Goal: Task Accomplishment & Management: Complete application form

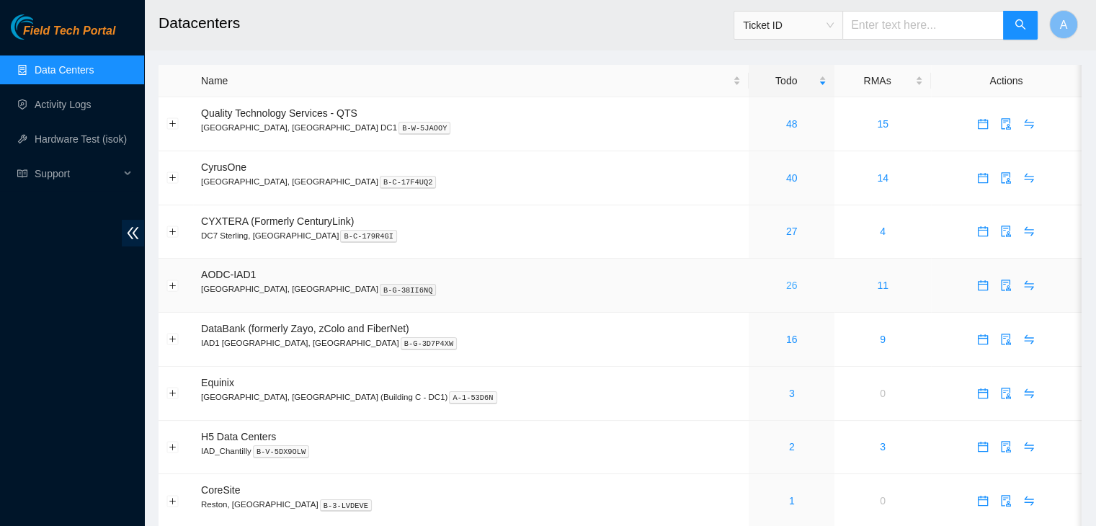
click at [786, 280] on link "26" at bounding box center [792, 286] width 12 height 12
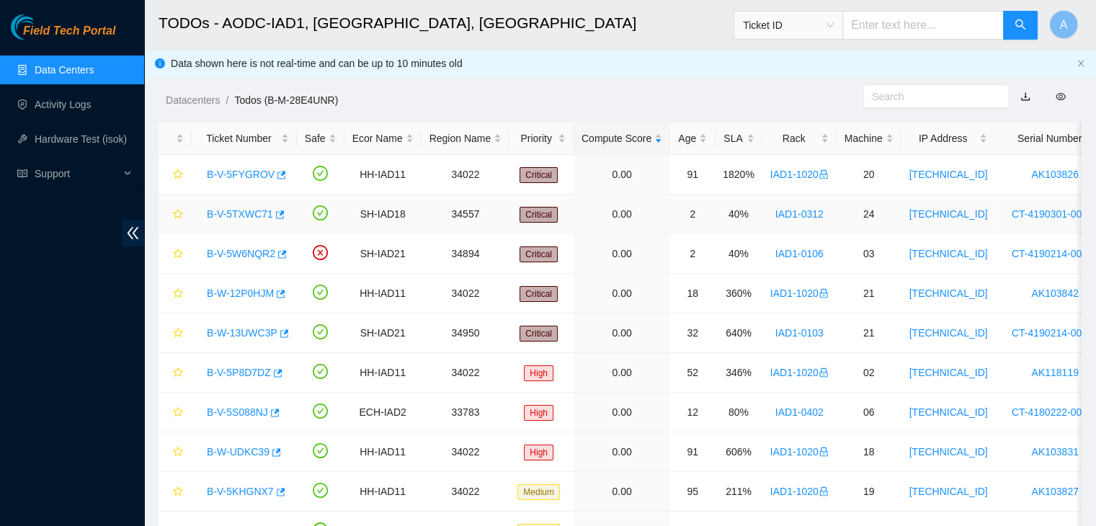
click at [245, 215] on link "B-V-5TXWC71" at bounding box center [240, 214] width 66 height 12
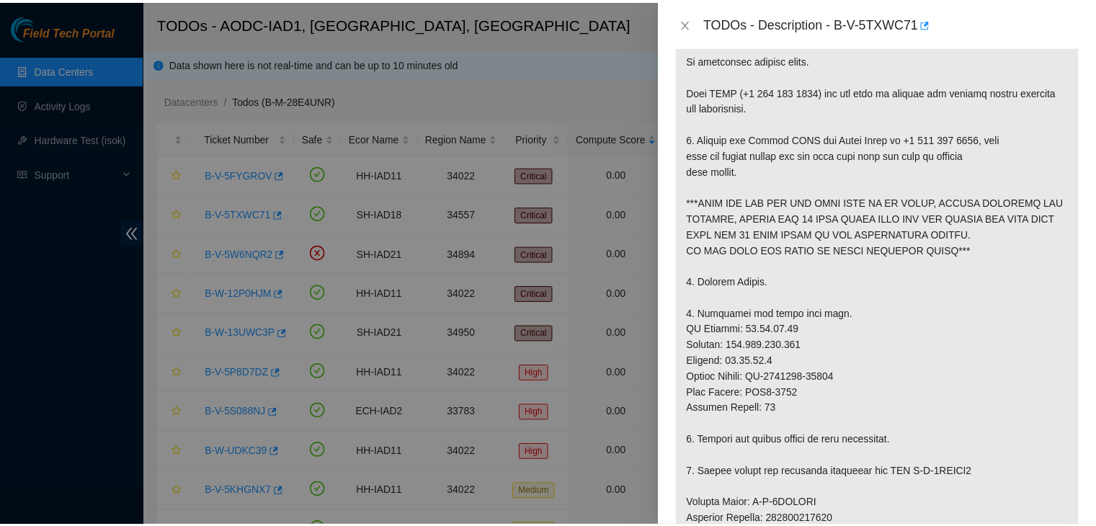
scroll to position [257, 0]
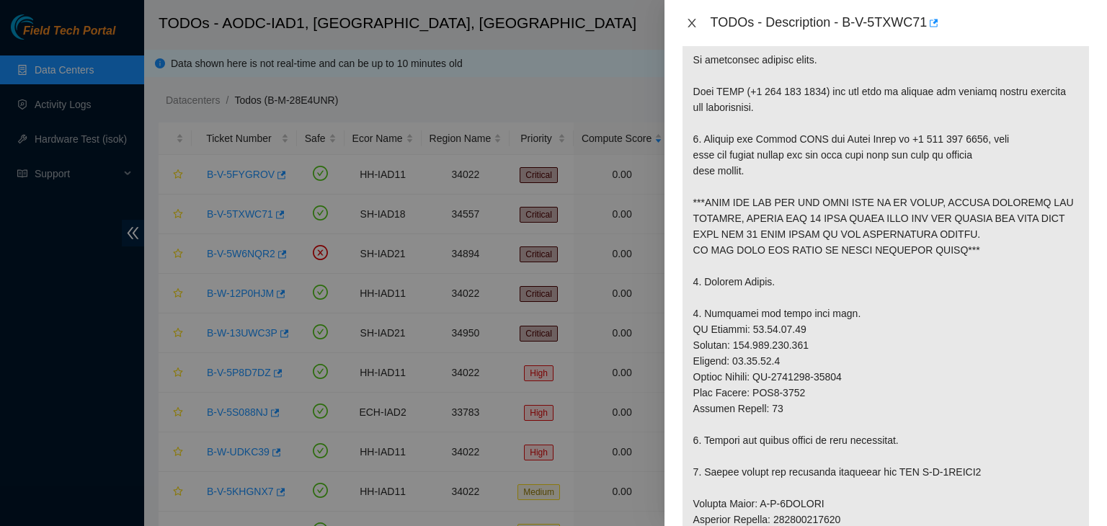
click at [695, 24] on icon "close" at bounding box center [692, 23] width 12 height 12
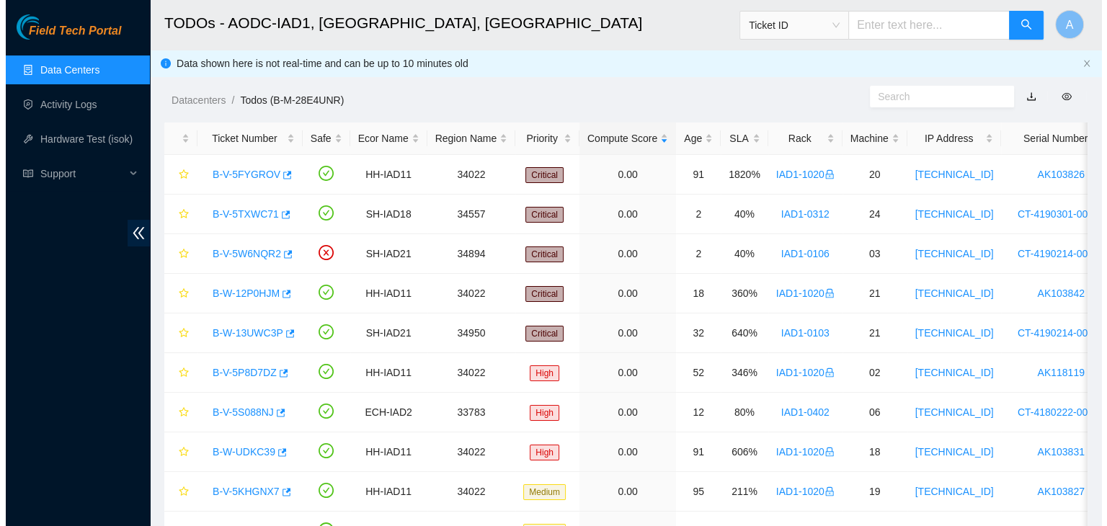
scroll to position [304, 0]
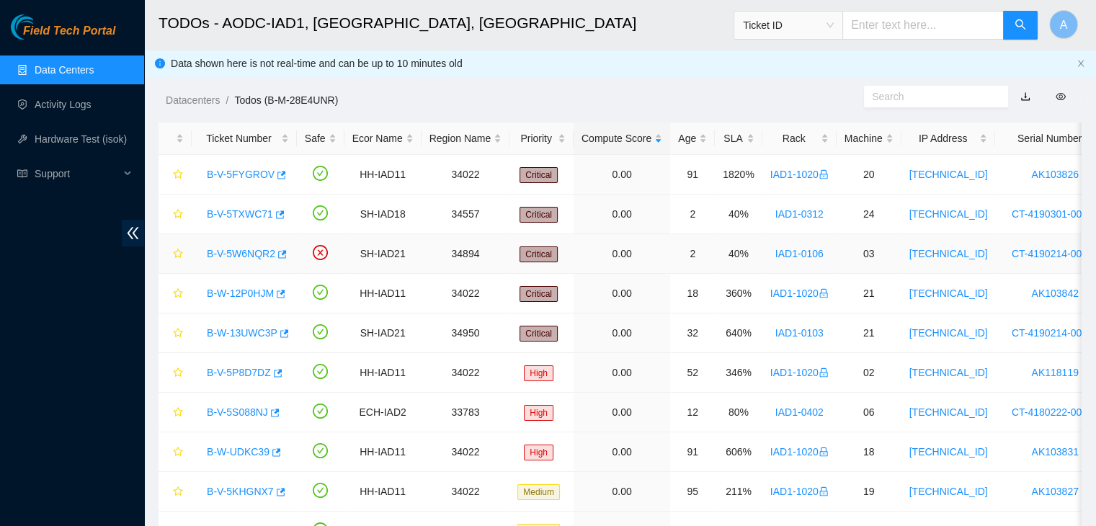
click at [252, 249] on link "B-V-5W6NQR2" at bounding box center [241, 254] width 68 height 12
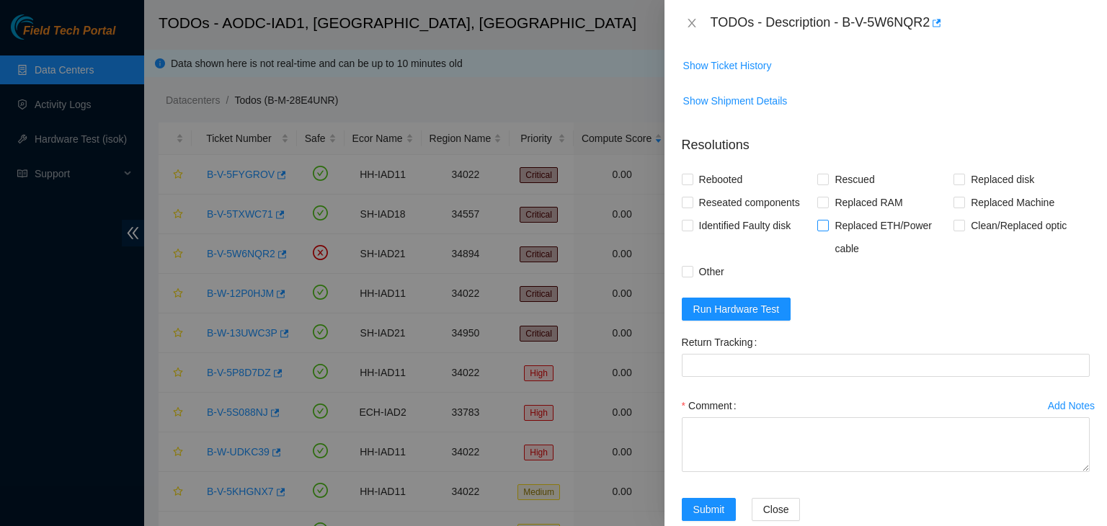
scroll to position [98, 0]
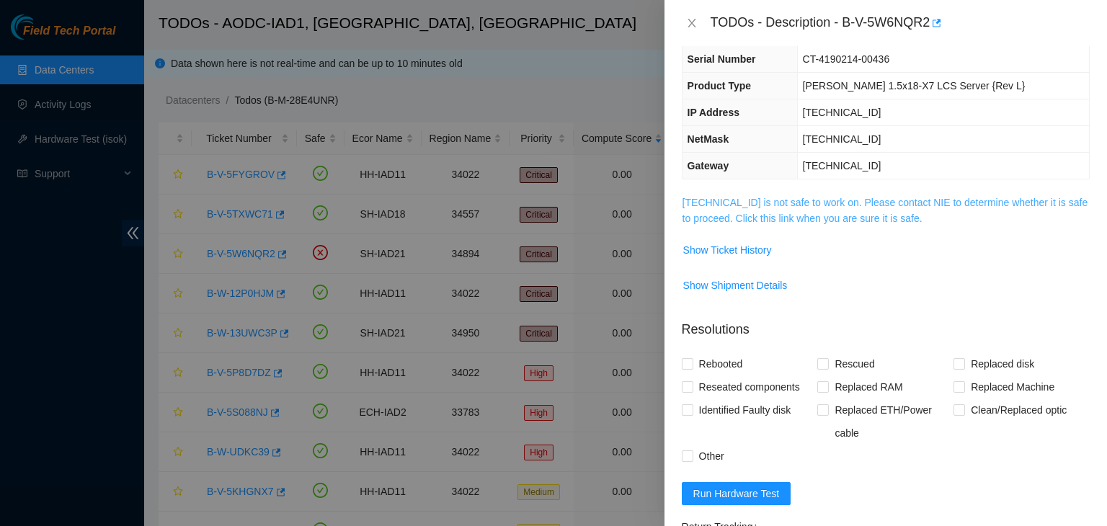
click at [847, 215] on link "104.84.155.26 is not safe to work on. Please contact NIE to determine whether i…" at bounding box center [885, 210] width 406 height 27
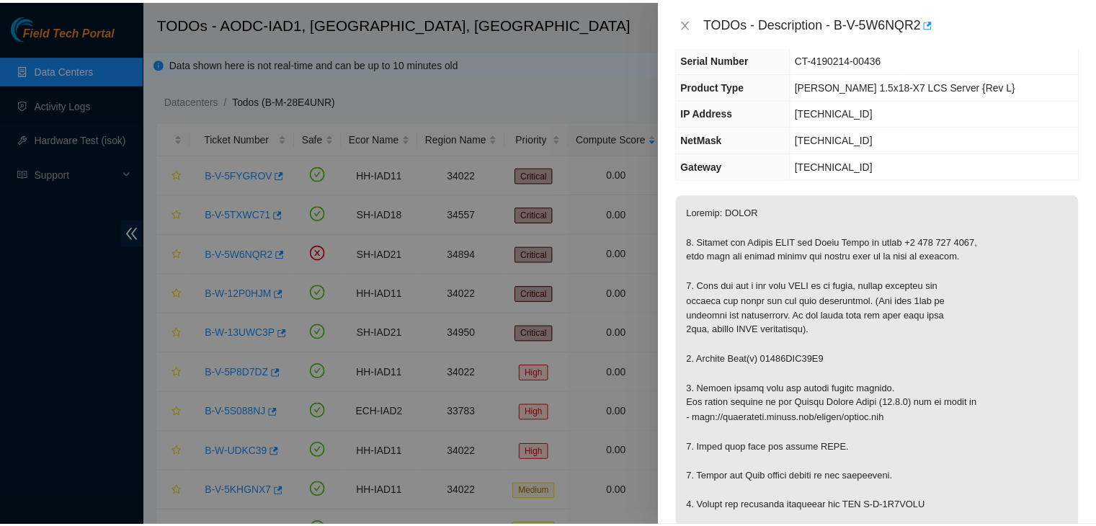
scroll to position [233, 0]
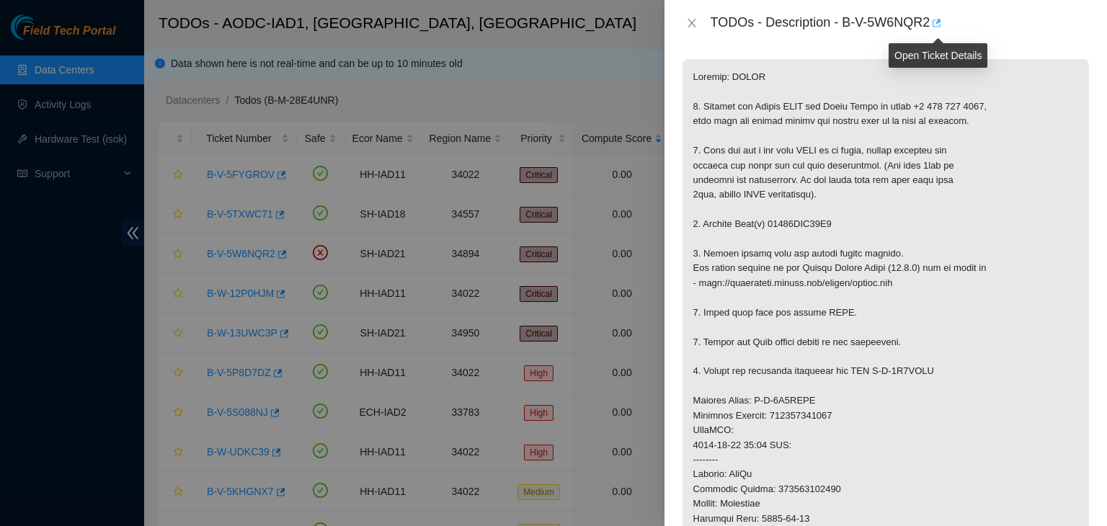
click at [939, 21] on icon "button" at bounding box center [935, 23] width 10 height 10
click at [690, 27] on icon "close" at bounding box center [692, 23] width 12 height 12
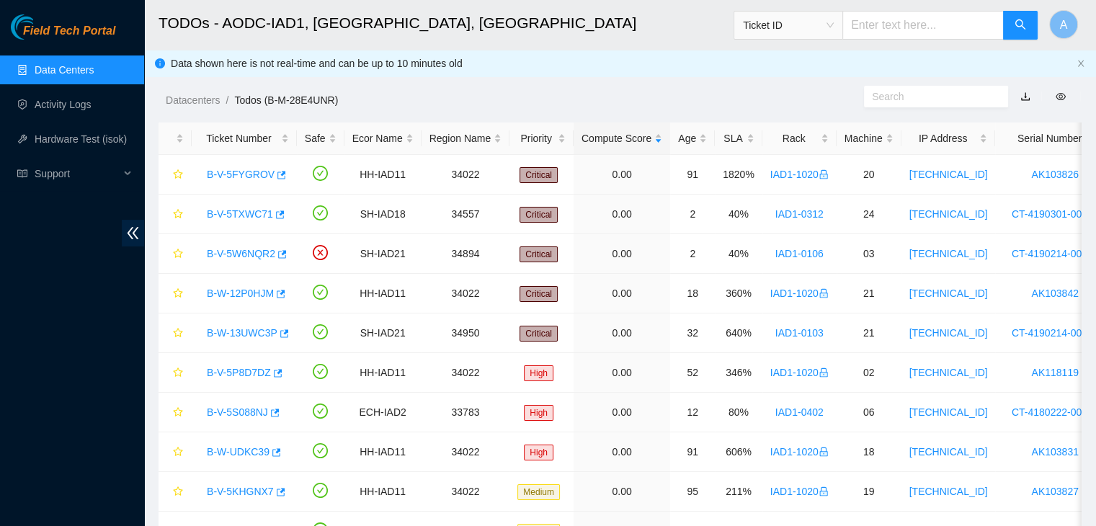
scroll to position [281, 0]
click at [276, 212] on icon "button" at bounding box center [280, 214] width 9 height 8
click at [754, 133] on div "SLA" at bounding box center [739, 138] width 32 height 16
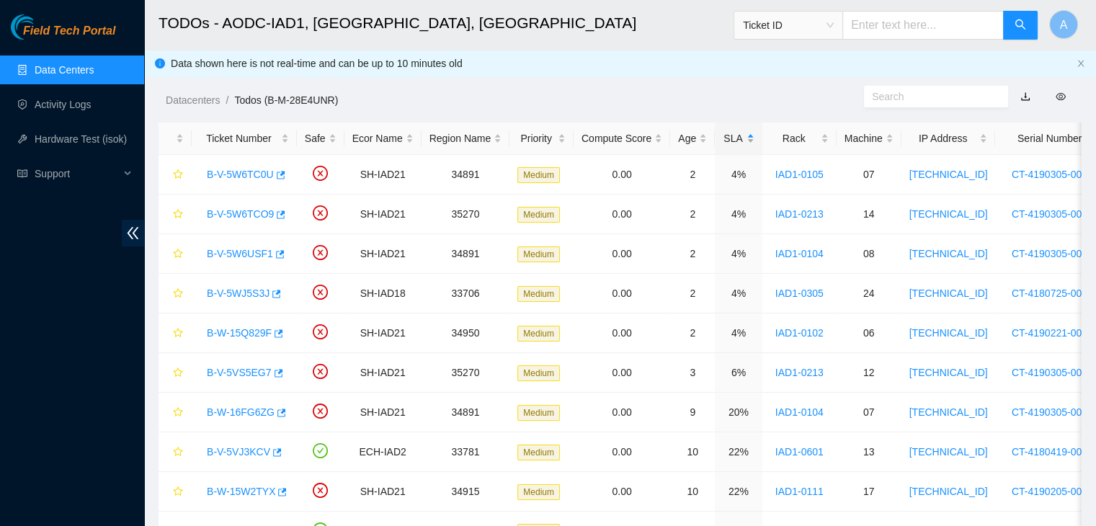
click at [754, 133] on div "SLA" at bounding box center [739, 138] width 32 height 16
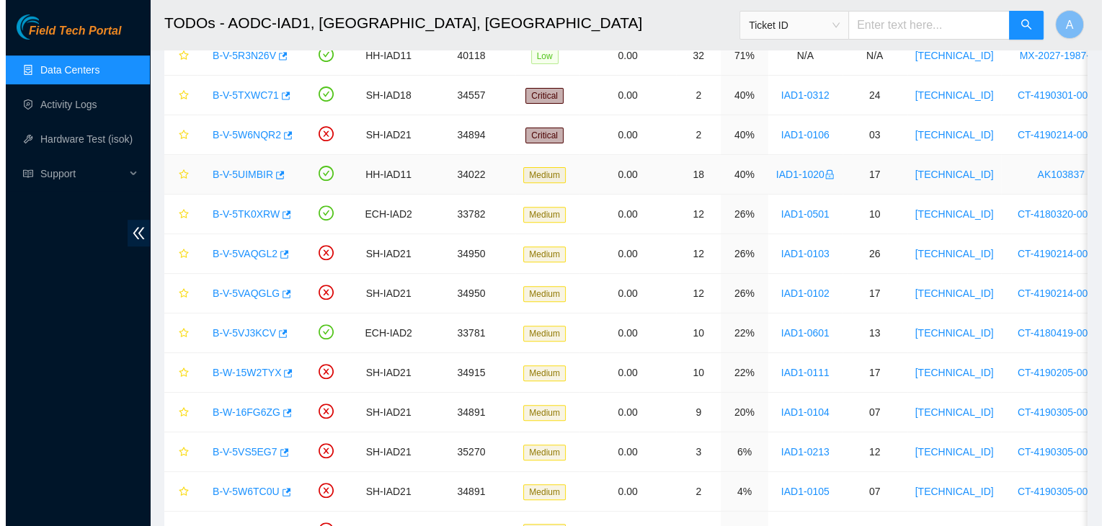
scroll to position [519, 0]
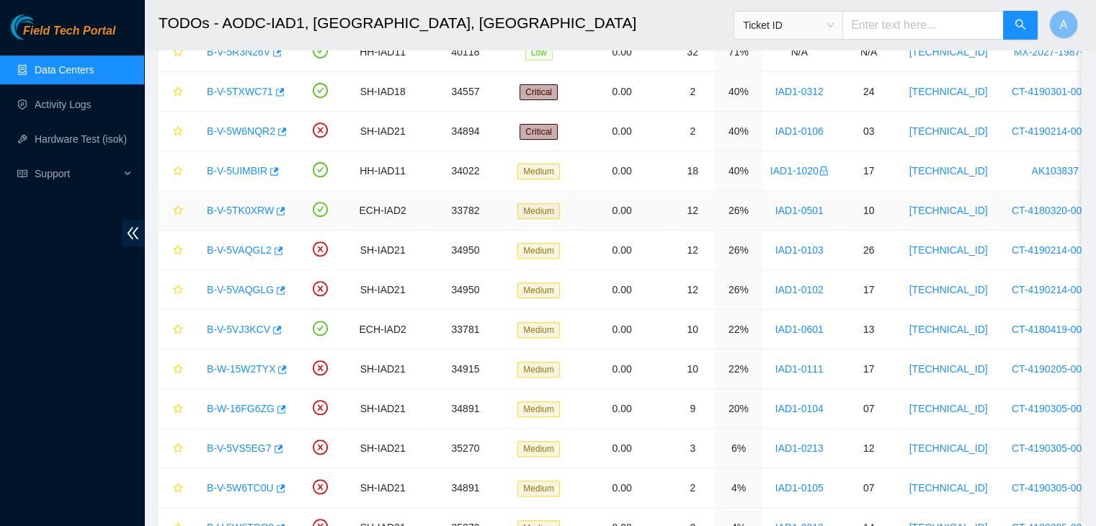
click at [247, 210] on link "B-V-5TK0XRW" at bounding box center [240, 211] width 67 height 12
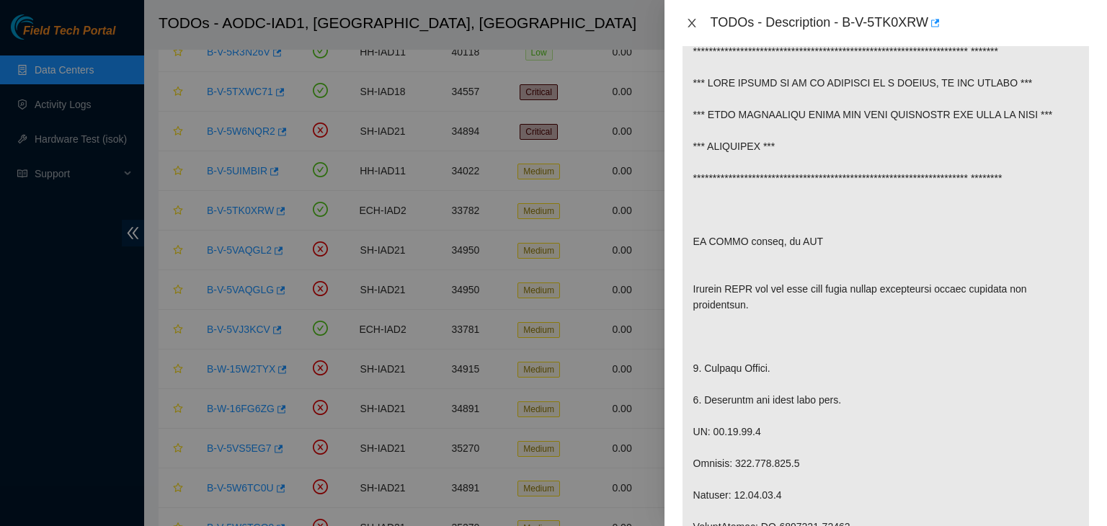
click at [684, 27] on button "Close" at bounding box center [692, 24] width 20 height 14
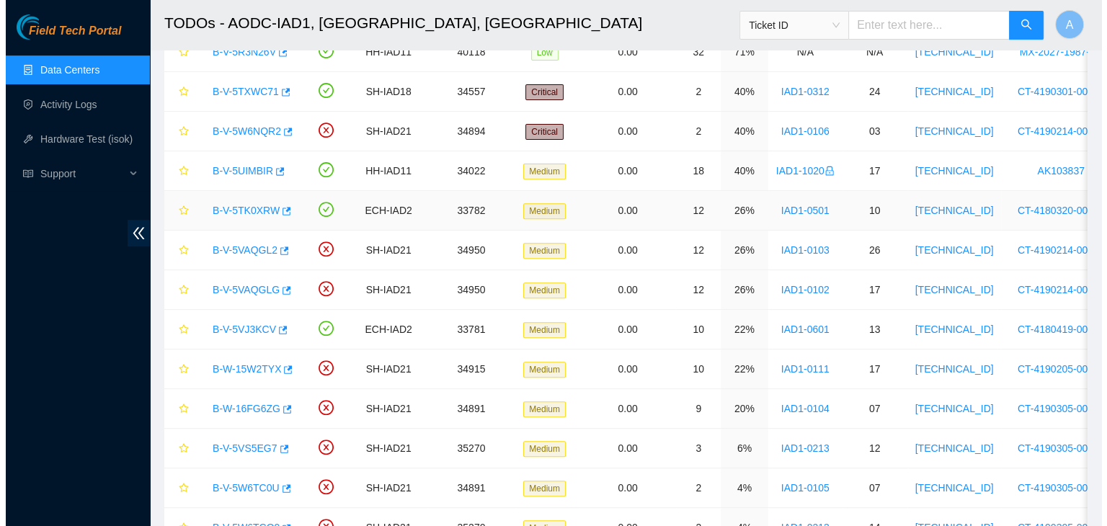
scroll to position [281, 0]
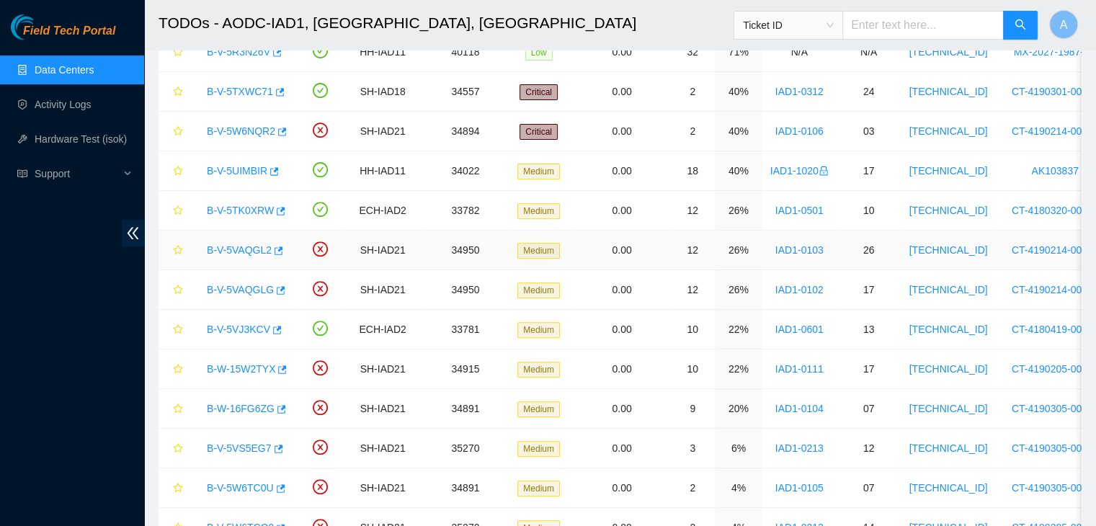
click at [241, 246] on link "B-V-5VAQGL2" at bounding box center [239, 250] width 65 height 12
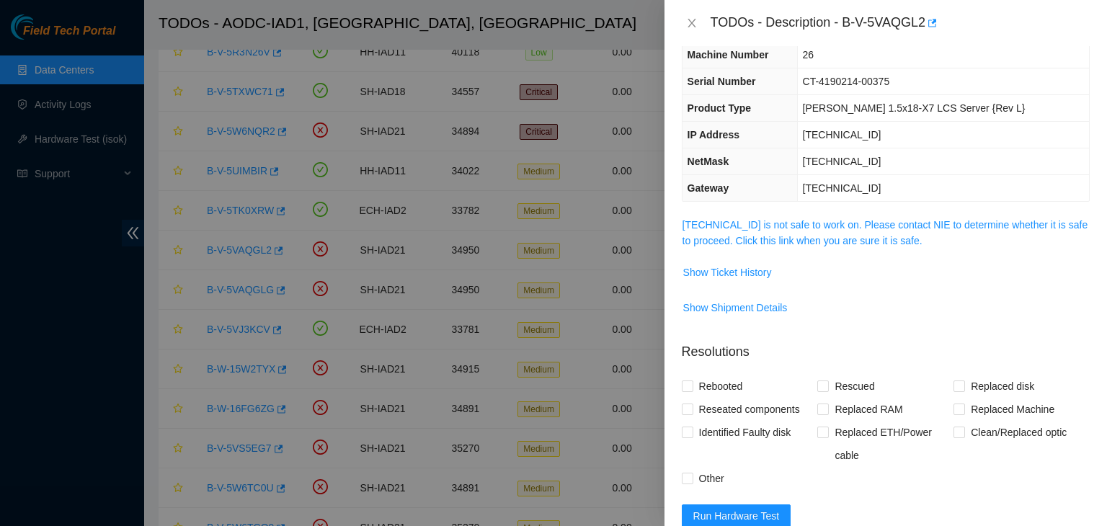
scroll to position [75, 0]
click at [838, 220] on link "104.84.154.65 is not safe to work on. Please contact NIE to determine whether i…" at bounding box center [885, 233] width 406 height 27
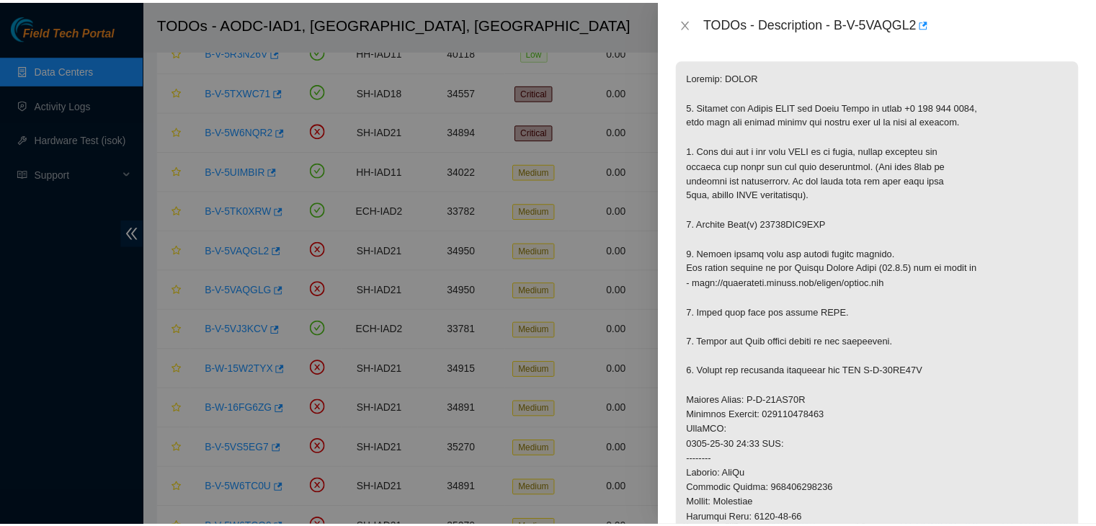
scroll to position [239, 0]
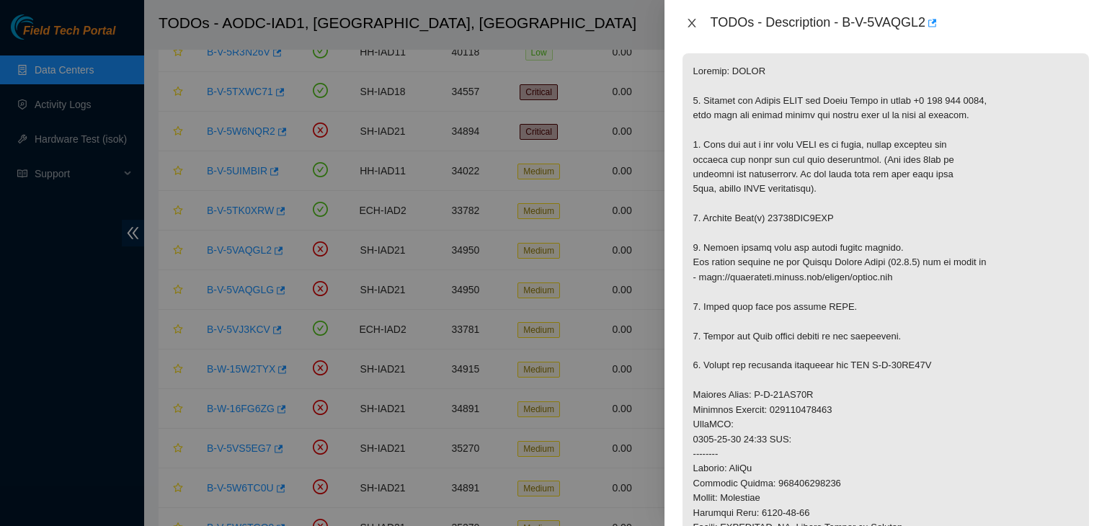
click at [695, 24] on icon "close" at bounding box center [692, 23] width 12 height 12
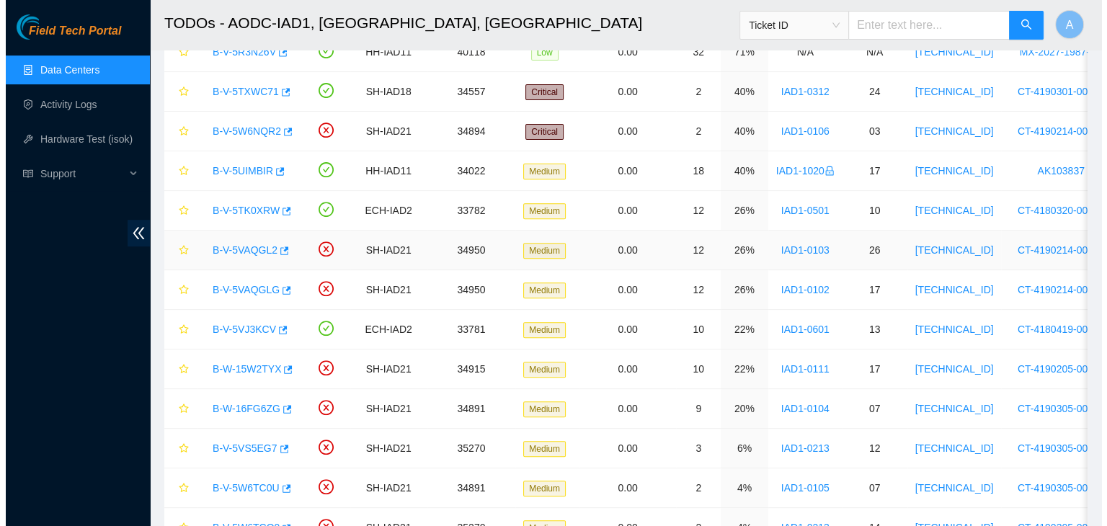
scroll to position [288, 0]
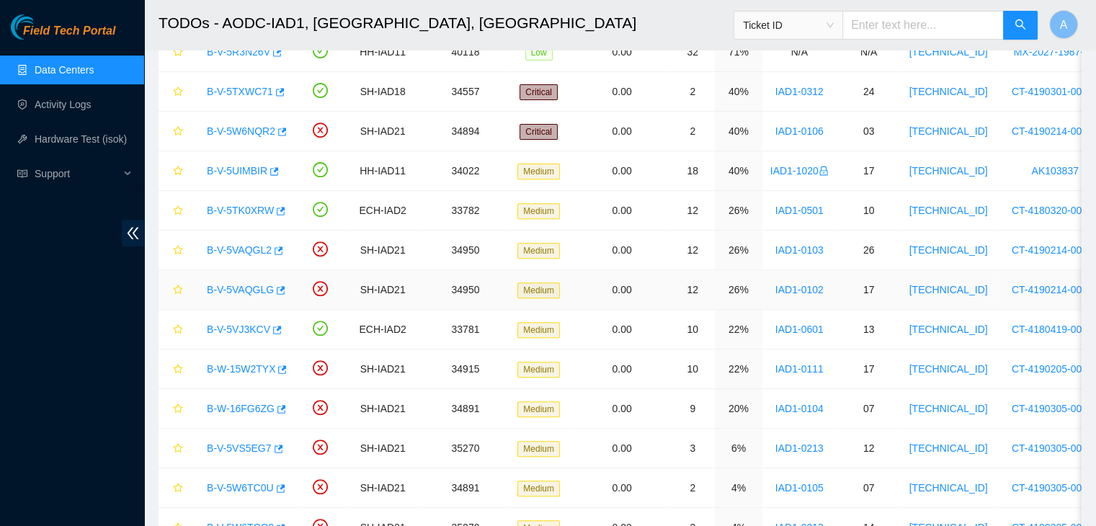
click at [257, 286] on link "B-V-5VAQGLG" at bounding box center [240, 290] width 67 height 12
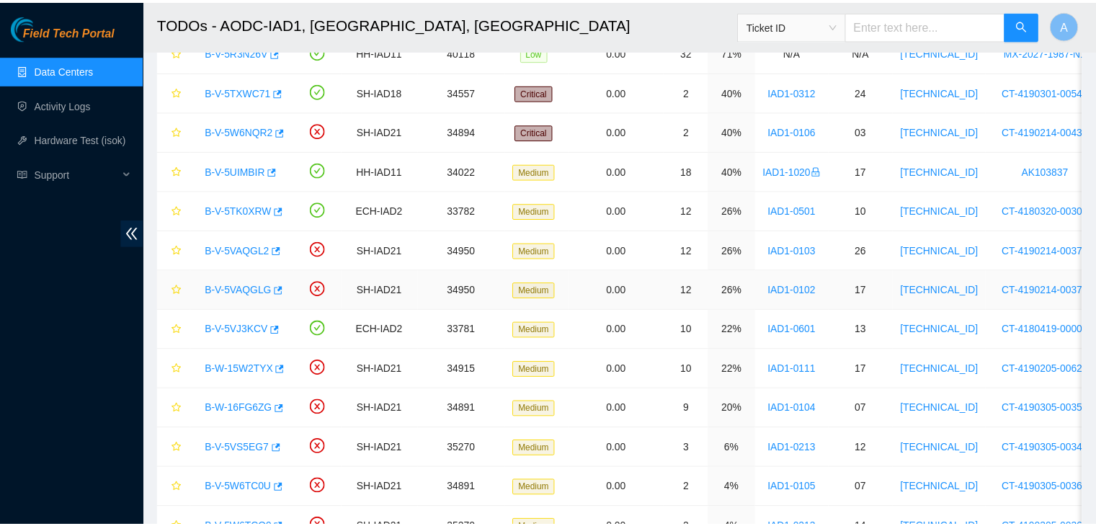
scroll to position [266, 0]
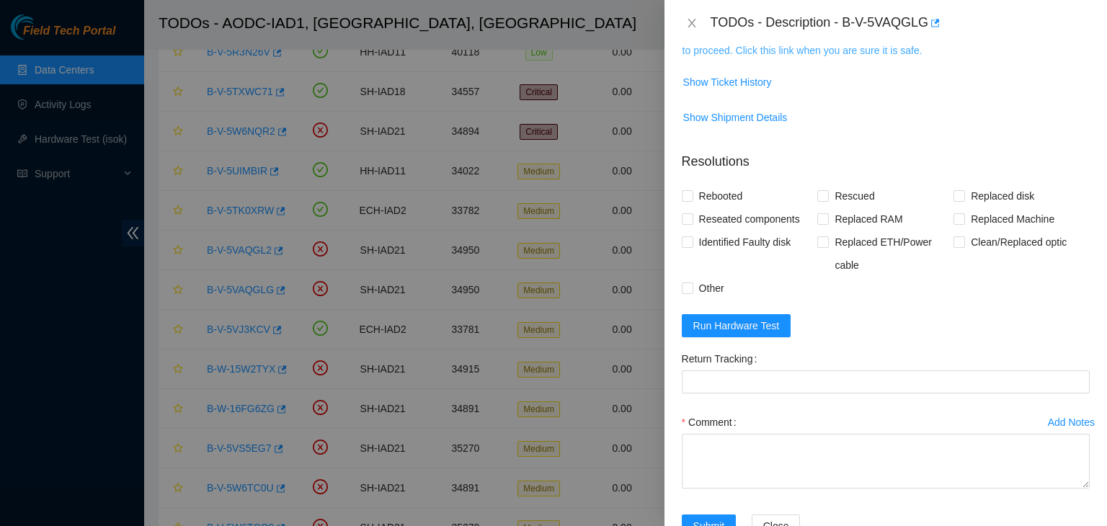
click at [811, 50] on link "104.84.154.36 is not safe to work on. Please contact NIE to determine whether i…" at bounding box center [885, 42] width 406 height 27
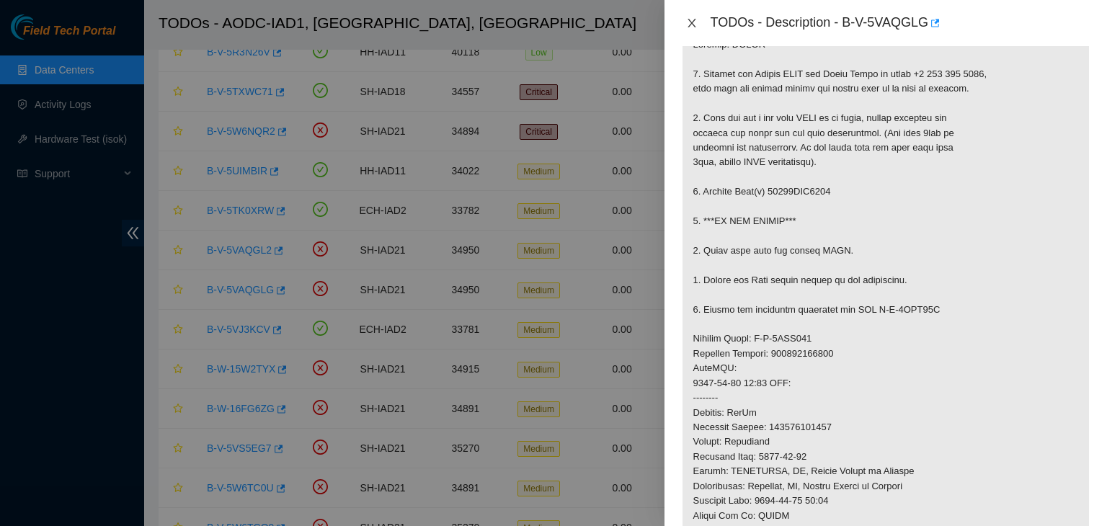
click at [692, 28] on icon "close" at bounding box center [692, 23] width 12 height 12
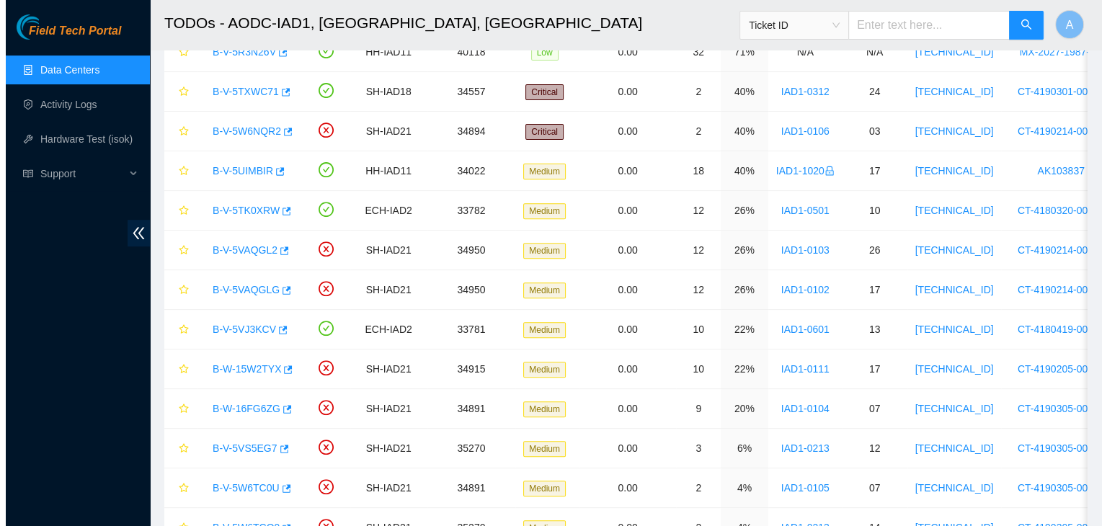
scroll to position [288, 0]
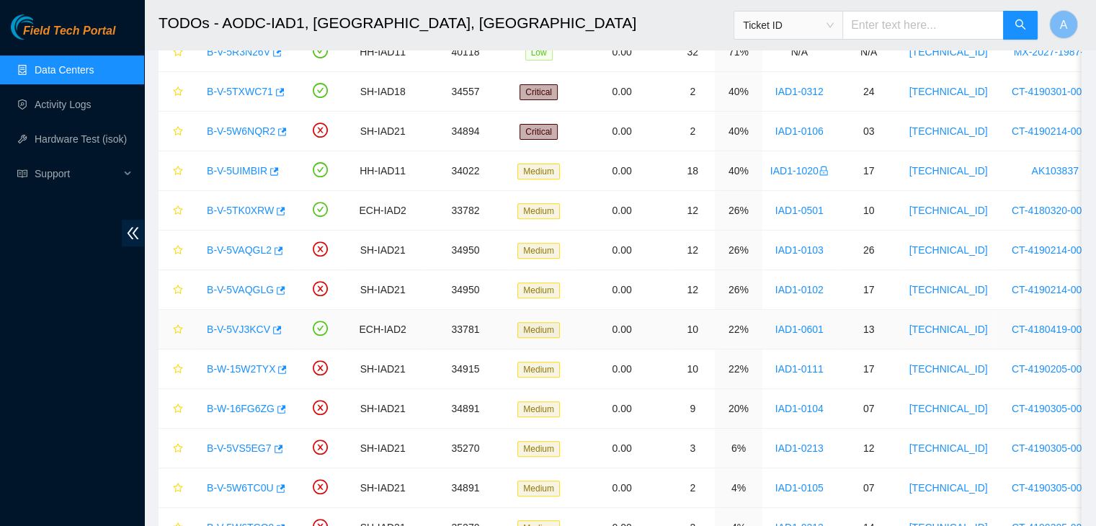
click at [246, 329] on link "B-V-5VJ3KCV" at bounding box center [238, 330] width 63 height 12
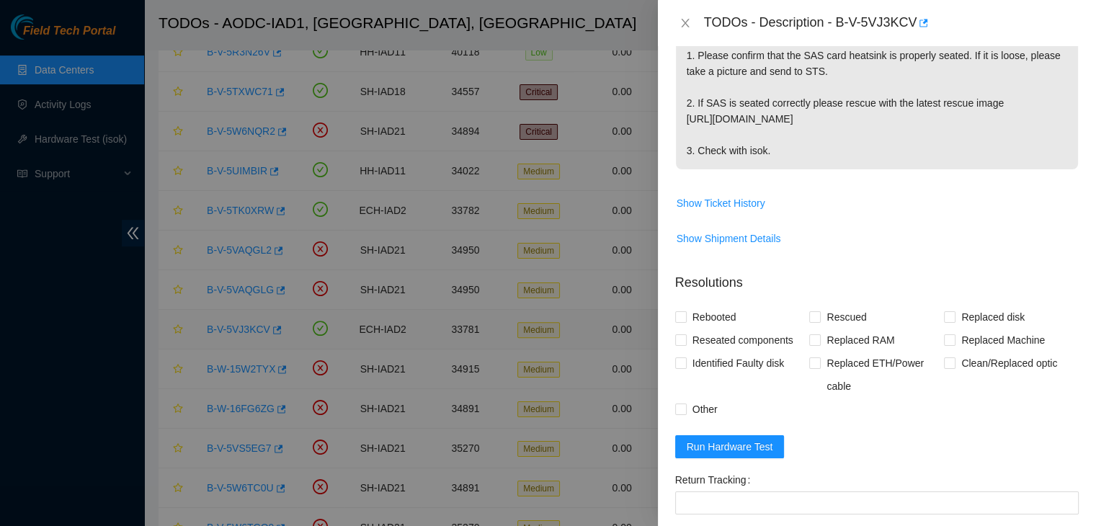
scroll to position [298, 0]
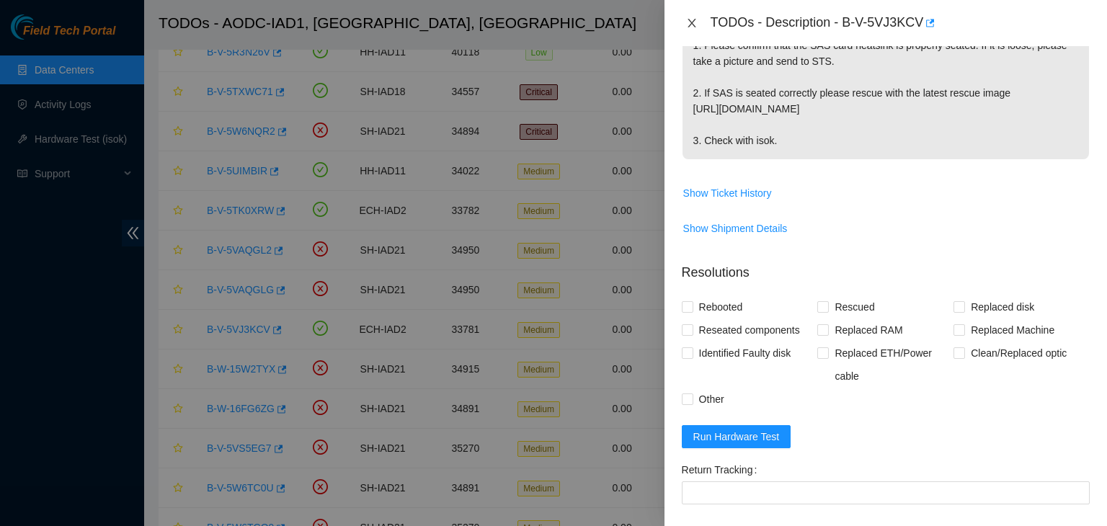
click at [692, 23] on icon "close" at bounding box center [691, 23] width 8 height 9
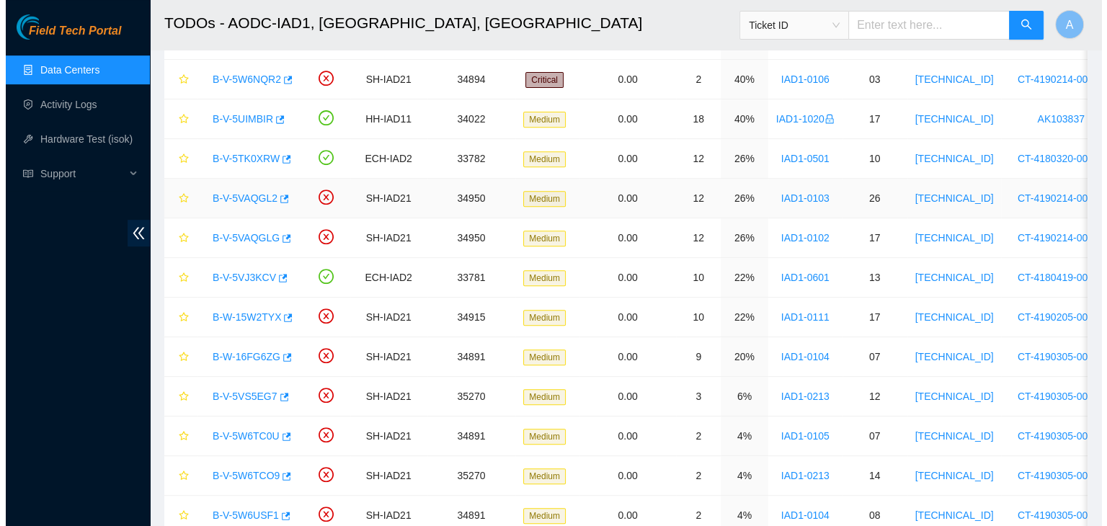
scroll to position [572, 0]
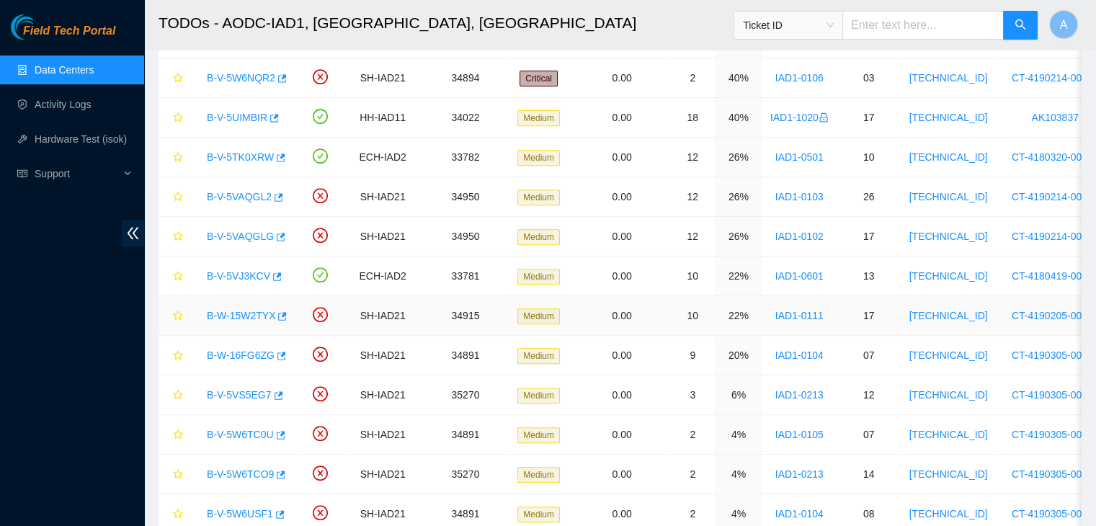
click at [251, 315] on link "B-W-15W2TYX" at bounding box center [241, 316] width 68 height 12
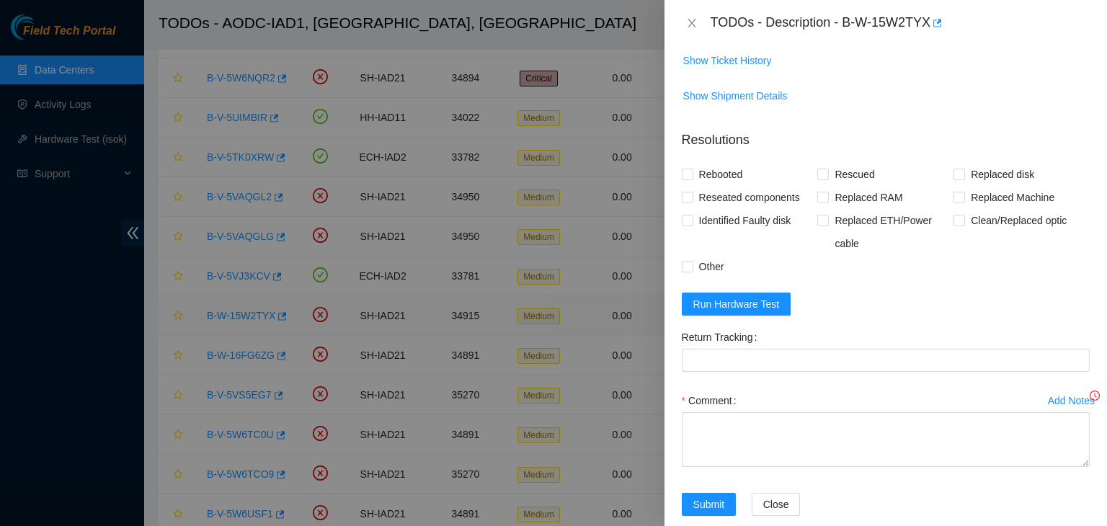
scroll to position [266, 0]
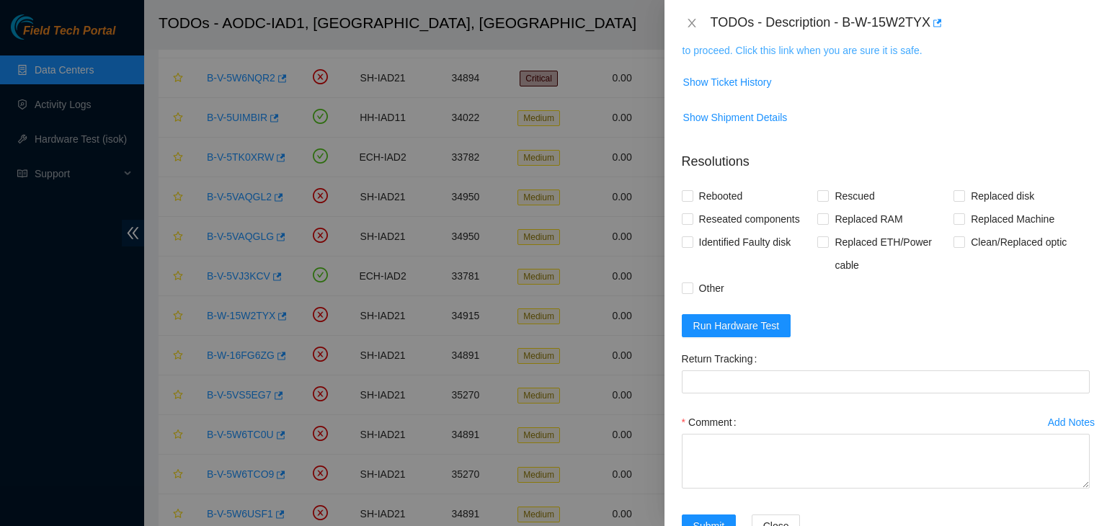
click at [781, 49] on link "104.84.228.40 is not safe to work on. Please contact NIE to determine whether i…" at bounding box center [885, 42] width 406 height 27
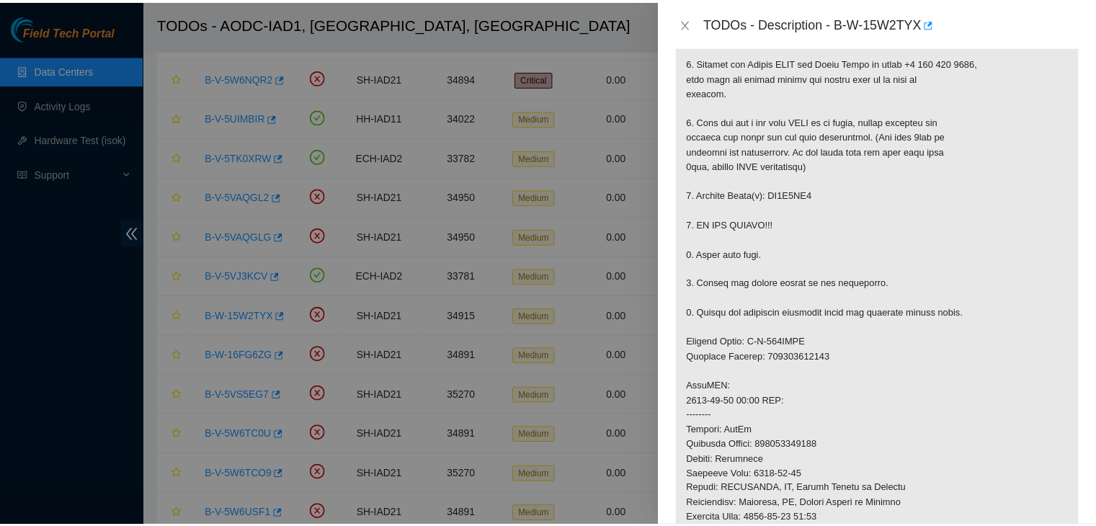
scroll to position [440, 0]
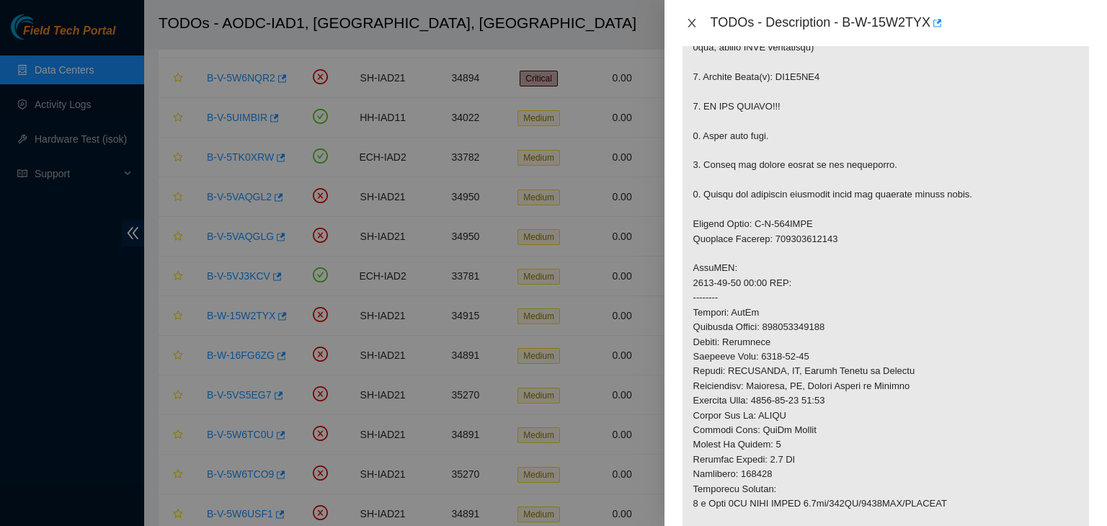
click at [687, 25] on icon "close" at bounding box center [692, 23] width 12 height 12
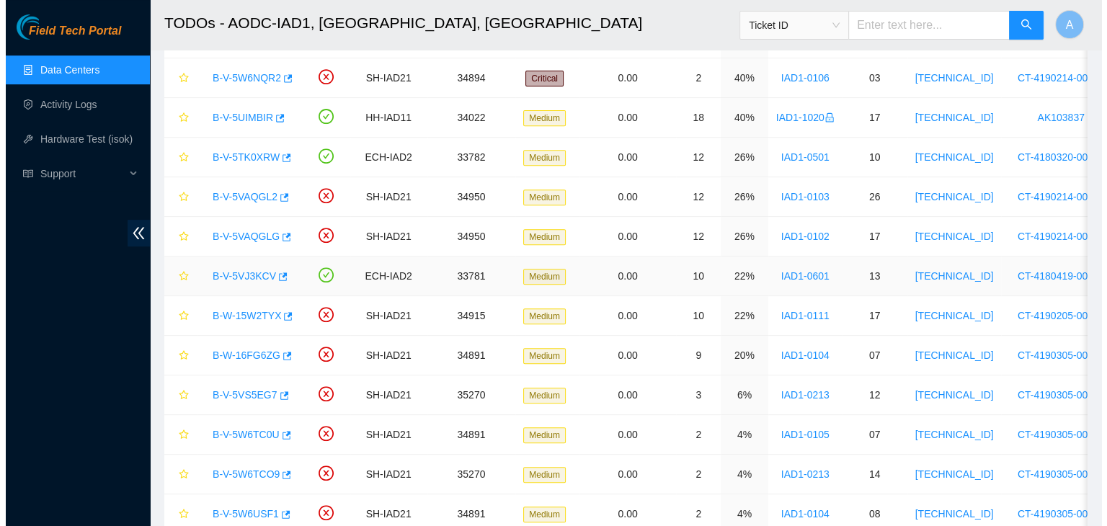
scroll to position [302, 0]
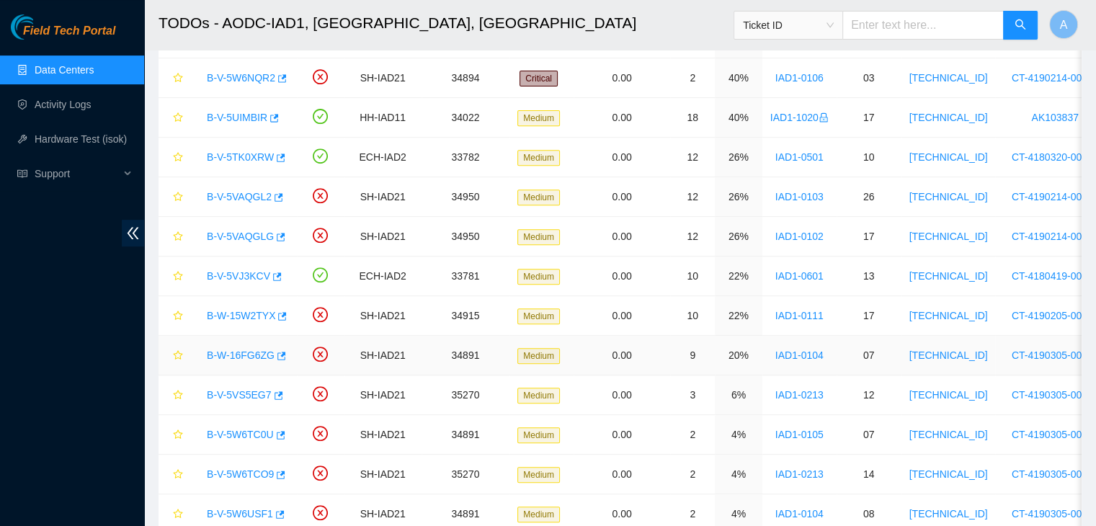
click at [235, 349] on link "B-W-16FG6ZG" at bounding box center [241, 355] width 68 height 12
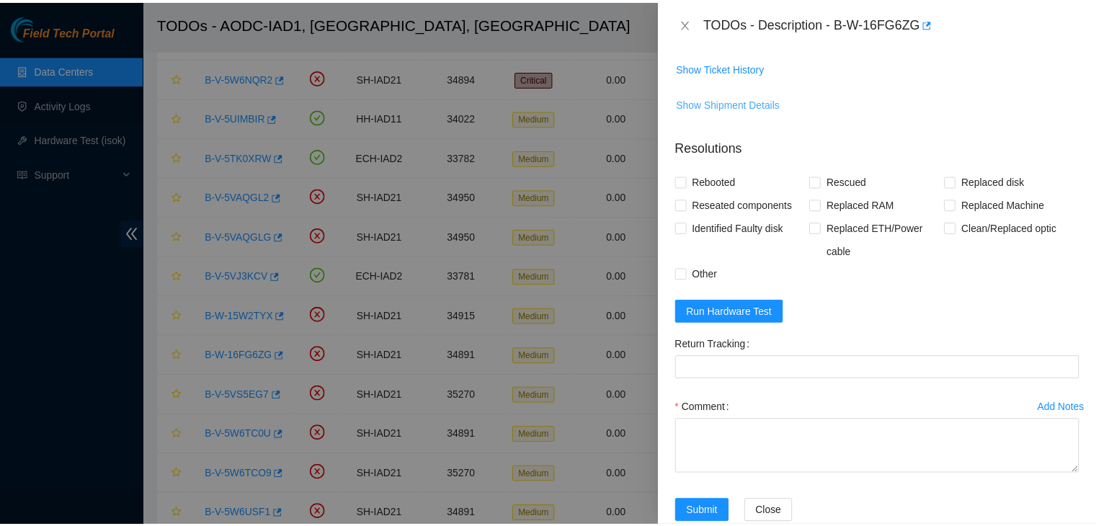
scroll to position [213, 0]
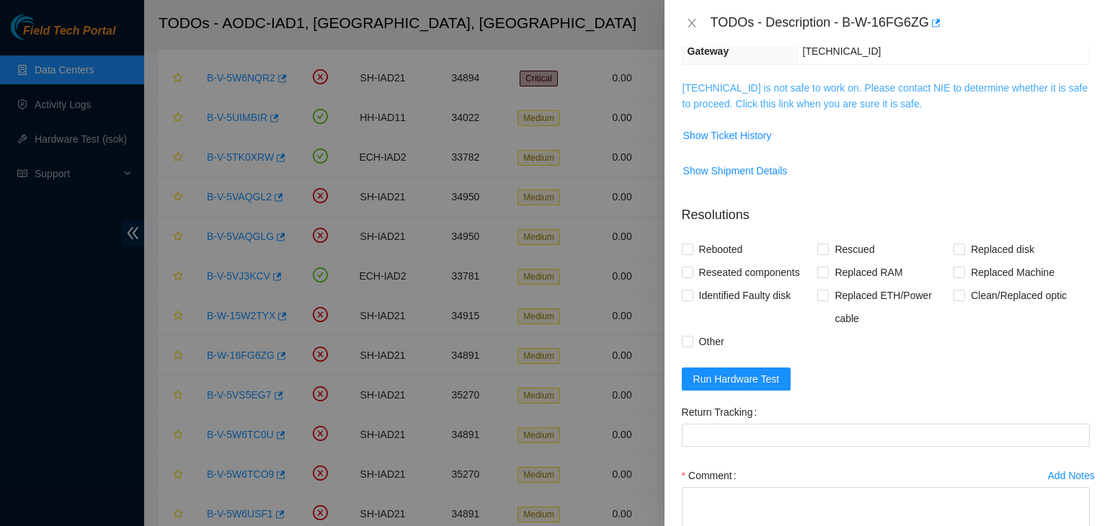
click at [762, 96] on link "104.84.154.158 is not safe to work on. Please contact NIE to determine whether …" at bounding box center [885, 95] width 406 height 27
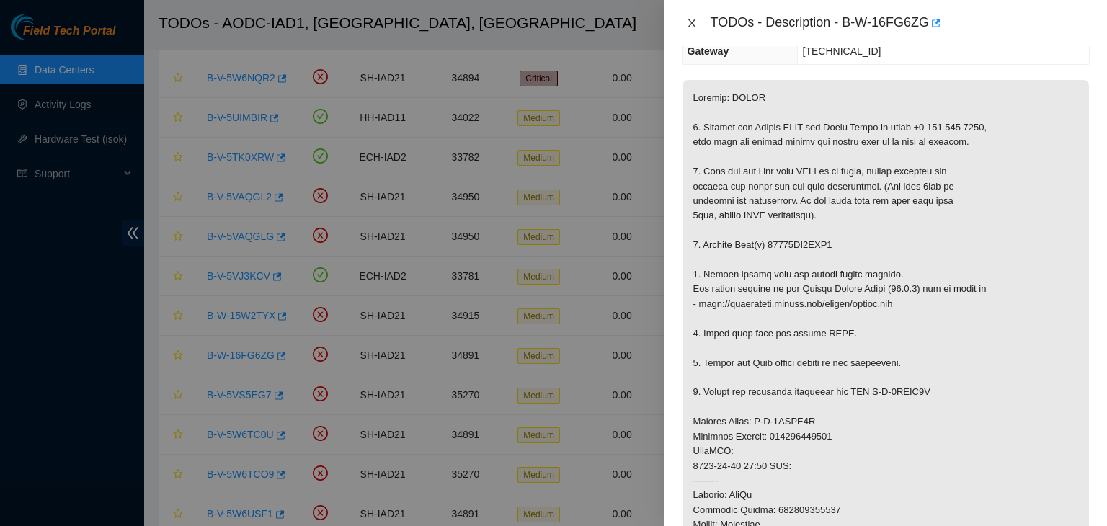
click at [692, 21] on icon "close" at bounding box center [691, 23] width 8 height 9
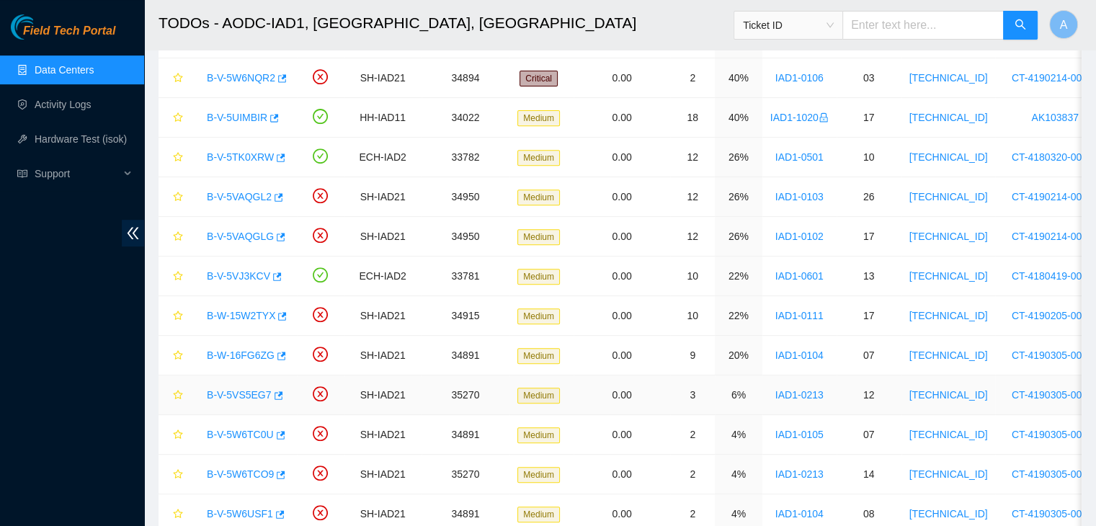
click at [249, 389] on link "B-V-5VS5EG7" at bounding box center [239, 395] width 65 height 12
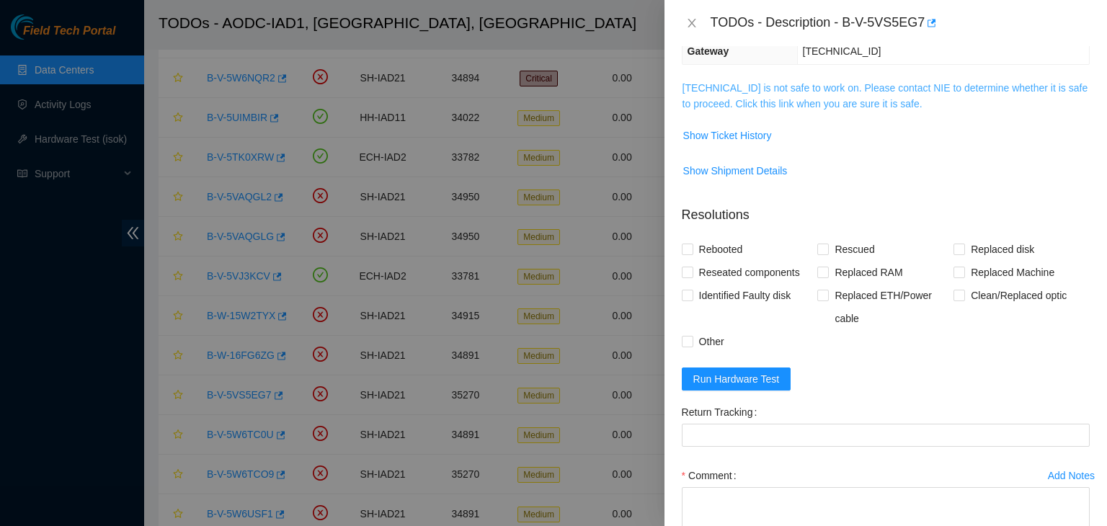
click at [739, 100] on link "104.98.119.35 is not safe to work on. Please contact NIE to determine whether i…" at bounding box center [885, 95] width 406 height 27
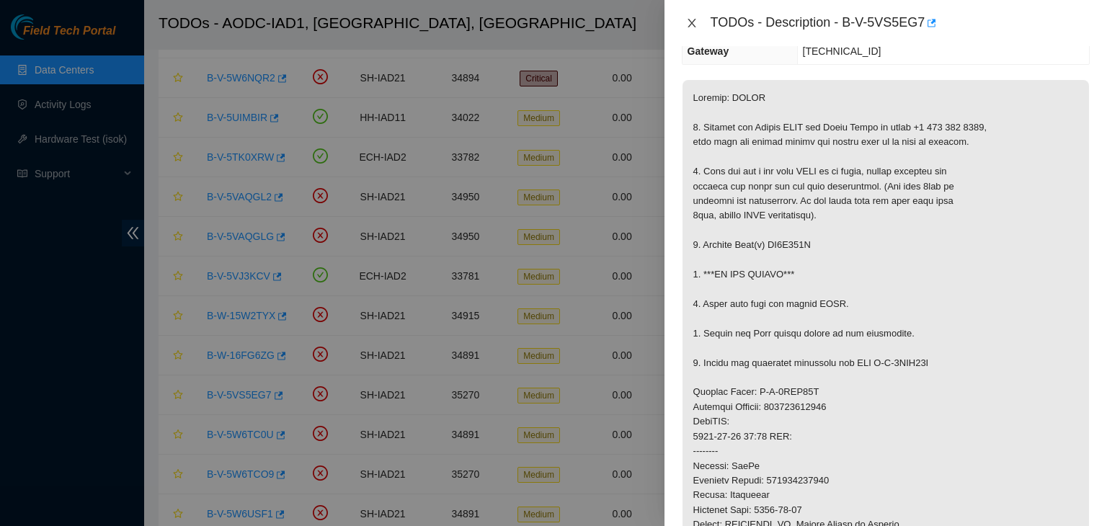
click at [692, 26] on icon "close" at bounding box center [692, 23] width 12 height 12
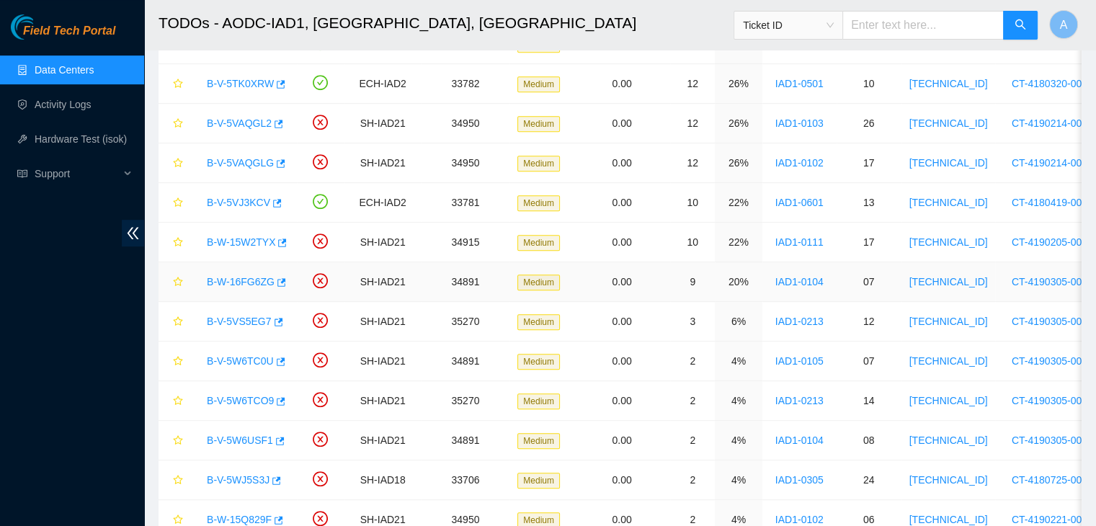
scroll to position [657, 0]
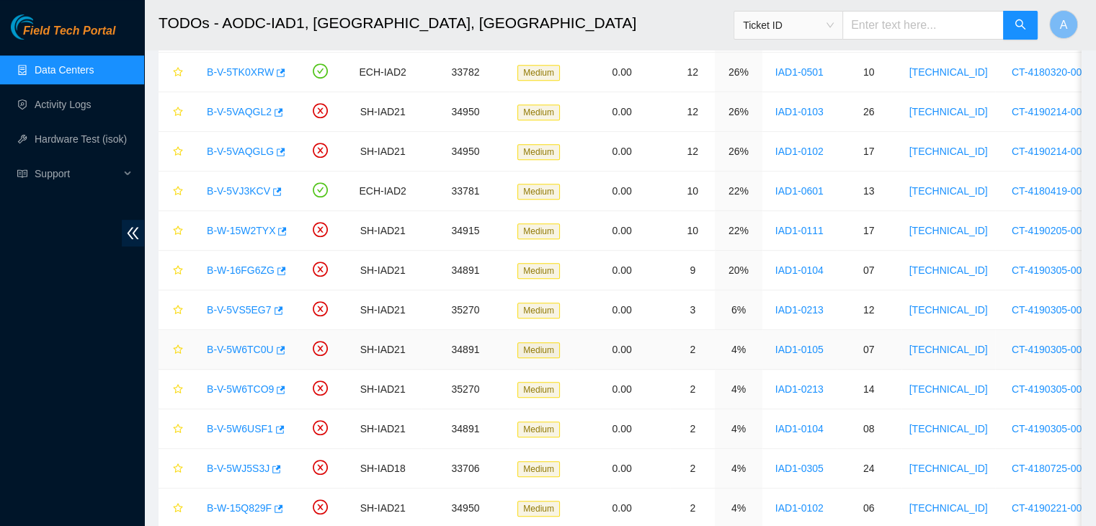
click at [254, 347] on link "B-V-5W6TC0U" at bounding box center [240, 350] width 67 height 12
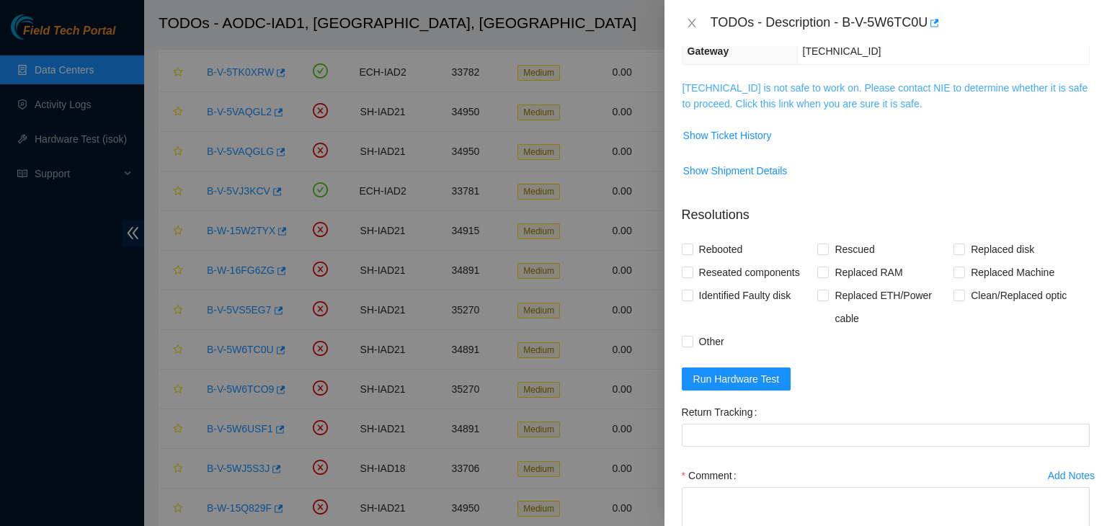
click at [800, 99] on link "104.84.154.180 is not safe to work on. Please contact NIE to determine whether …" at bounding box center [885, 95] width 406 height 27
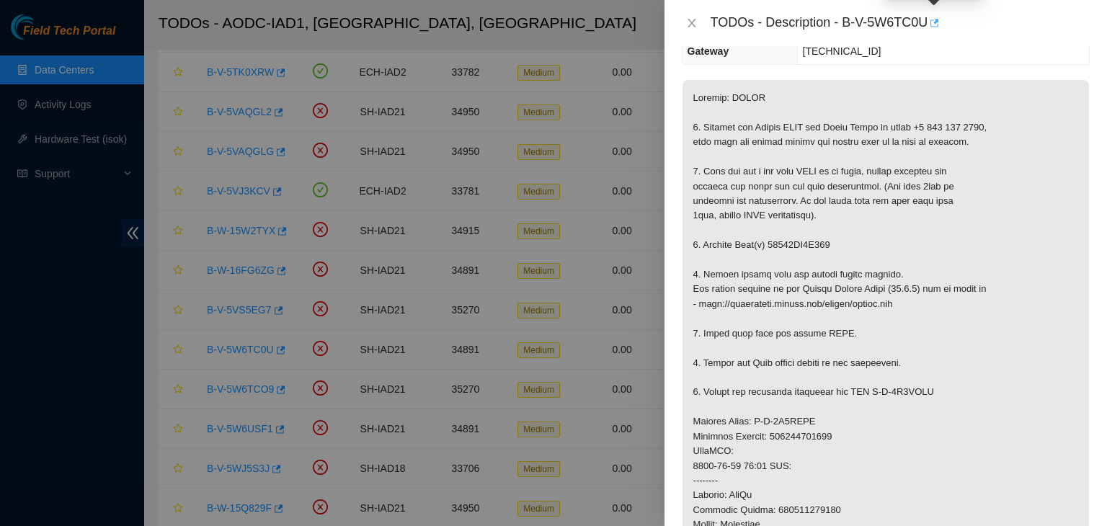
click at [932, 21] on icon "button" at bounding box center [933, 23] width 10 height 10
click at [695, 23] on icon "close" at bounding box center [692, 23] width 12 height 12
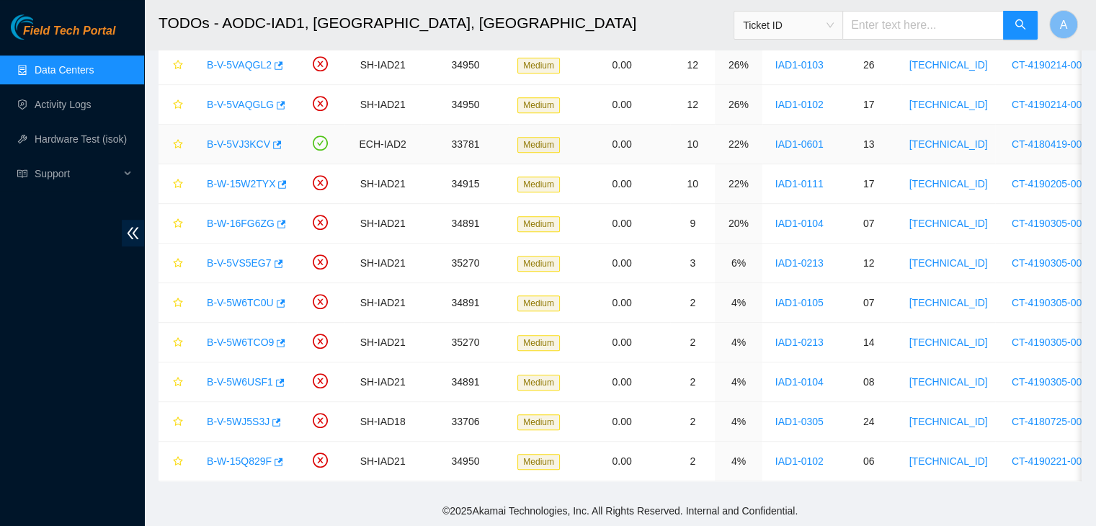
scroll to position [710, 0]
click at [254, 297] on link "B-V-5W6TC0U" at bounding box center [240, 303] width 67 height 12
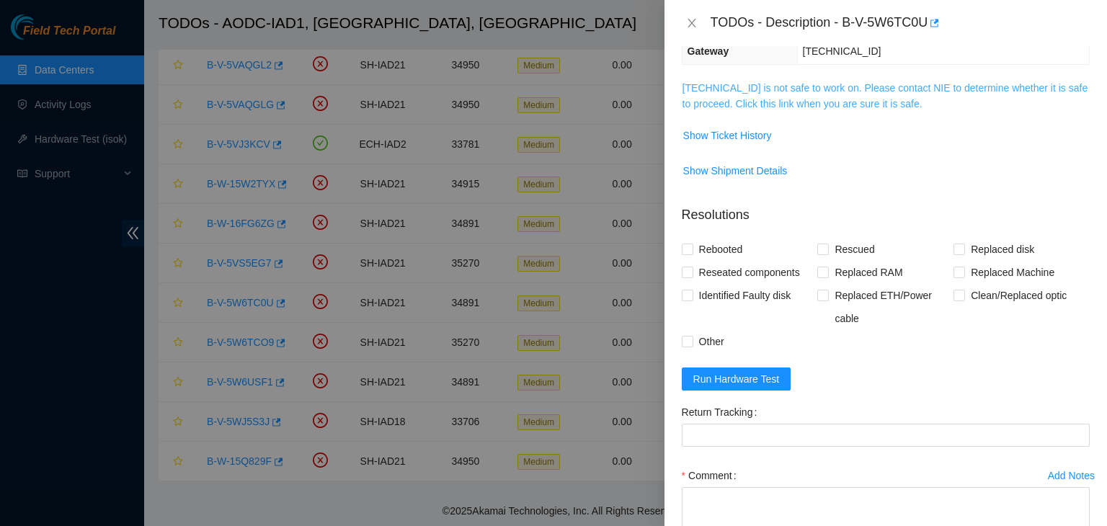
click at [772, 103] on link "104.84.154.180 is not safe to work on. Please contact NIE to determine whether …" at bounding box center [885, 95] width 406 height 27
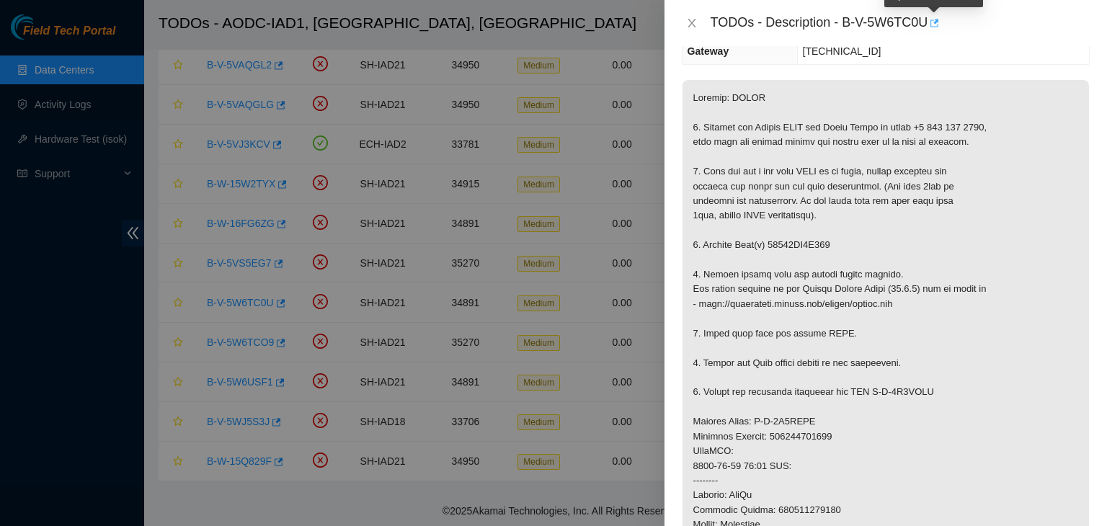
click at [936, 27] on icon "button" at bounding box center [934, 23] width 9 height 8
click at [692, 24] on icon "close" at bounding box center [692, 23] width 12 height 12
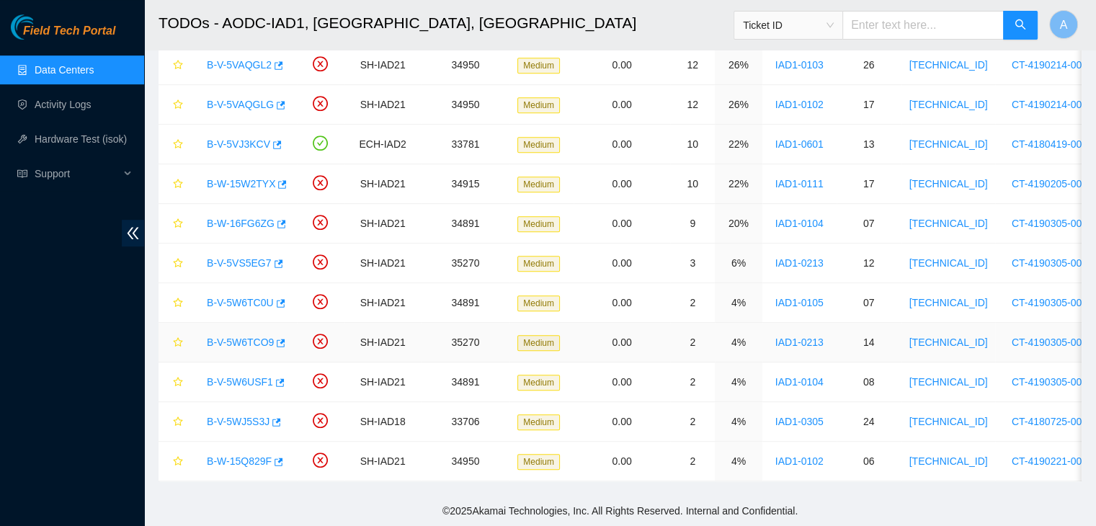
click at [244, 337] on link "B-V-5W6TCO9" at bounding box center [240, 343] width 67 height 12
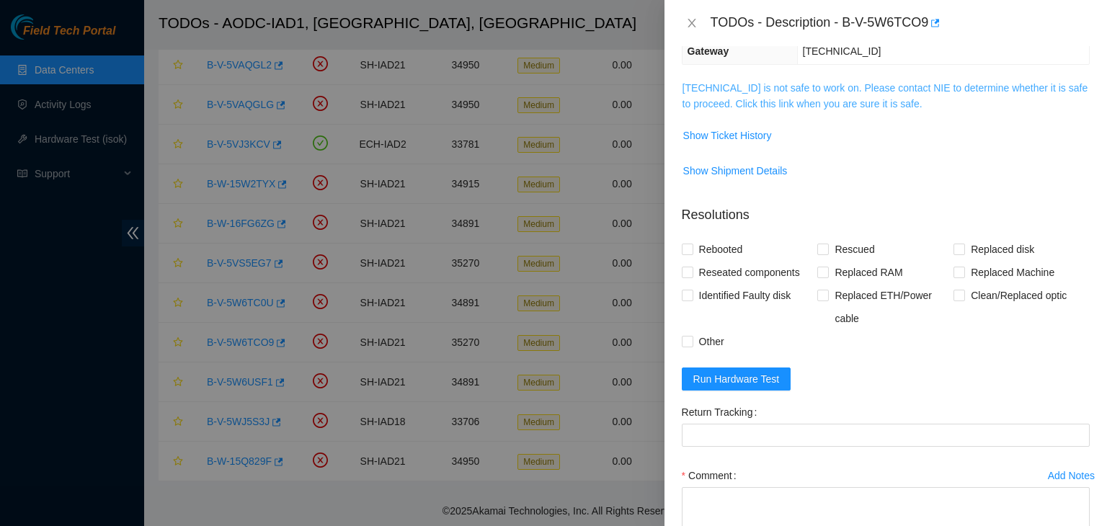
click at [752, 96] on link "104.98.119.37 is not safe to work on. Please contact NIE to determine whether i…" at bounding box center [885, 95] width 406 height 27
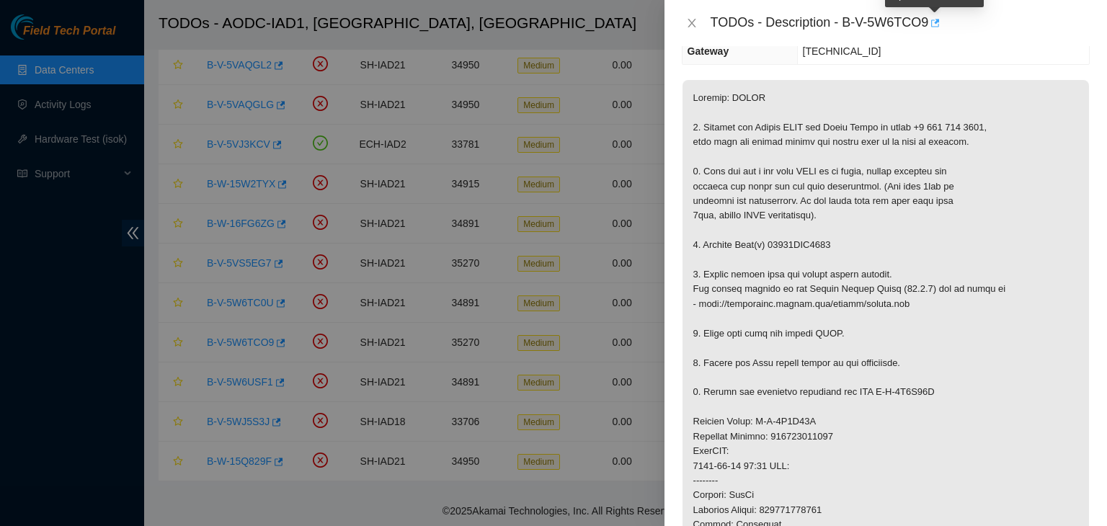
click at [934, 26] on icon "button" at bounding box center [934, 23] width 10 height 10
click at [689, 22] on icon "close" at bounding box center [692, 23] width 12 height 12
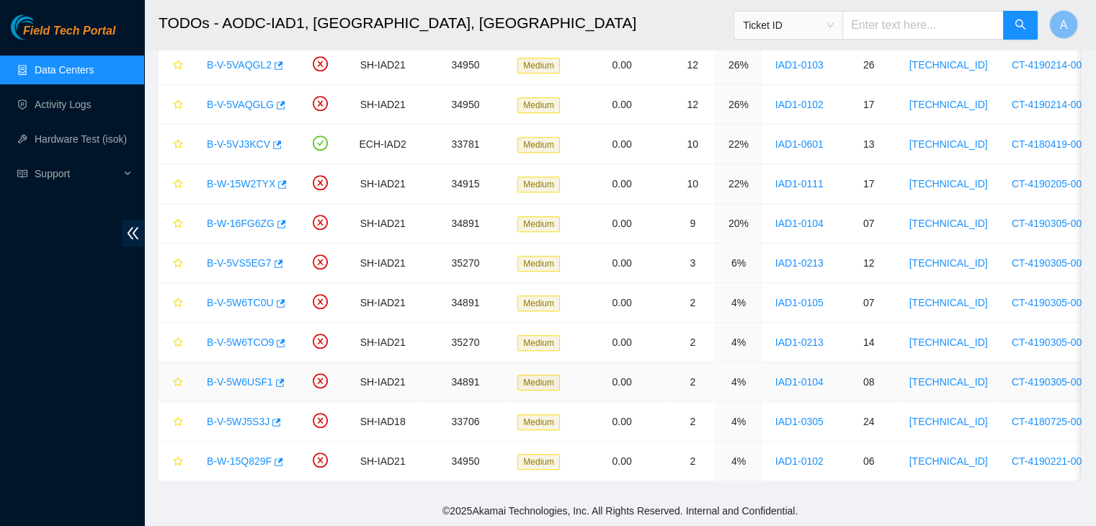
click at [254, 376] on link "B-V-5W6USF1" at bounding box center [240, 382] width 66 height 12
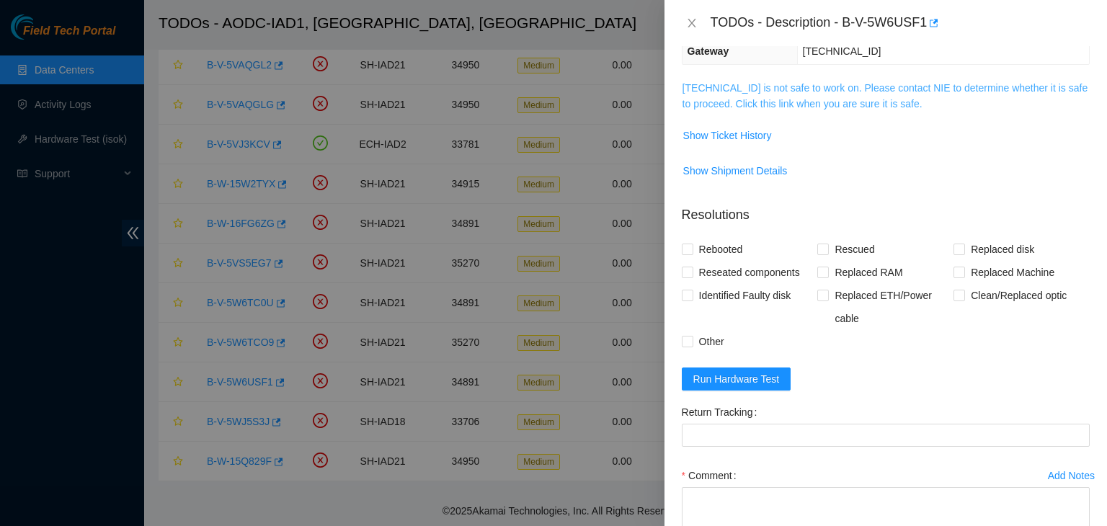
click at [735, 92] on link "104.84.154.159 is not safe to work on. Please contact NIE to determine whether …" at bounding box center [885, 95] width 406 height 27
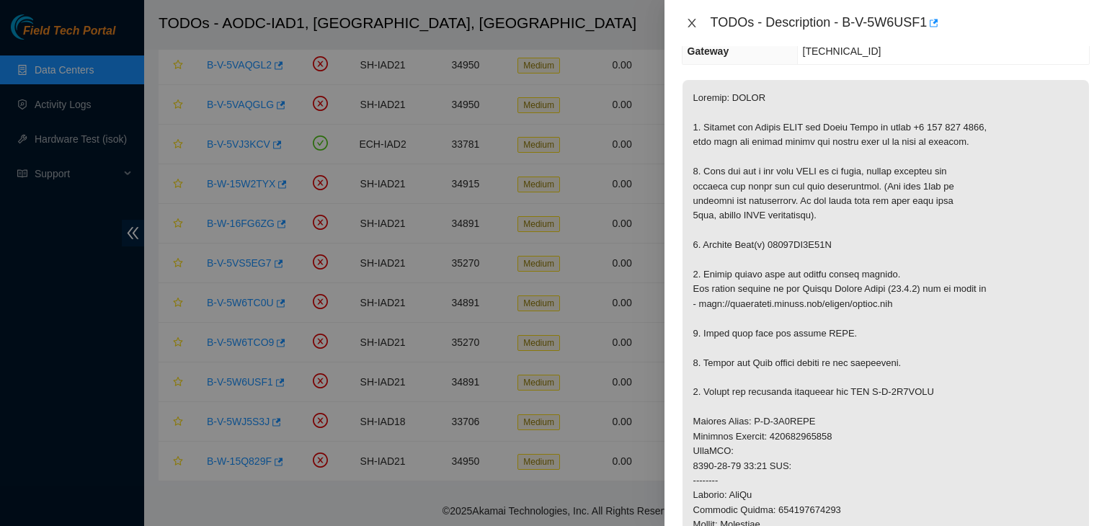
click at [684, 19] on button "Close" at bounding box center [692, 24] width 20 height 14
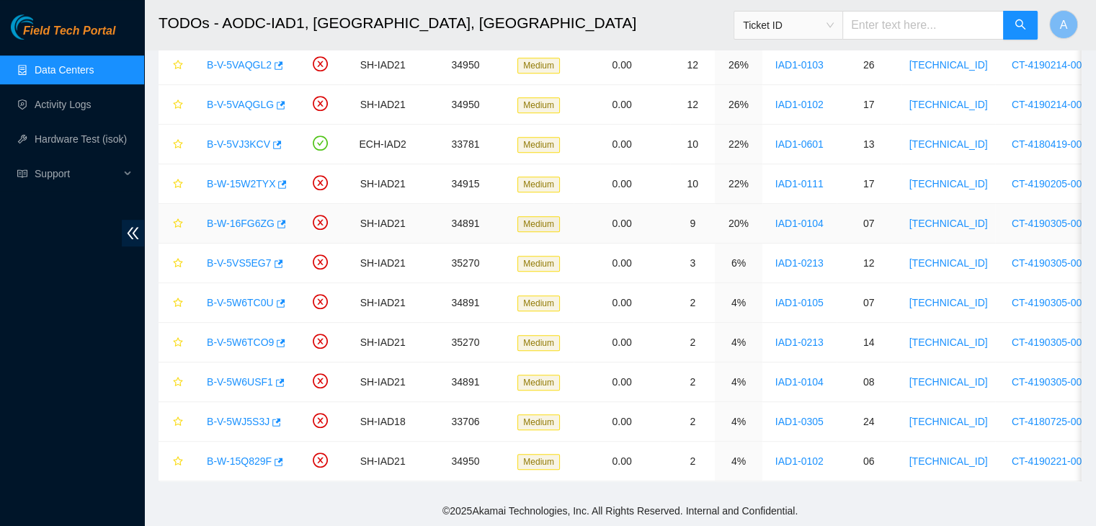
click at [238, 218] on link "B-W-16FG6ZG" at bounding box center [241, 224] width 68 height 12
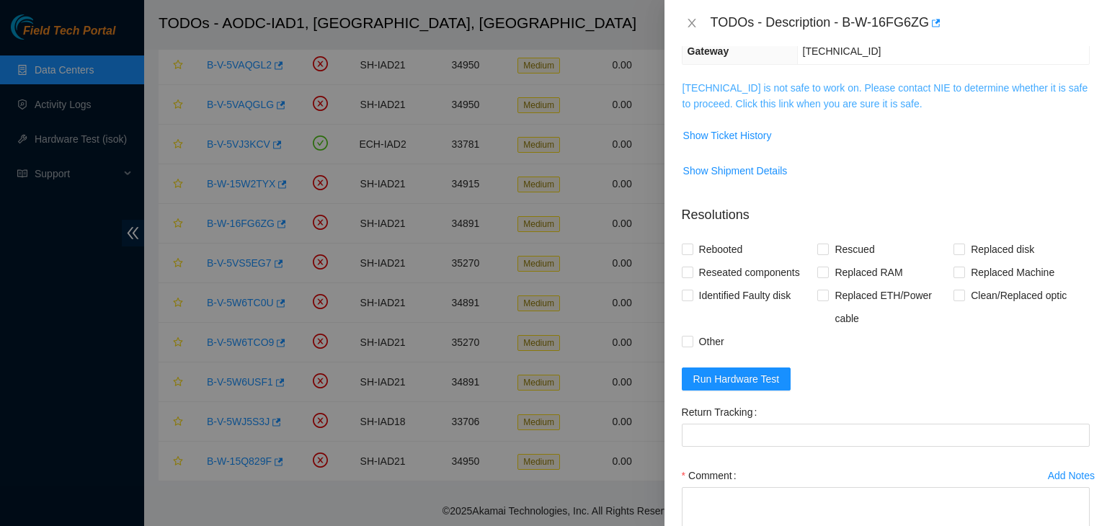
click at [727, 95] on link "104.84.154.158 is not safe to work on. Please contact NIE to determine whether …" at bounding box center [885, 95] width 406 height 27
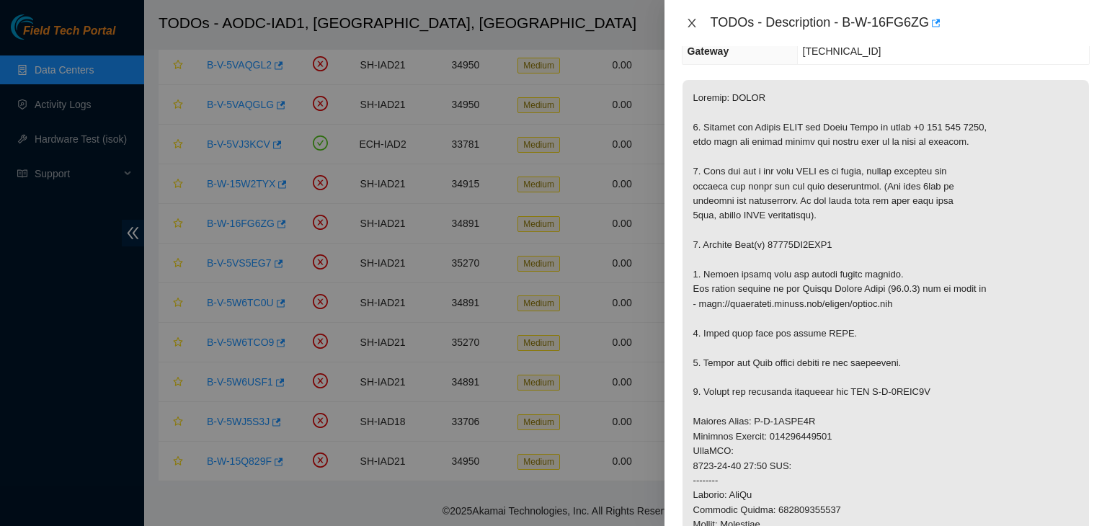
click at [686, 29] on button "Close" at bounding box center [692, 24] width 20 height 14
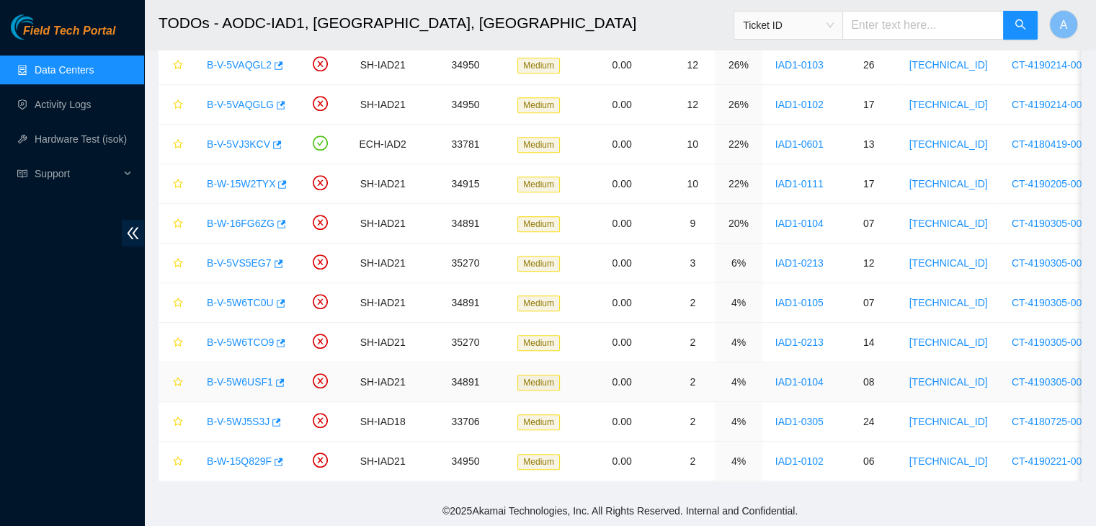
click at [247, 376] on link "B-V-5W6USF1" at bounding box center [240, 382] width 66 height 12
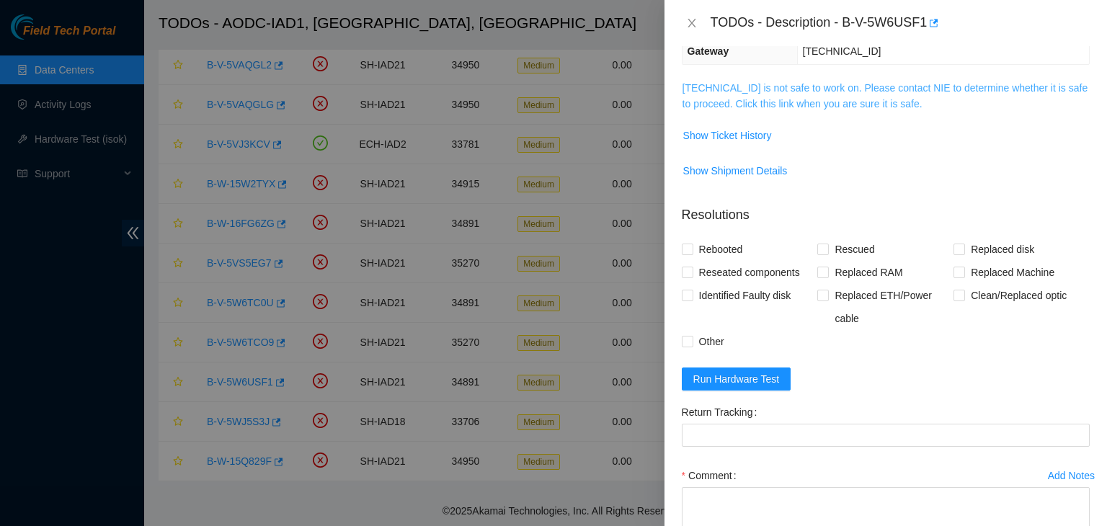
click at [738, 106] on link "104.84.154.159 is not safe to work on. Please contact NIE to determine whether …" at bounding box center [885, 95] width 406 height 27
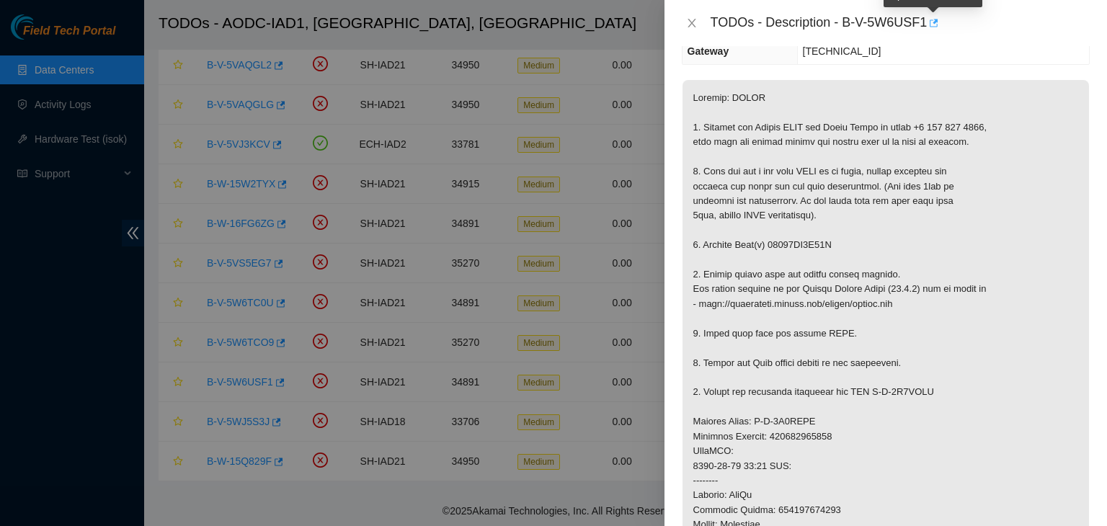
click at [937, 22] on button "button" at bounding box center [933, 23] width 12 height 23
click at [694, 27] on button "Close" at bounding box center [692, 24] width 20 height 14
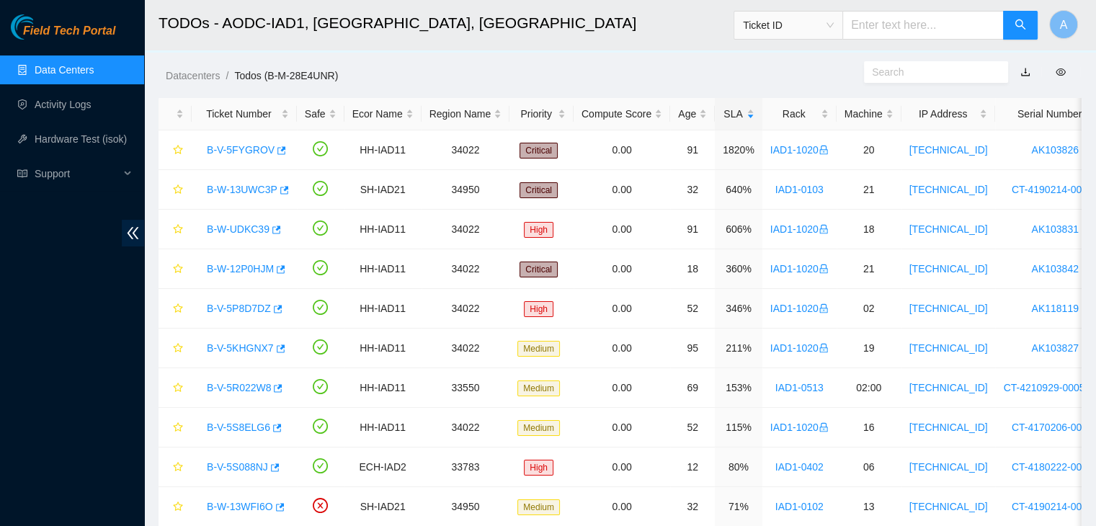
scroll to position [0, 0]
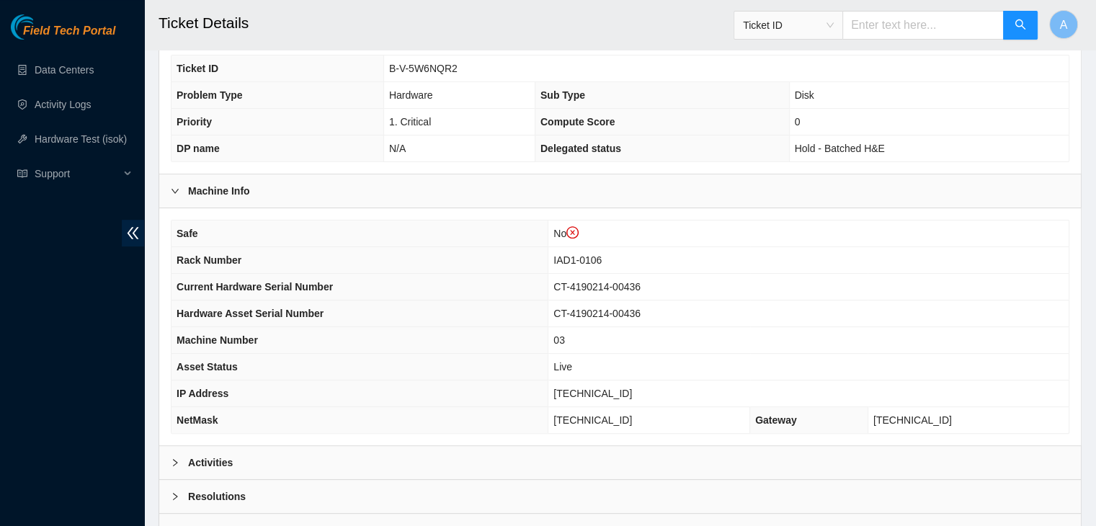
scroll to position [475, 0]
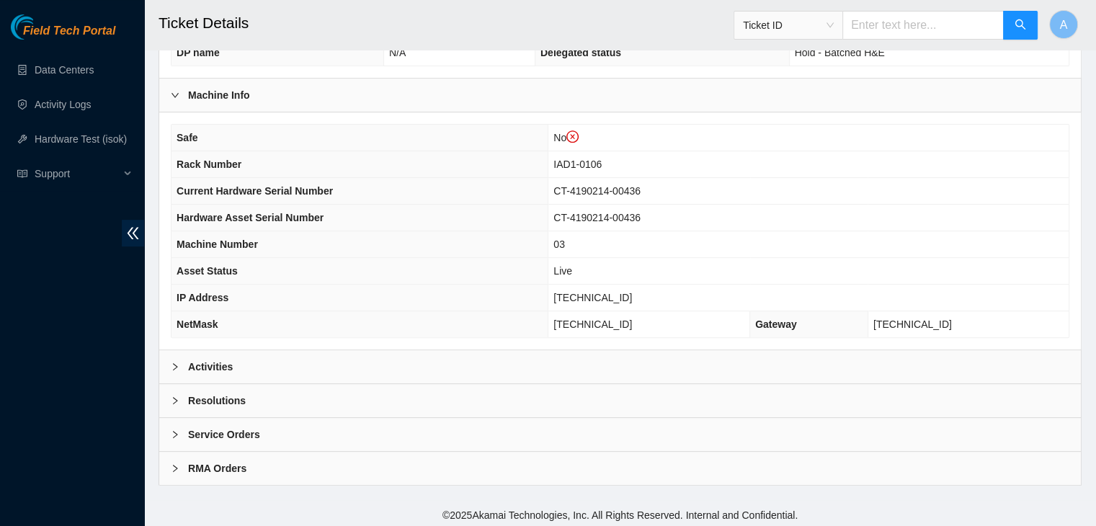
click at [587, 365] on div "Activities" at bounding box center [620, 366] width 922 height 33
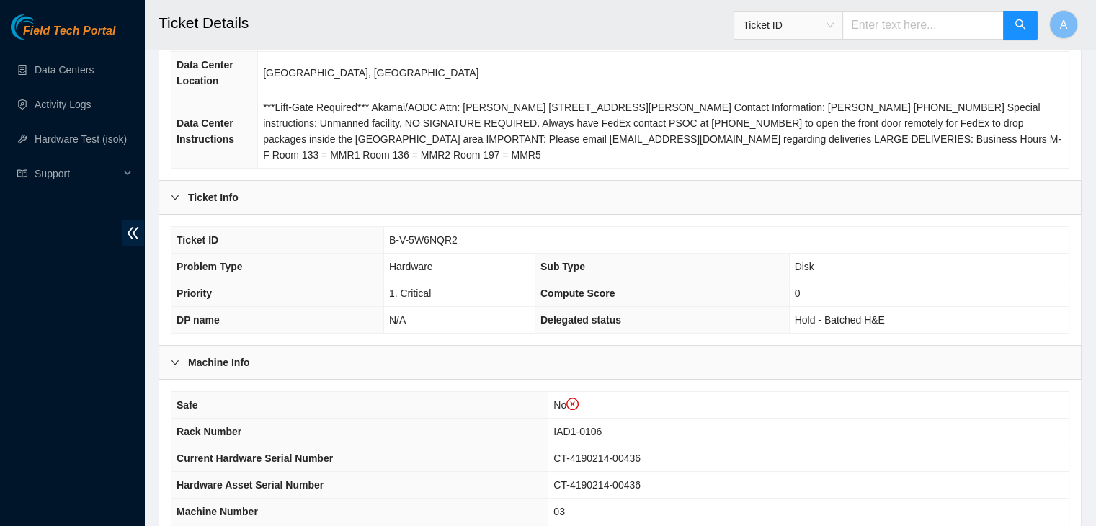
scroll to position [198, 0]
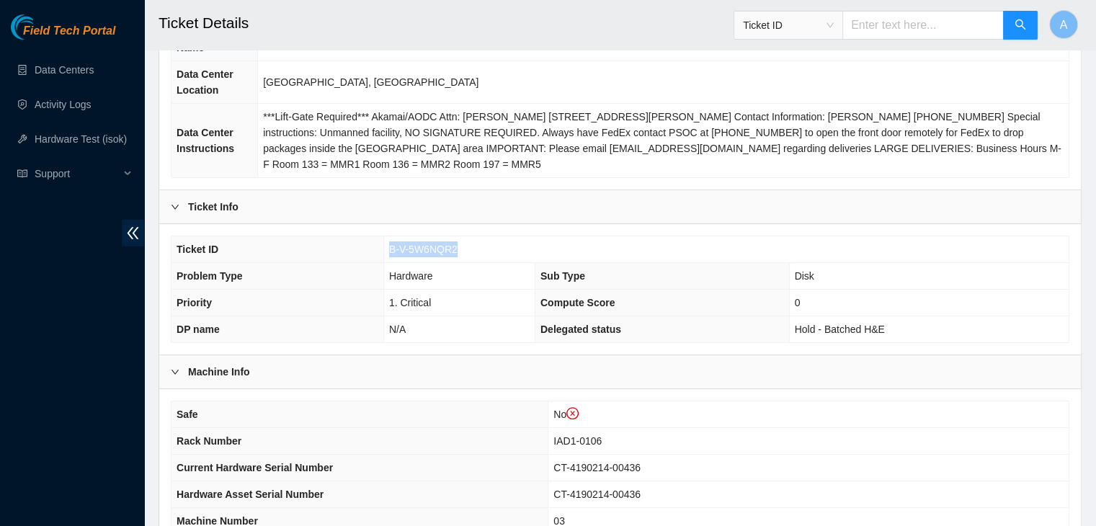
drag, startPoint x: 463, startPoint y: 246, endPoint x: 388, endPoint y: 249, distance: 74.3
click at [388, 249] on td "B-V-5W6NQR2" at bounding box center [725, 249] width 685 height 27
copy span "B-V-5W6NQR2"
click at [388, 249] on td "B-V-5W6NQR2" at bounding box center [725, 249] width 685 height 27
click at [997, 432] on td "IAD1-0106" at bounding box center [808, 441] width 520 height 27
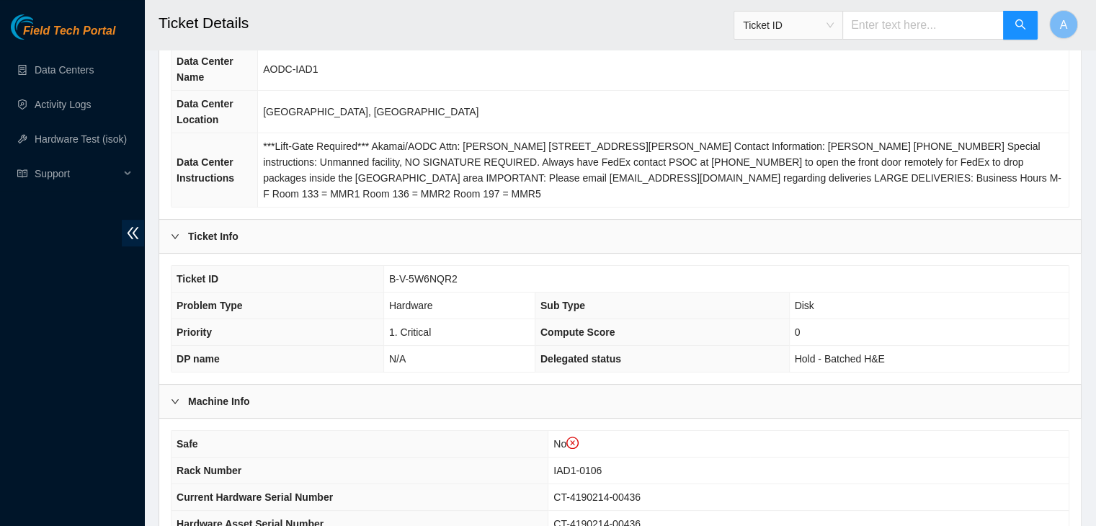
scroll to position [168, 0]
drag, startPoint x: 463, startPoint y: 278, endPoint x: 388, endPoint y: 277, distance: 74.9
click at [388, 277] on td "B-V-5W6NQR2" at bounding box center [725, 280] width 685 height 27
copy span "B-V-5W6NQR2"
click at [388, 277] on td "B-V-5W6NQR2" at bounding box center [725, 280] width 685 height 27
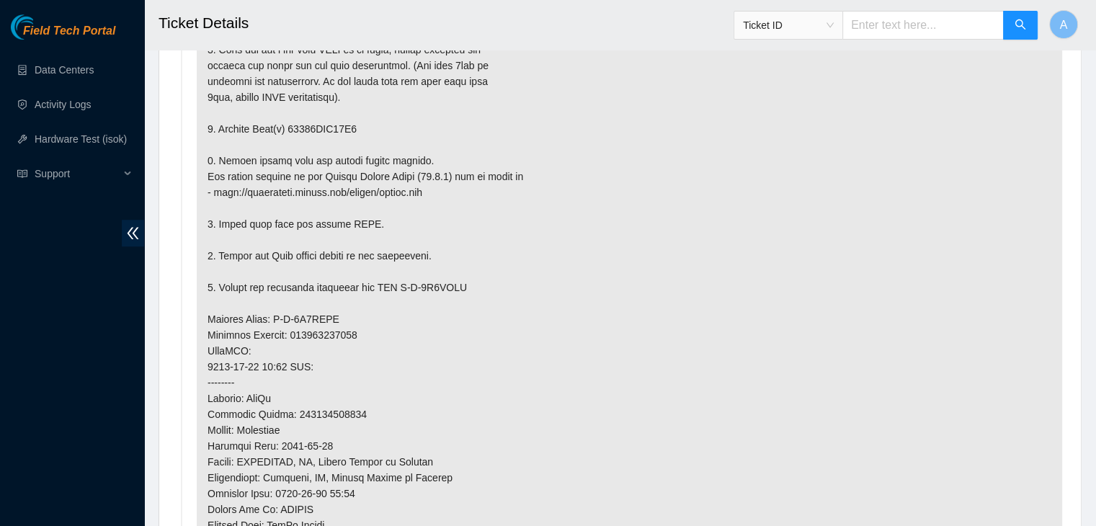
scroll to position [948, 0]
click at [408, 355] on p at bounding box center [629, 334] width 865 height 767
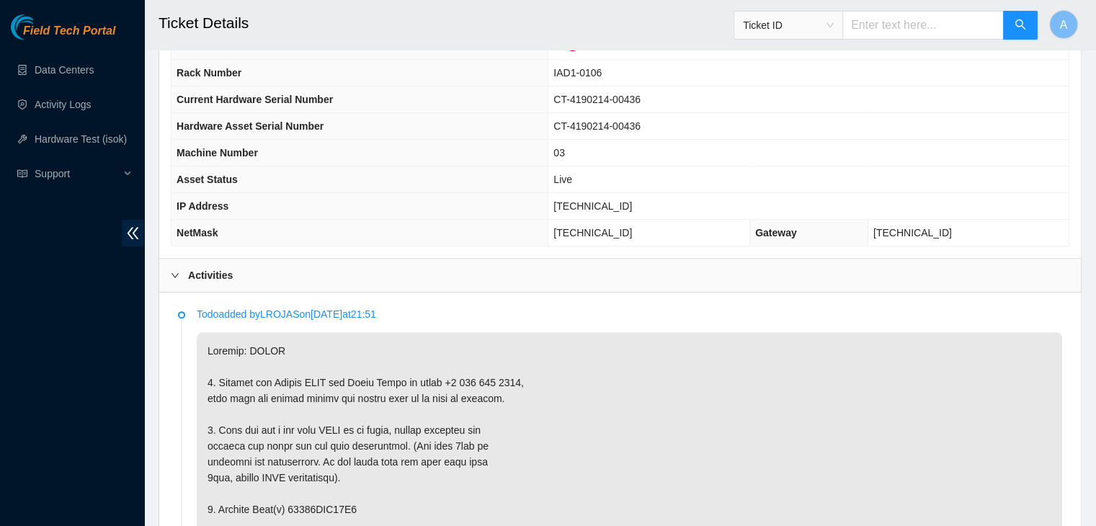
scroll to position [553, 0]
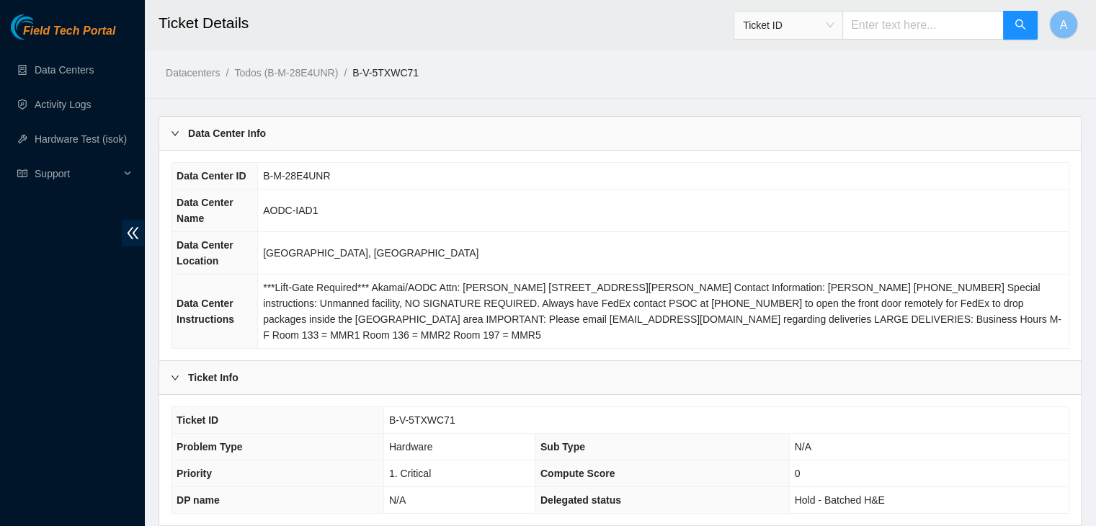
scroll to position [447, 0]
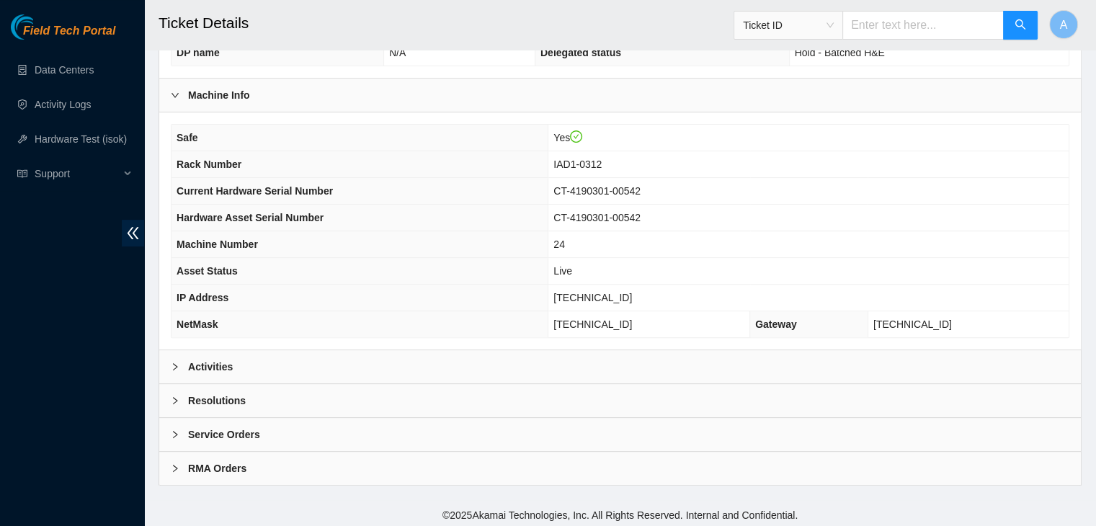
click at [495, 363] on div "Activities" at bounding box center [620, 366] width 922 height 33
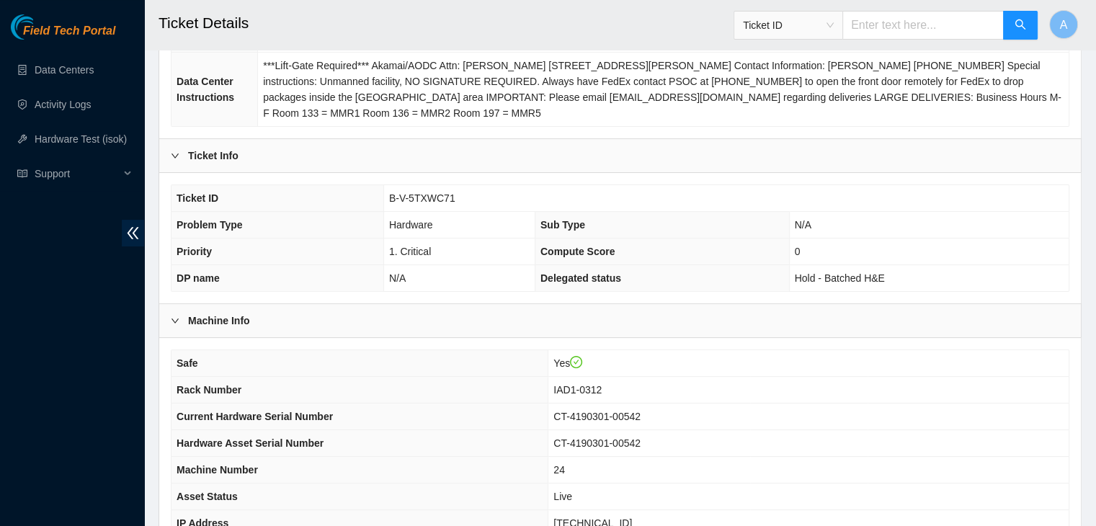
scroll to position [183, 0]
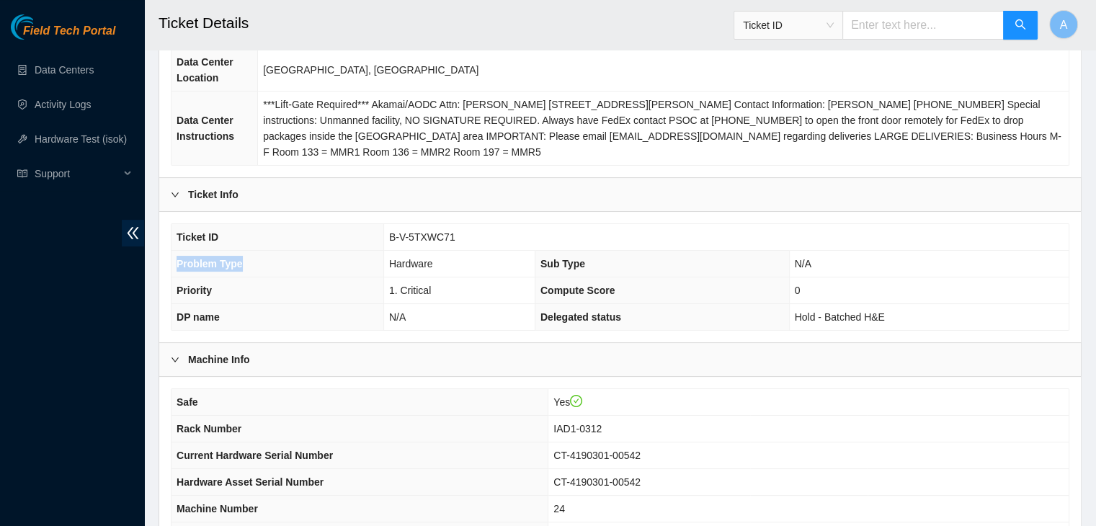
drag, startPoint x: 462, startPoint y: 241, endPoint x: 345, endPoint y: 260, distance: 118.2
click at [345, 260] on tbody "Ticket ID B-V-5TXWC71 Problem Type Hardware Sub Type N/A Priority 1. Critical C…" at bounding box center [619, 277] width 897 height 106
click at [382, 236] on th "Ticket ID" at bounding box center [277, 237] width 212 height 27
click at [411, 237] on span "B-V-5TXWC71" at bounding box center [422, 237] width 66 height 12
drag, startPoint x: 448, startPoint y: 237, endPoint x: 404, endPoint y: 230, distance: 44.5
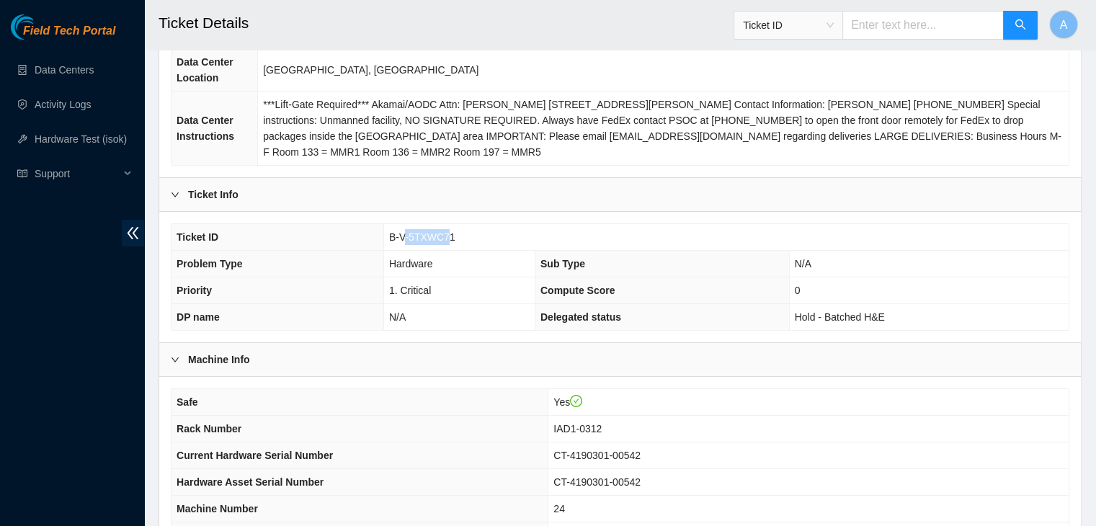
click at [404, 231] on span "B-V-5TXWC71" at bounding box center [422, 237] width 66 height 12
drag, startPoint x: 447, startPoint y: 239, endPoint x: 408, endPoint y: 231, distance: 40.3
click at [408, 231] on span "B-V-5TXWC71" at bounding box center [422, 237] width 66 height 12
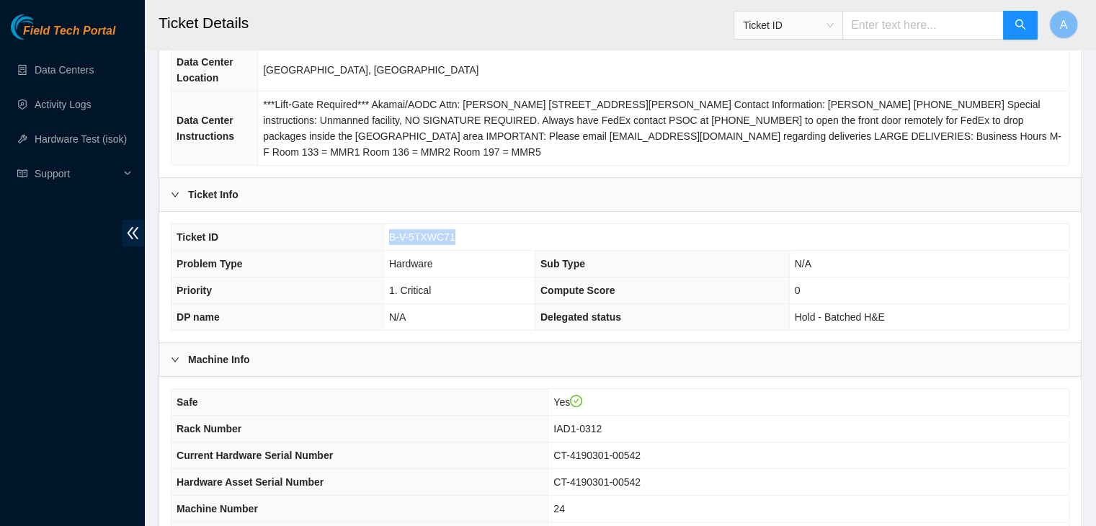
drag, startPoint x: 453, startPoint y: 234, endPoint x: 388, endPoint y: 233, distance: 64.9
click at [388, 233] on td "B-V-5TXWC71" at bounding box center [725, 237] width 685 height 27
copy span "B-V-5TXWC71"
click at [414, 231] on span "B-V-5TXWC71" at bounding box center [422, 237] width 66 height 12
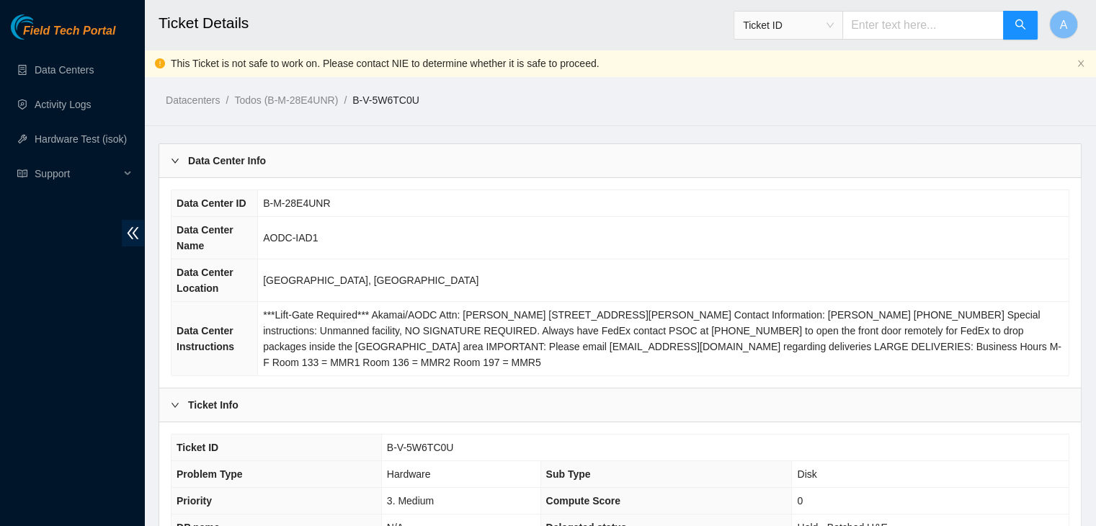
scroll to position [475, 0]
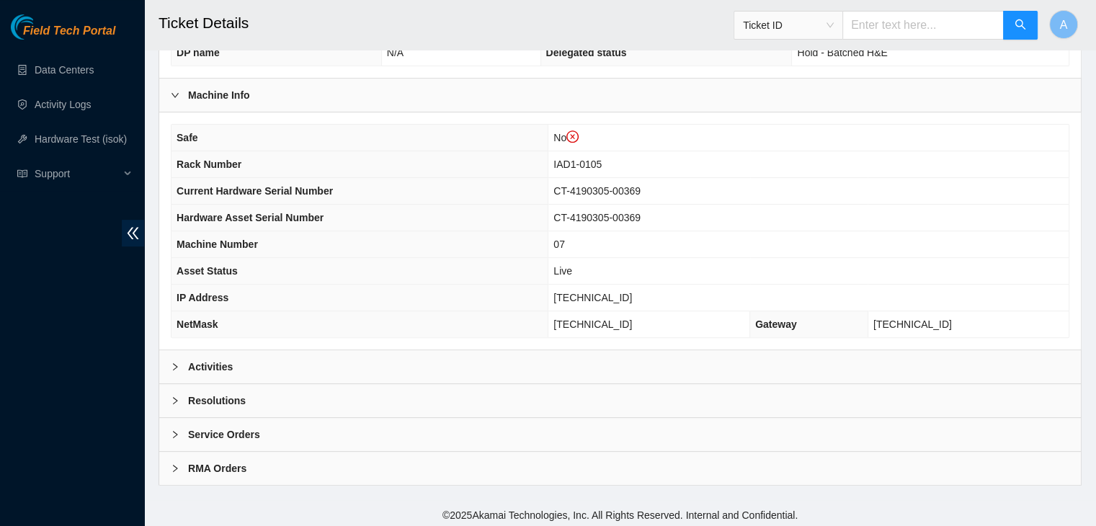
click at [470, 360] on div "Activities" at bounding box center [620, 366] width 922 height 33
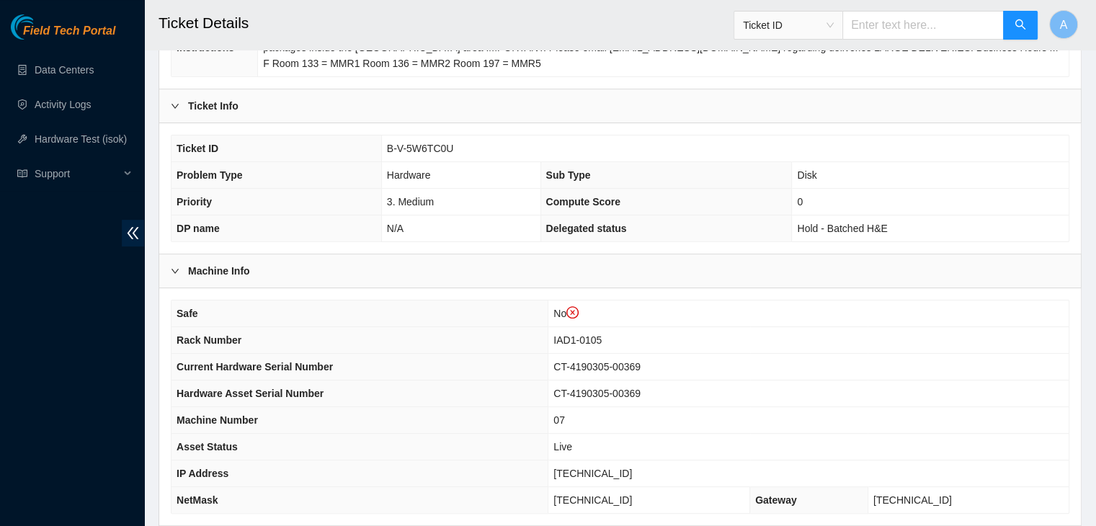
scroll to position [298, 0]
drag, startPoint x: 455, startPoint y: 146, endPoint x: 369, endPoint y: 155, distance: 86.2
click at [369, 155] on tr "Ticket ID B-V-5W6TC0U" at bounding box center [619, 149] width 897 height 27
copy tr "B-V-5W6TC0U"
click at [369, 155] on th "Ticket ID" at bounding box center [276, 149] width 210 height 27
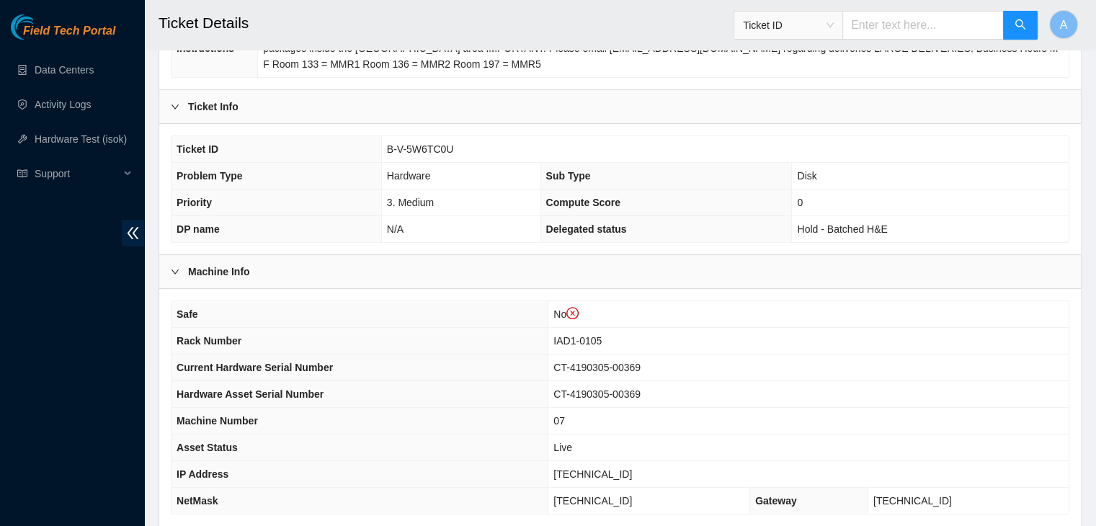
click at [980, 362] on td "CT-4190305-00369" at bounding box center [808, 368] width 520 height 27
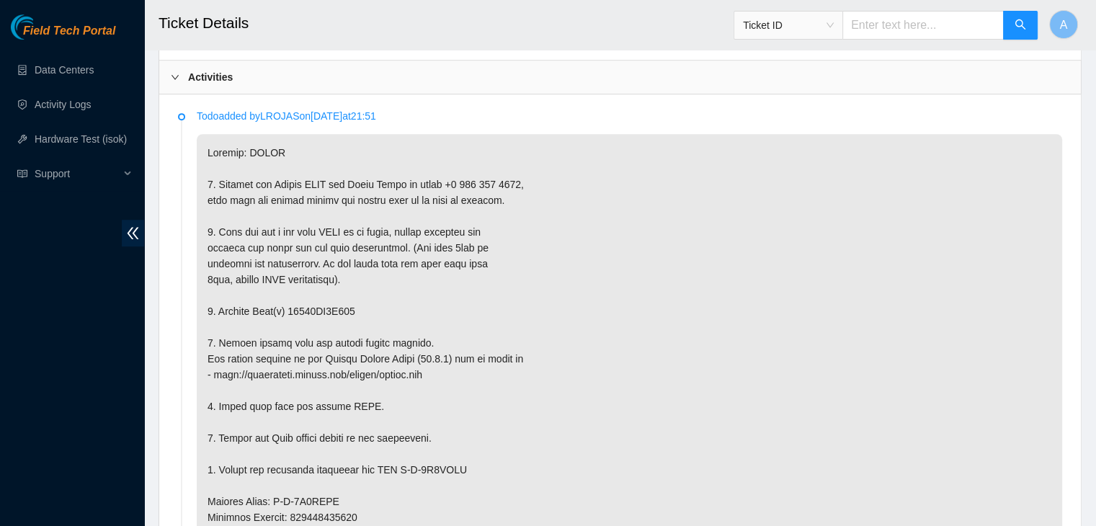
scroll to position [757, 0]
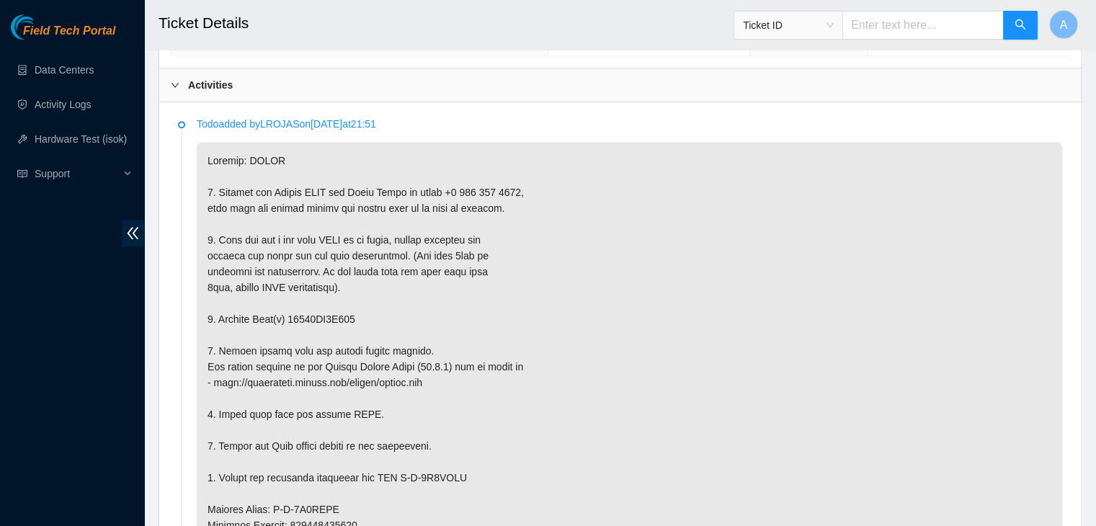
click at [651, 294] on p at bounding box center [629, 525] width 865 height 767
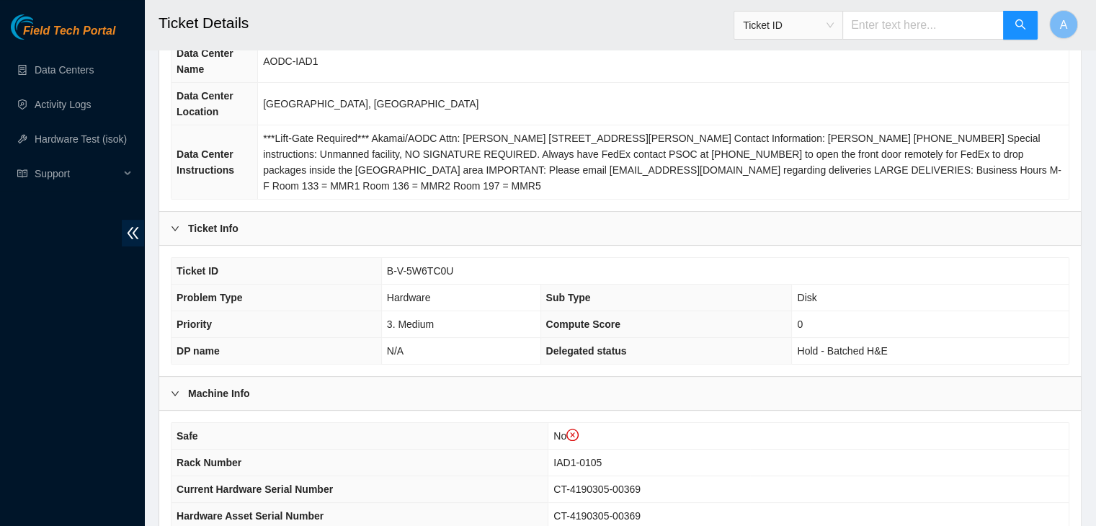
scroll to position [176, 0]
drag, startPoint x: 453, startPoint y: 270, endPoint x: 386, endPoint y: 276, distance: 67.3
click at [386, 276] on td "B-V-5W6TC0U" at bounding box center [724, 272] width 687 height 27
copy span "B-V-5W6TC0U"
click at [476, 450] on th "Rack Number" at bounding box center [359, 463] width 377 height 27
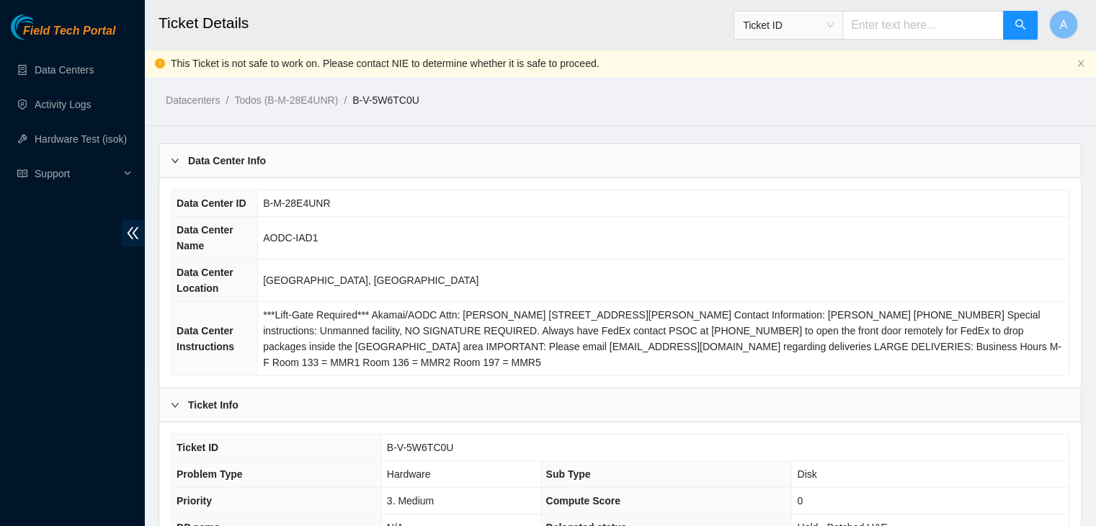
scroll to position [475, 0]
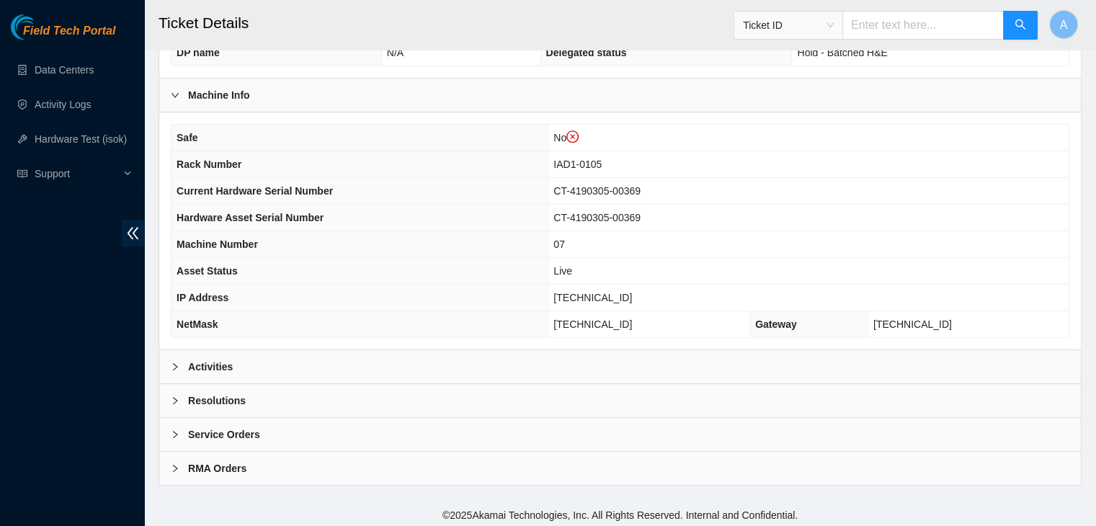
click at [393, 360] on div "Activities" at bounding box center [620, 366] width 922 height 33
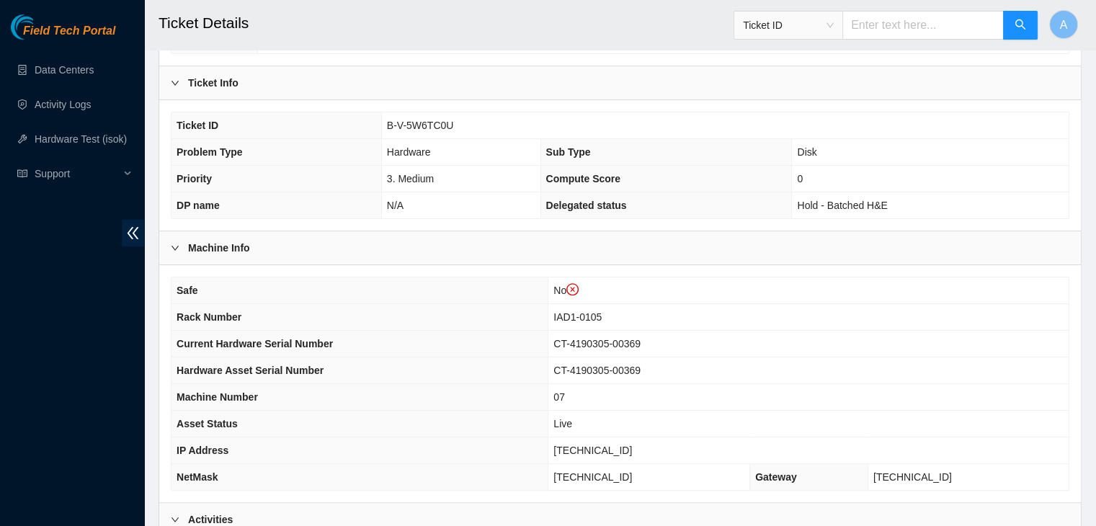
scroll to position [323, 0]
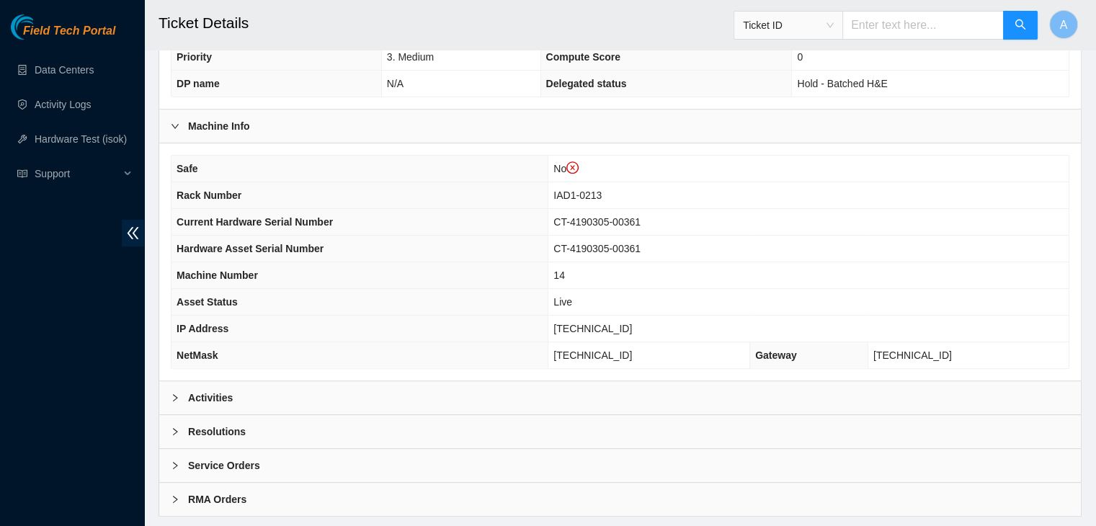
scroll to position [475, 0]
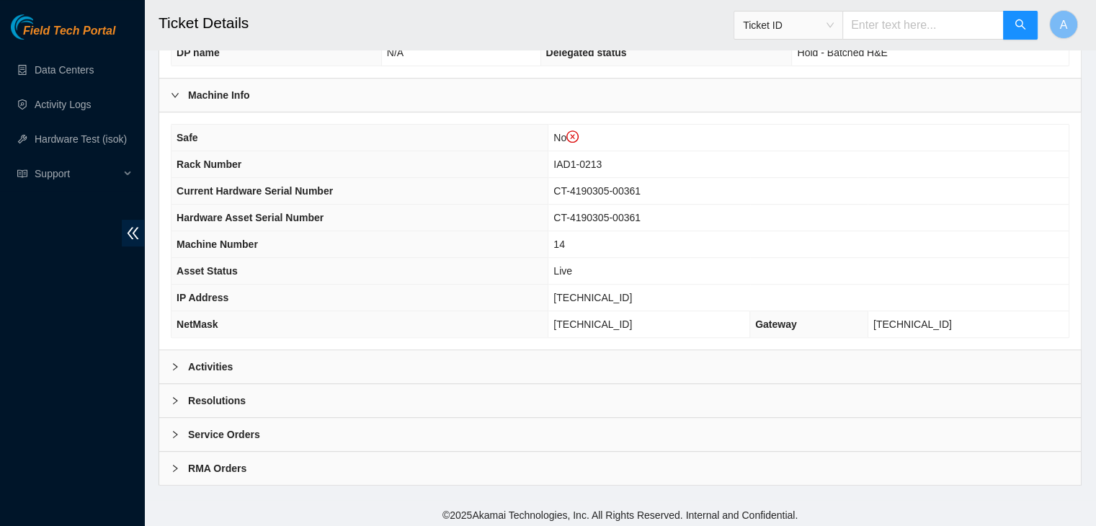
click at [427, 353] on div "Activities" at bounding box center [620, 366] width 922 height 33
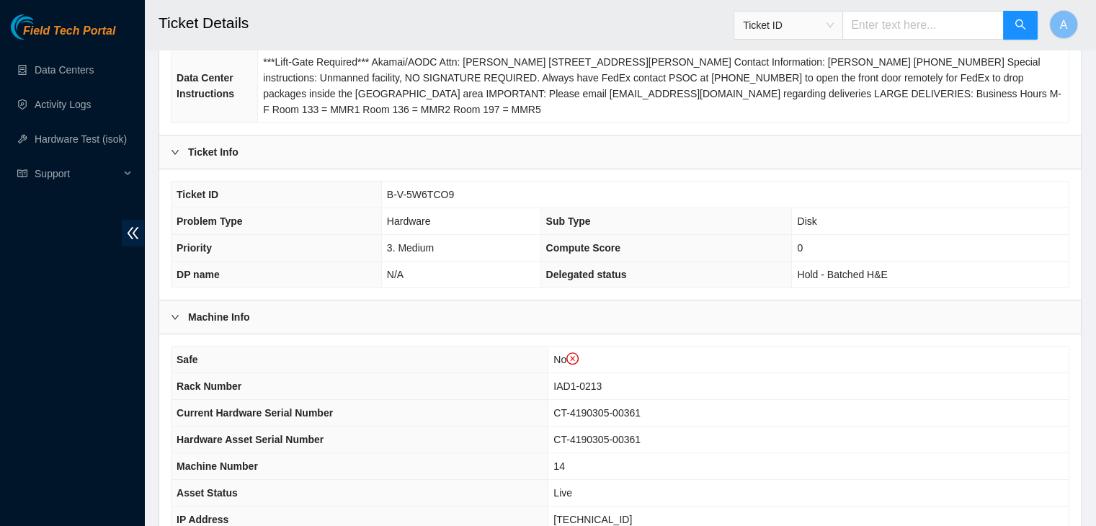
scroll to position [252, 0]
drag, startPoint x: 453, startPoint y: 193, endPoint x: 383, endPoint y: 200, distance: 69.5
click at [383, 200] on td "B-V-5W6TCO9" at bounding box center [724, 195] width 687 height 27
copy span "B-V-5W6TCO9"
click at [383, 200] on td "B-V-5W6TCO9" at bounding box center [724, 195] width 687 height 27
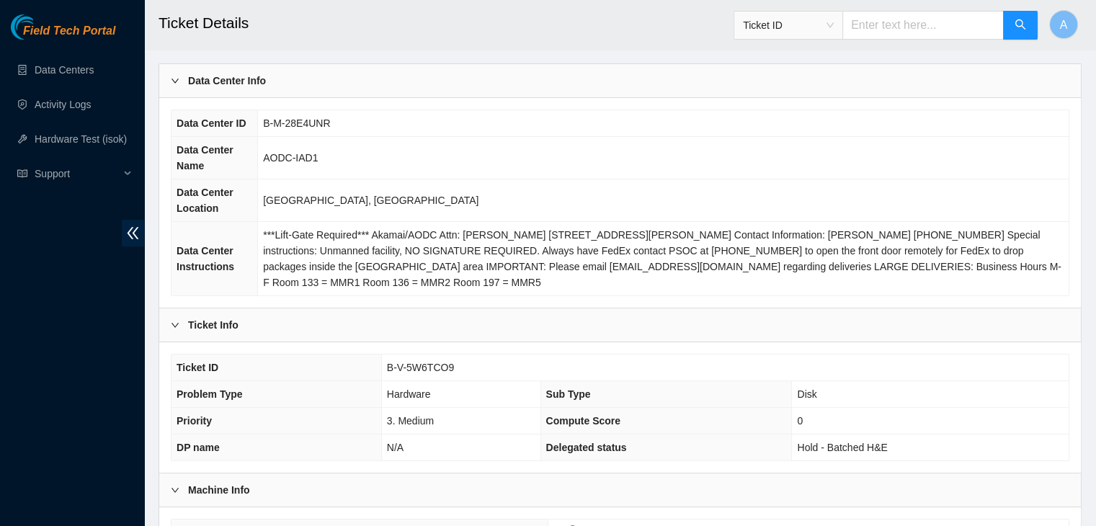
scroll to position [80, 0]
click at [95, 366] on div "Field Tech Portal Data Centers Activity Logs Hardware Test (isok) Support" at bounding box center [72, 270] width 144 height 512
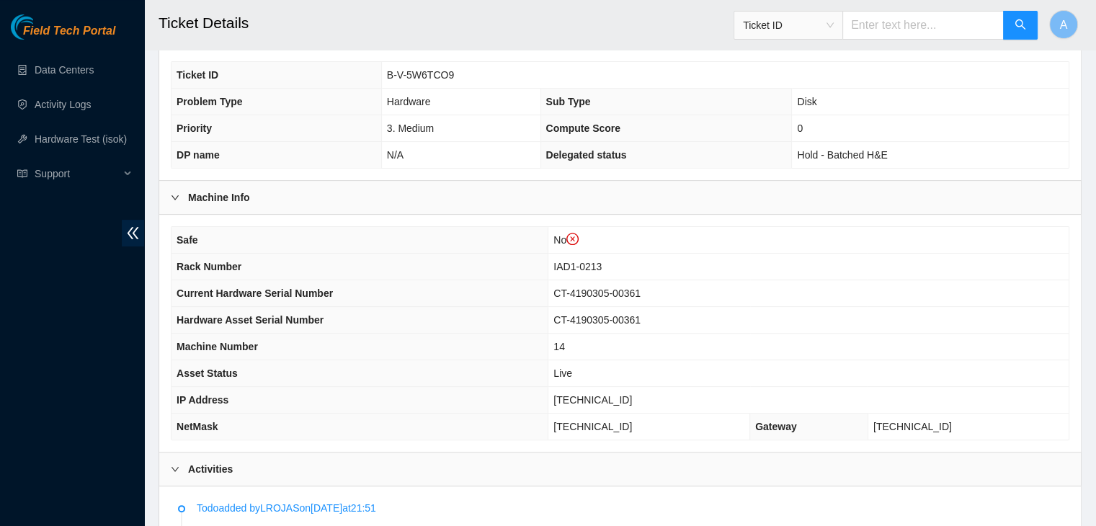
scroll to position [374, 0]
drag, startPoint x: 453, startPoint y: 71, endPoint x: 386, endPoint y: 71, distance: 67.7
click at [386, 71] on td "B-V-5W6TCO9" at bounding box center [724, 74] width 687 height 27
copy span "B-V-5W6TCO9"
click at [386, 71] on td "B-V-5W6TCO9" at bounding box center [724, 74] width 687 height 27
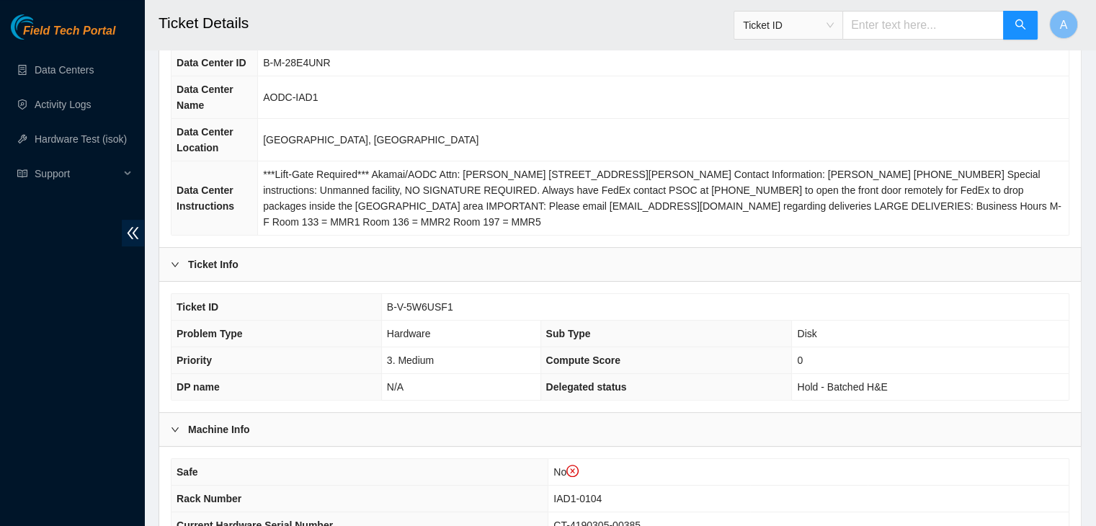
scroll to position [146, 0]
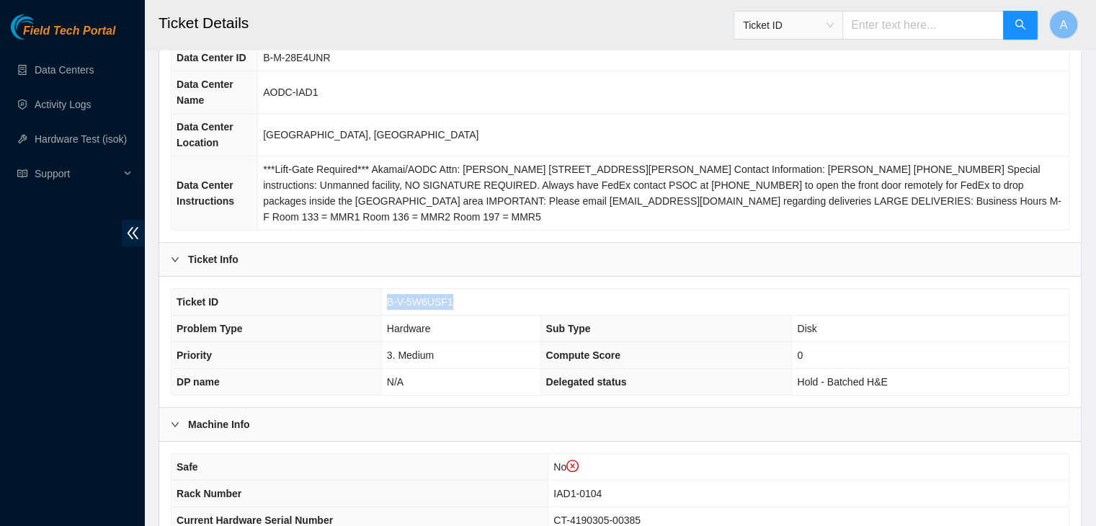
drag, startPoint x: 453, startPoint y: 298, endPoint x: 360, endPoint y: 298, distance: 93.0
click at [360, 298] on tr "Ticket ID B-V-5W6USF1" at bounding box center [619, 302] width 897 height 27
copy tr "B-V-5W6USF1"
click at [362, 298] on th "Ticket ID" at bounding box center [276, 302] width 210 height 27
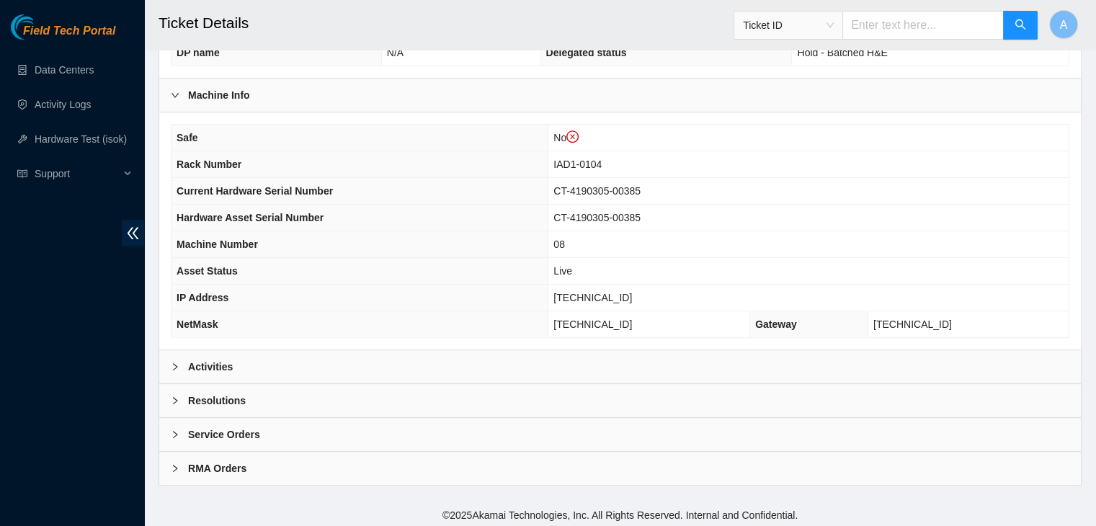
click at [573, 374] on div "Activities" at bounding box center [620, 366] width 922 height 33
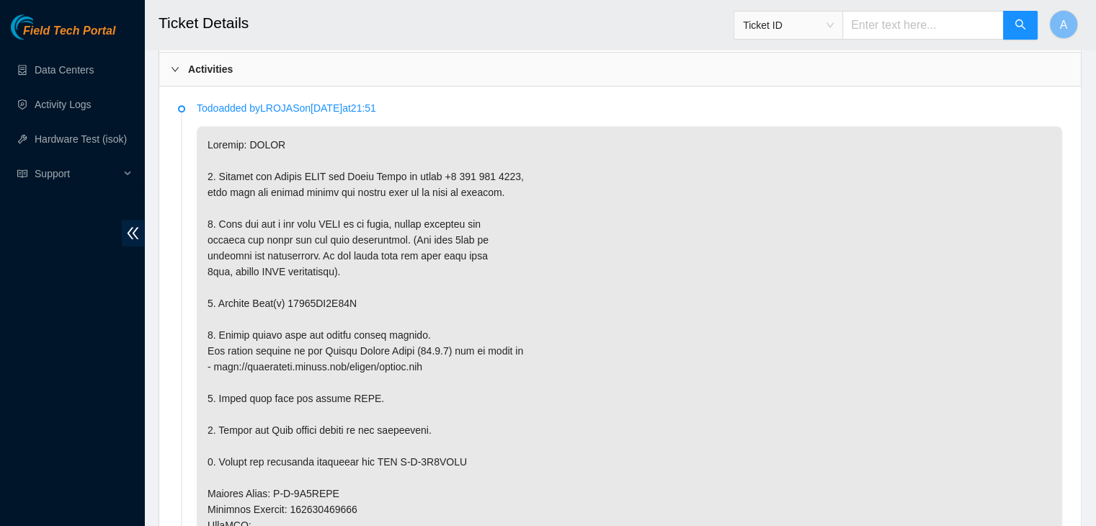
scroll to position [772, 0]
click at [112, 403] on div "Field Tech Portal Data Centers Activity Logs Hardware Test (isok) Support" at bounding box center [72, 270] width 144 height 512
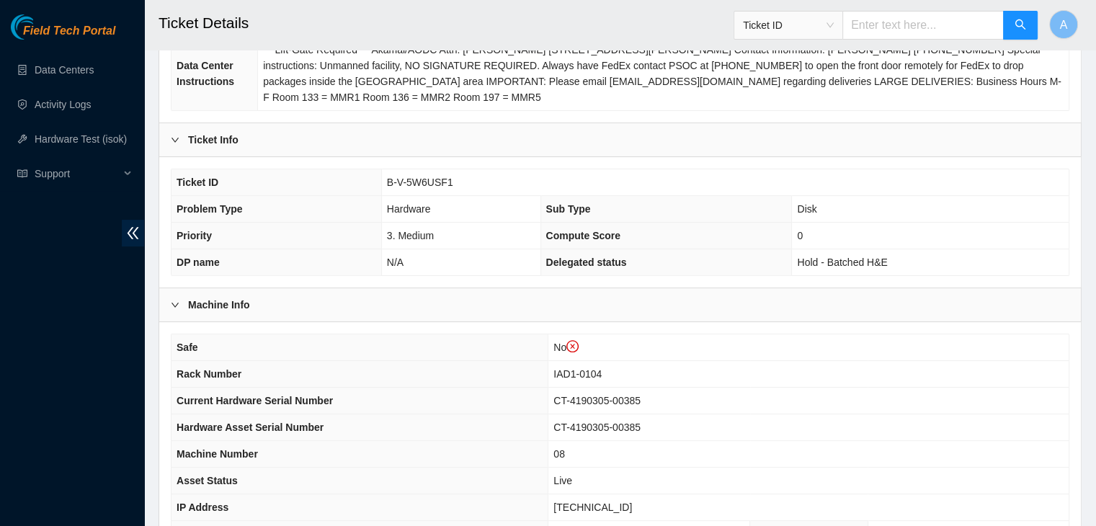
scroll to position [264, 0]
drag, startPoint x: 450, startPoint y: 182, endPoint x: 386, endPoint y: 184, distance: 64.2
click at [386, 184] on td "B-V-5W6USF1" at bounding box center [724, 183] width 687 height 27
copy span "B-V-5W6USF1"
click at [387, 184] on span "B-V-5W6USF1" at bounding box center [420, 183] width 66 height 12
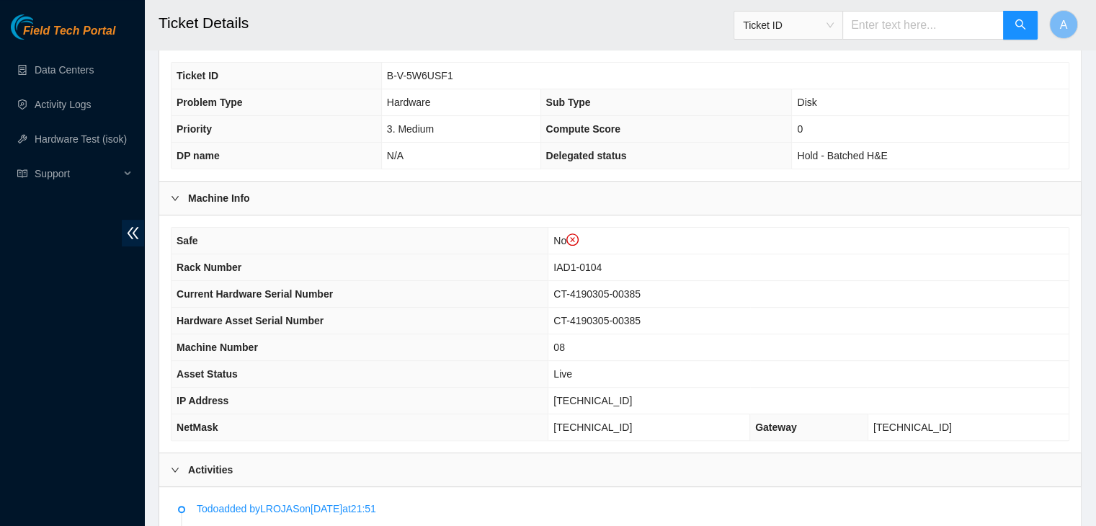
scroll to position [375, 0]
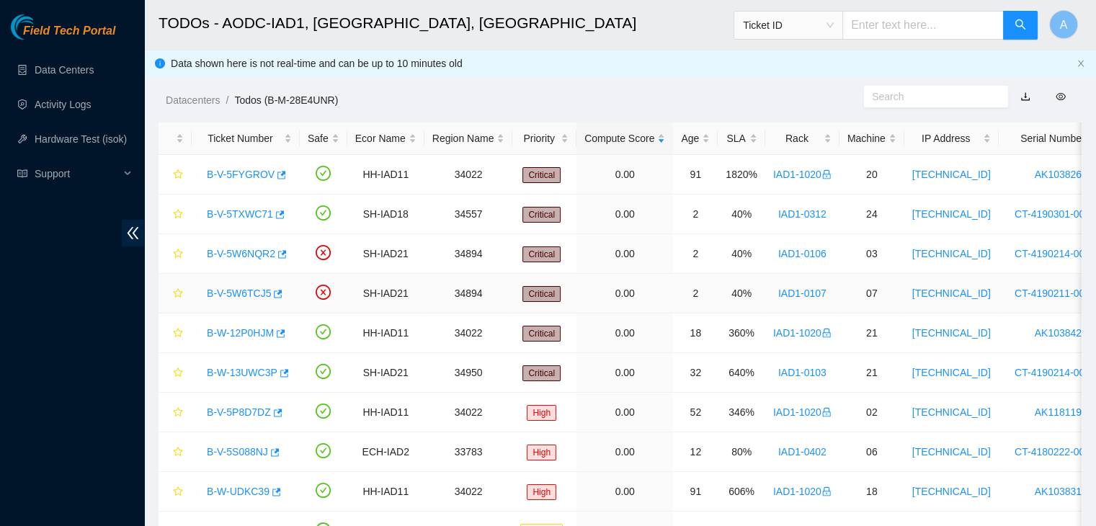
click at [230, 290] on link "B-V-5W6TCJ5" at bounding box center [239, 294] width 64 height 12
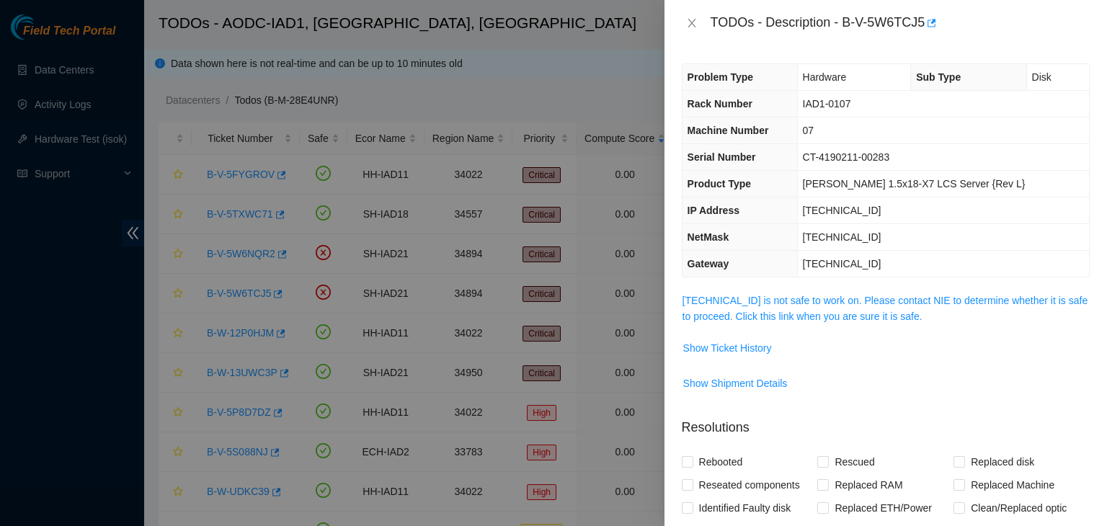
click at [719, 306] on span "104.84.155.52 is not safe to work on. Please contact NIE to determine whether i…" at bounding box center [885, 309] width 406 height 32
click at [743, 301] on link "104.84.155.52 is not safe to work on. Please contact NIE to determine whether i…" at bounding box center [885, 308] width 406 height 27
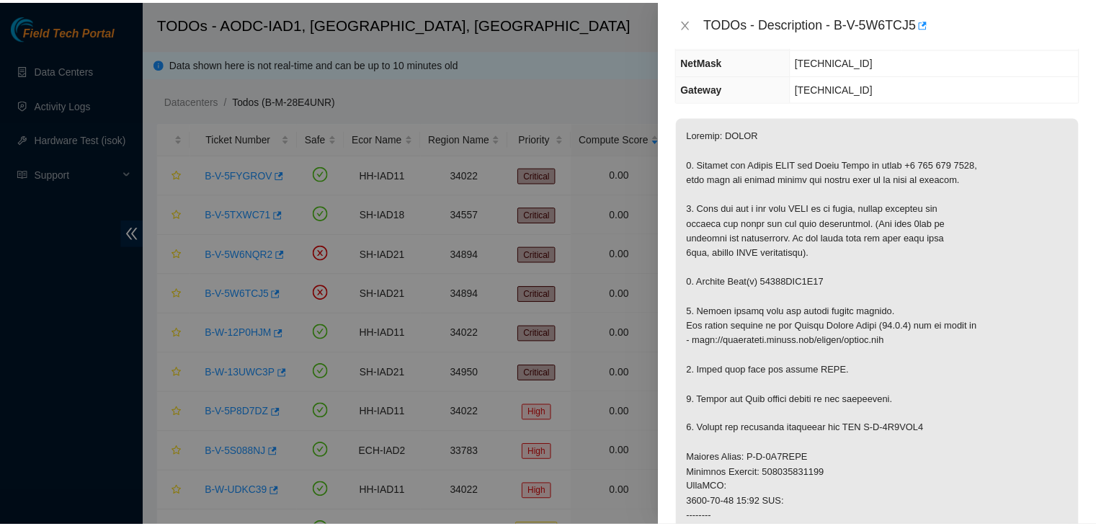
scroll to position [179, 0]
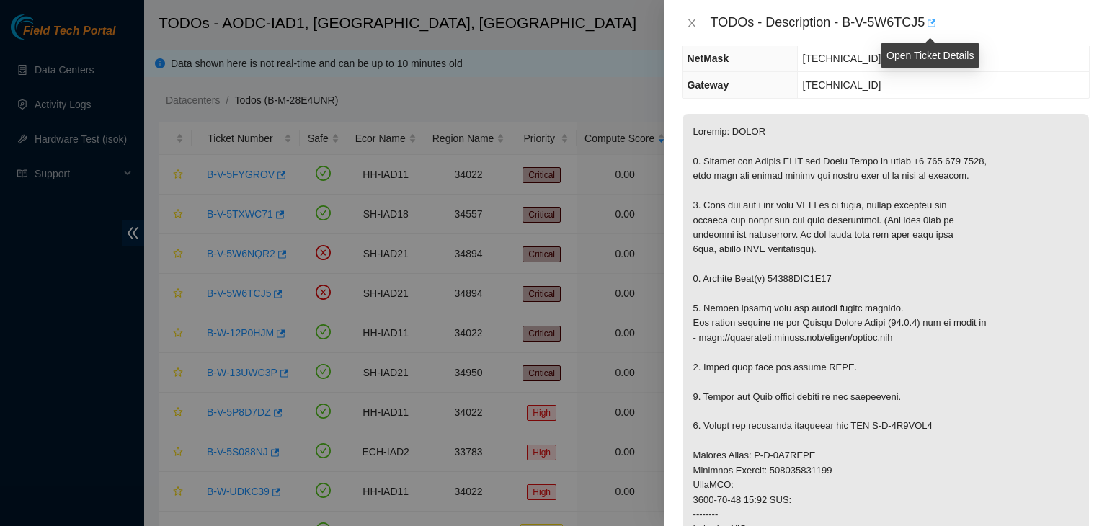
click at [932, 21] on icon "button" at bounding box center [931, 23] width 9 height 8
click at [692, 27] on icon "close" at bounding box center [692, 23] width 12 height 12
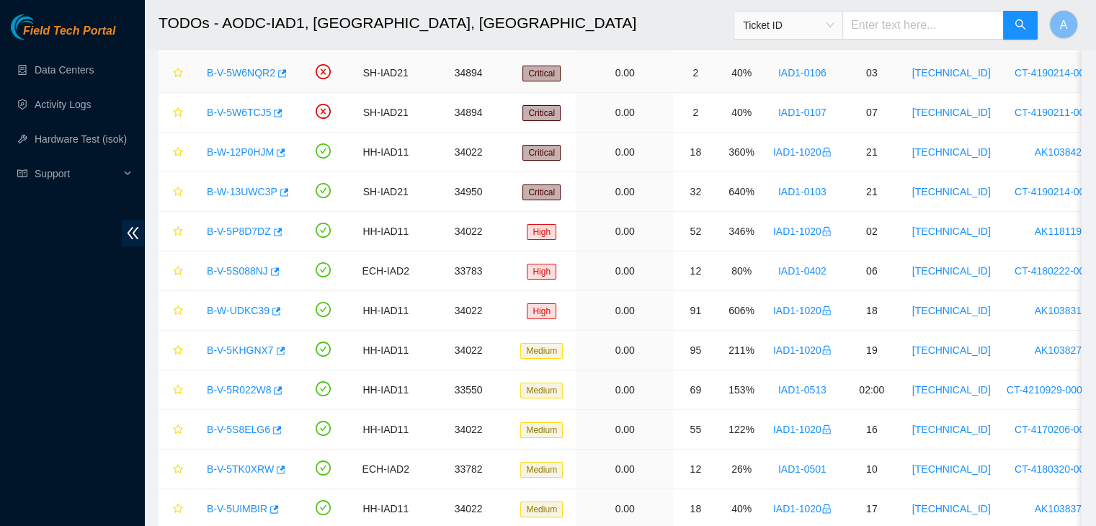
scroll to position [180, 0]
click at [72, 70] on link "Data Centers" at bounding box center [64, 70] width 59 height 12
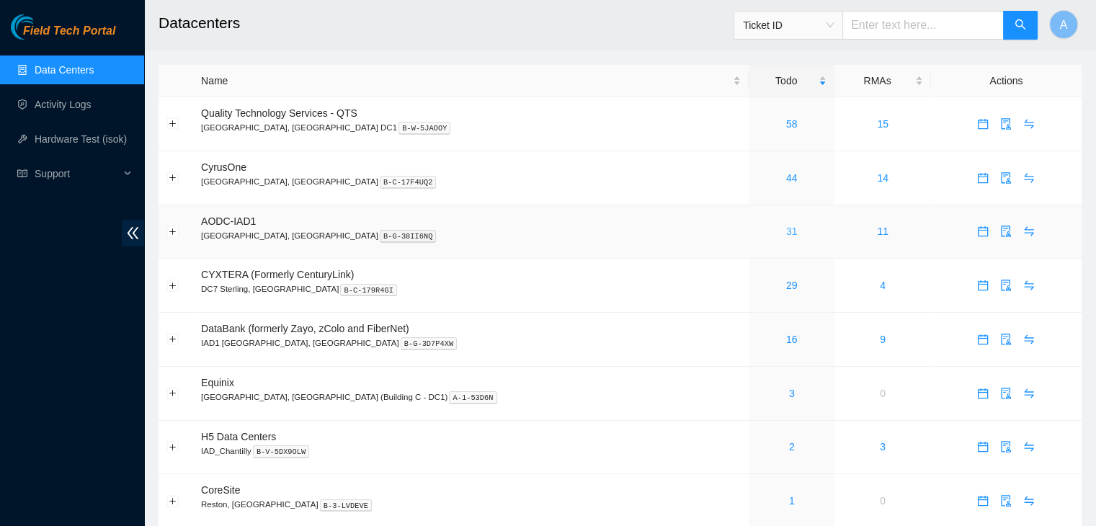
click at [786, 237] on link "31" at bounding box center [792, 232] width 12 height 12
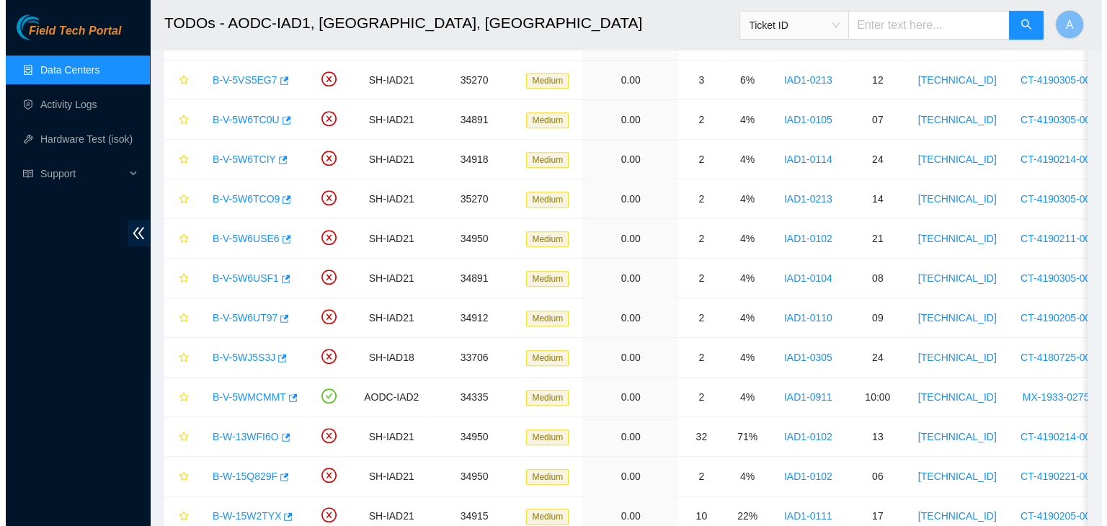
scroll to position [909, 0]
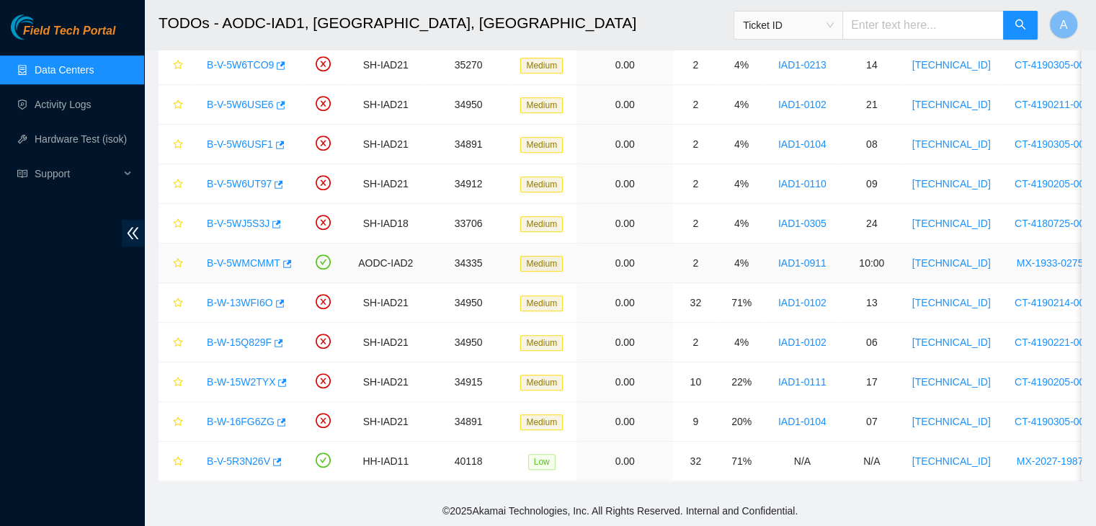
click at [248, 257] on link "B-V-5WMCMMT" at bounding box center [243, 263] width 73 height 12
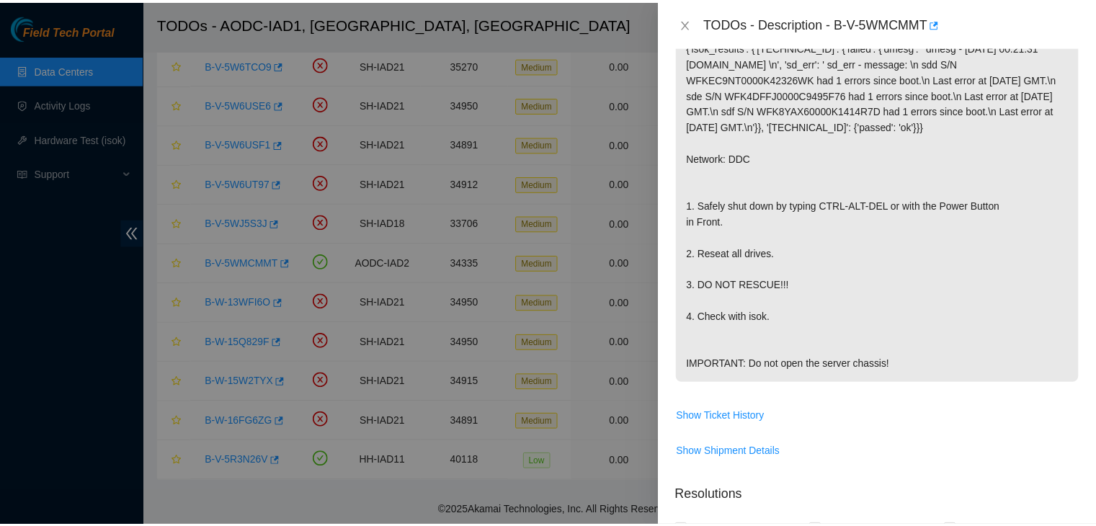
scroll to position [277, 0]
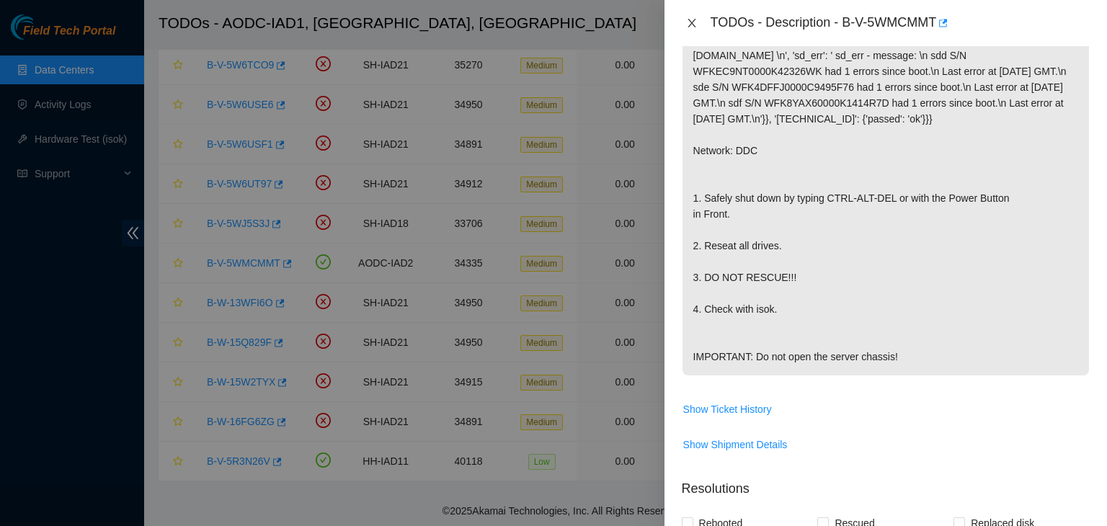
click at [695, 27] on icon "close" at bounding box center [691, 23] width 8 height 9
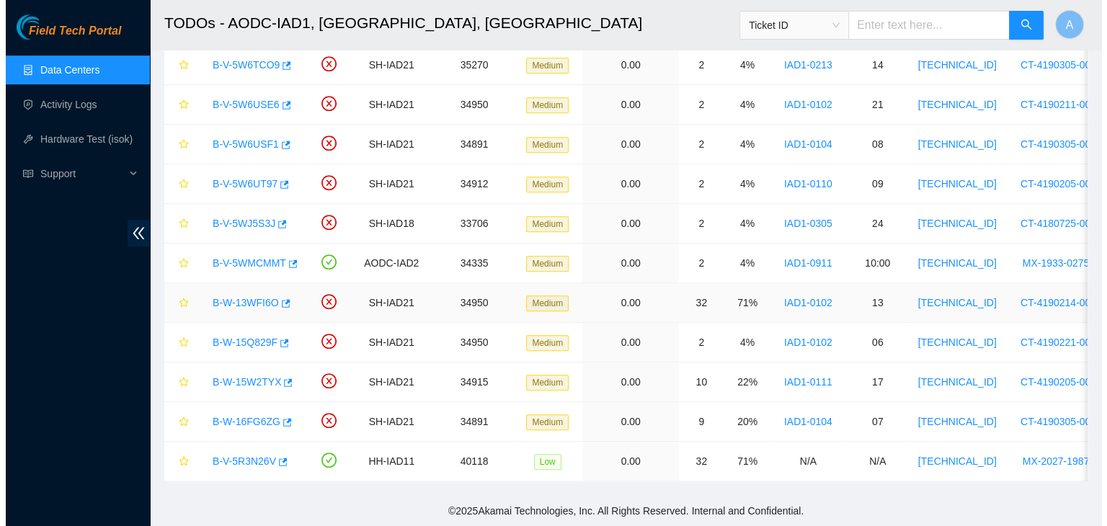
scroll to position [325, 0]
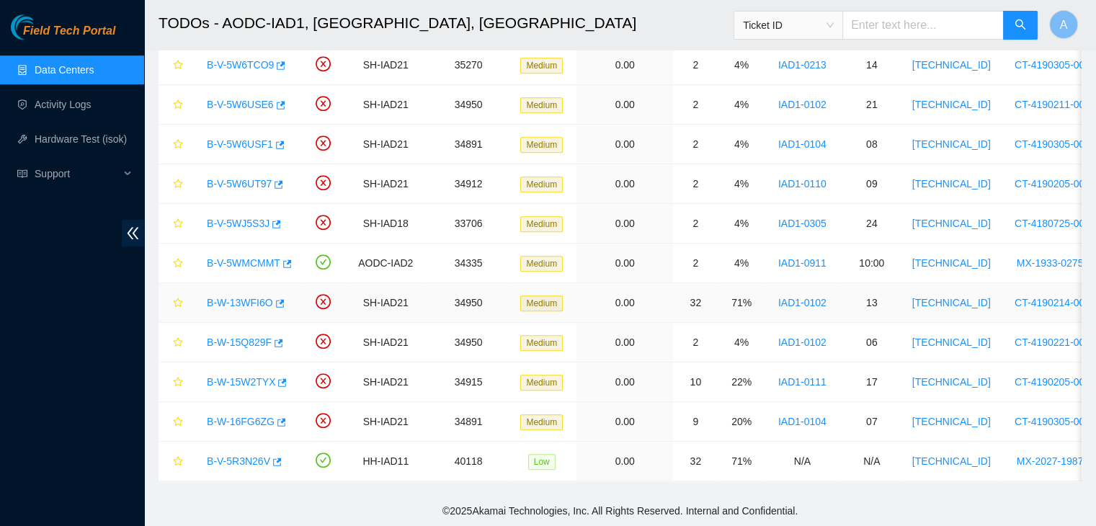
click at [251, 297] on link "B-W-13WFI6O" at bounding box center [240, 303] width 66 height 12
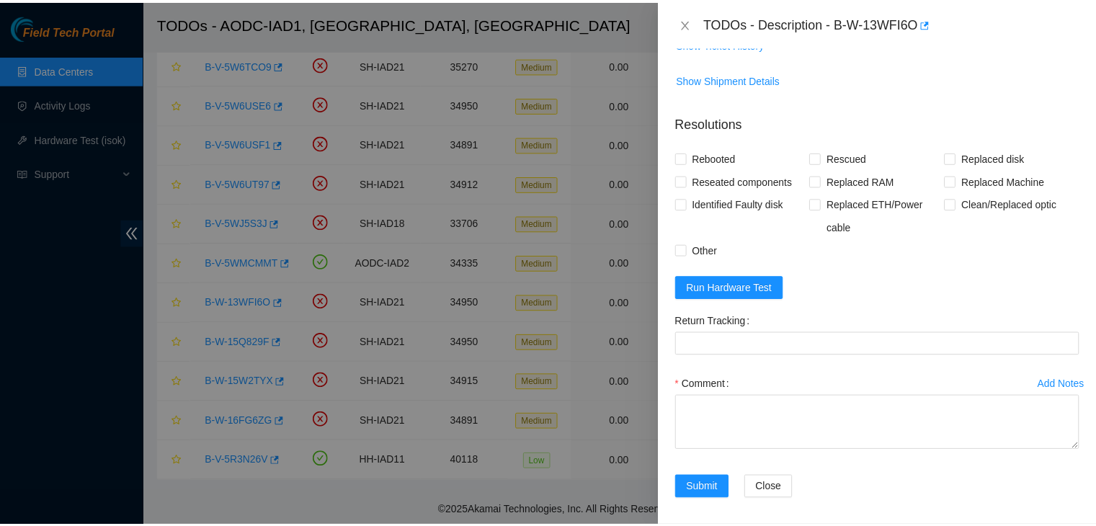
scroll to position [236, 0]
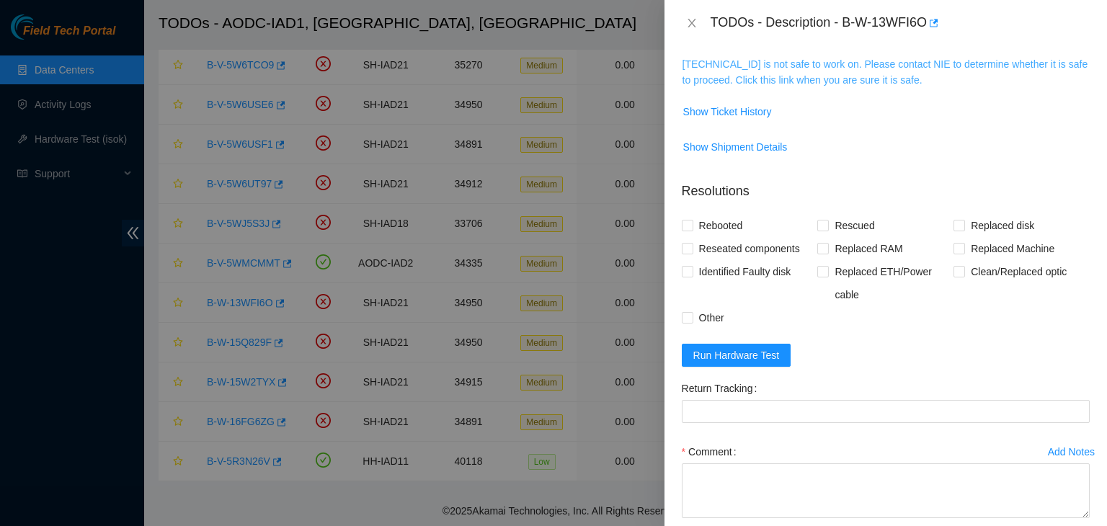
click at [807, 83] on link "104.84.154.32 is not safe to work on. Please contact NIE to determine whether i…" at bounding box center [885, 71] width 406 height 27
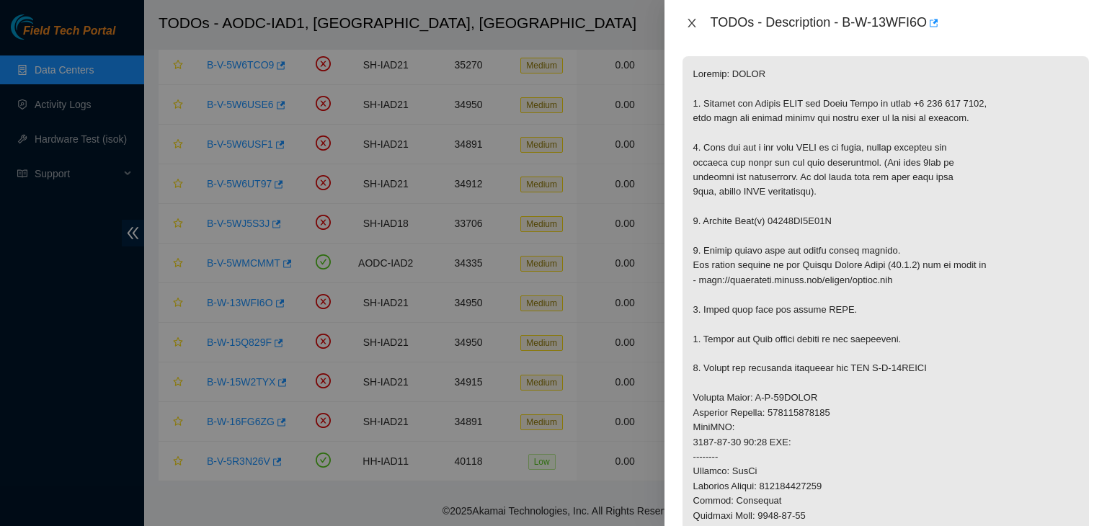
click at [688, 21] on icon "close" at bounding box center [692, 23] width 12 height 12
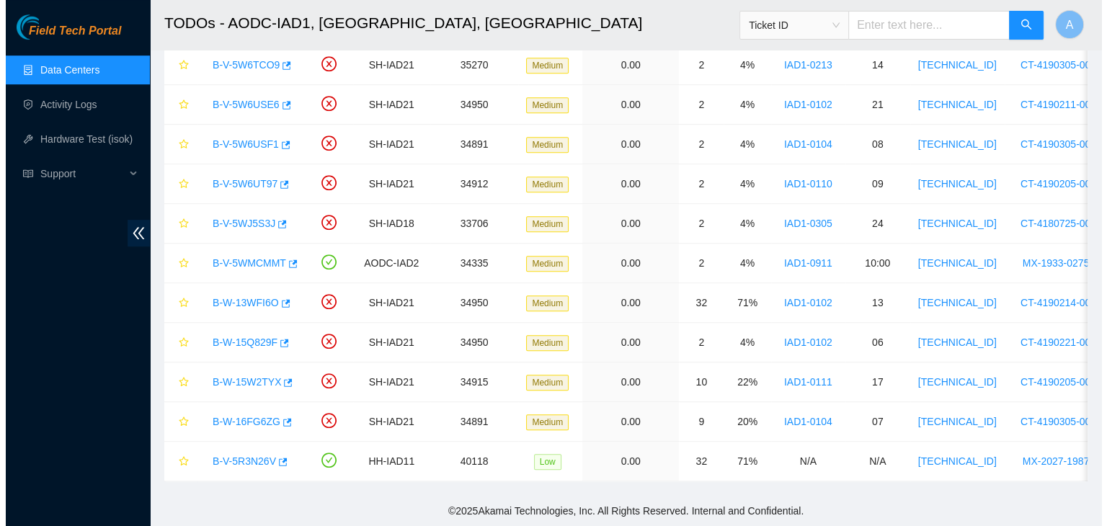
scroll to position [257, 0]
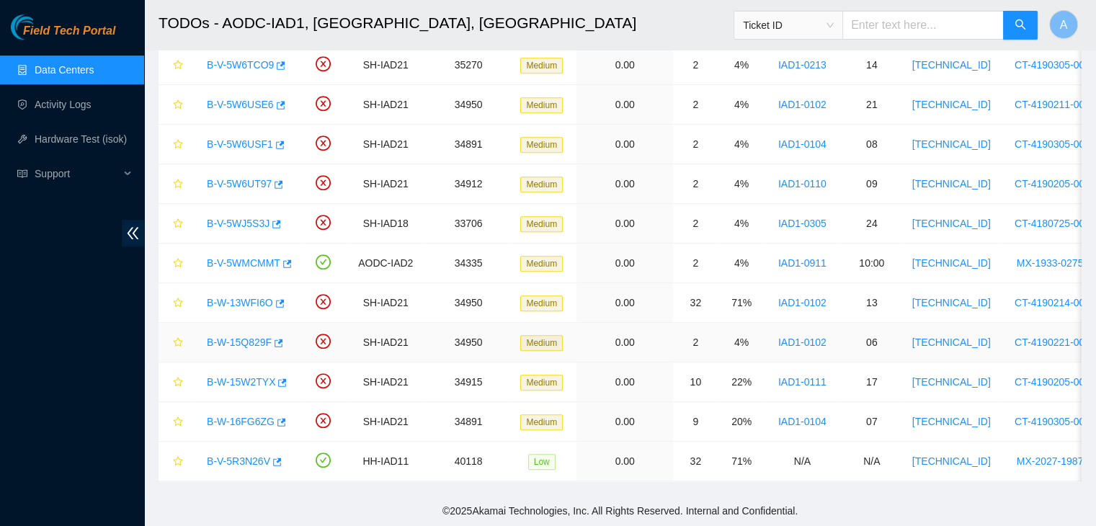
click at [250, 337] on link "B-W-15Q829F" at bounding box center [239, 343] width 65 height 12
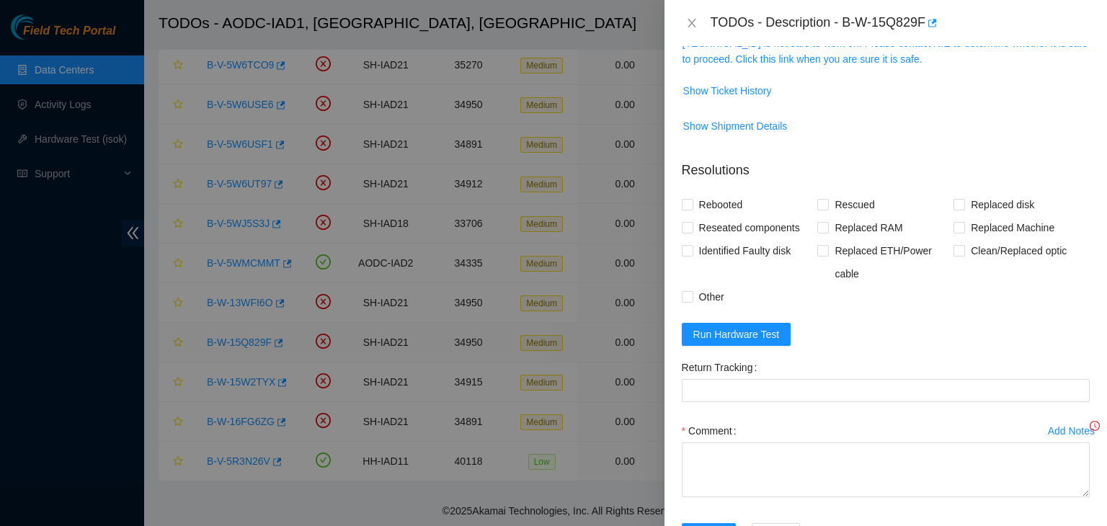
scroll to position [236, 0]
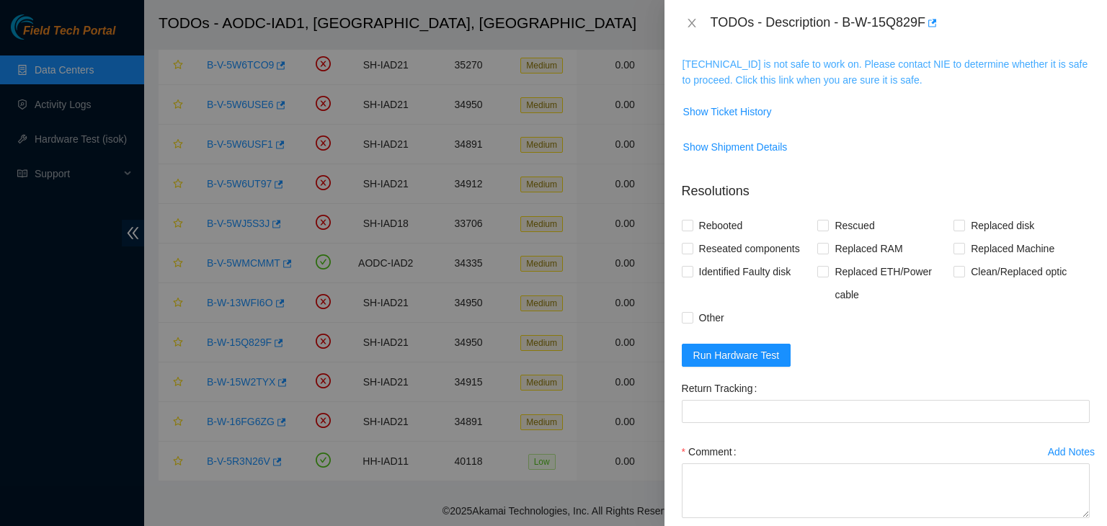
click at [821, 67] on link "104.84.154.25 is not safe to work on. Please contact NIE to determine whether i…" at bounding box center [885, 71] width 406 height 27
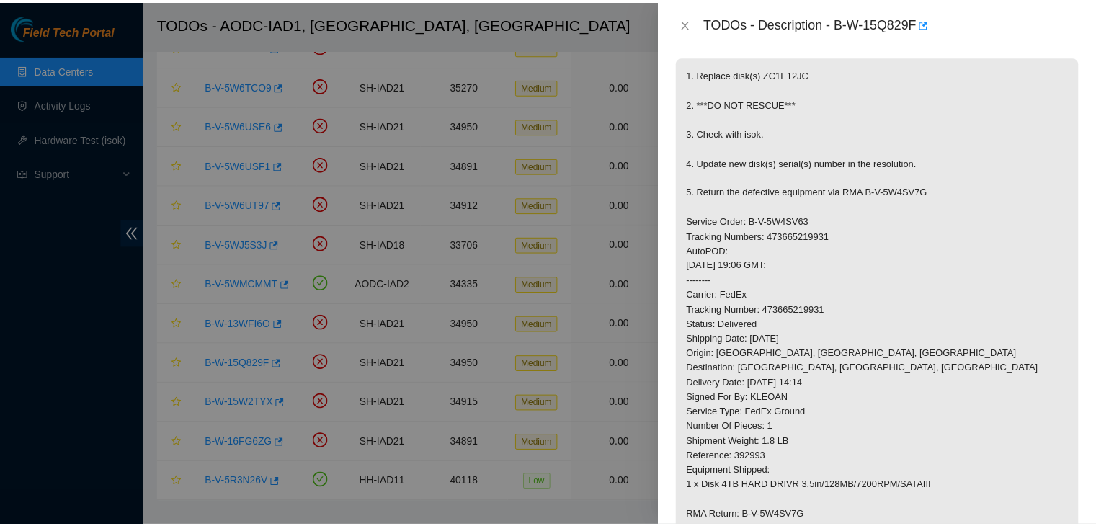
scroll to position [936, 0]
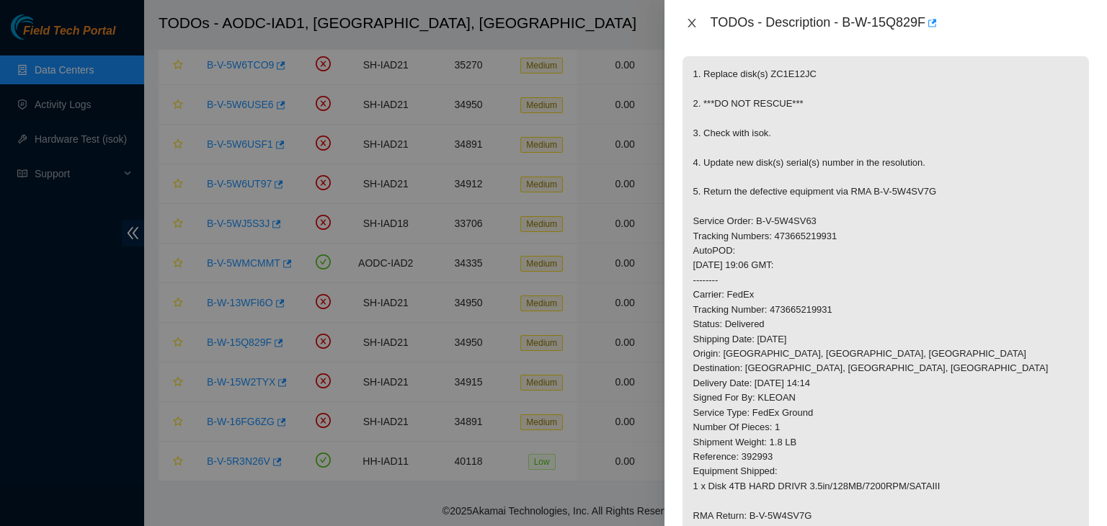
click at [695, 24] on icon "close" at bounding box center [692, 23] width 12 height 12
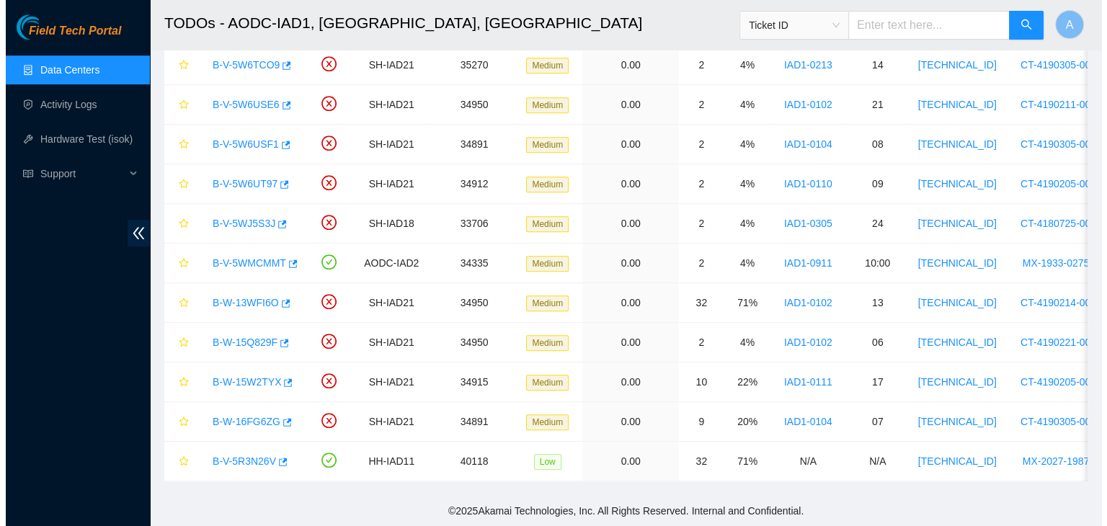
scroll to position [257, 0]
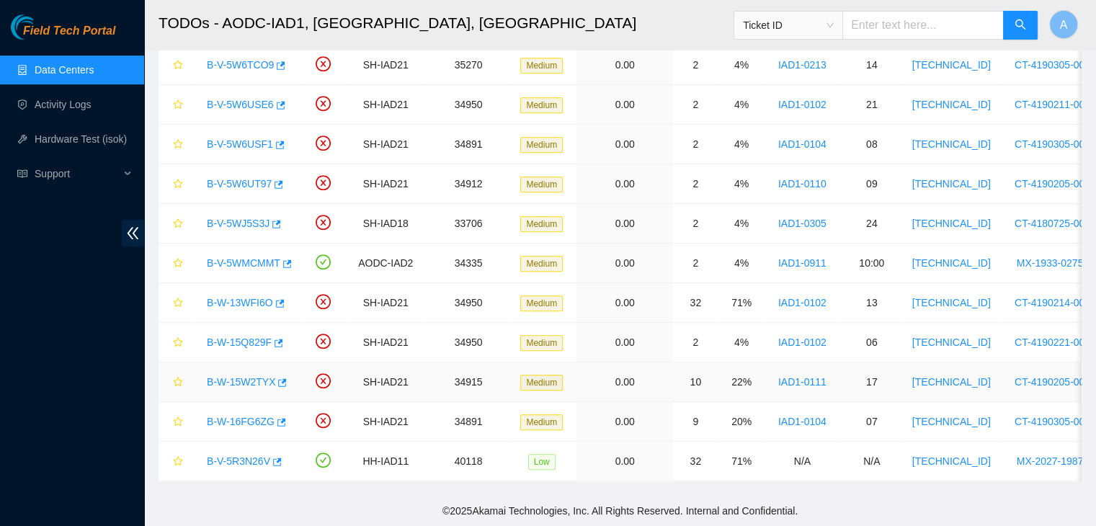
click at [254, 376] on link "B-W-15W2TYX" at bounding box center [241, 382] width 68 height 12
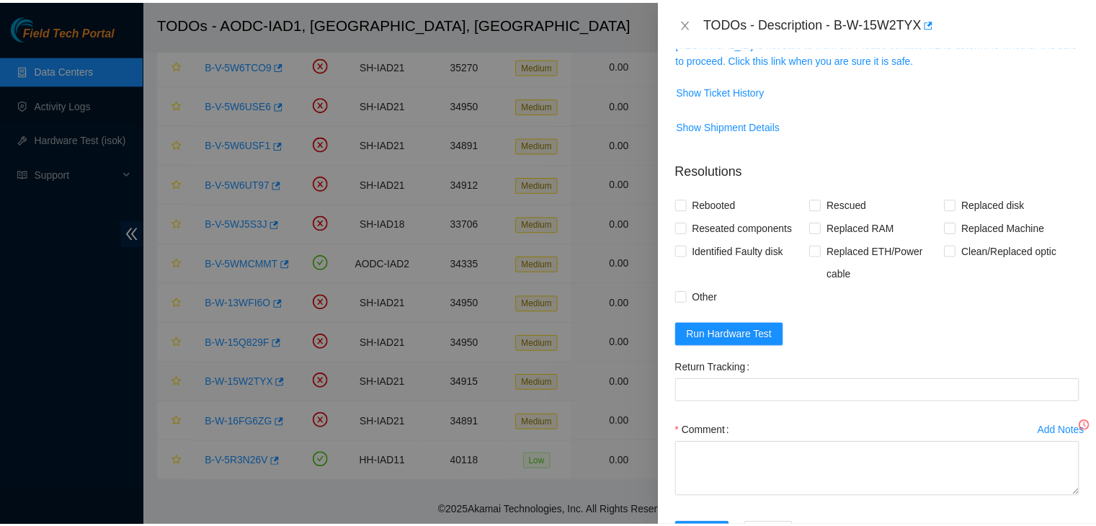
scroll to position [236, 0]
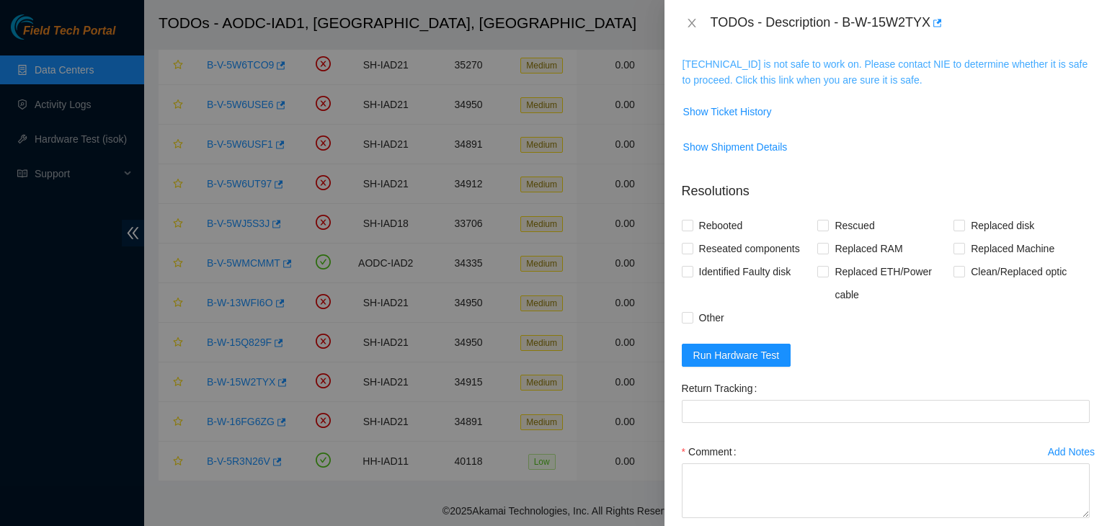
click at [827, 71] on link "104.84.228.40 is not safe to work on. Please contact NIE to determine whether i…" at bounding box center [885, 71] width 406 height 27
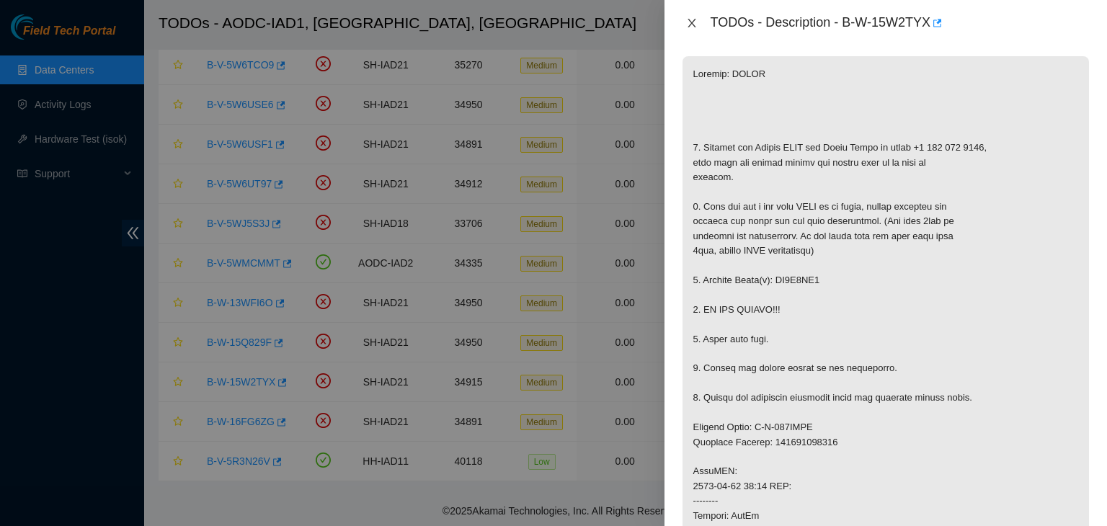
click at [695, 24] on icon "close" at bounding box center [692, 23] width 12 height 12
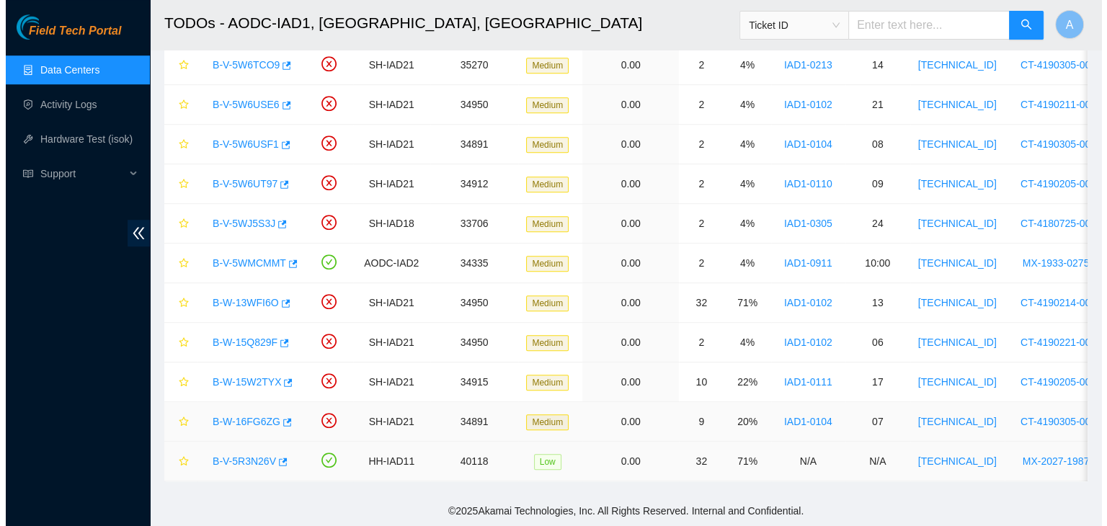
scroll to position [257, 0]
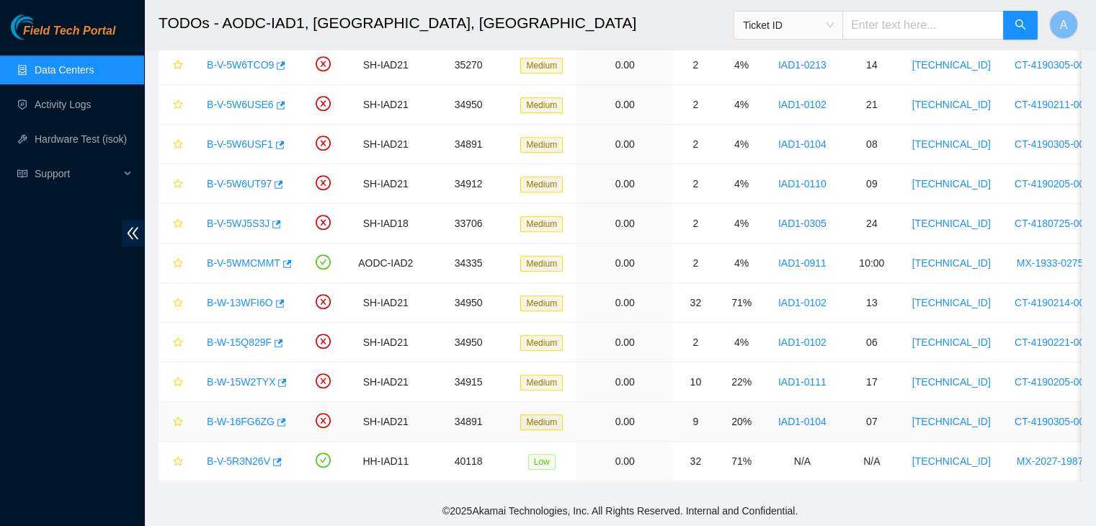
click at [247, 416] on link "B-W-16FG6ZG" at bounding box center [241, 422] width 68 height 12
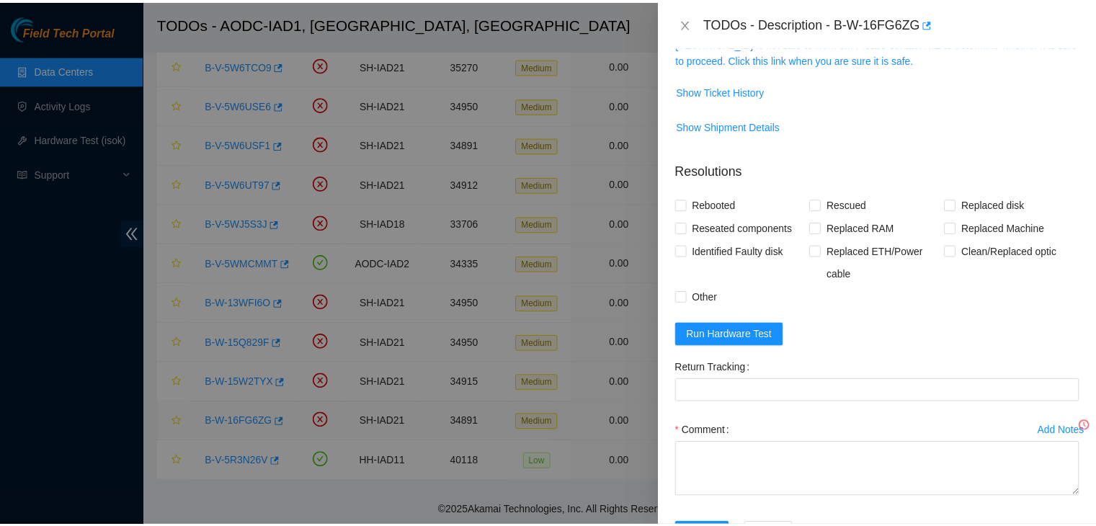
scroll to position [236, 0]
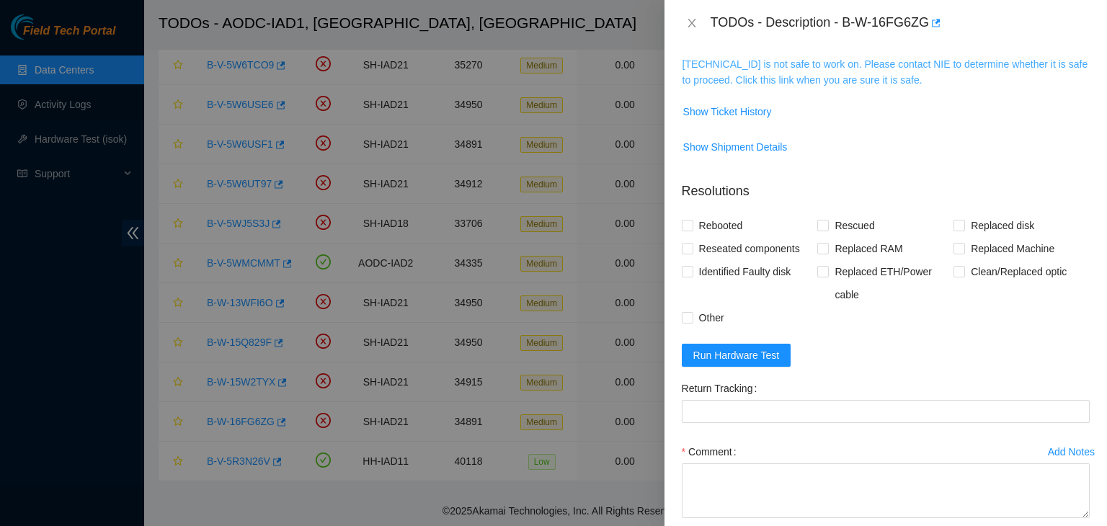
click at [754, 75] on link "104.84.154.158 is not safe to work on. Please contact NIE to determine whether …" at bounding box center [885, 71] width 406 height 27
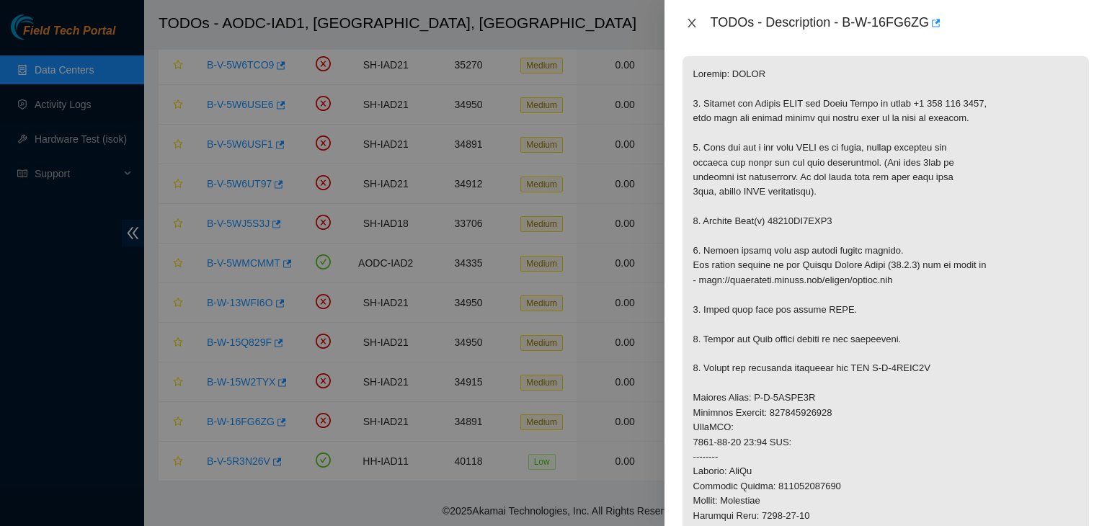
click at [700, 24] on button "Close" at bounding box center [692, 24] width 20 height 14
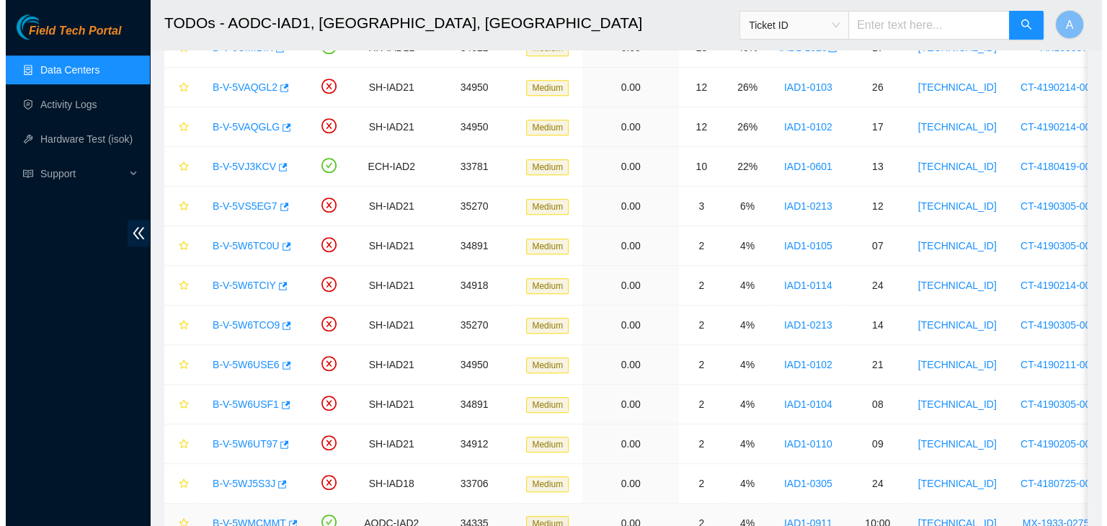
scroll to position [669, 0]
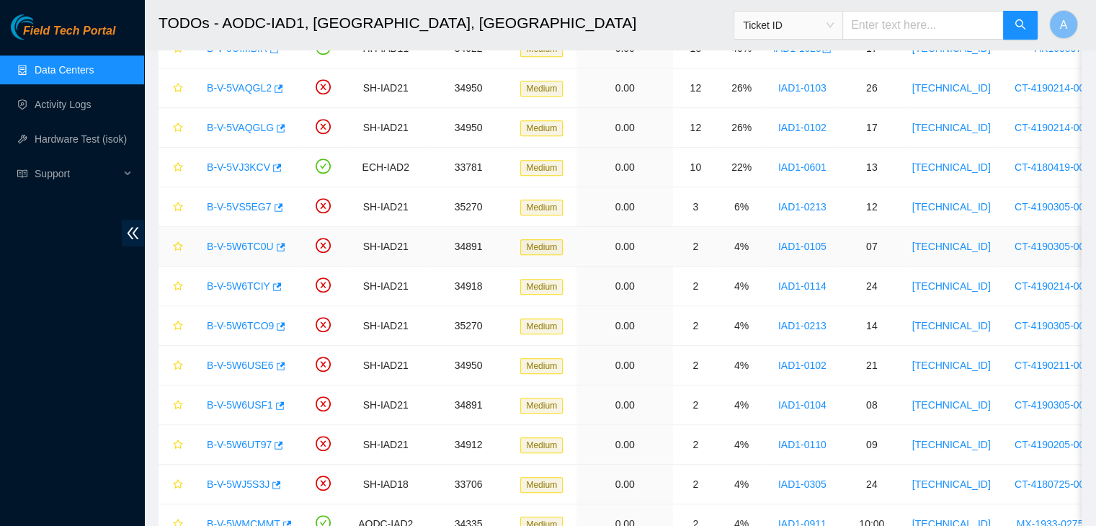
click at [246, 241] on link "B-V-5W6TC0U" at bounding box center [240, 247] width 67 height 12
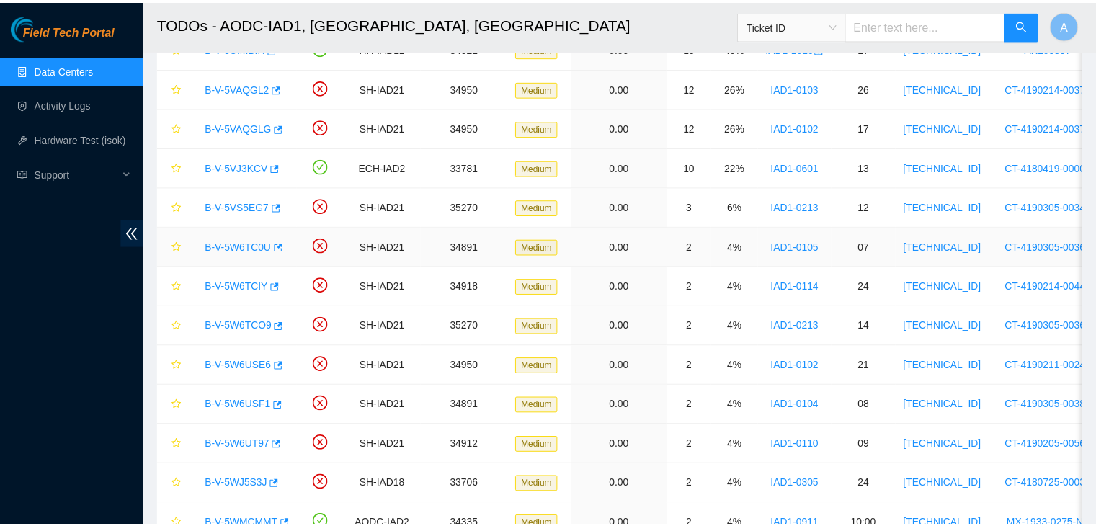
scroll to position [236, 0]
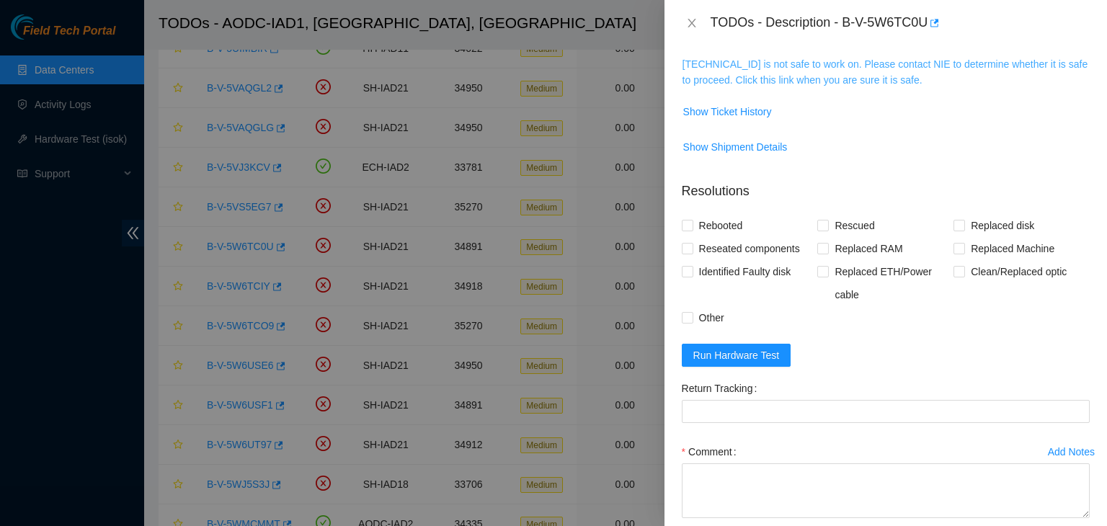
click at [754, 63] on link "104.84.154.180 is not safe to work on. Please contact NIE to determine whether …" at bounding box center [885, 71] width 406 height 27
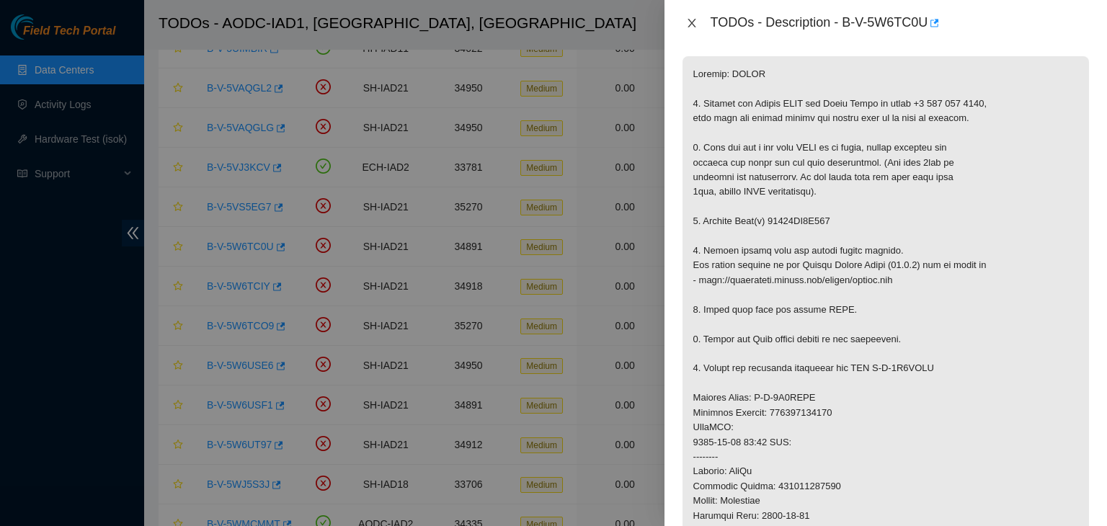
click at [695, 24] on icon "close" at bounding box center [692, 23] width 12 height 12
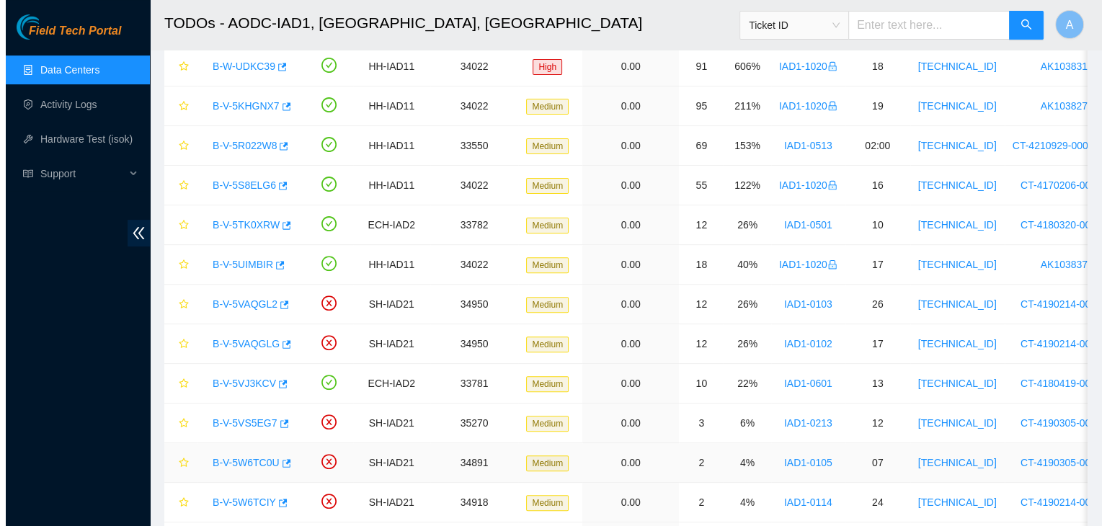
scroll to position [447, 0]
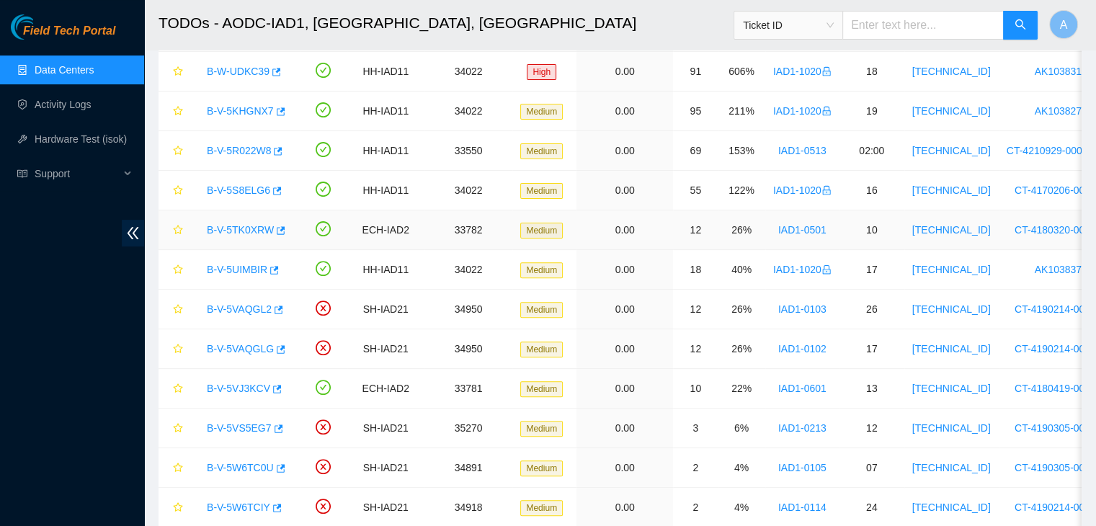
click at [241, 228] on link "B-V-5TK0XRW" at bounding box center [240, 230] width 67 height 12
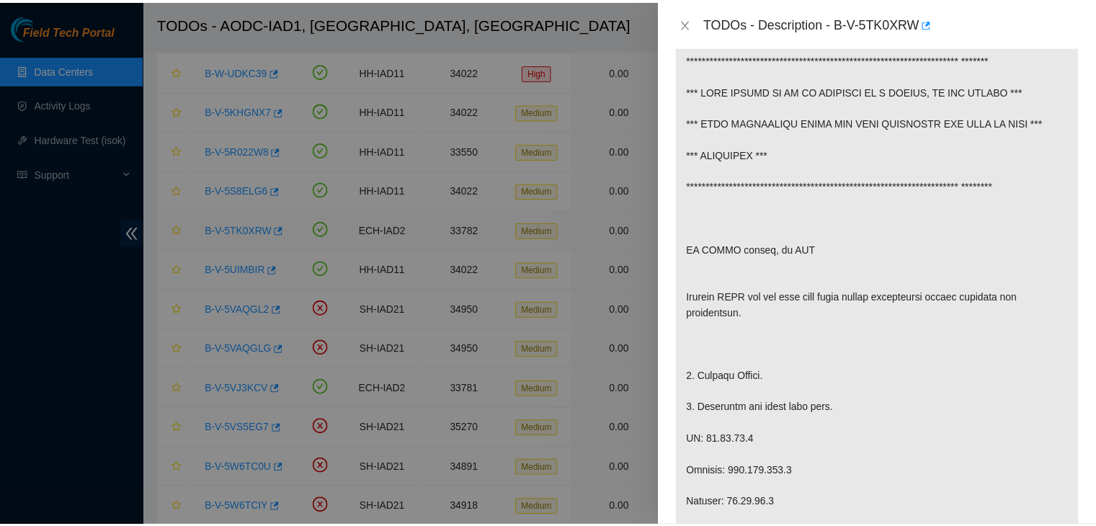
scroll to position [241, 0]
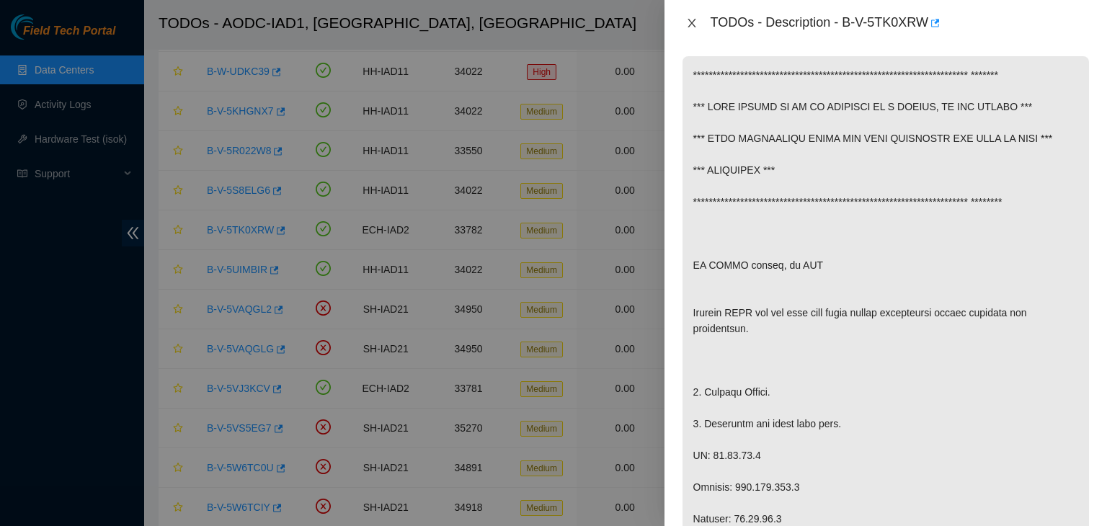
click at [689, 23] on icon "close" at bounding box center [692, 23] width 12 height 12
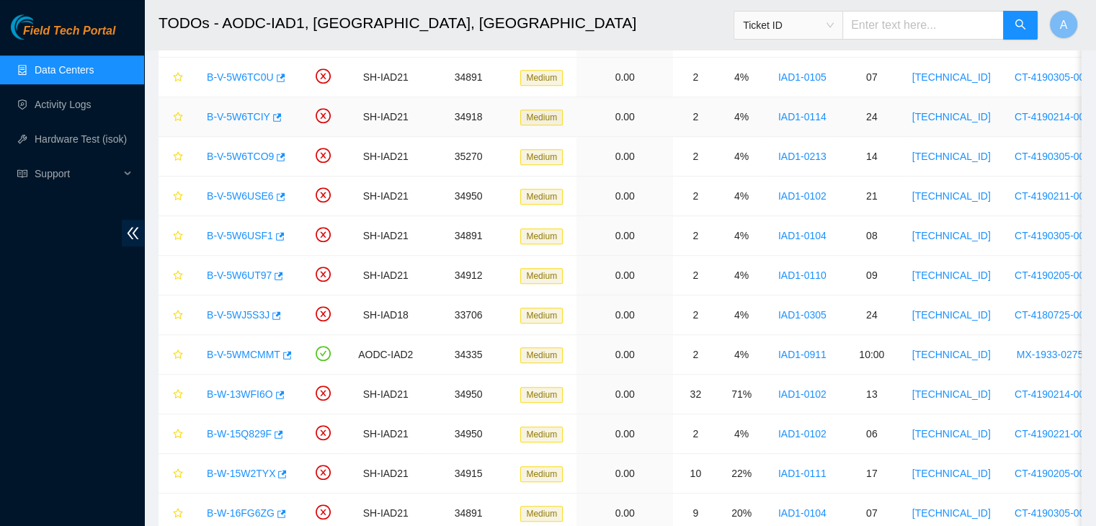
scroll to position [839, 0]
click at [92, 104] on link "Activity Logs" at bounding box center [63, 105] width 57 height 12
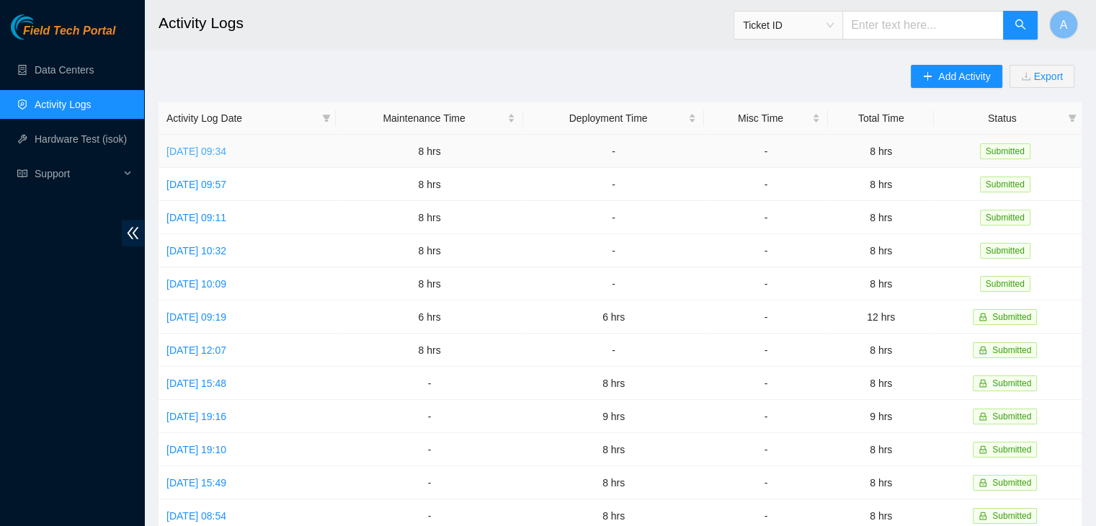
click at [226, 148] on link "[DATE] 09:34" at bounding box center [196, 152] width 60 height 12
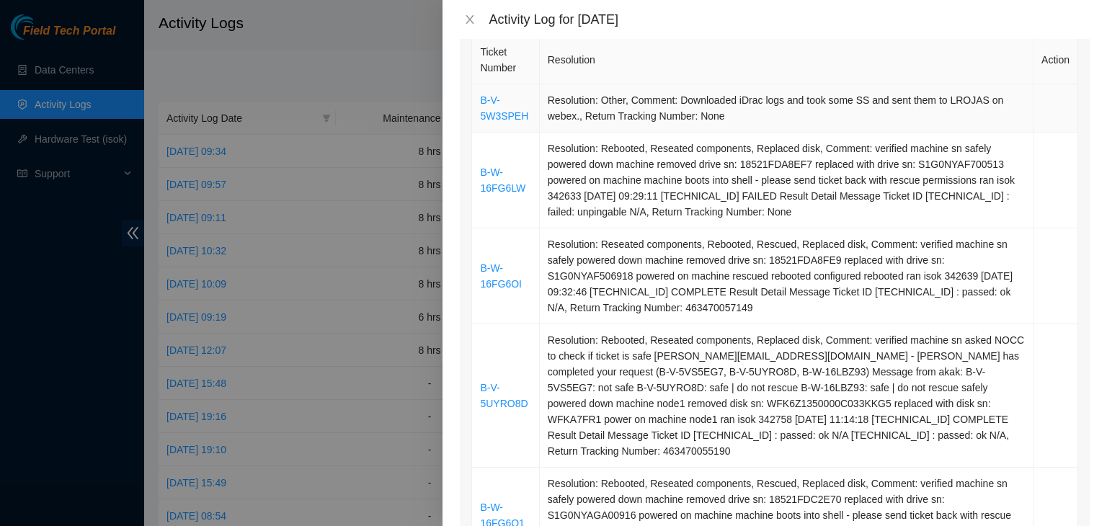
scroll to position [271, 0]
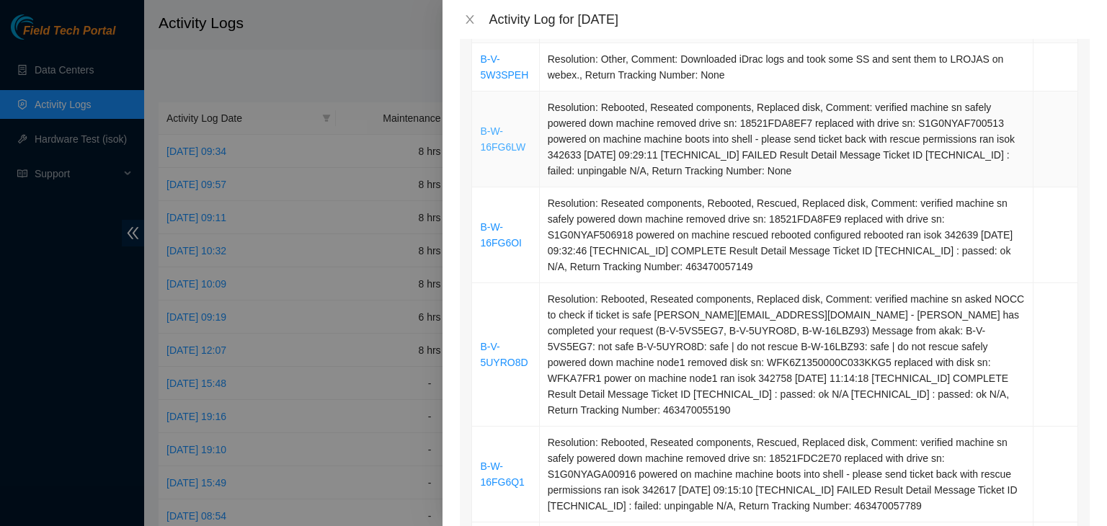
click at [495, 148] on link "B-W-16FG6LW" at bounding box center [502, 138] width 45 height 27
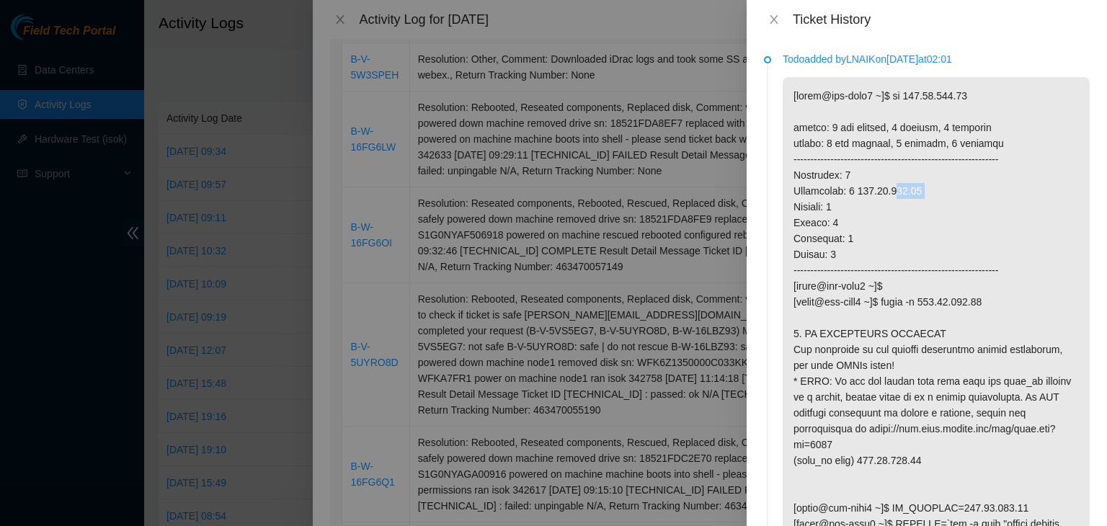
drag, startPoint x: 918, startPoint y: 205, endPoint x: 879, endPoint y: 205, distance: 38.9
click at [879, 205] on p at bounding box center [936, 492] width 307 height 830
click at [776, 21] on icon "close" at bounding box center [774, 20] width 12 height 12
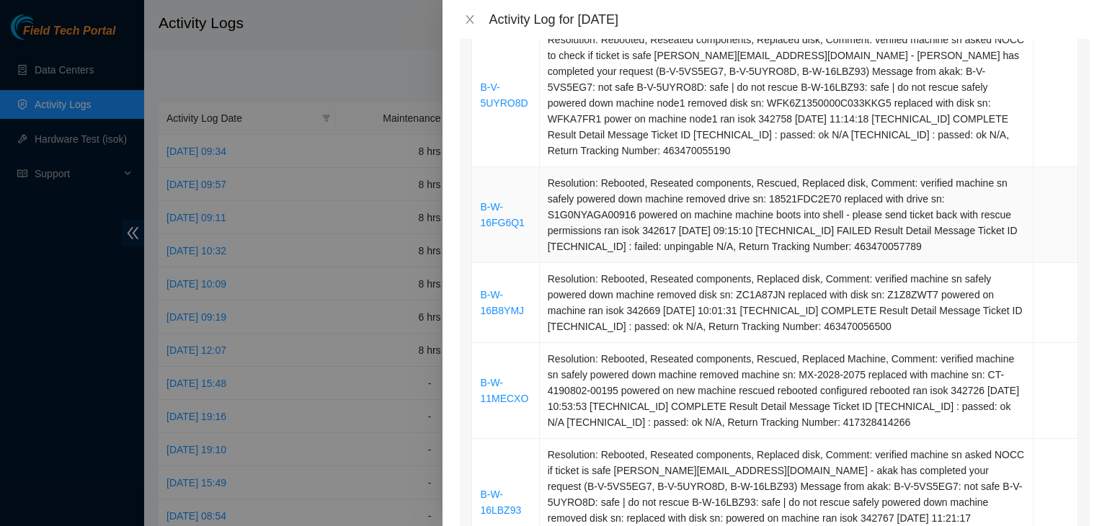
scroll to position [530, 0]
click at [501, 206] on link "B-W-16FG6Q1" at bounding box center [502, 215] width 44 height 27
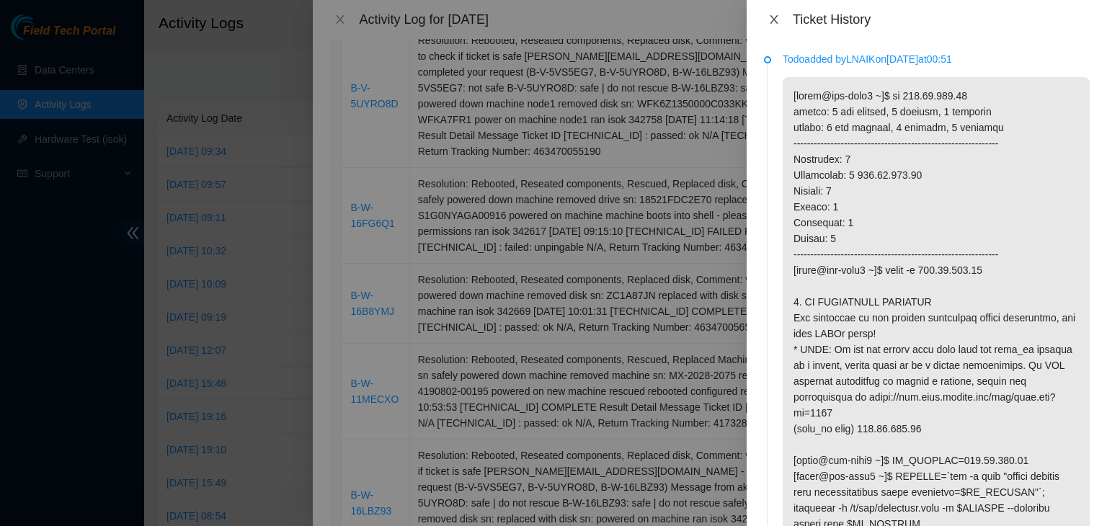
click at [776, 17] on icon "close" at bounding box center [774, 20] width 12 height 12
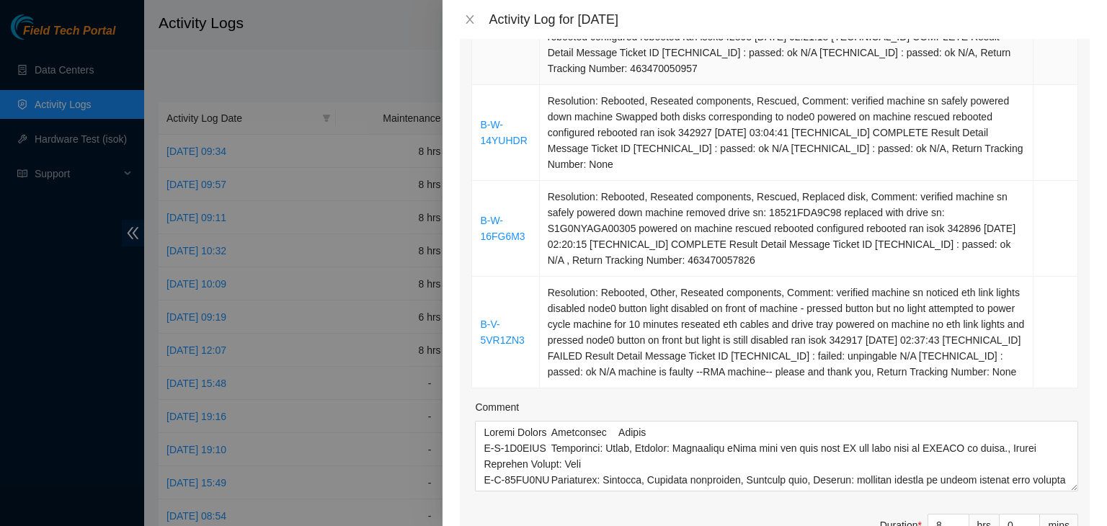
scroll to position [1248, 0]
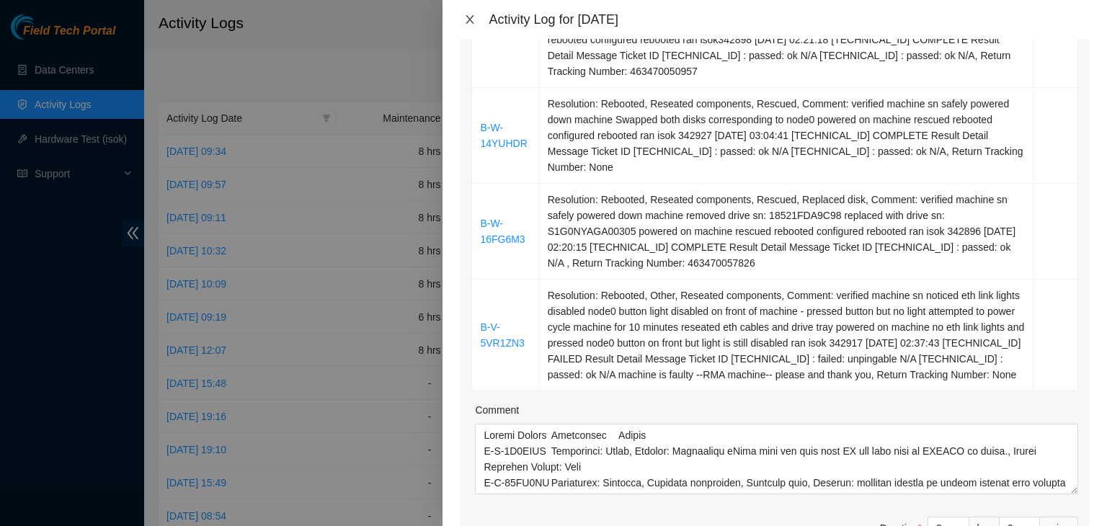
click at [473, 19] on icon "close" at bounding box center [470, 20] width 12 height 12
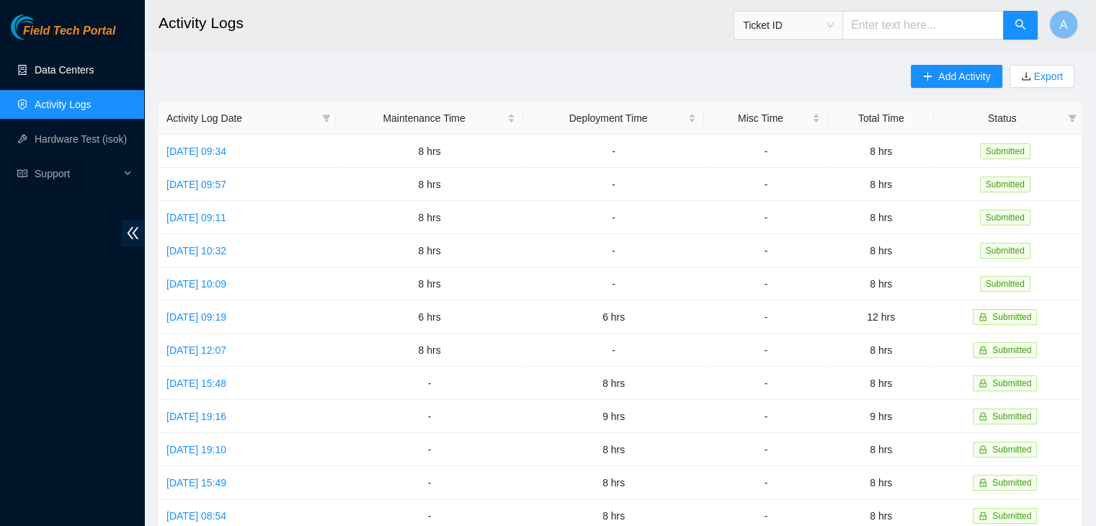
click at [94, 65] on link "Data Centers" at bounding box center [64, 70] width 59 height 12
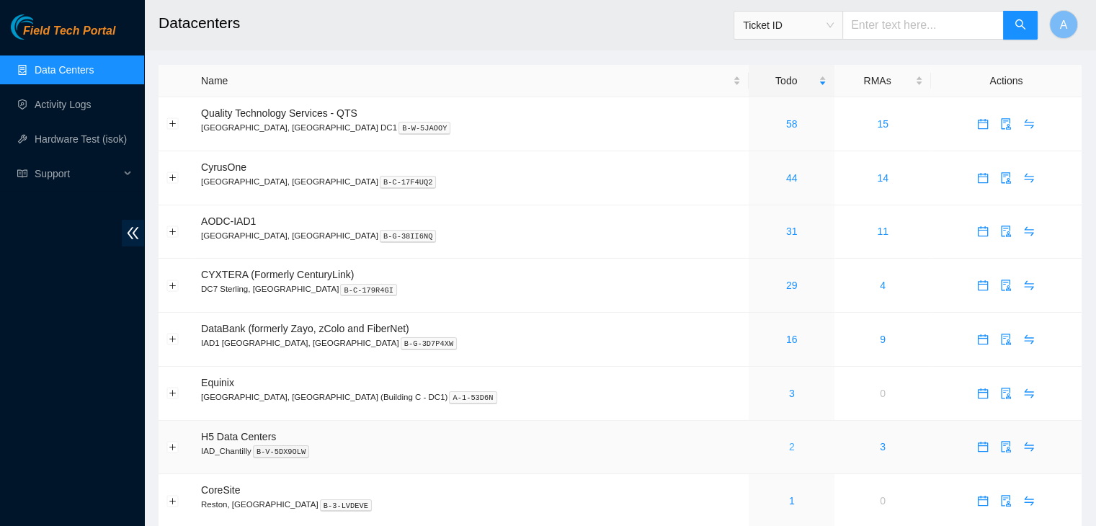
click at [789, 450] on link "2" at bounding box center [792, 447] width 6 height 12
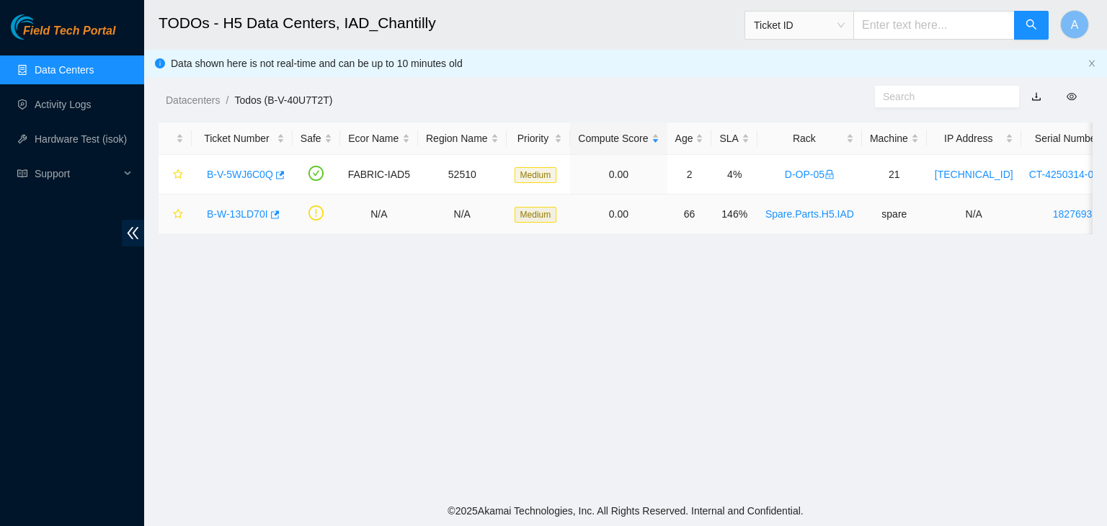
click at [222, 212] on link "B-W-13LD70I" at bounding box center [237, 214] width 61 height 12
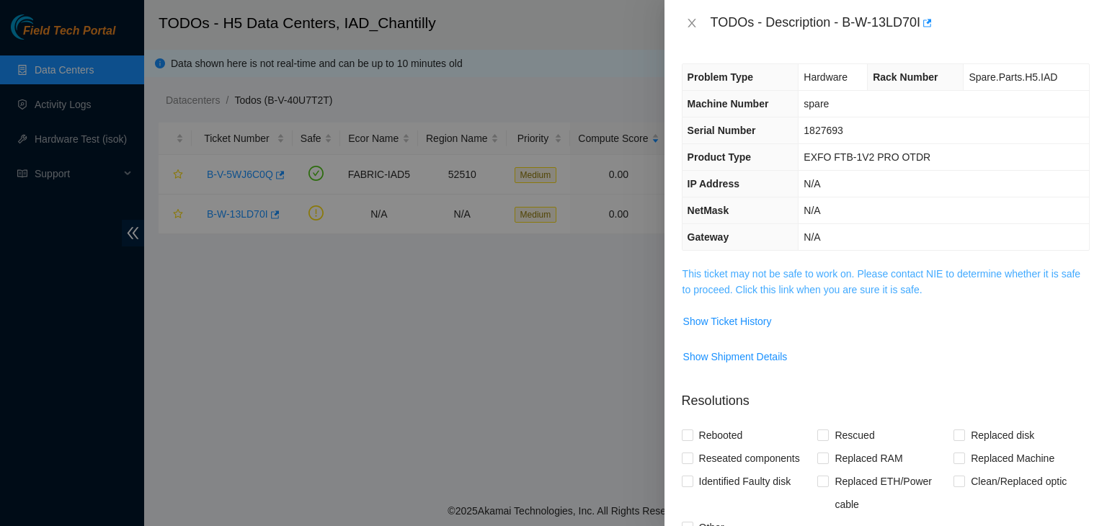
click at [723, 283] on link "This ticket may not be safe to work on. Please contact NIE to determine whether…" at bounding box center [881, 281] width 398 height 27
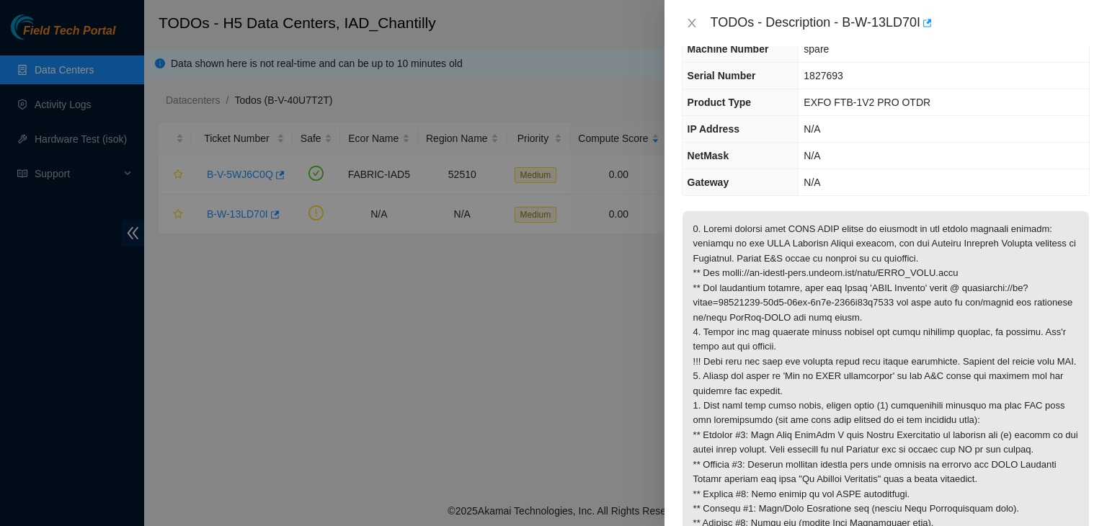
scroll to position [57, 0]
click at [689, 23] on icon "close" at bounding box center [692, 23] width 12 height 12
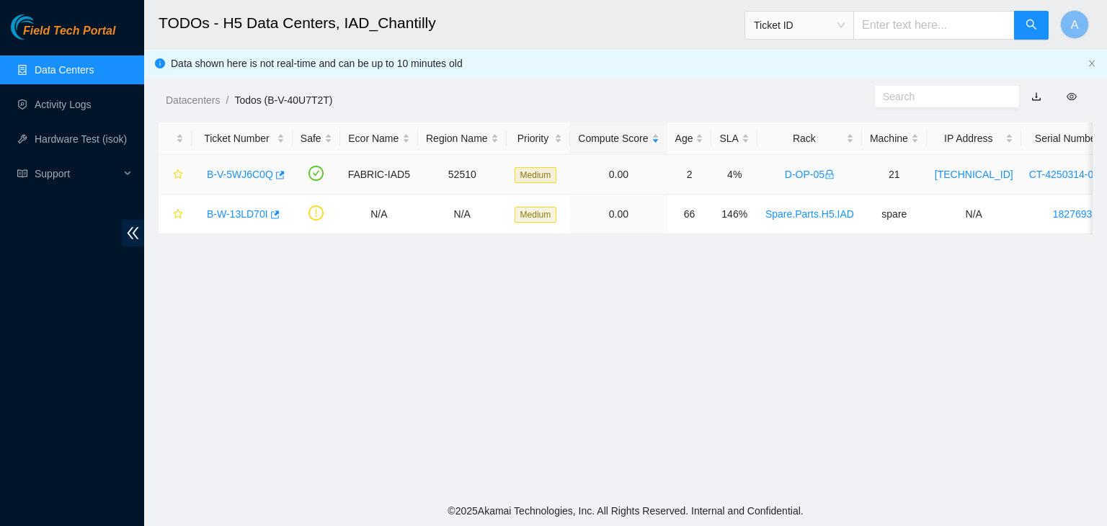
scroll to position [72, 0]
click at [262, 173] on link "B-V-5WJ6C0Q" at bounding box center [240, 175] width 66 height 12
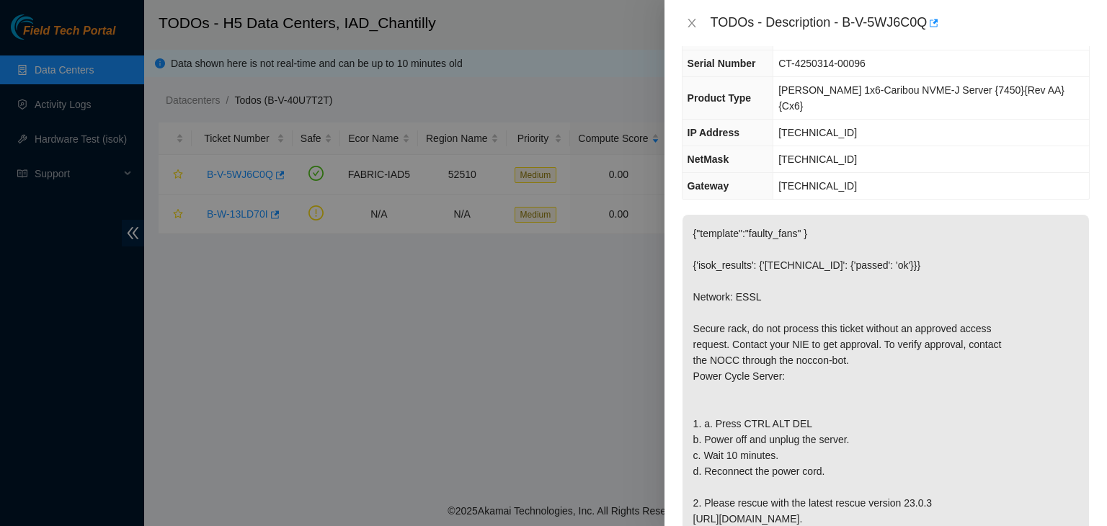
scroll to position [0, 0]
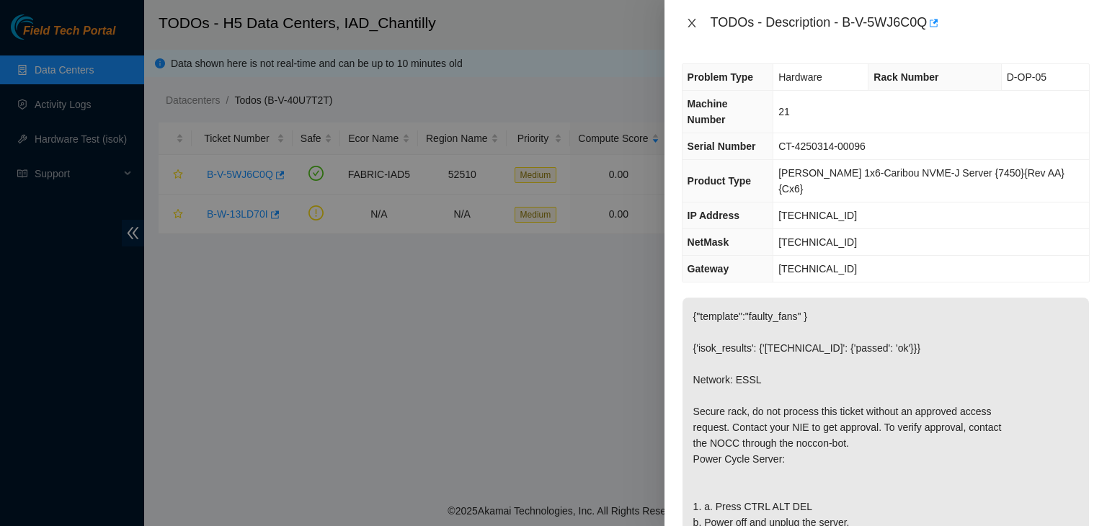
click at [692, 22] on icon "close" at bounding box center [691, 23] width 8 height 9
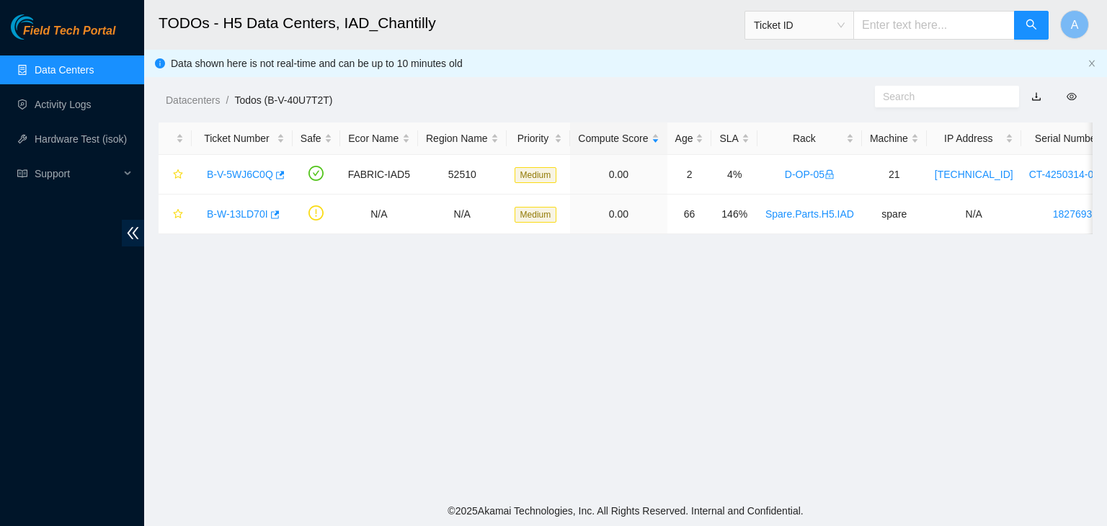
click at [94, 68] on link "Data Centers" at bounding box center [64, 70] width 59 height 12
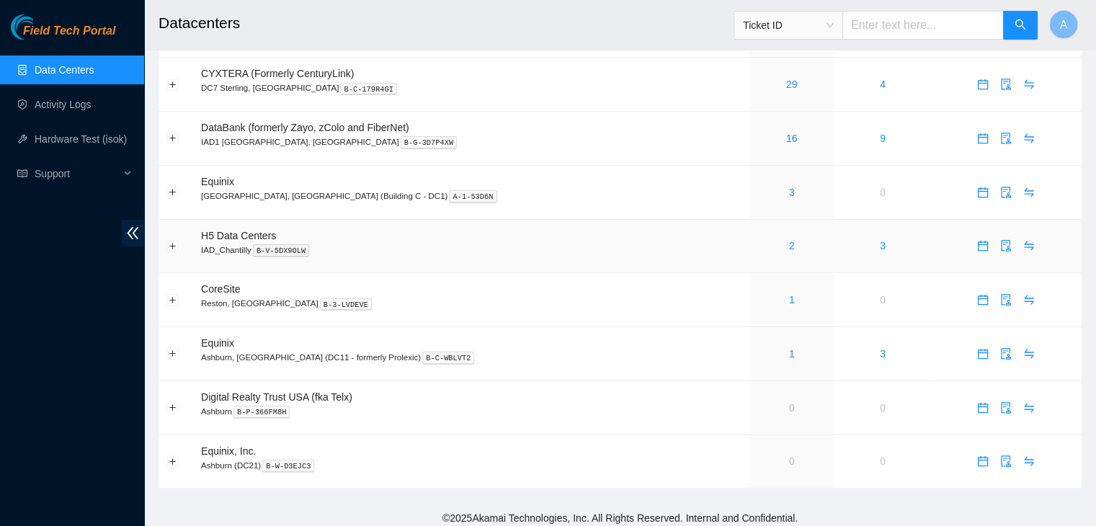
scroll to position [210, 0]
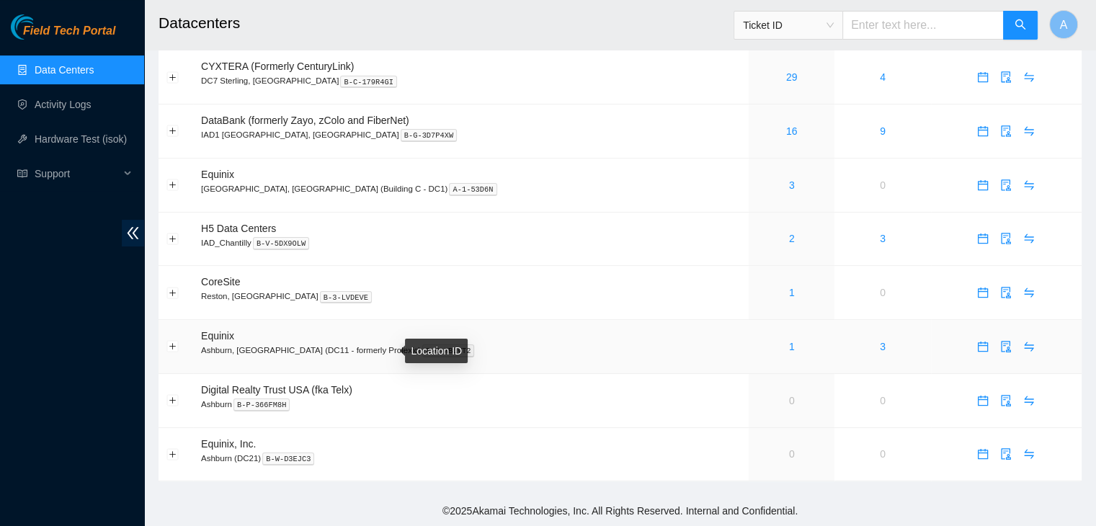
click at [422, 345] on kbd "B-C-WBLVT2" at bounding box center [448, 350] width 52 height 13
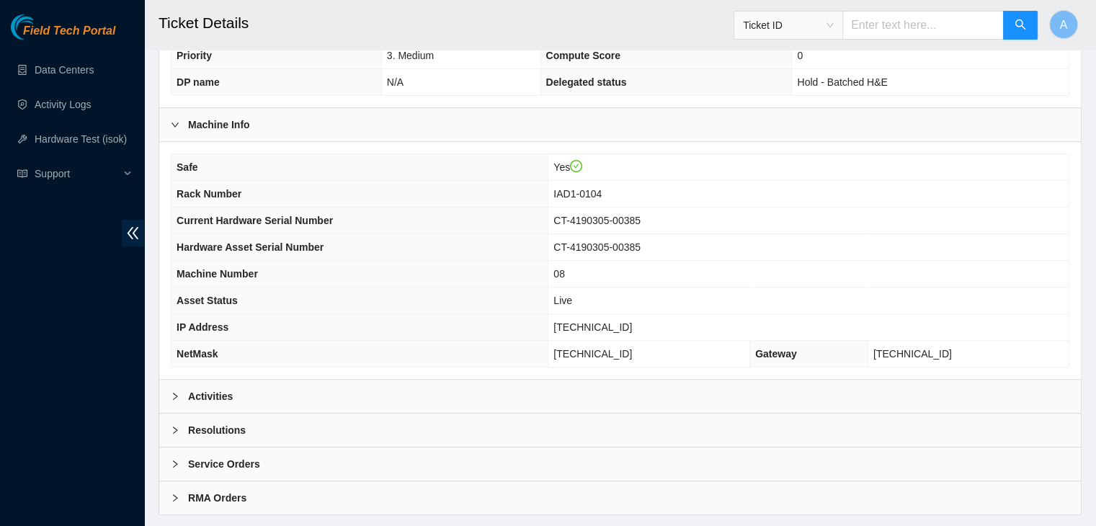
scroll to position [447, 0]
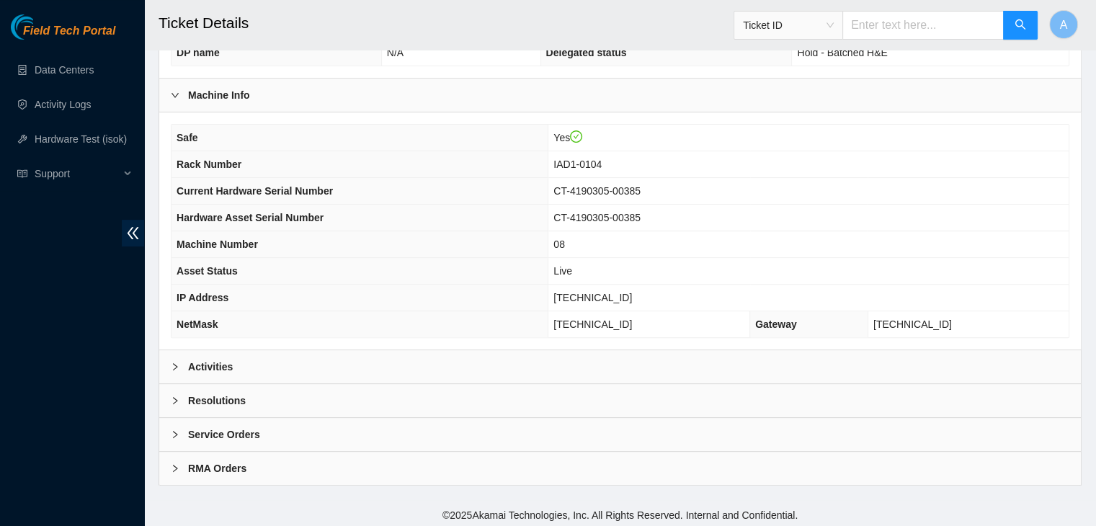
click at [414, 362] on div "Activities" at bounding box center [620, 366] width 922 height 33
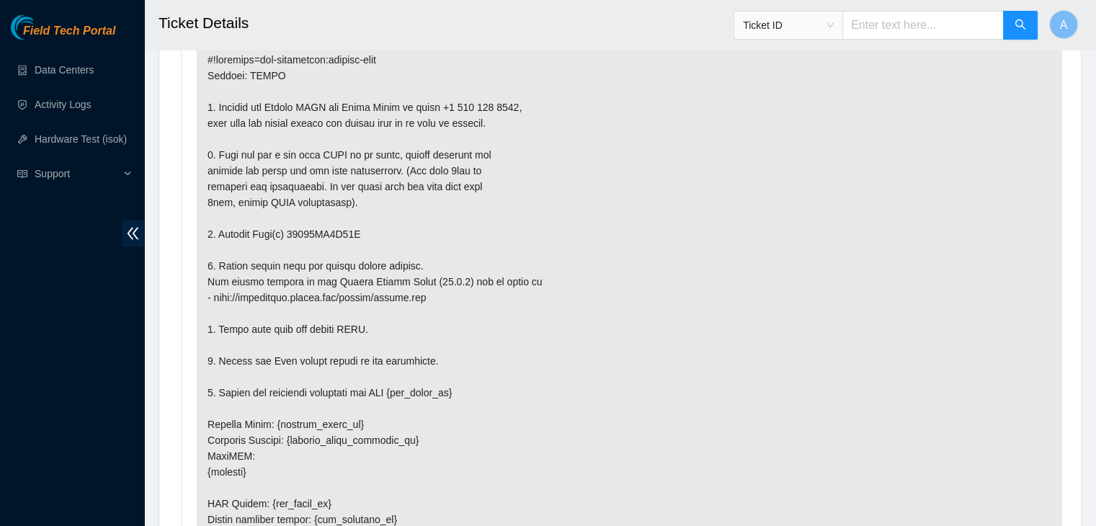
scroll to position [2590, 0]
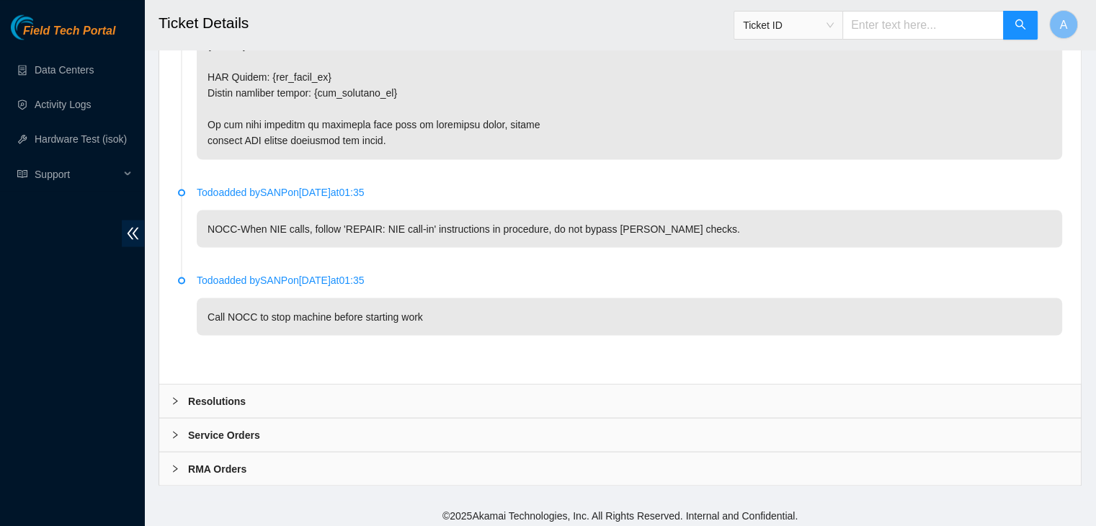
click at [529, 398] on div "Resolutions" at bounding box center [620, 400] width 922 height 33
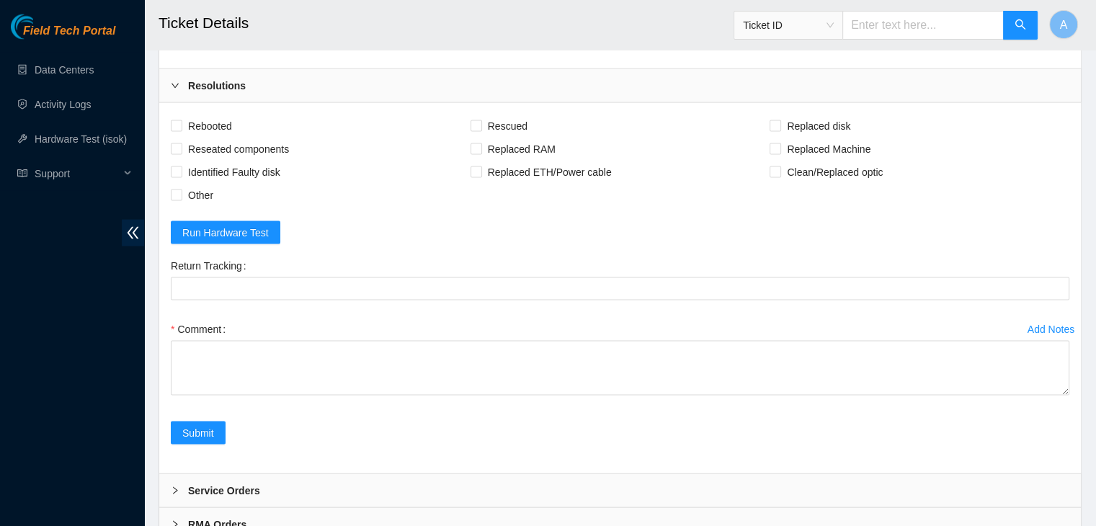
scroll to position [2960, 0]
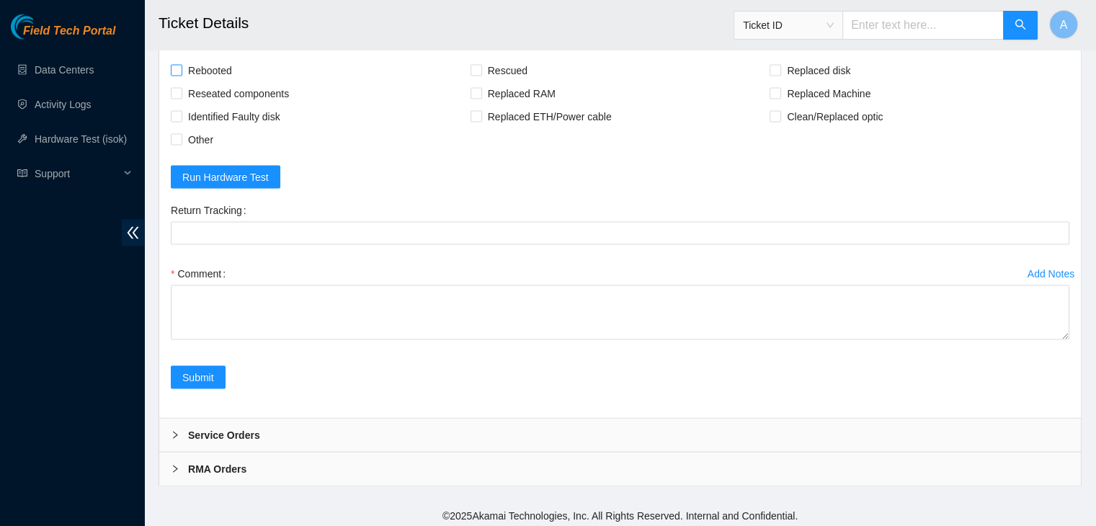
click at [216, 64] on span "Rebooted" at bounding box center [209, 70] width 55 height 23
click at [181, 65] on input "Rebooted" at bounding box center [176, 70] width 10 height 10
checkbox input "true"
drag, startPoint x: 223, startPoint y: 86, endPoint x: 251, endPoint y: 79, distance: 29.2
click at [251, 82] on span "Reseated components" at bounding box center [238, 93] width 112 height 23
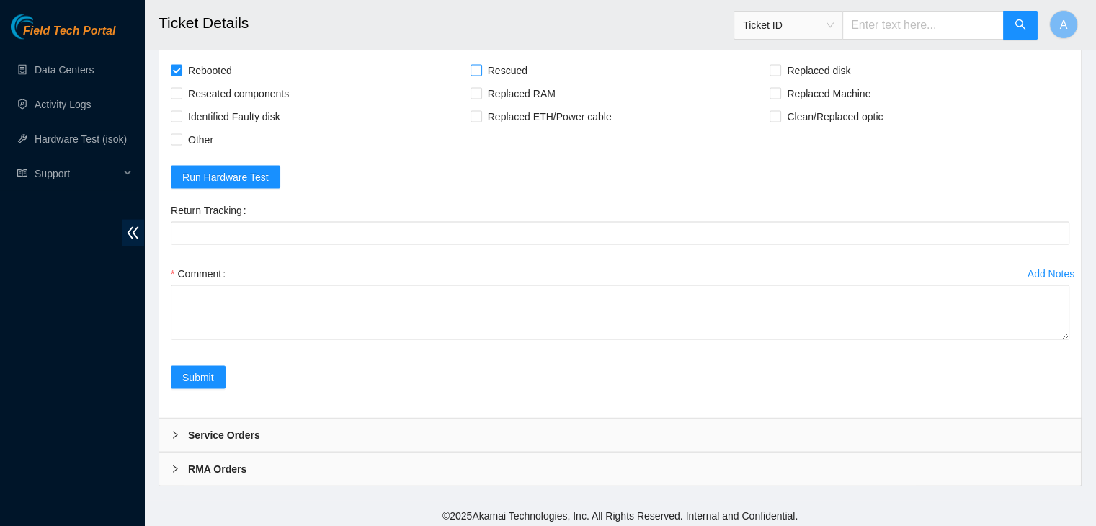
click at [494, 61] on span "Rescued" at bounding box center [507, 70] width 51 height 23
click at [481, 65] on input "Rescued" at bounding box center [476, 70] width 10 height 10
checkbox input "true"
click at [819, 63] on span "Replaced disk" at bounding box center [818, 70] width 75 height 23
click at [780, 65] on input "Replaced disk" at bounding box center [775, 70] width 10 height 10
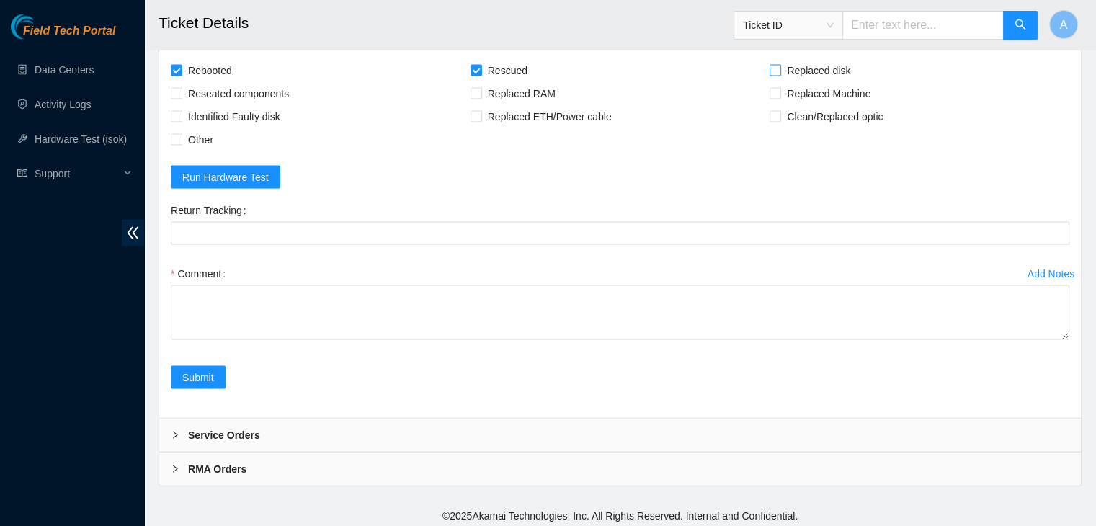
checkbox input "true"
click at [259, 87] on span "Reseated components" at bounding box center [238, 93] width 112 height 23
click at [181, 88] on input "Reseated components" at bounding box center [176, 93] width 10 height 10
checkbox input "true"
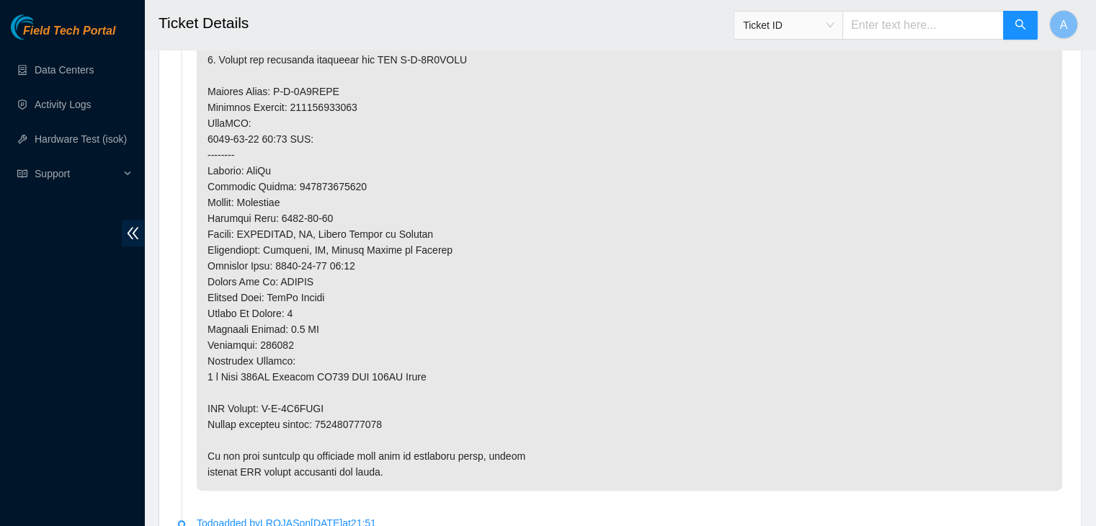
scroll to position [1147, 0]
click at [352, 425] on p at bounding box center [629, 107] width 865 height 767
copy p "463470059439"
click at [352, 425] on p at bounding box center [629, 107] width 865 height 767
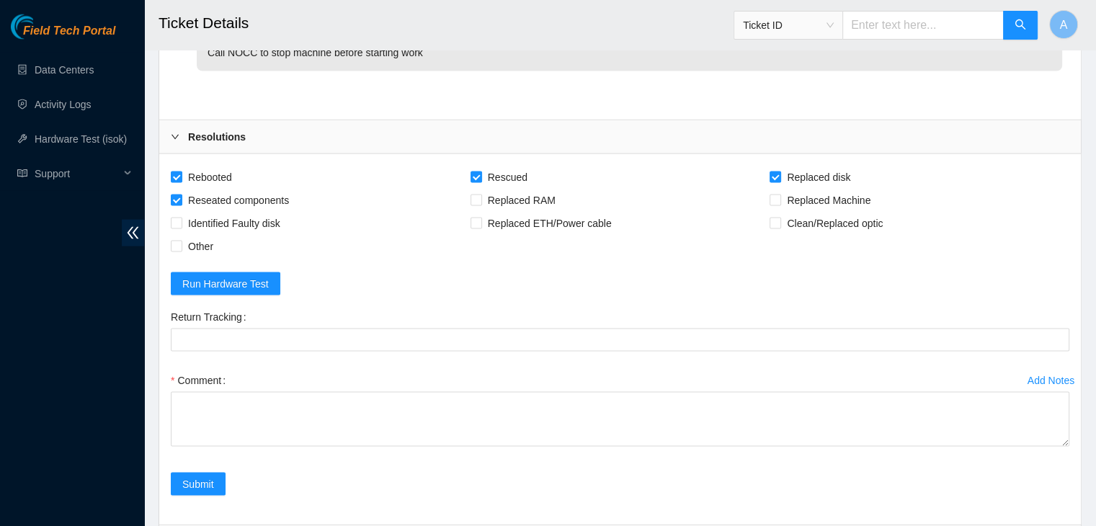
scroll to position [2856, 0]
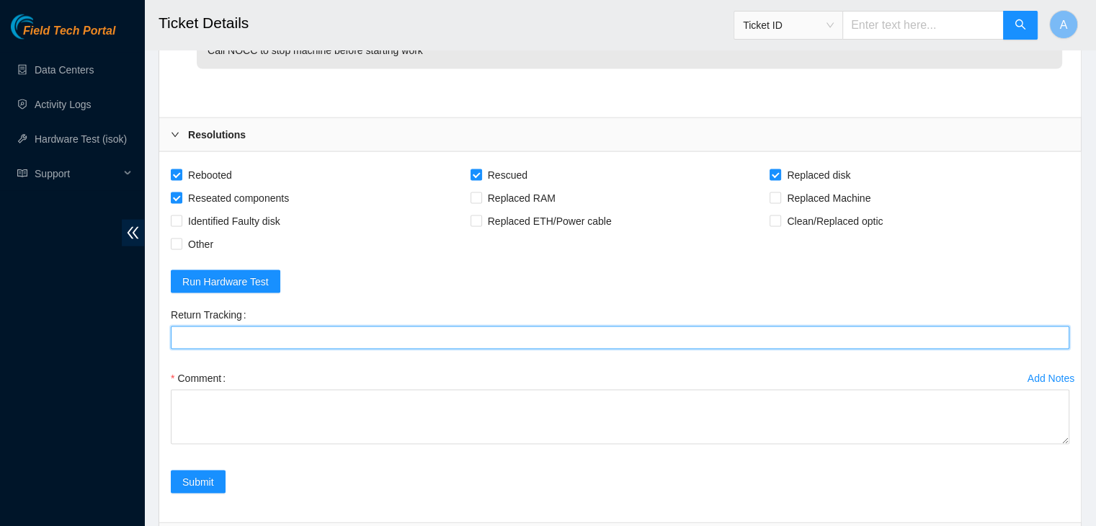
click at [476, 337] on Tracking "Return Tracking" at bounding box center [620, 337] width 899 height 23
paste Tracking "463470059439"
drag, startPoint x: 1062, startPoint y: 433, endPoint x: 1034, endPoint y: 559, distance: 129.2
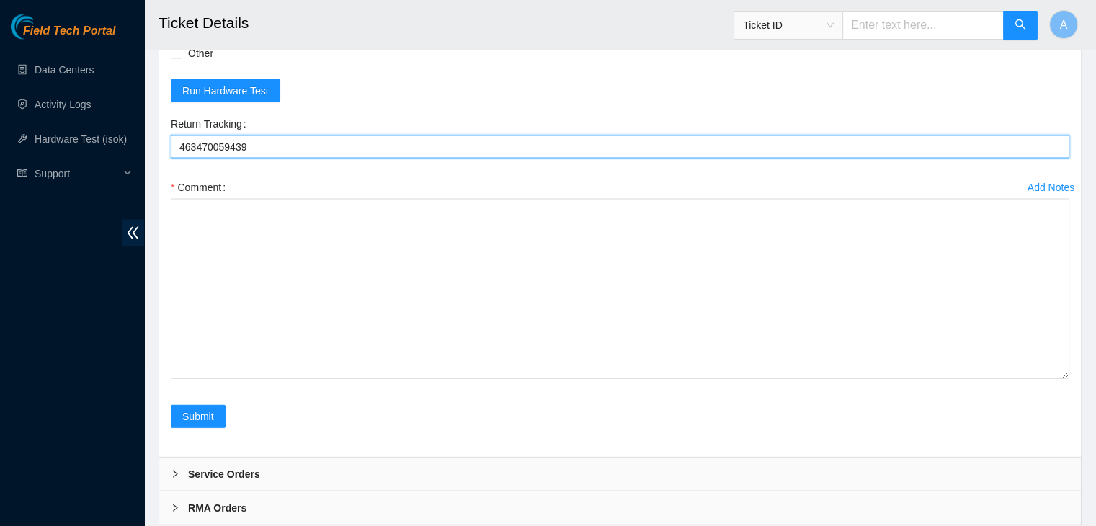
scroll to position [3086, 0]
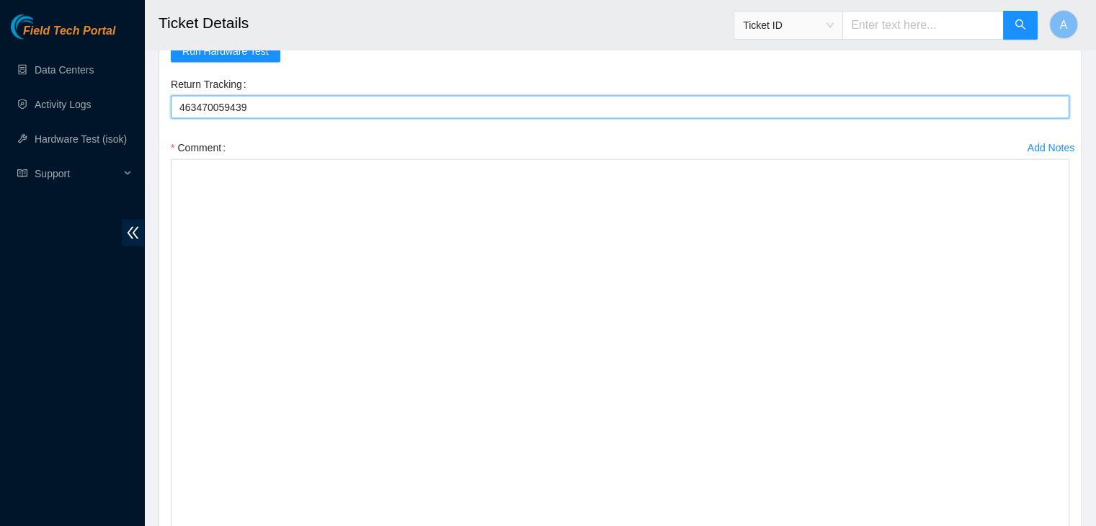
drag, startPoint x: 1064, startPoint y: 332, endPoint x: 975, endPoint y: 559, distance: 243.7
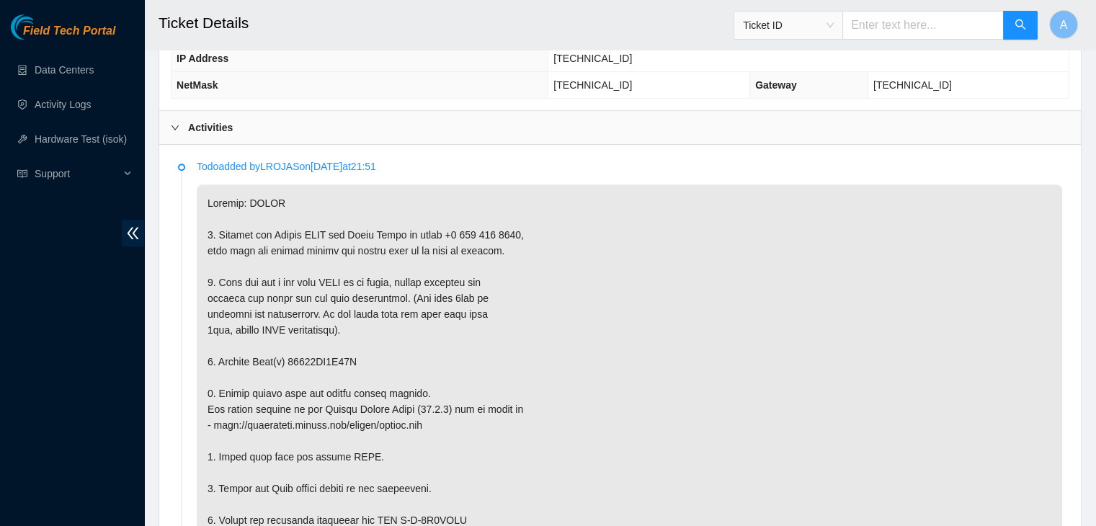
scroll to position [687, 0]
type Tracking "463470059439"
copy p "18521FD9E68E"
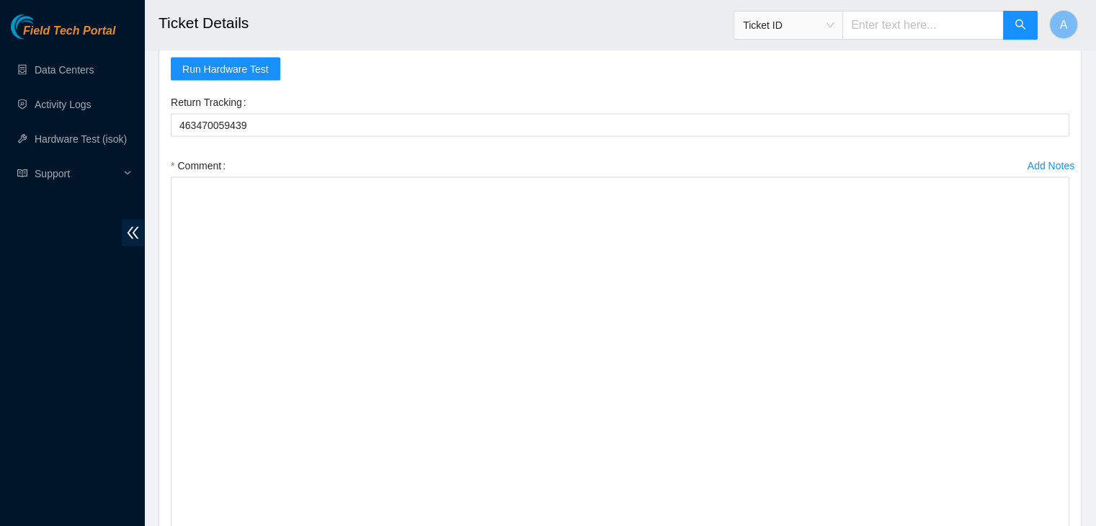
scroll to position [3063, 0]
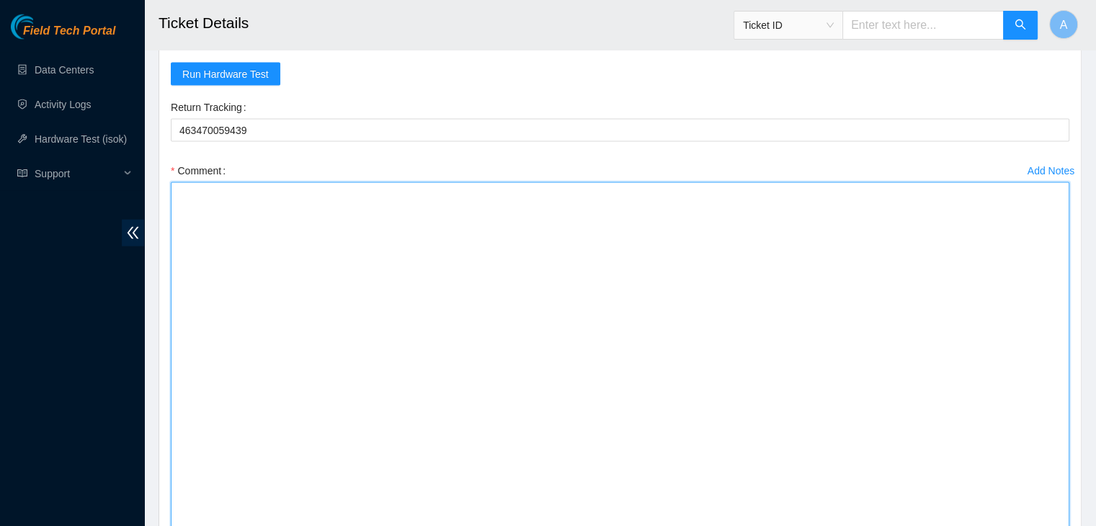
click at [326, 355] on textarea "Comment" at bounding box center [620, 385] width 899 height 407
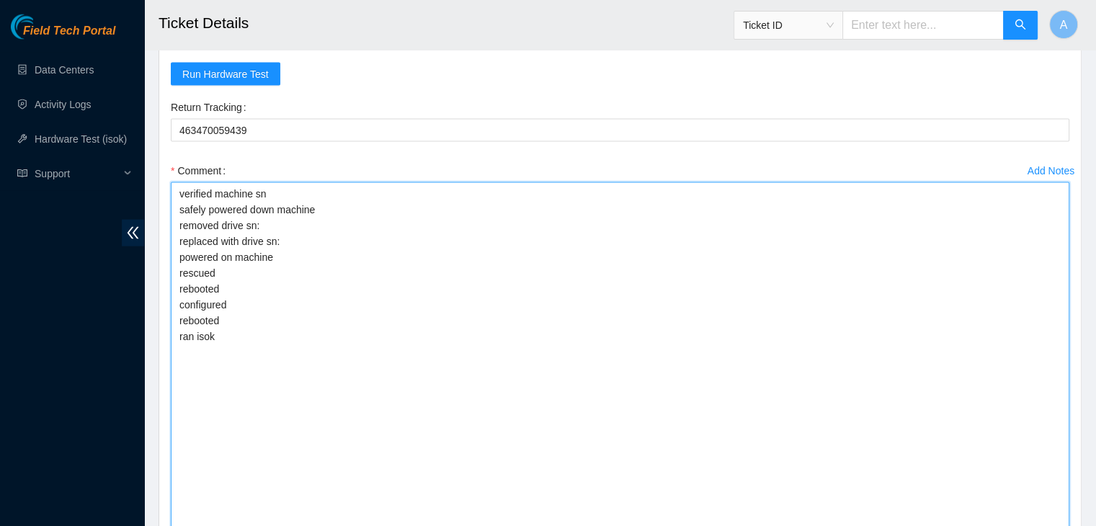
click at [326, 219] on textarea "verified machine sn safely powered down machine removed drive sn: replaced with…" at bounding box center [620, 385] width 899 height 407
paste textarea "18521FD9E68E"
click at [486, 243] on textarea "verified machine sn safely powered down machine removed drive sn: 18521FD9E68E …" at bounding box center [620, 385] width 899 height 407
paste textarea "S45RNC0R904957"
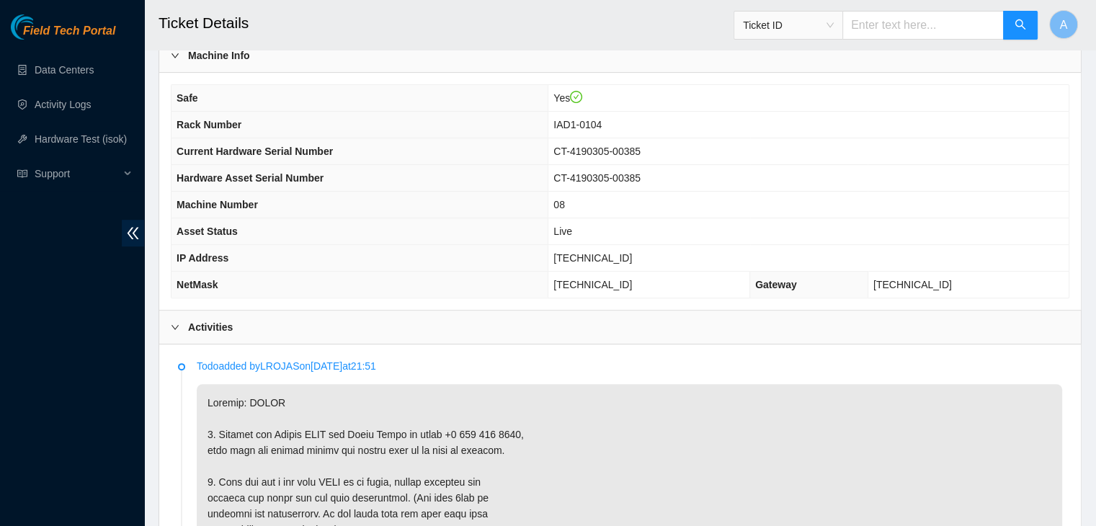
scroll to position [486, 0]
click at [623, 254] on span "104.84.154.159" at bounding box center [592, 259] width 79 height 12
copy span "104.84.154.159"
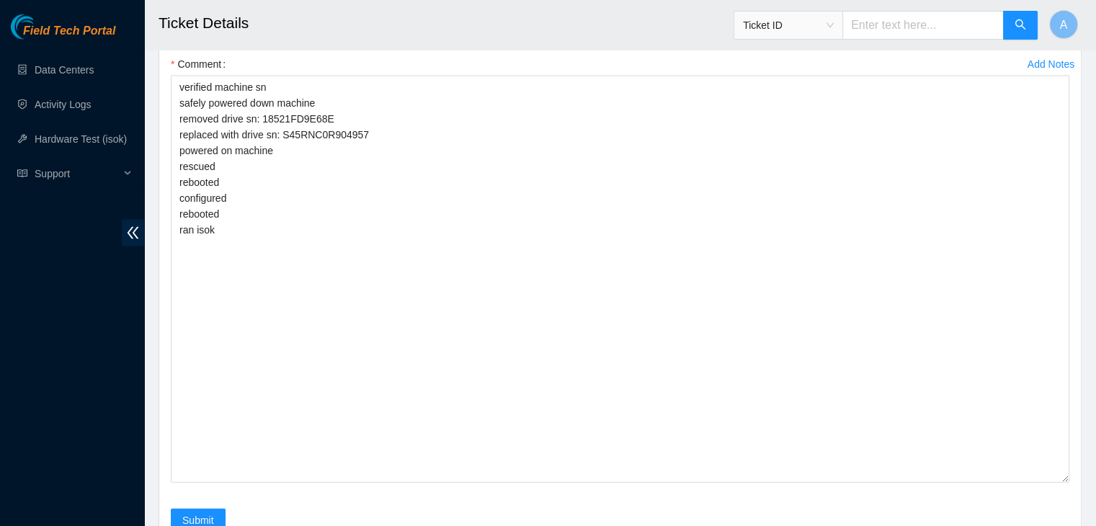
scroll to position [3313, 0]
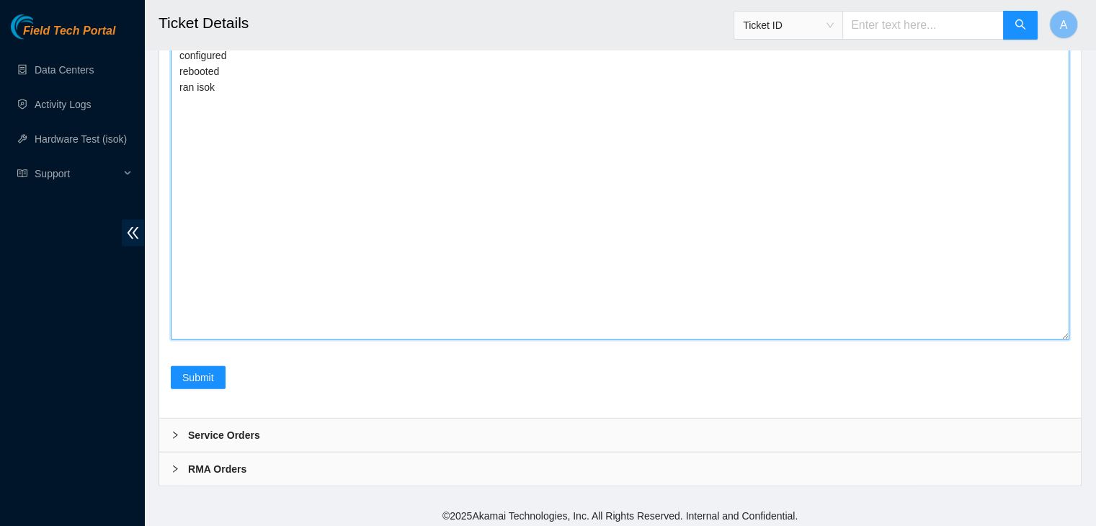
click at [553, 281] on textarea "verified machine sn safely powered down machine removed drive sn: 18521FD9E68E …" at bounding box center [620, 136] width 899 height 407
paste textarea "343423 29-09-2025 09:34:47 104.84.154.159 COMPLETE Result Detail Message Ticket…"
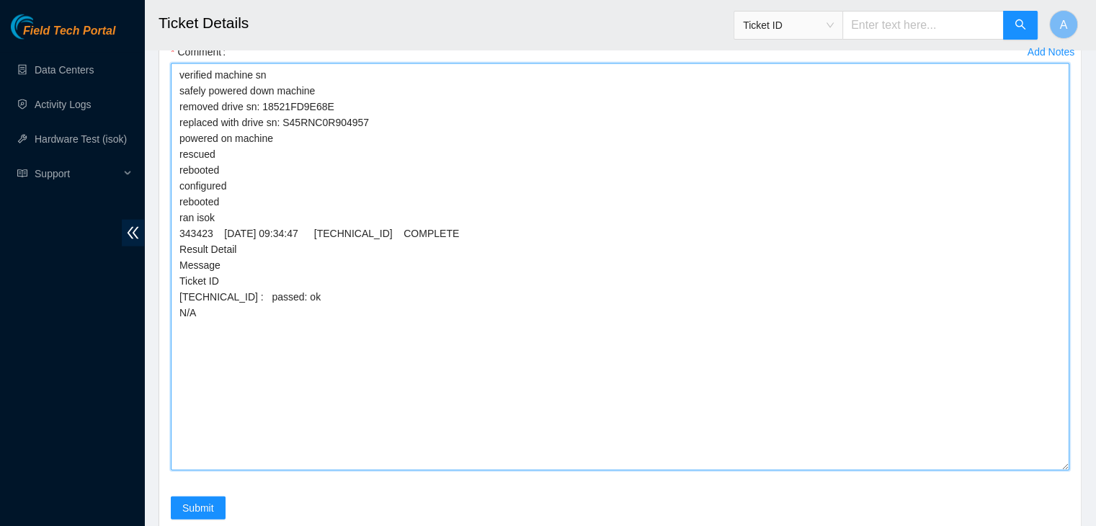
scroll to position [3183, 0]
type textarea "verified machine sn safely powered down machine removed drive sn: 18521FD9E68E …"
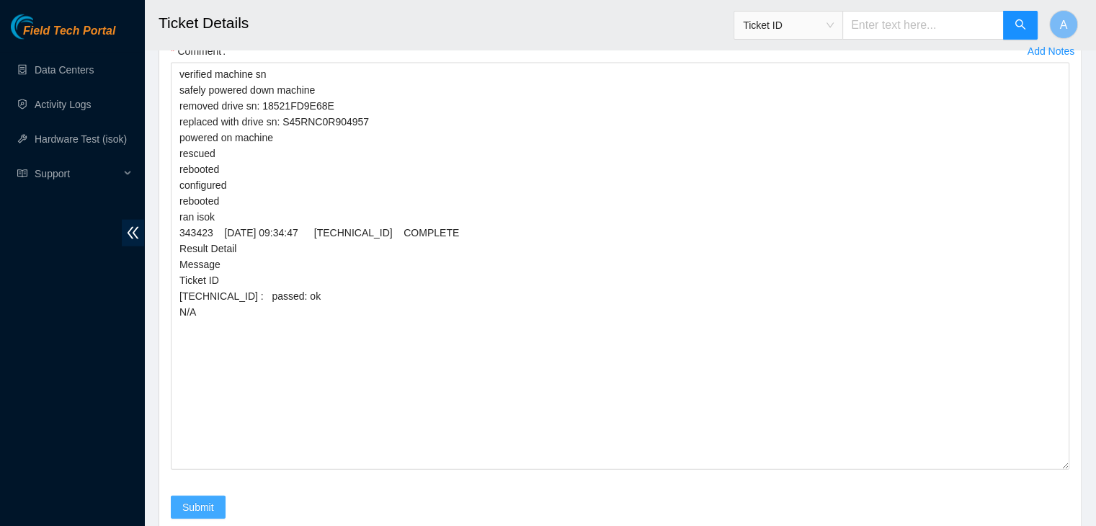
click at [205, 502] on span "Submit" at bounding box center [198, 507] width 32 height 16
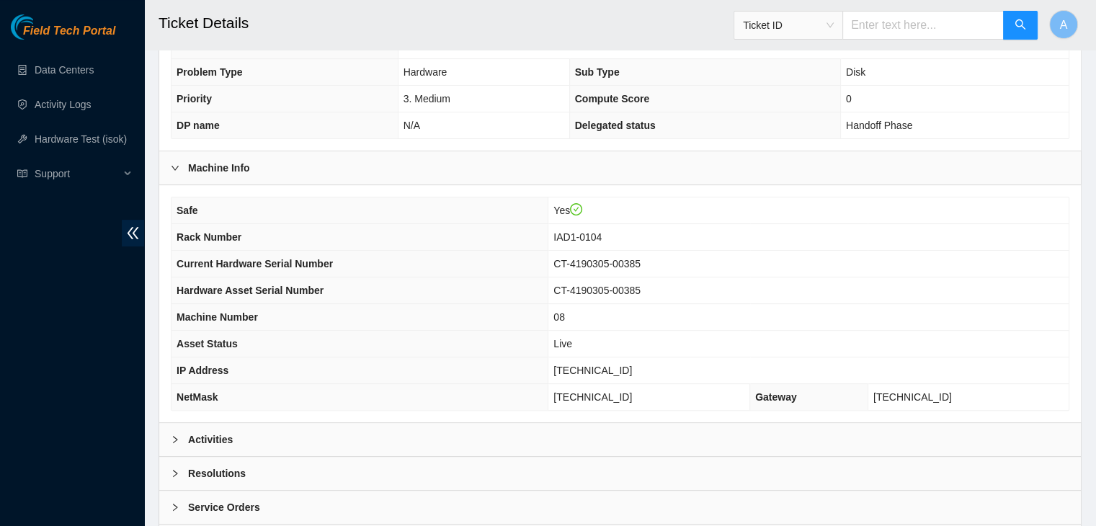
scroll to position [409, 0]
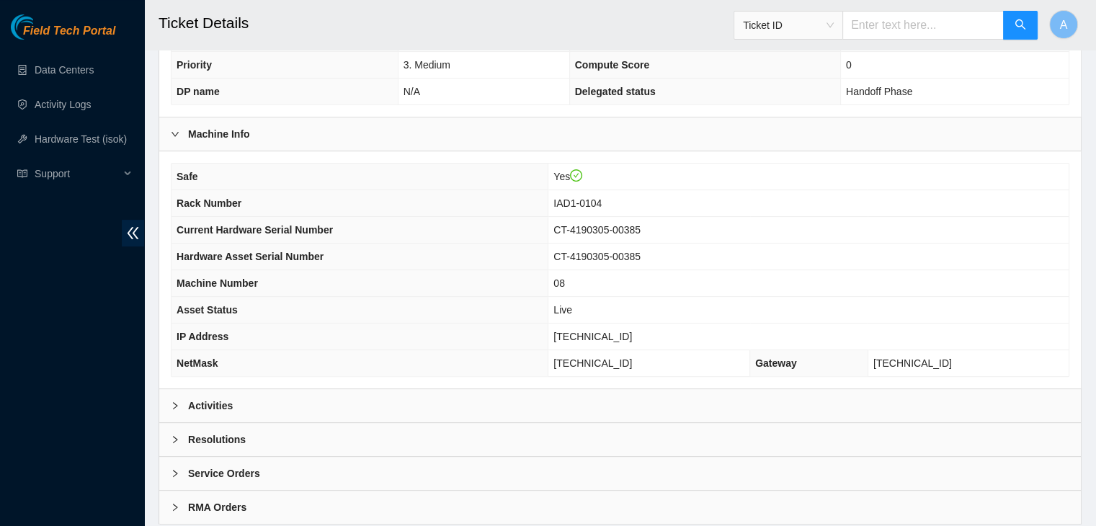
click at [335, 393] on div "Activities" at bounding box center [620, 405] width 922 height 33
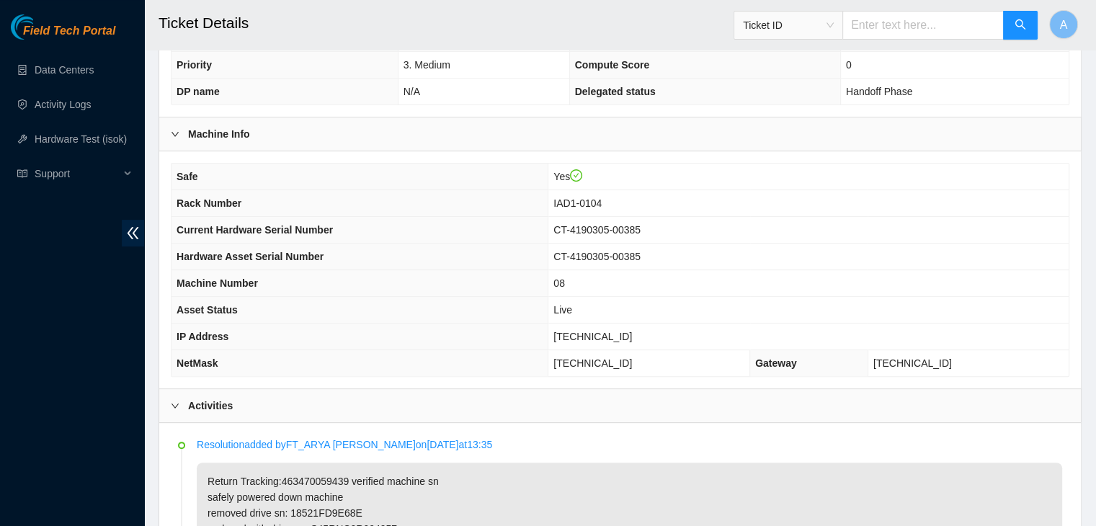
scroll to position [670, 0]
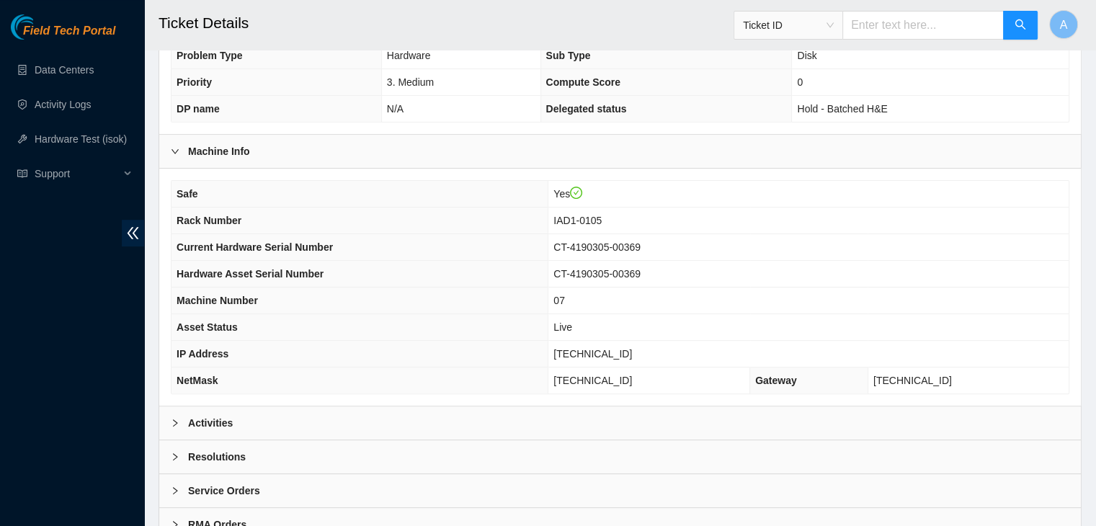
scroll to position [398, 0]
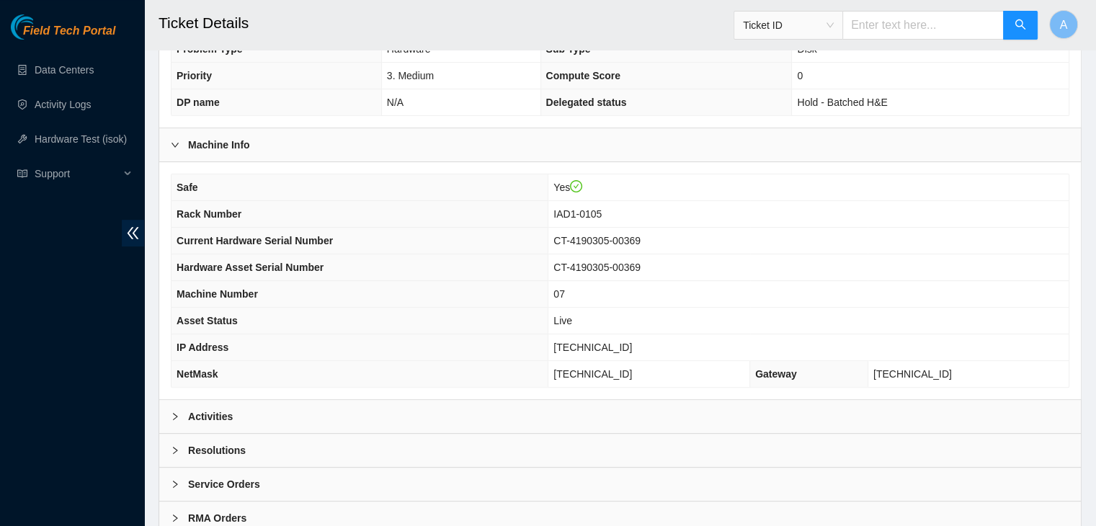
click at [494, 414] on div "Activities" at bounding box center [620, 416] width 922 height 33
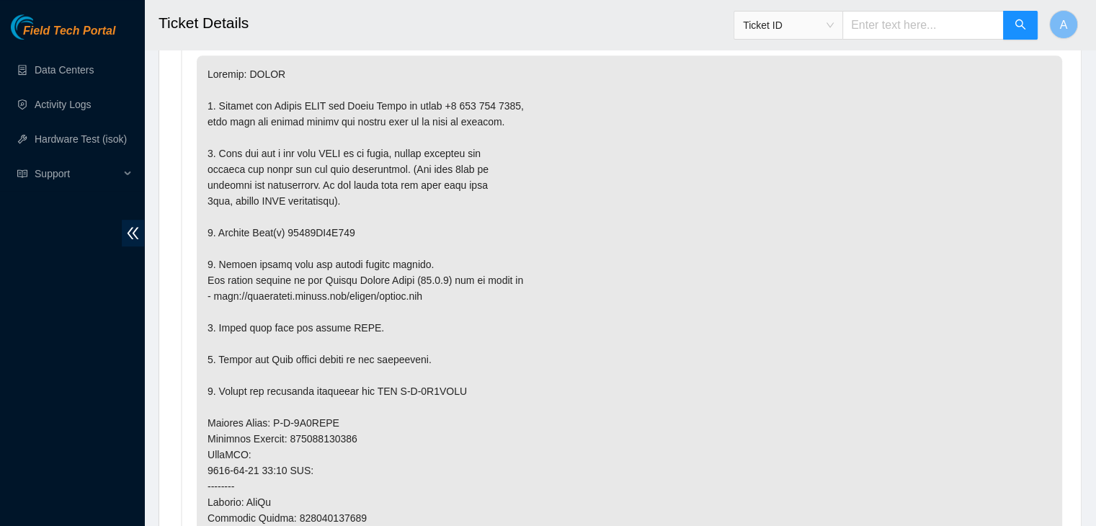
scroll to position [817, 0]
click at [389, 406] on p at bounding box center [629, 437] width 865 height 767
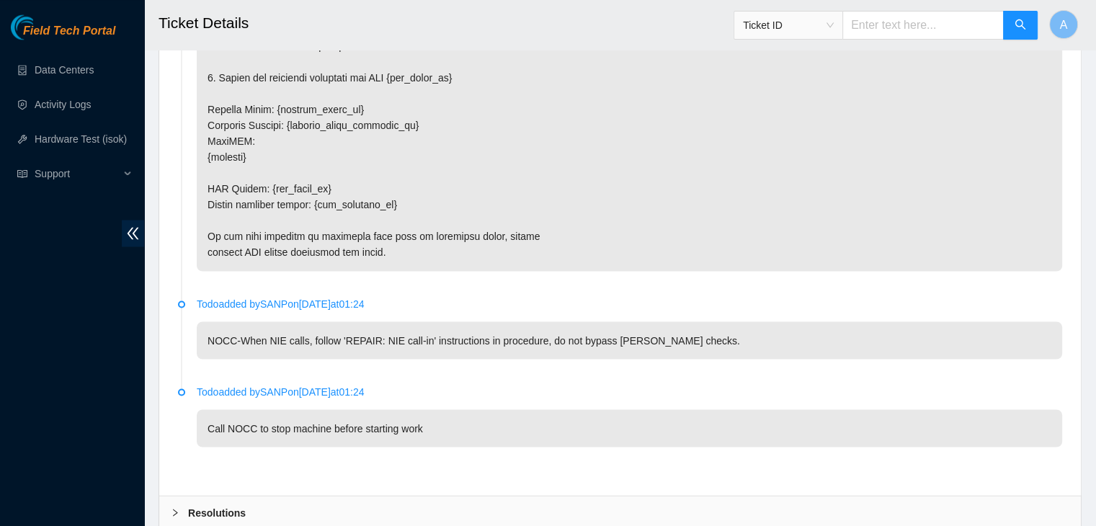
scroll to position [2590, 0]
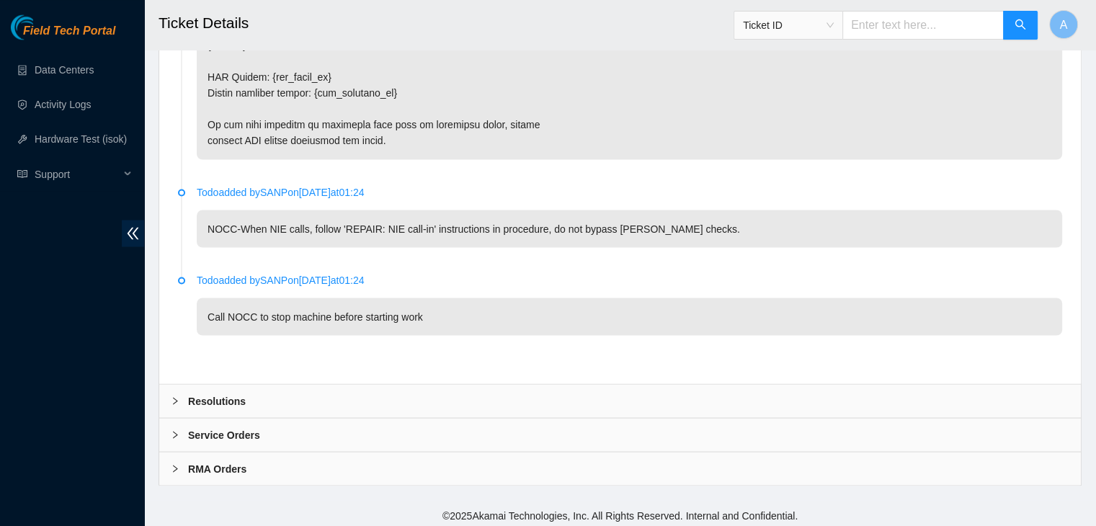
click at [389, 406] on div "Resolutions" at bounding box center [620, 400] width 922 height 33
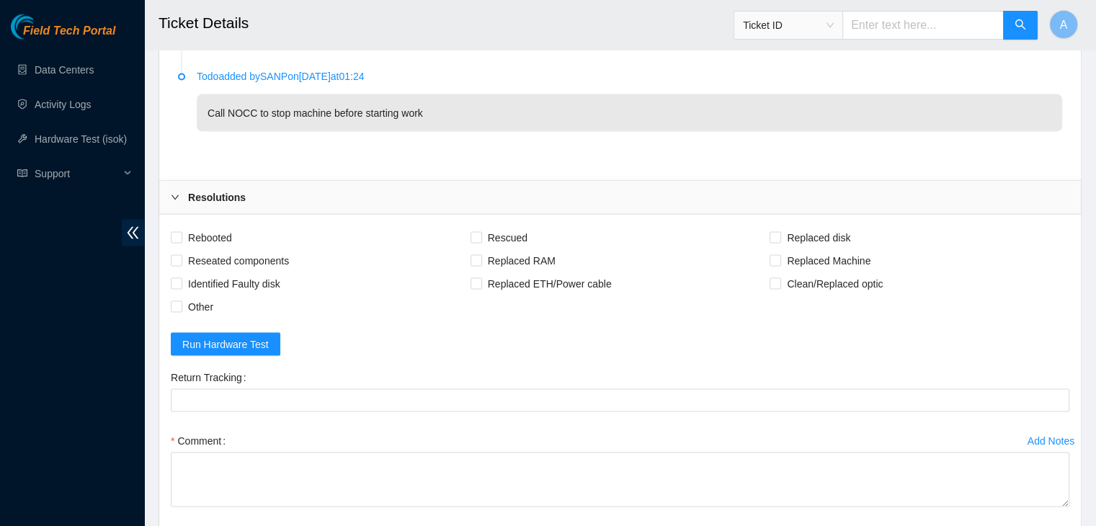
scroll to position [2794, 0]
click at [209, 243] on span "Rebooted" at bounding box center [209, 237] width 55 height 23
click at [181, 241] on input "Rebooted" at bounding box center [176, 236] width 10 height 10
checkbox input "true"
click at [217, 255] on span "Reseated components" at bounding box center [238, 260] width 112 height 23
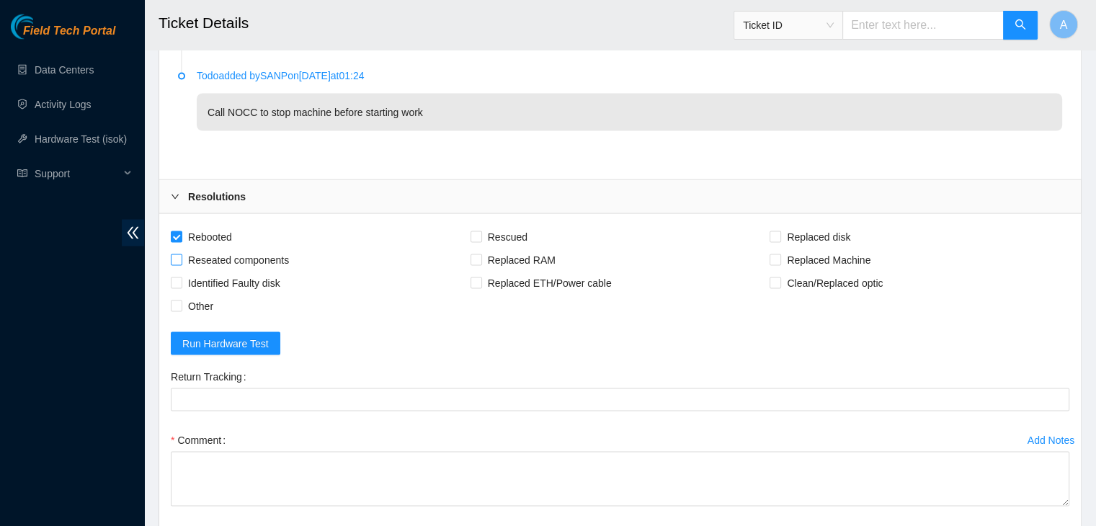
click at [181, 255] on input "Reseated components" at bounding box center [176, 259] width 10 height 10
checkbox input "true"
click at [489, 233] on span "Rescued" at bounding box center [507, 237] width 51 height 23
click at [481, 233] on input "Rescued" at bounding box center [476, 236] width 10 height 10
checkbox input "true"
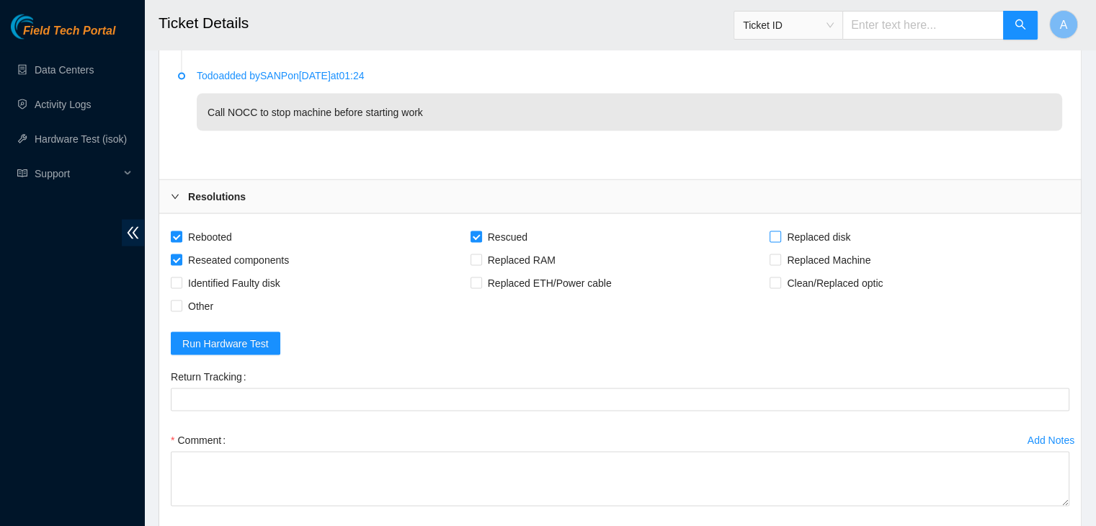
click at [799, 228] on span "Replaced disk" at bounding box center [818, 237] width 75 height 23
click at [780, 231] on input "Replaced disk" at bounding box center [775, 236] width 10 height 10
checkbox input "true"
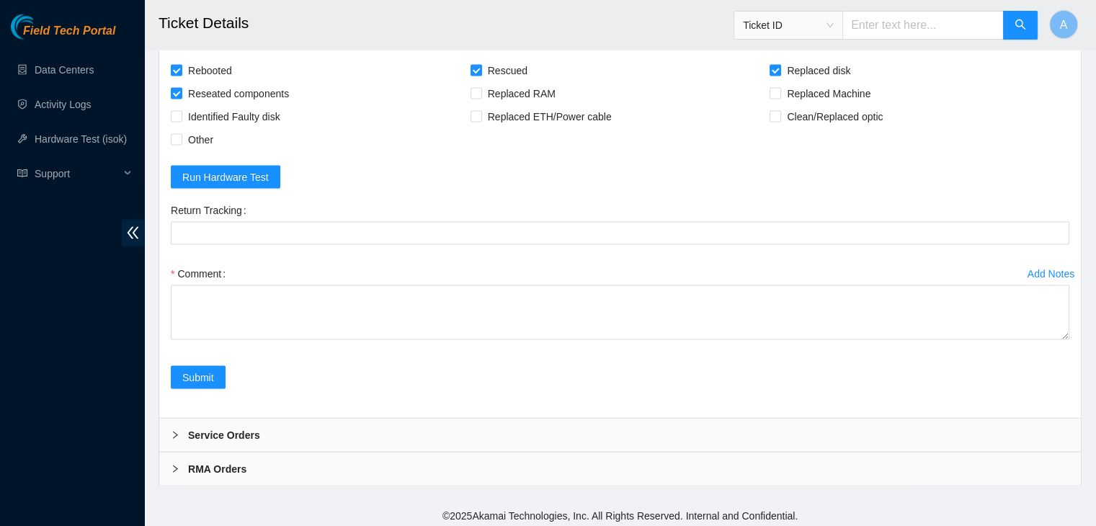
drag, startPoint x: 1066, startPoint y: 331, endPoint x: 945, endPoint y: 559, distance: 258.5
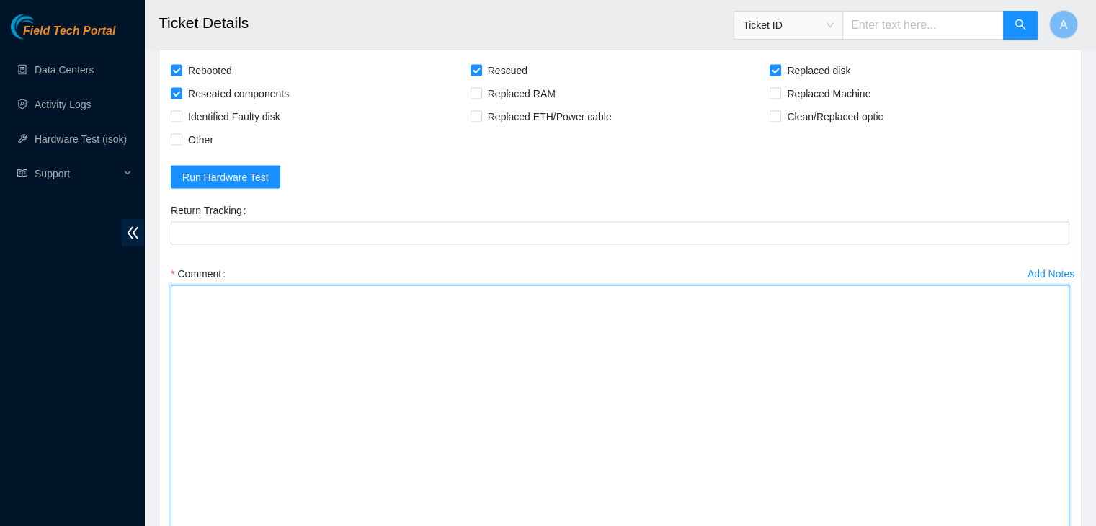
click at [759, 363] on textarea "Comment" at bounding box center [620, 426] width 899 height 283
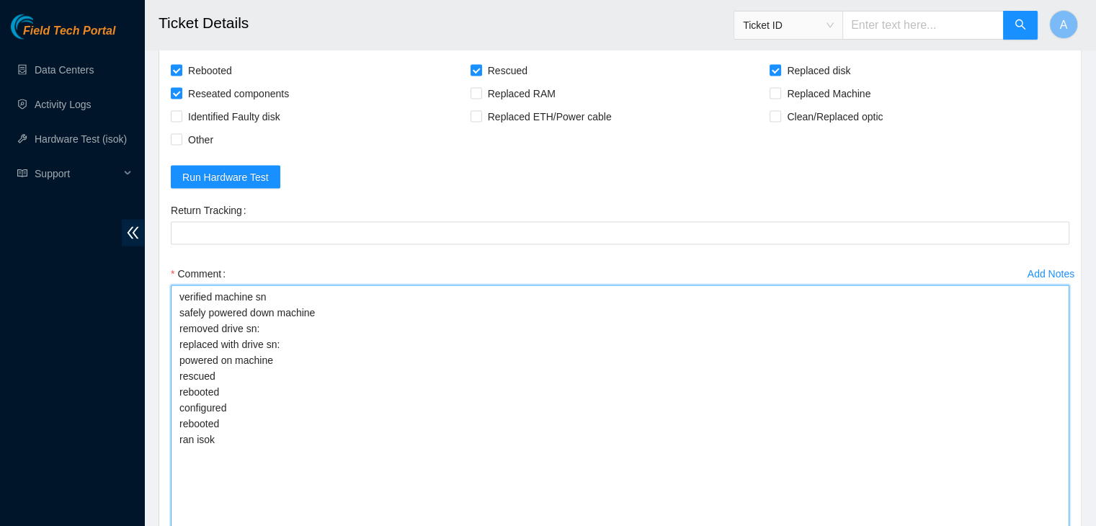
click at [581, 314] on textarea "verified machine sn safely powered down machine removed drive sn: replaced with…" at bounding box center [620, 426] width 899 height 283
click at [584, 324] on textarea "verified machine sn safely powered down machine removed drive sn: replaced with…" at bounding box center [620, 426] width 899 height 283
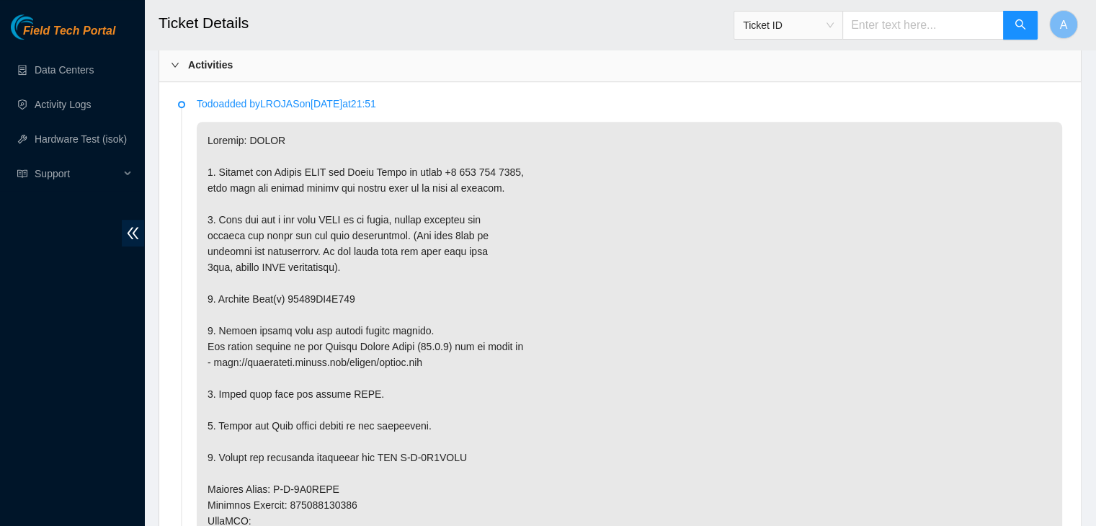
scroll to position [752, 0]
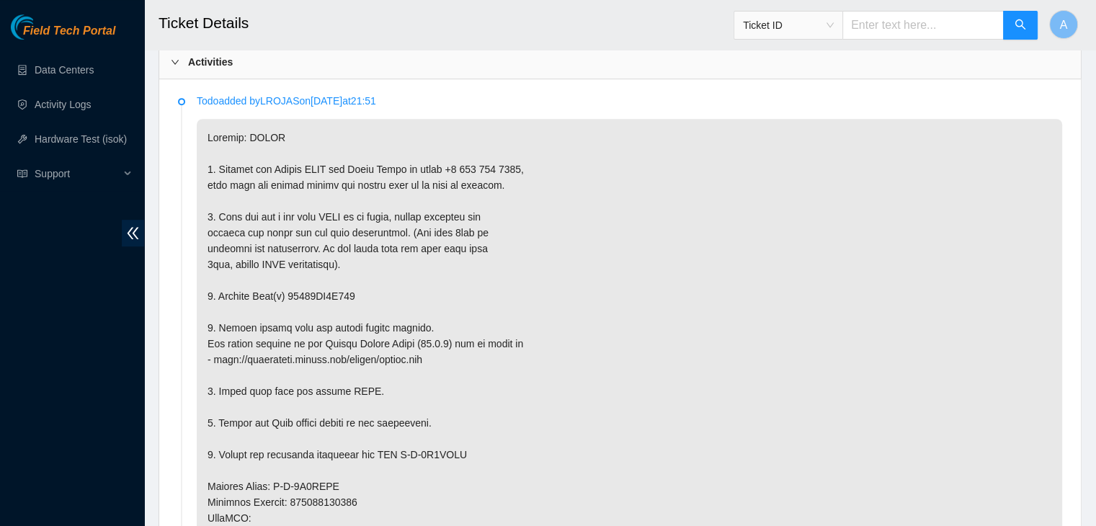
click at [311, 287] on p at bounding box center [629, 502] width 865 height 767
copy p "18521FD9E891"
click at [311, 287] on p at bounding box center [629, 502] width 865 height 767
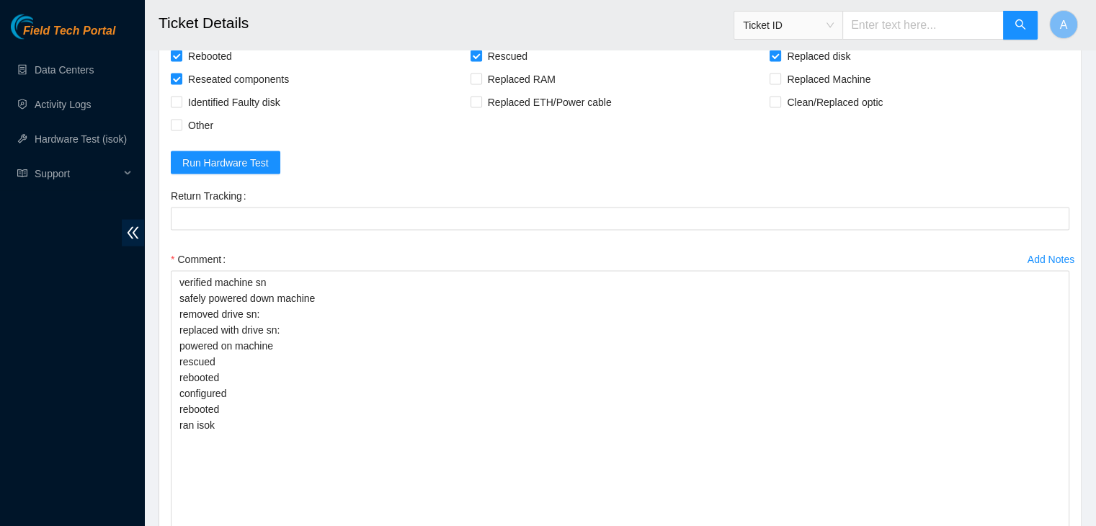
scroll to position [2980, 0]
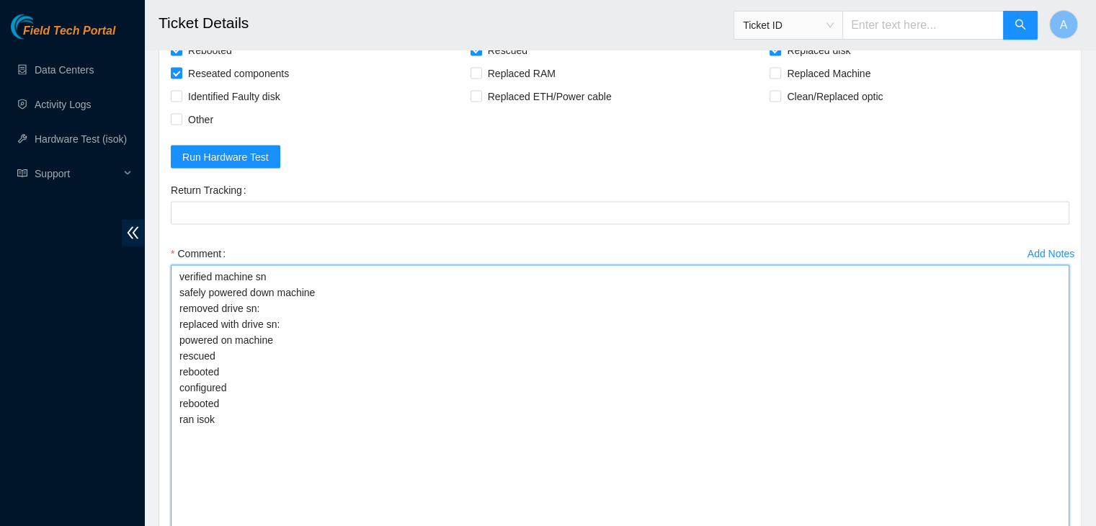
click at [318, 298] on textarea "verified machine sn safely powered down machine removed drive sn: replaced with…" at bounding box center [620, 406] width 899 height 283
paste textarea "18521FD9E891"
click at [519, 300] on textarea "verified machine sn safely powered down machine removed drive sn: 18521FD9E891 …" at bounding box center [620, 406] width 899 height 283
paste textarea "S1G0NYAF701022"
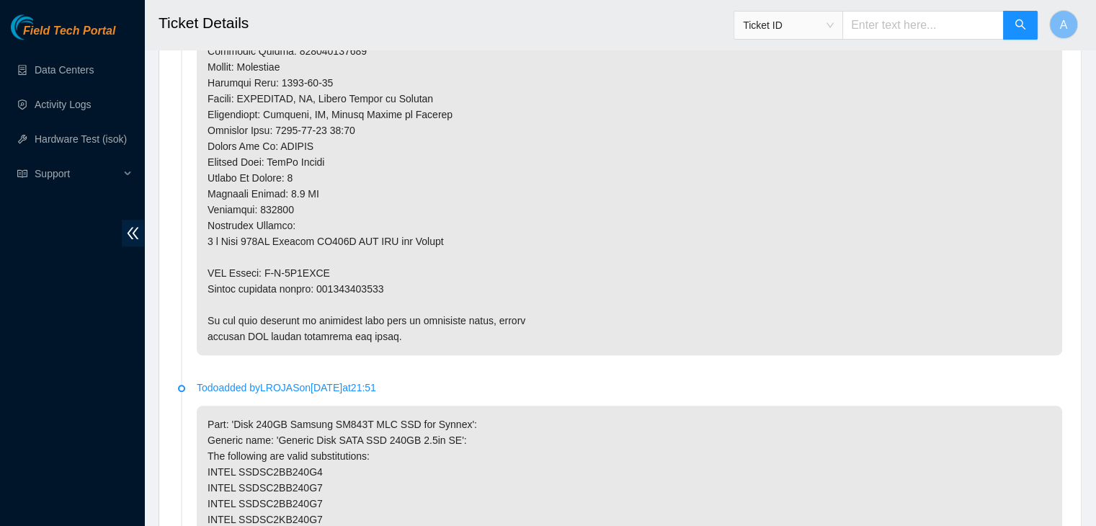
scroll to position [1331, 0]
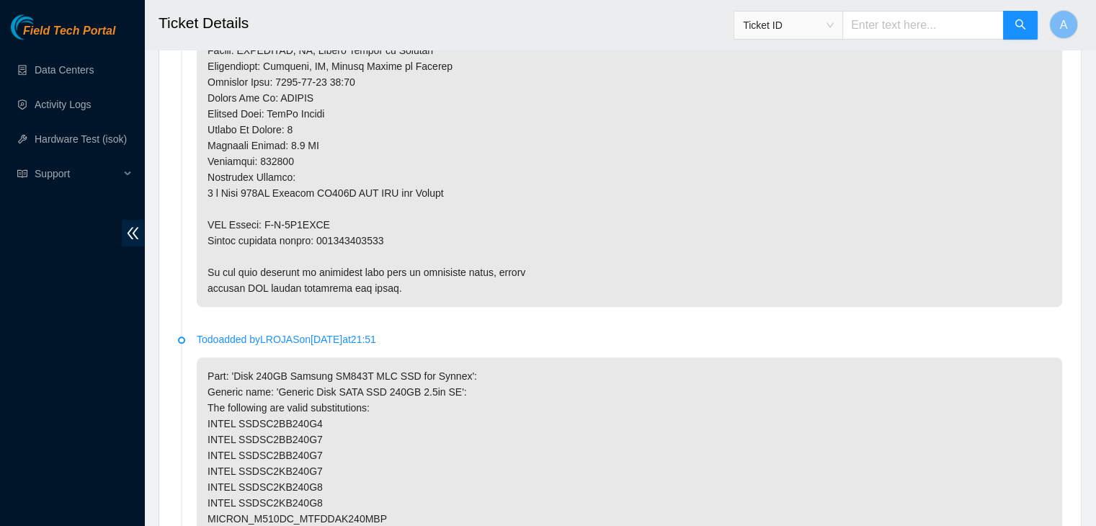
type textarea "verified machine sn safely powered down machine removed drive sn: 18521FD9E891 …"
copy p "463470059494"
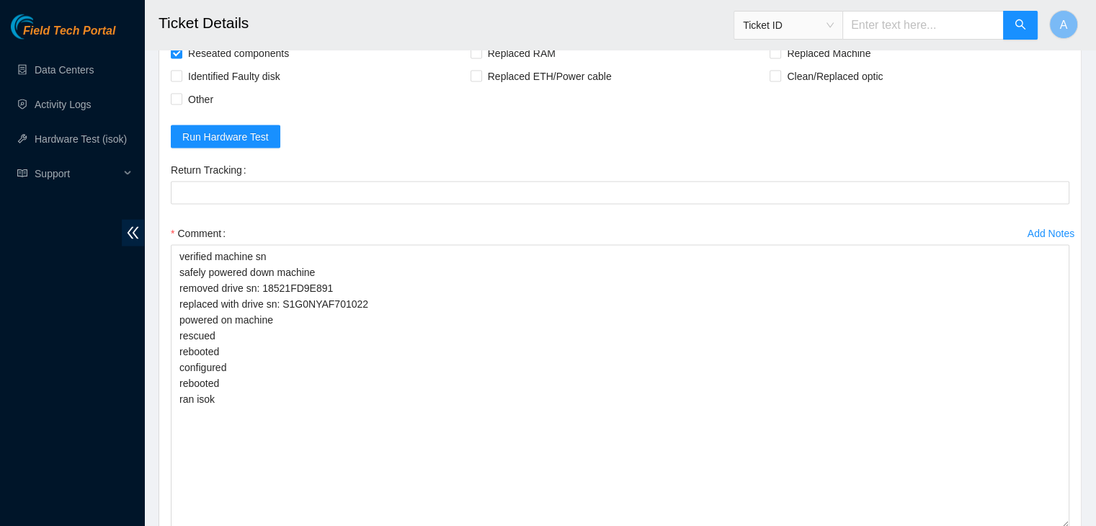
scroll to position [3003, 0]
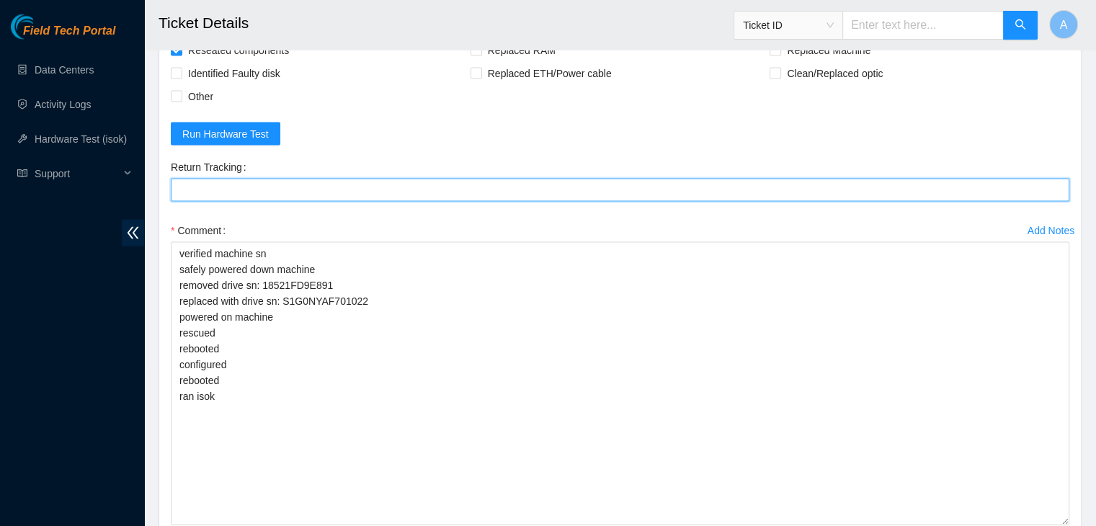
click at [430, 186] on Tracking "Return Tracking" at bounding box center [620, 190] width 899 height 23
paste Tracking "463470059494"
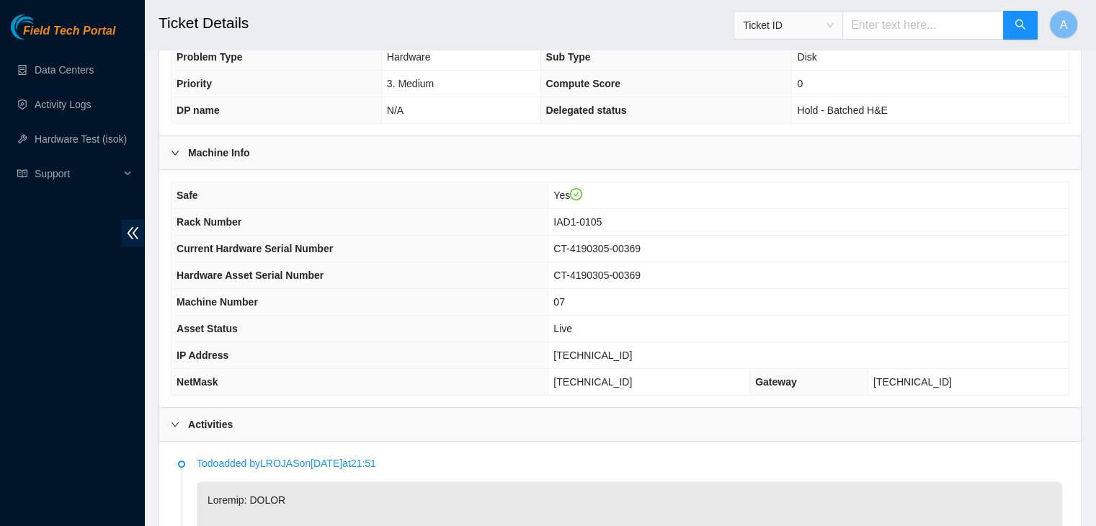
scroll to position [392, 0]
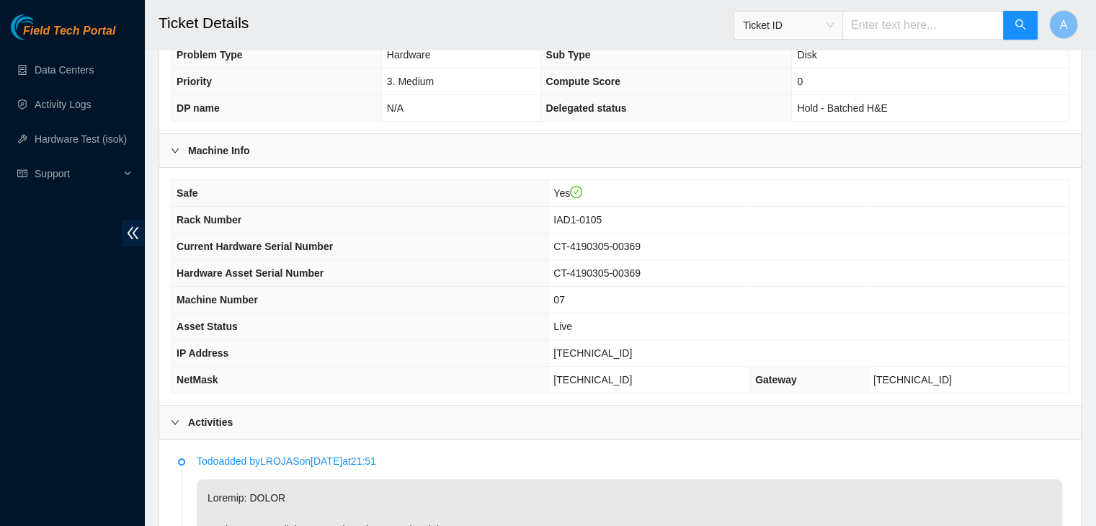
type Tracking "463470059494"
click at [597, 353] on span "[TECHNICAL_ID]" at bounding box center [592, 353] width 79 height 12
copy span "[TECHNICAL_ID]"
click at [597, 353] on span "[TECHNICAL_ID]" at bounding box center [592, 353] width 79 height 12
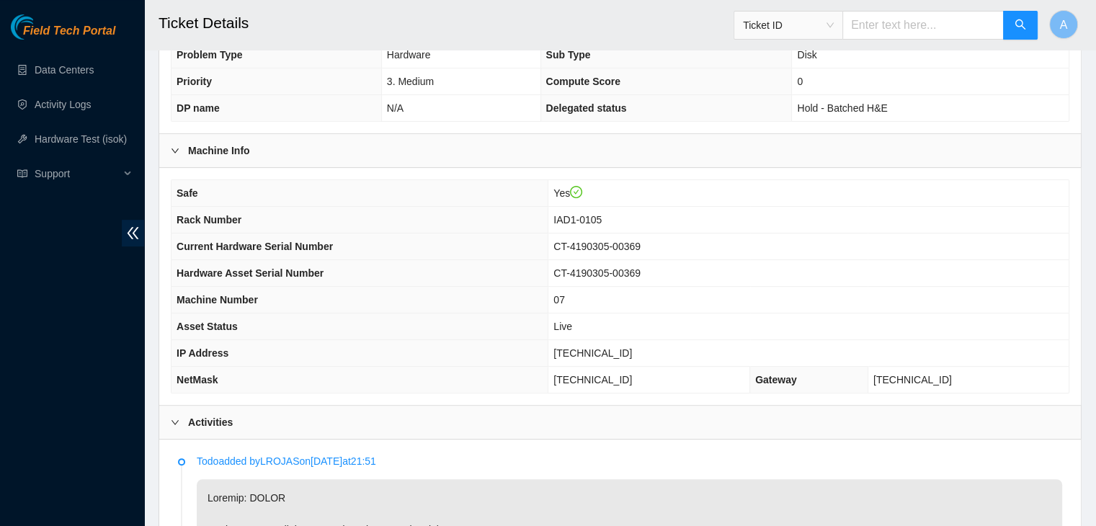
click at [597, 353] on span "[TECHNICAL_ID]" at bounding box center [592, 353] width 79 height 12
copy span "[TECHNICAL_ID]"
click at [597, 353] on span "[TECHNICAL_ID]" at bounding box center [592, 353] width 79 height 12
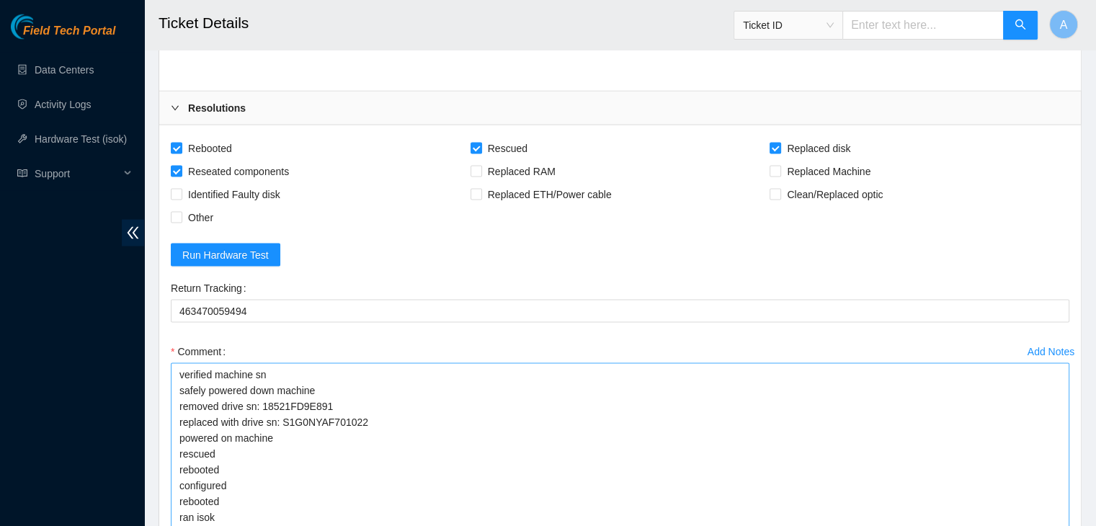
scroll to position [3021, 0]
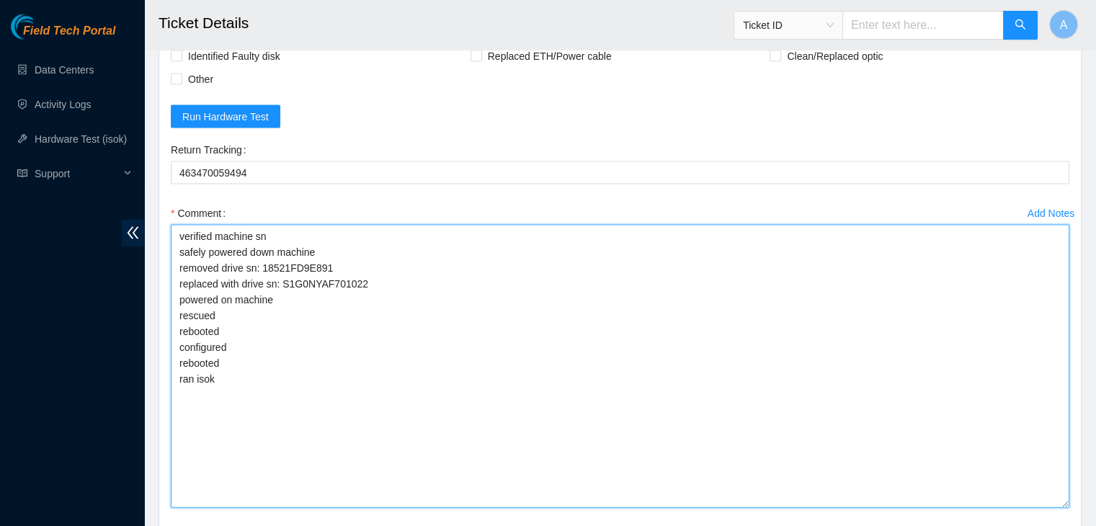
click at [331, 379] on textarea "verified machine sn safely powered down machine removed drive sn: 18521FD9E891 …" at bounding box center [620, 366] width 899 height 283
paste textarea "343426 [DATE] 09:36:54 [TECHNICAL_ID] COMPLETE Result Detail Message Ticket ID …"
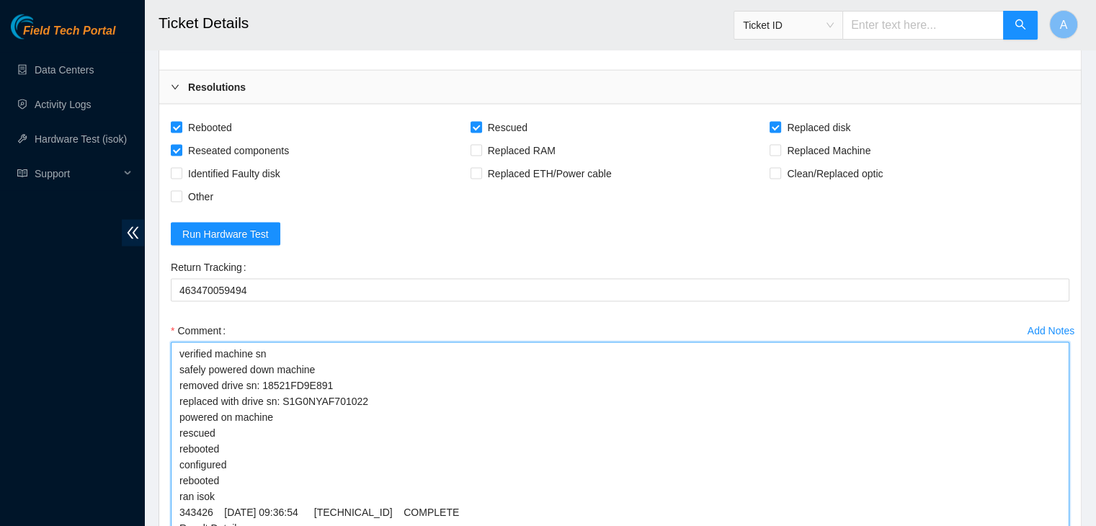
scroll to position [3189, 0]
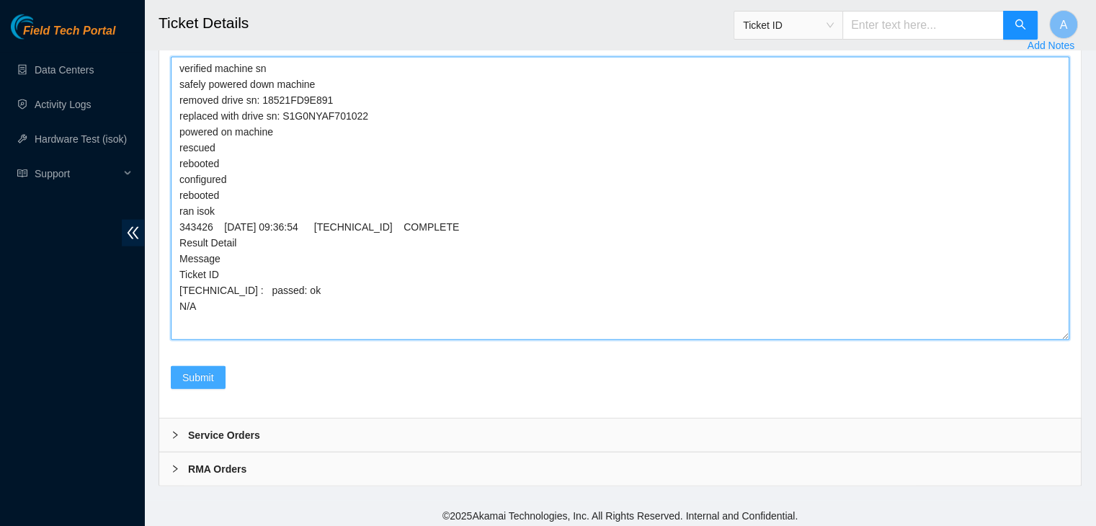
type textarea "verified machine sn safely powered down machine removed drive sn: 18521FD9E891 …"
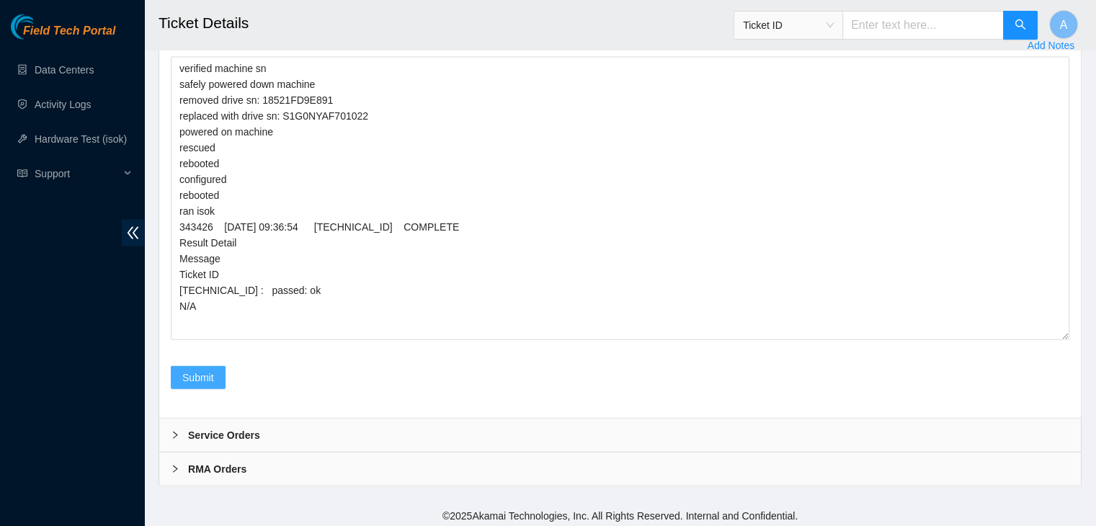
click at [210, 370] on span "Submit" at bounding box center [198, 378] width 32 height 16
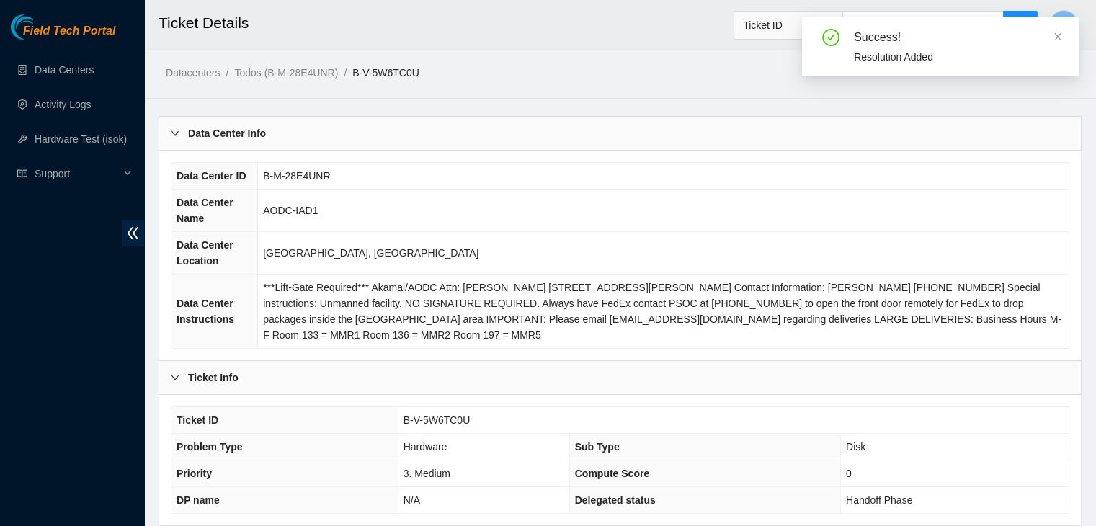
scroll to position [447, 0]
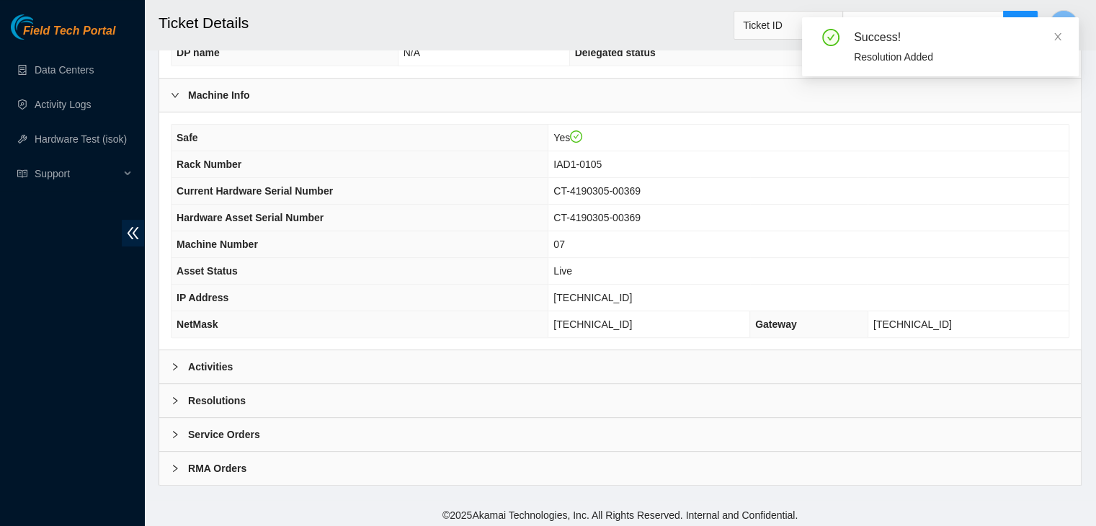
click at [344, 350] on div "Activities" at bounding box center [620, 366] width 922 height 33
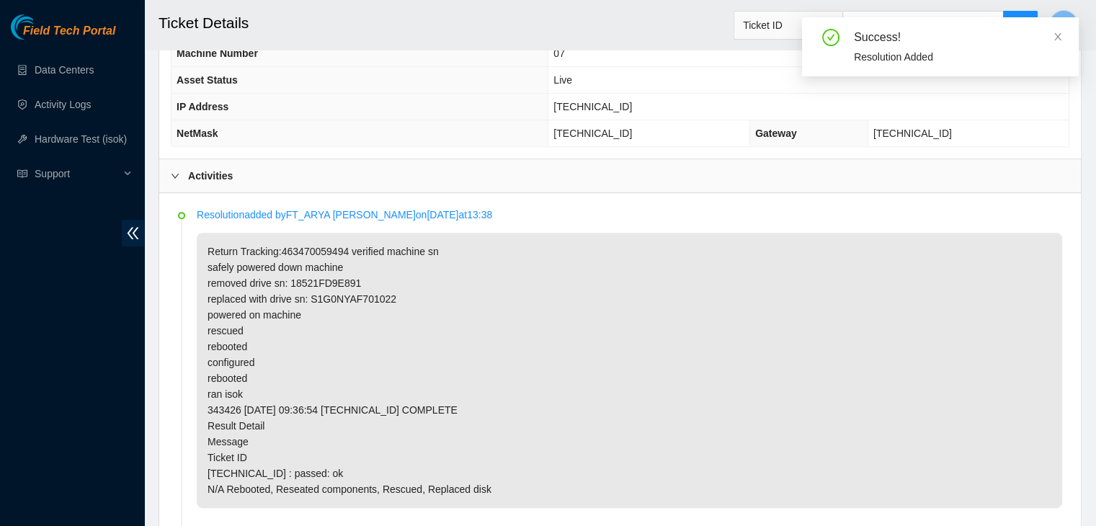
scroll to position [629, 0]
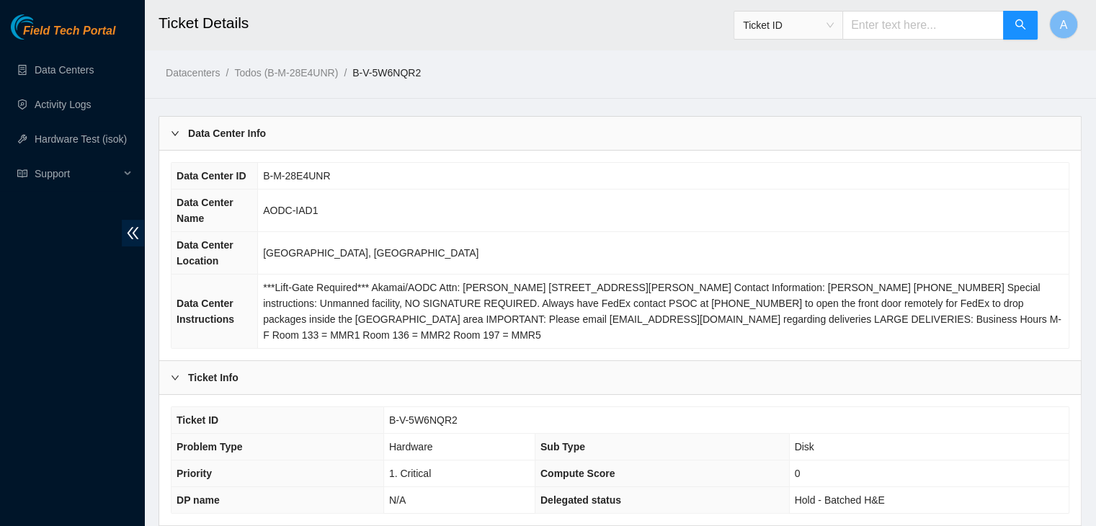
scroll to position [447, 0]
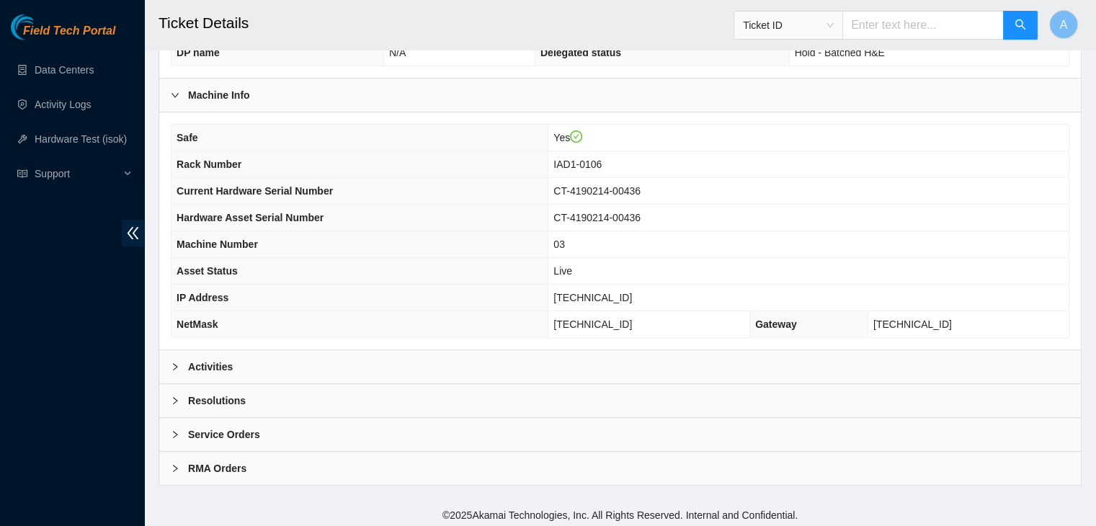
click at [447, 366] on div "Activities" at bounding box center [620, 366] width 922 height 33
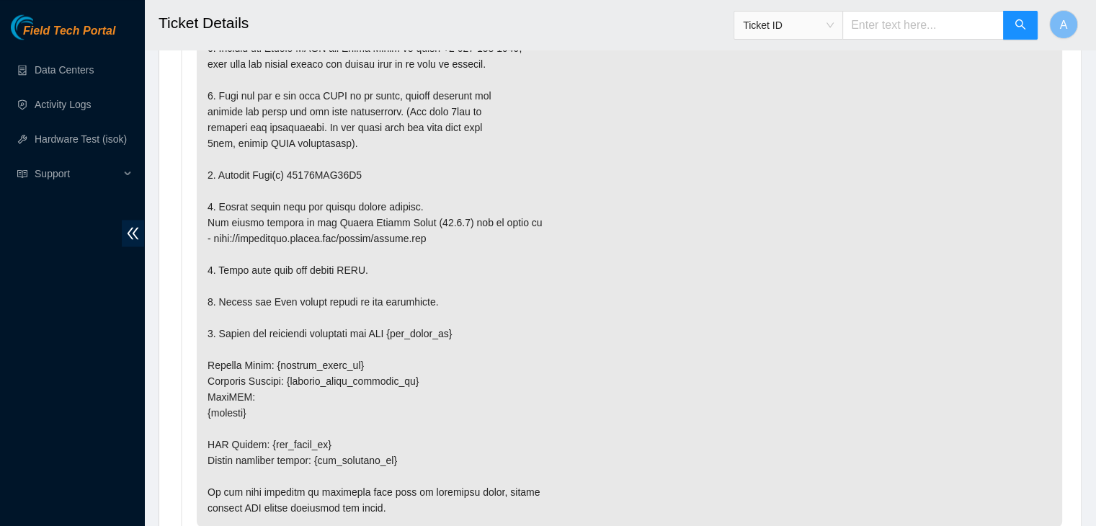
scroll to position [2590, 0]
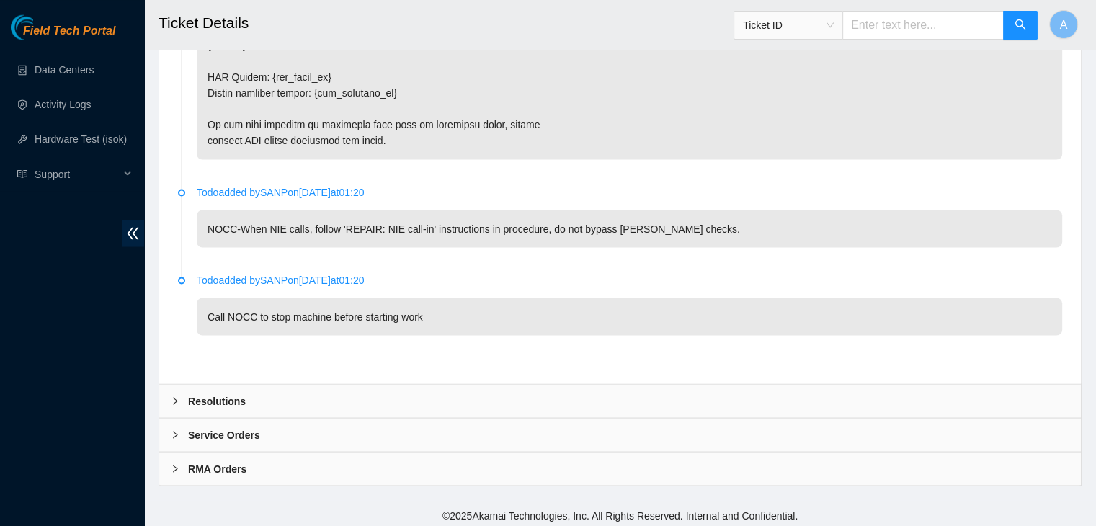
click at [476, 398] on div "Resolutions" at bounding box center [620, 400] width 922 height 33
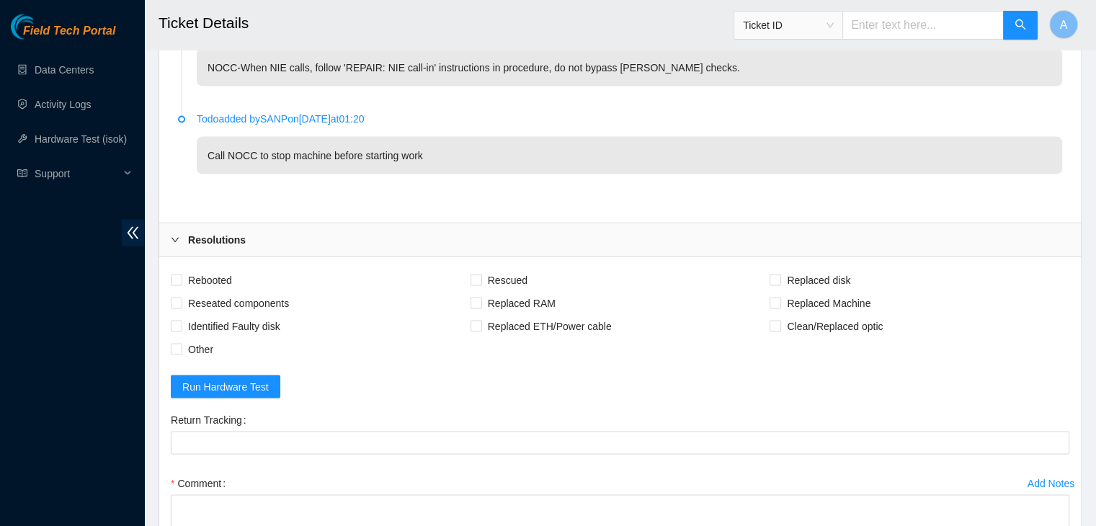
scroll to position [2752, 0]
click at [236, 269] on span "Rebooted" at bounding box center [209, 278] width 55 height 23
click at [181, 273] on input "Rebooted" at bounding box center [176, 278] width 10 height 10
checkbox input "true"
click at [251, 306] on span "Reseated components" at bounding box center [238, 301] width 112 height 23
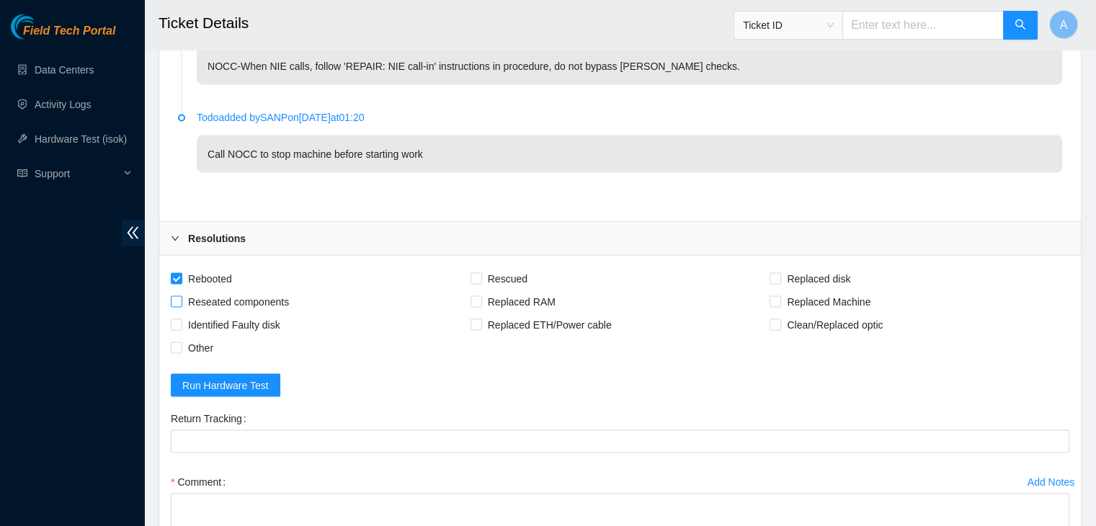
click at [181, 306] on input "Reseated components" at bounding box center [176, 301] width 10 height 10
checkbox input "true"
click at [482, 267] on span "Rescued" at bounding box center [507, 278] width 51 height 23
click at [481, 273] on input "Rescued" at bounding box center [476, 278] width 10 height 10
checkbox input "true"
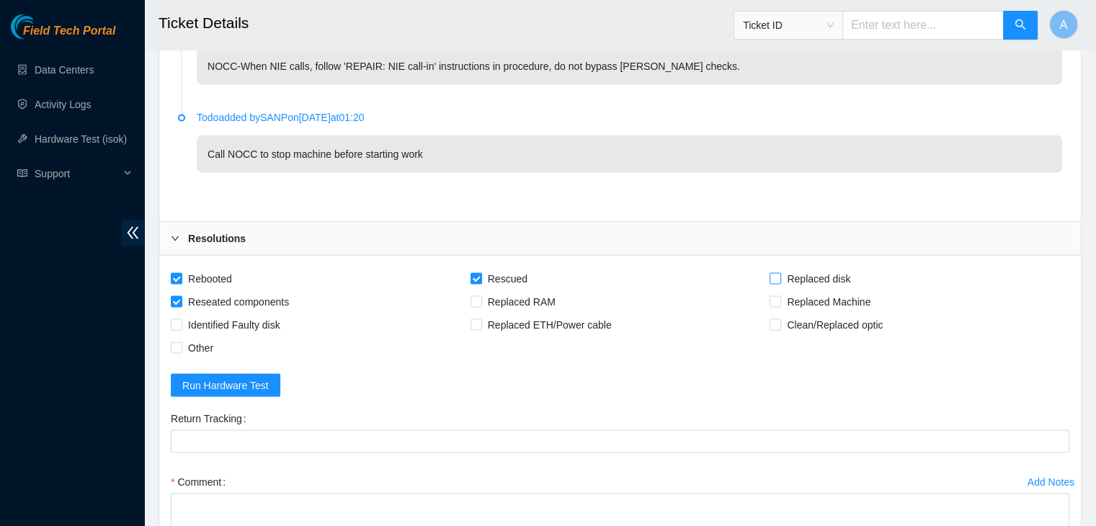
click at [784, 280] on span "Replaced disk" at bounding box center [818, 278] width 75 height 23
click at [780, 280] on input "Replaced disk" at bounding box center [775, 278] width 10 height 10
checkbox input "true"
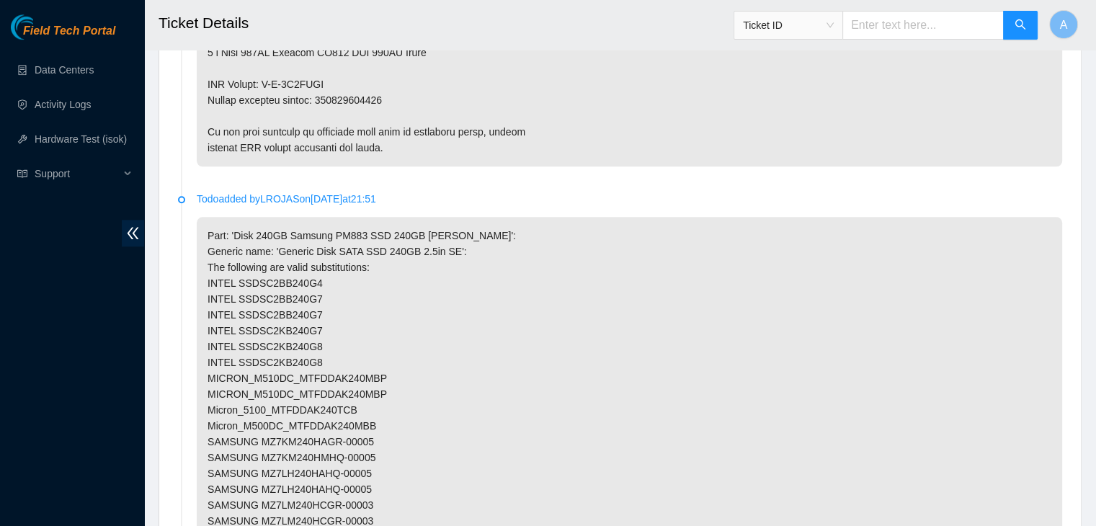
scroll to position [1427, 0]
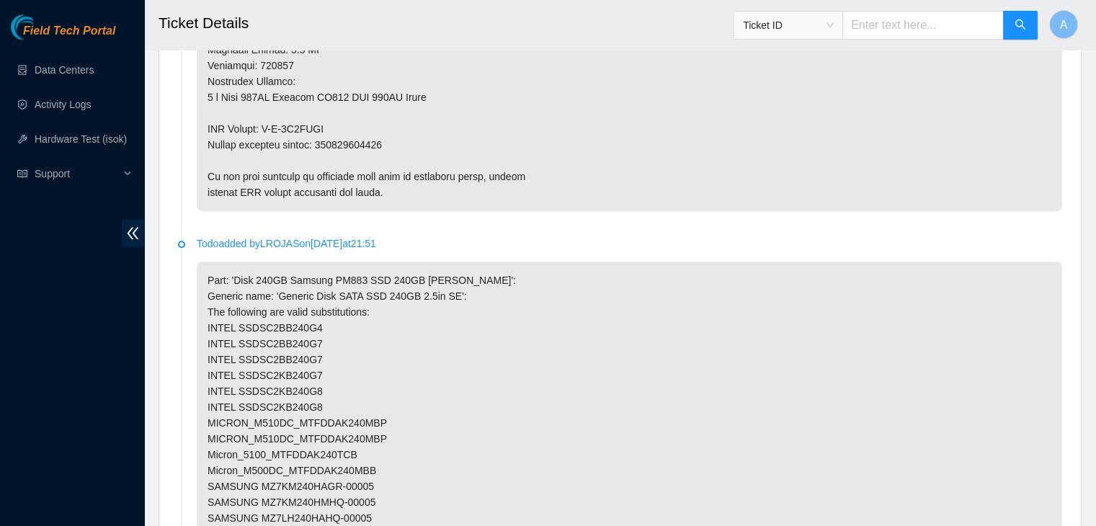
copy p "463470059370"
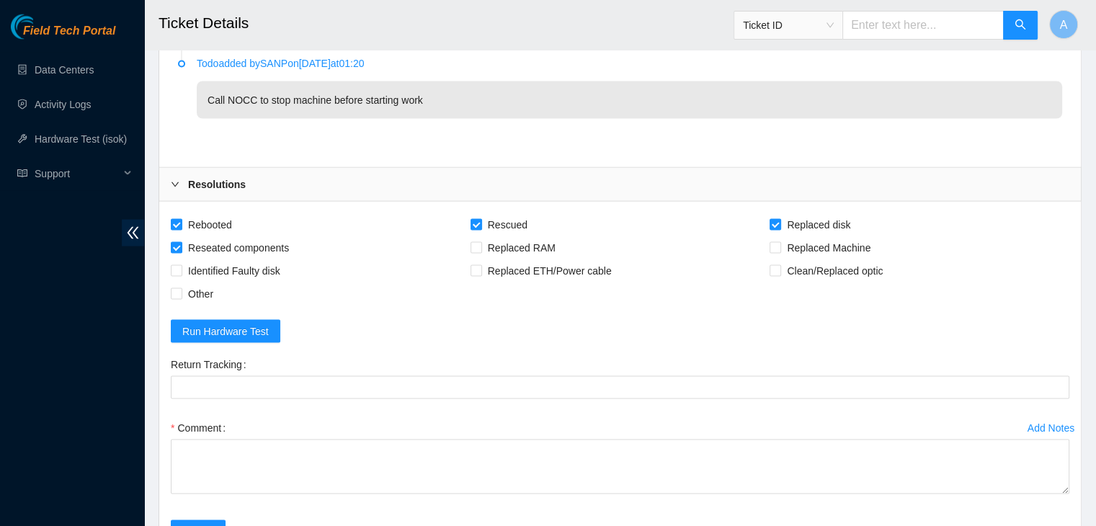
scroll to position [2960, 0]
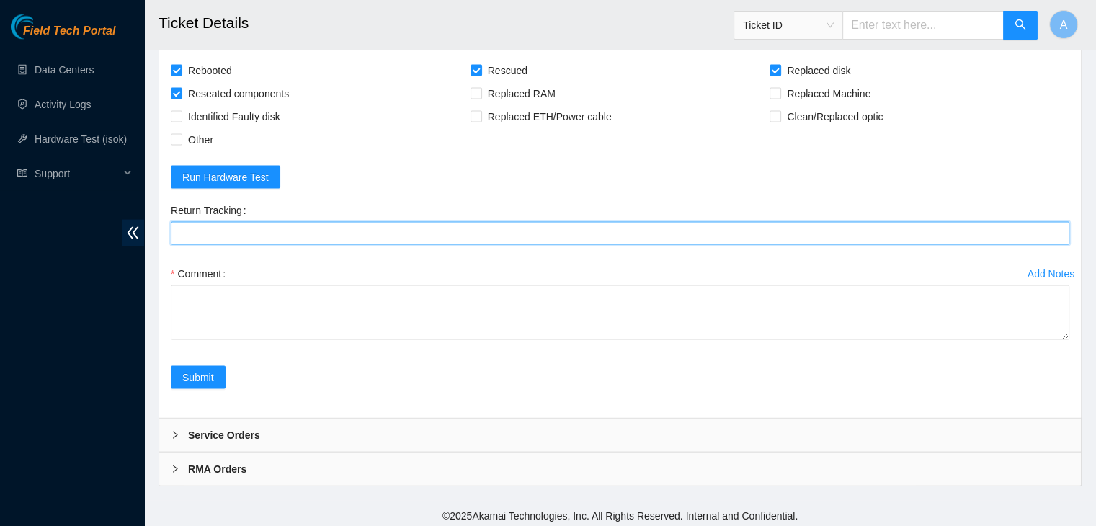
click at [360, 225] on Tracking "Return Tracking" at bounding box center [620, 233] width 899 height 23
paste Tracking "463470059370"
drag, startPoint x: 1064, startPoint y: 329, endPoint x: 1058, endPoint y: 551, distance: 221.3
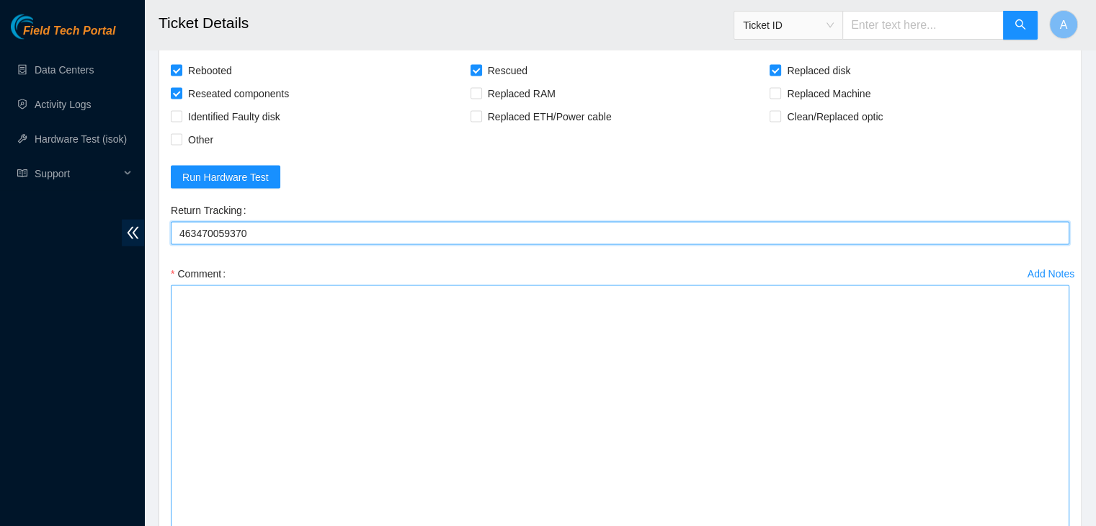
type Tracking "463470059370"
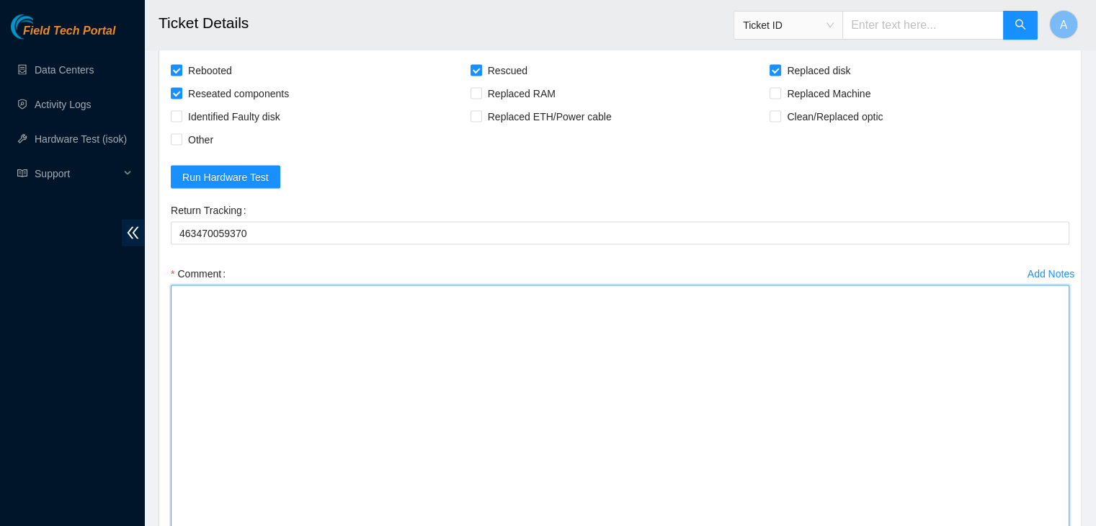
click at [901, 431] on textarea "Comment" at bounding box center [620, 422] width 899 height 275
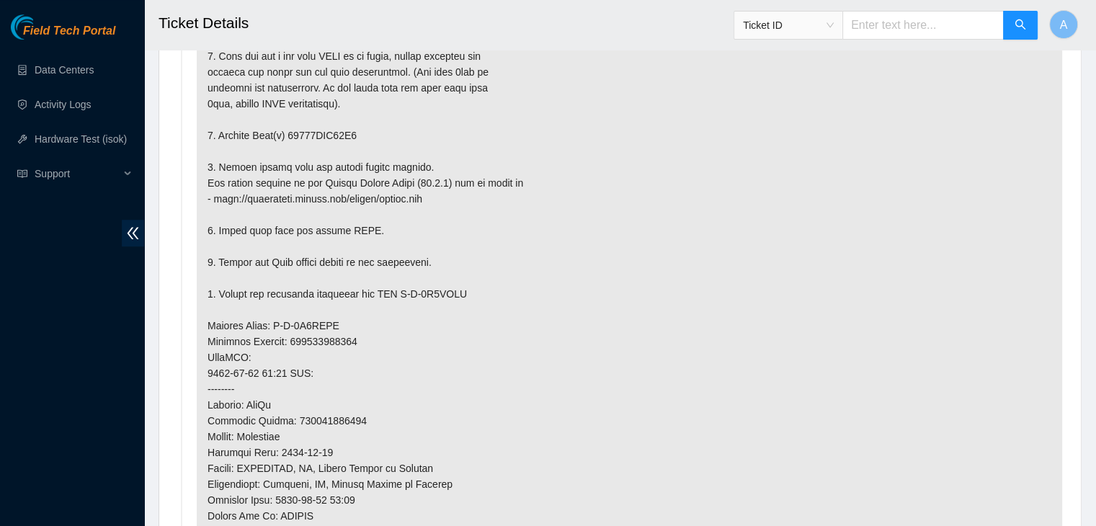
scroll to position [912, 0]
click at [342, 135] on p at bounding box center [629, 343] width 865 height 767
copy p "18521FDA02F6"
drag, startPoint x: 342, startPoint y: 135, endPoint x: 449, endPoint y: 96, distance: 114.2
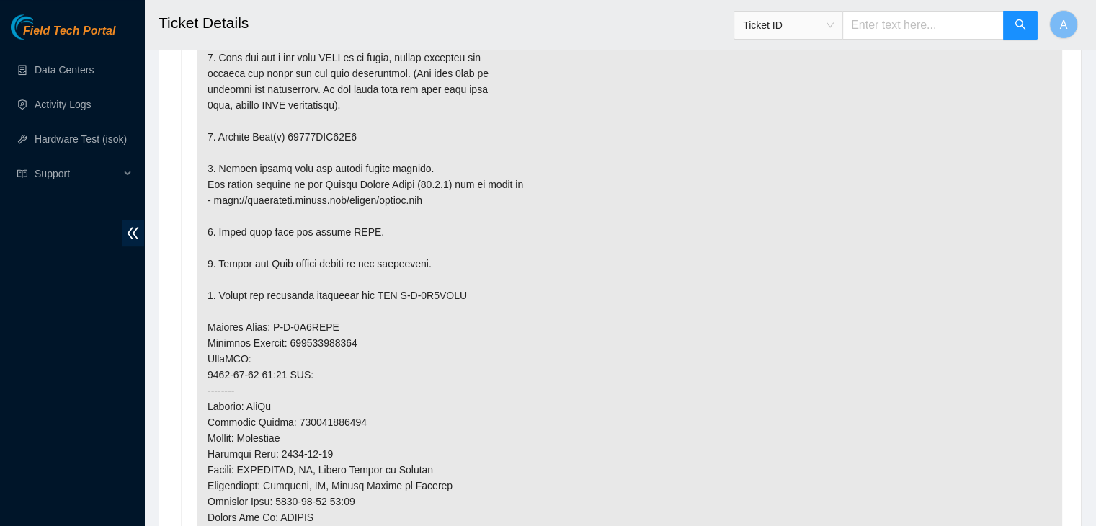
click at [449, 96] on p at bounding box center [629, 343] width 865 height 767
drag, startPoint x: 307, startPoint y: 141, endPoint x: 325, endPoint y: 119, distance: 28.7
click at [325, 119] on p at bounding box center [629, 343] width 865 height 767
click at [321, 132] on p at bounding box center [629, 343] width 865 height 767
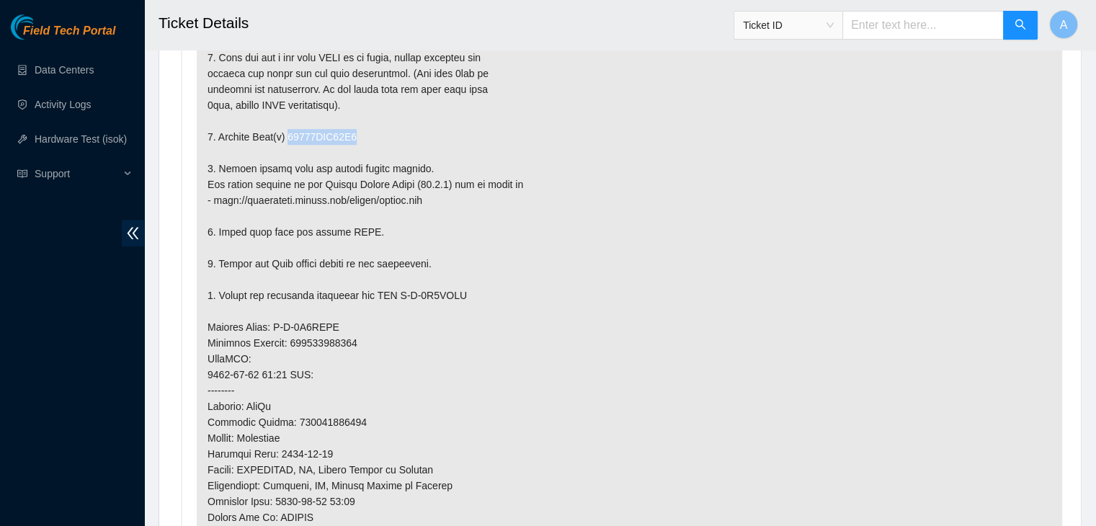
click at [321, 132] on p at bounding box center [629, 343] width 865 height 767
copy p "18521FDA02F6"
click at [321, 132] on p at bounding box center [629, 343] width 865 height 767
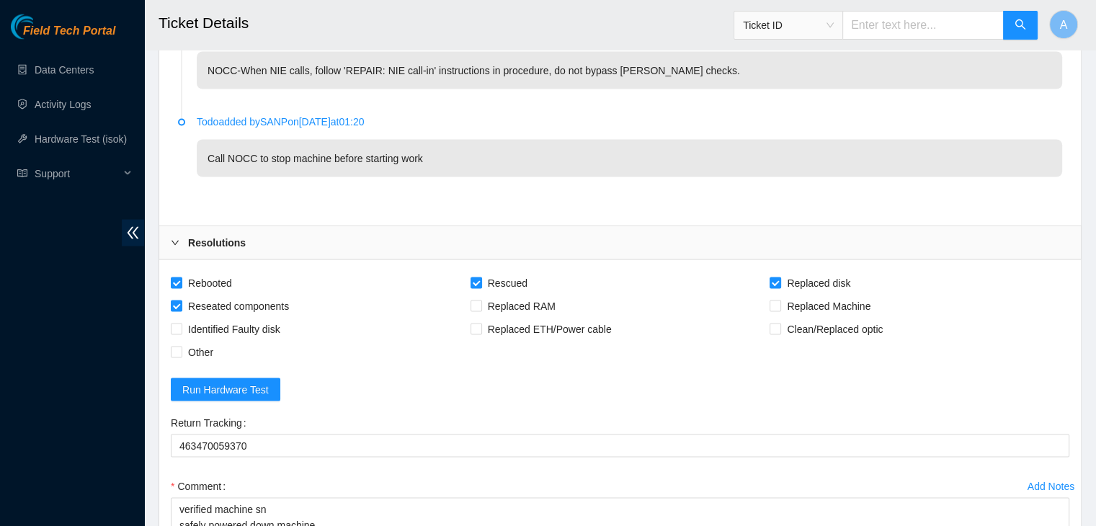
scroll to position [3181, 0]
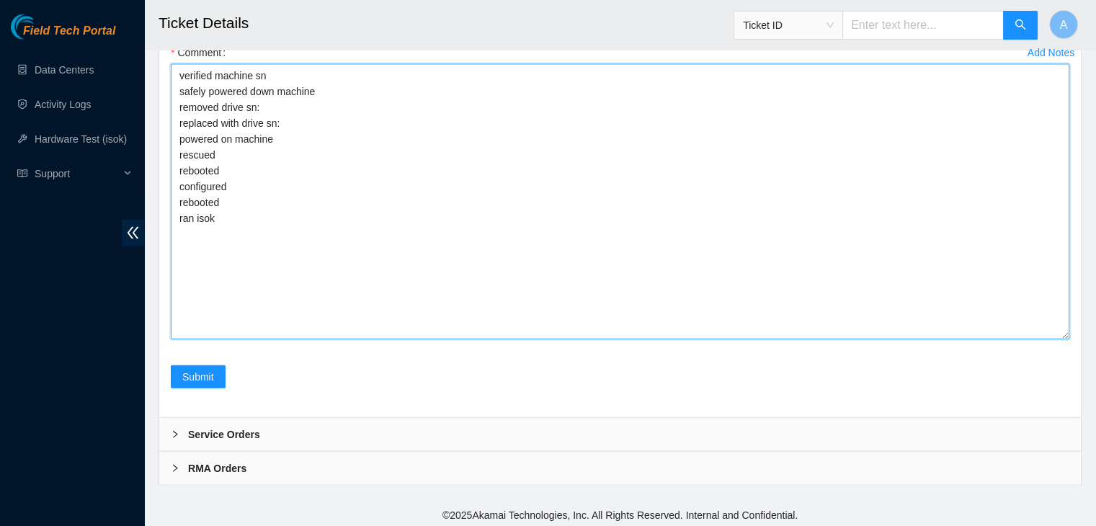
click at [366, 138] on textarea "verified machine sn safely powered down machine removed drive sn: replaced with…" at bounding box center [620, 201] width 899 height 275
paste textarea "18521FDA02F6"
click at [391, 146] on textarea "verified machine sn safely powered down machine removed drive sn: 18521FDA02F6 …" at bounding box center [620, 201] width 899 height 275
click at [418, 138] on textarea "verified machine sn safely powered down machine removed drive sn: 18521FDA02F6 …" at bounding box center [620, 201] width 899 height 275
paste textarea "S45RNC0R826767"
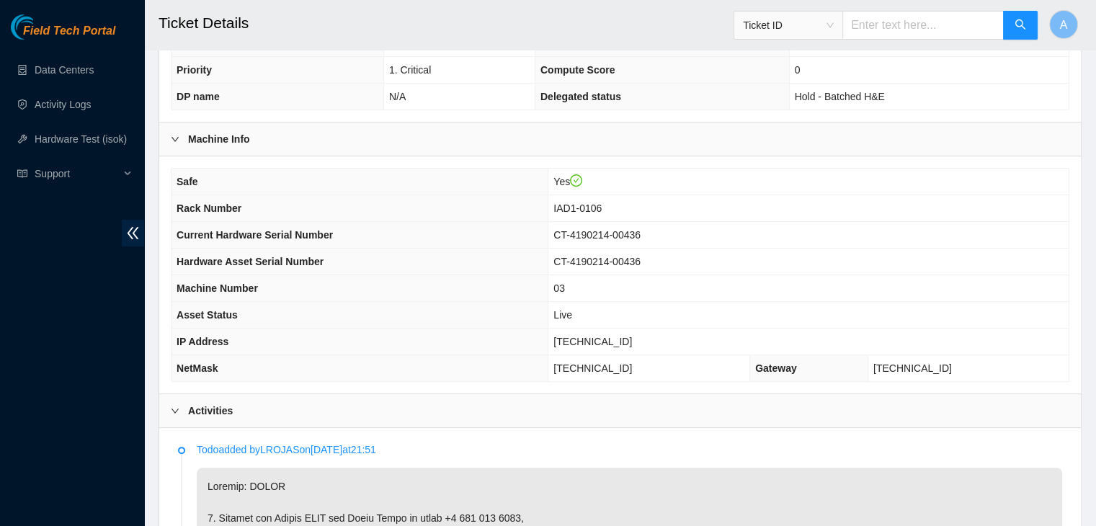
scroll to position [478, 0]
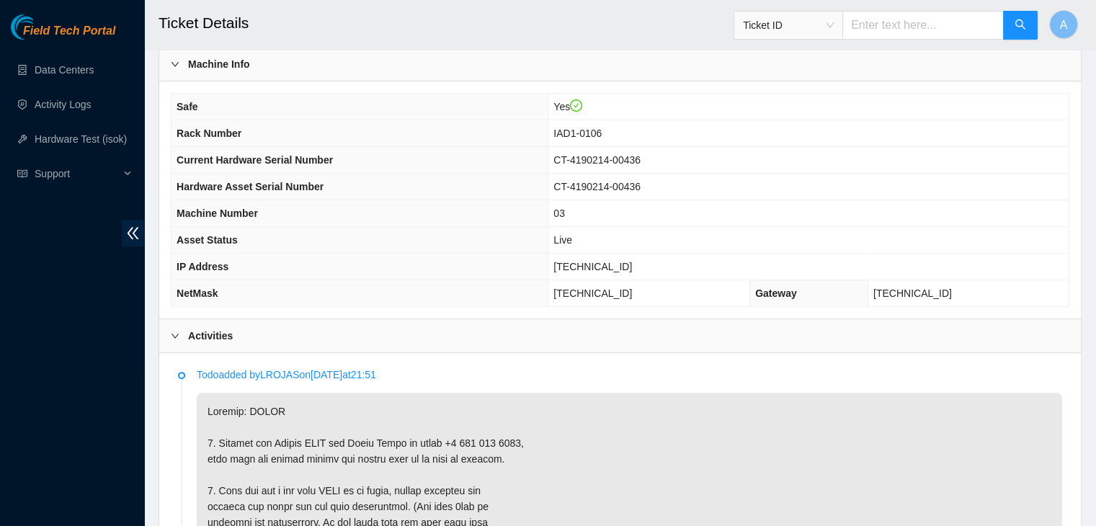
click at [603, 263] on span "104.84.155.26" at bounding box center [592, 267] width 79 height 12
copy span "104.84.155.26"
click at [603, 263] on span "104.84.155.26" at bounding box center [592, 267] width 79 height 12
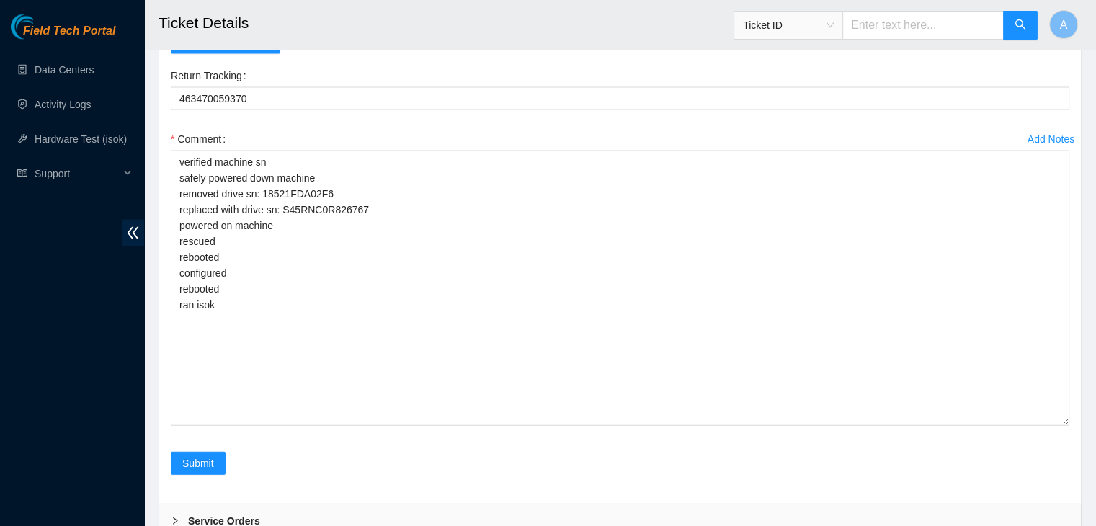
scroll to position [3181, 0]
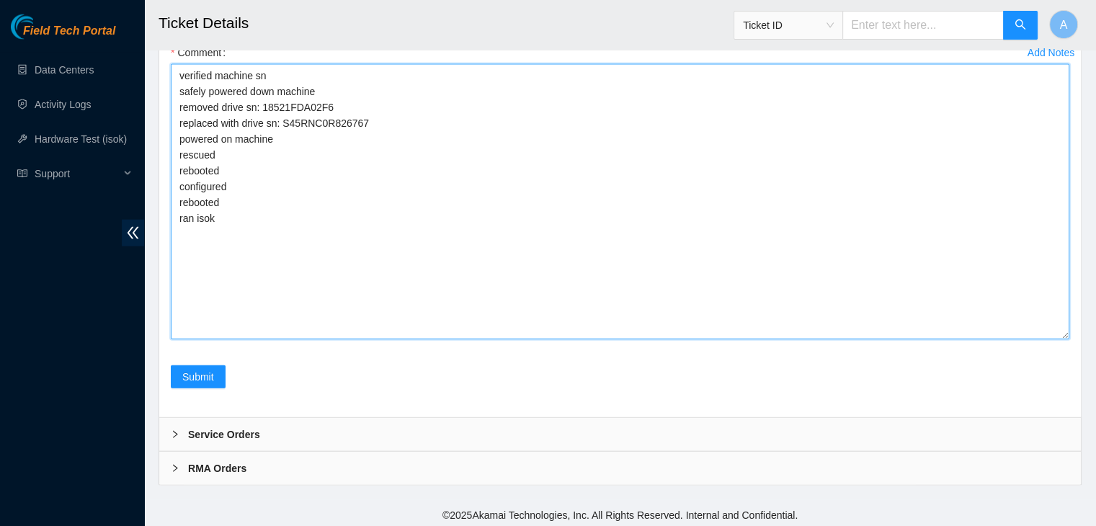
click at [485, 201] on textarea "verified machine sn safely powered down machine removed drive sn: 18521FDA02F6 …" at bounding box center [620, 201] width 899 height 275
paste textarea "343430 29-09-2025 09:44:07 104.84.155.26 COMPLETE Result Detail Message Ticket …"
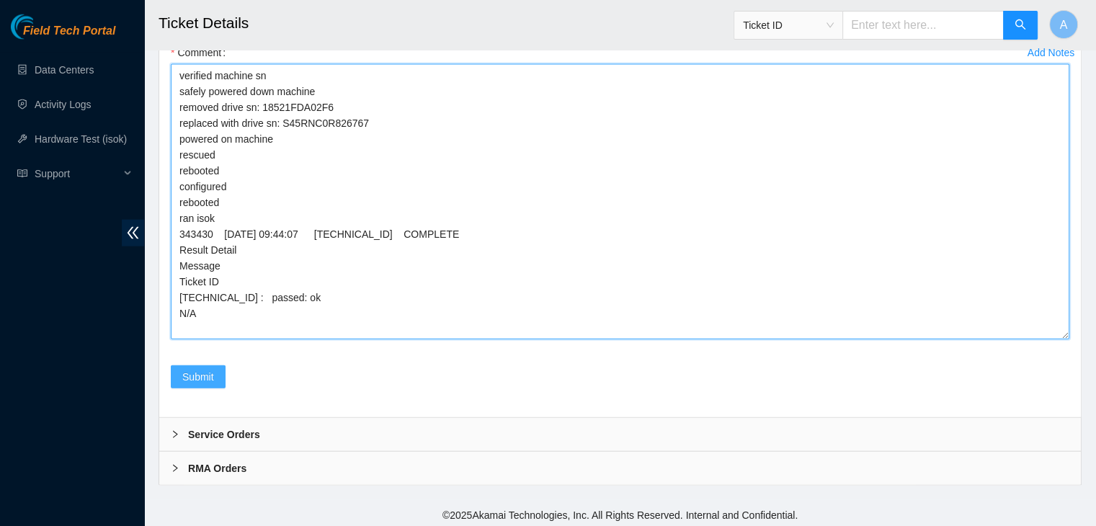
type textarea "verified machine sn safely powered down machine removed drive sn: 18521FDA02F6 …"
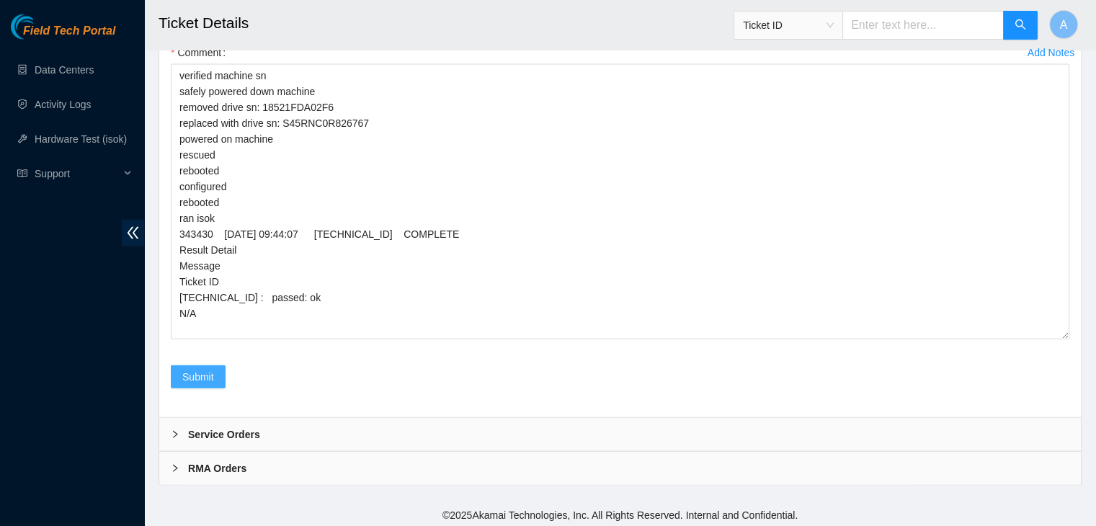
click at [204, 369] on span "Submit" at bounding box center [198, 377] width 32 height 16
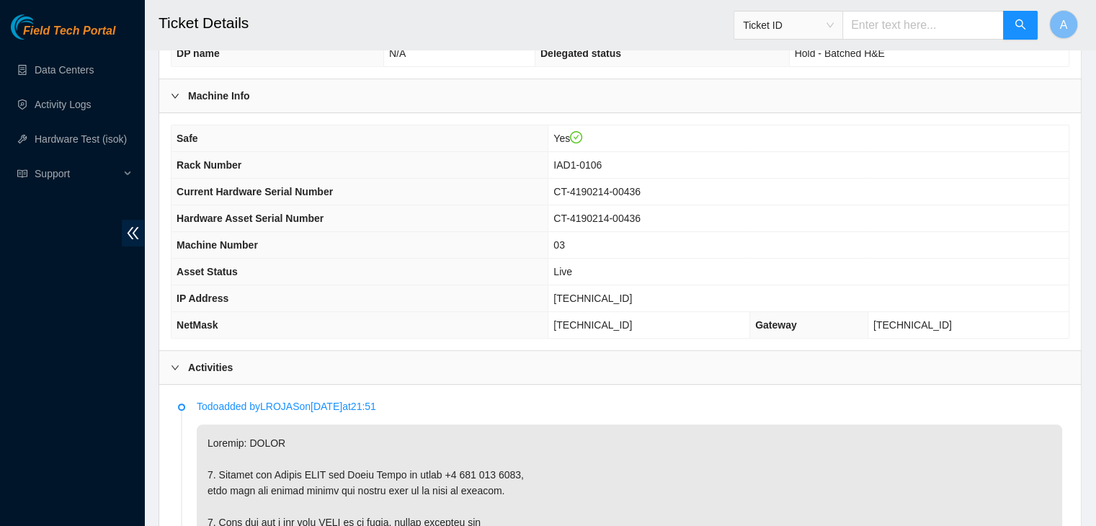
scroll to position [0, 0]
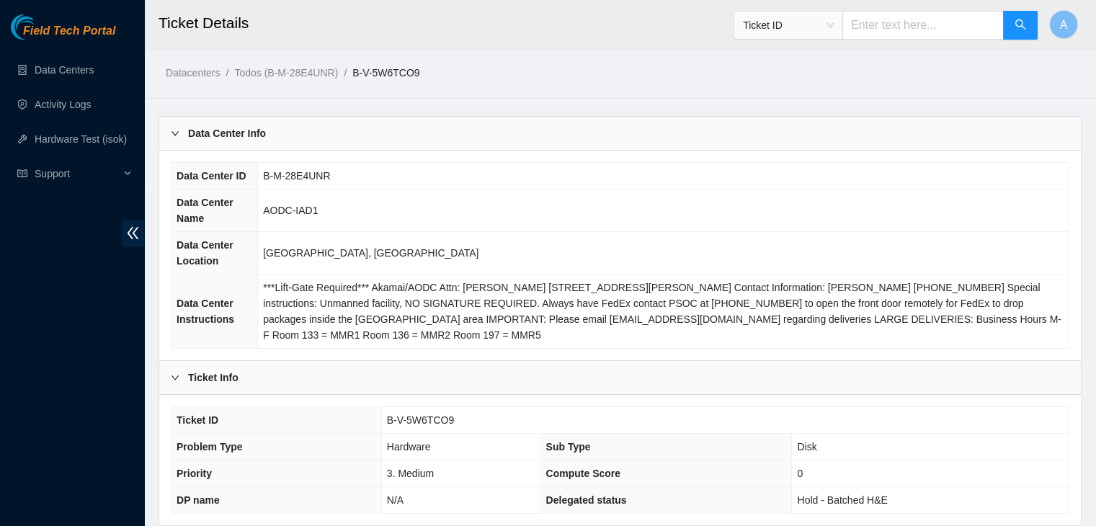
scroll to position [447, 0]
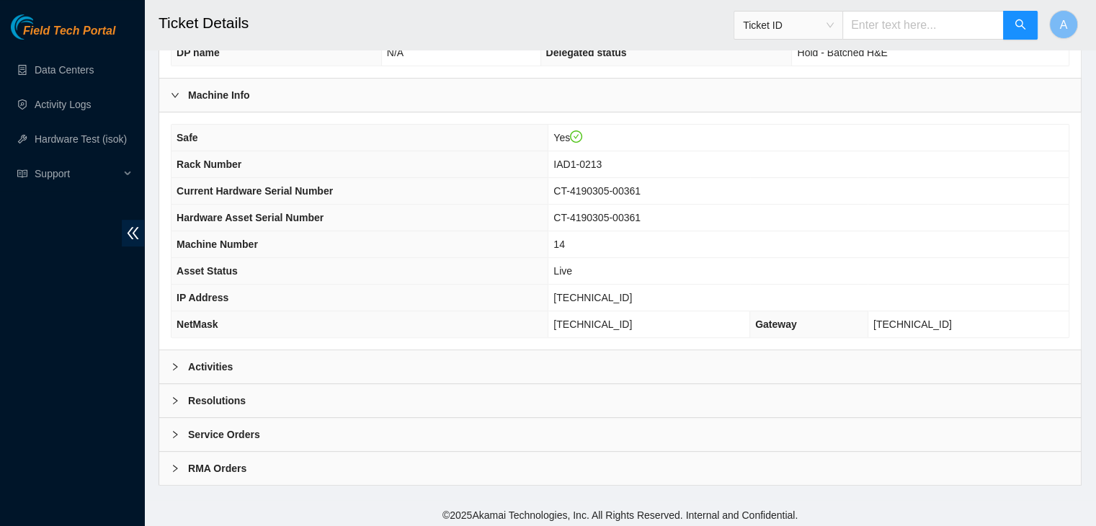
click at [478, 356] on div "Activities" at bounding box center [620, 366] width 922 height 33
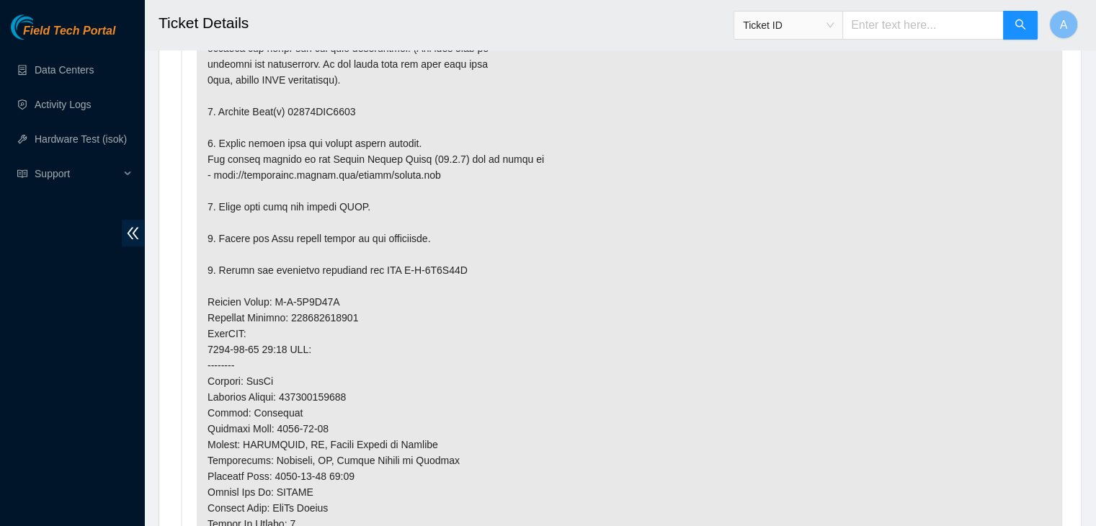
scroll to position [935, 0]
click at [468, 388] on p at bounding box center [629, 319] width 865 height 767
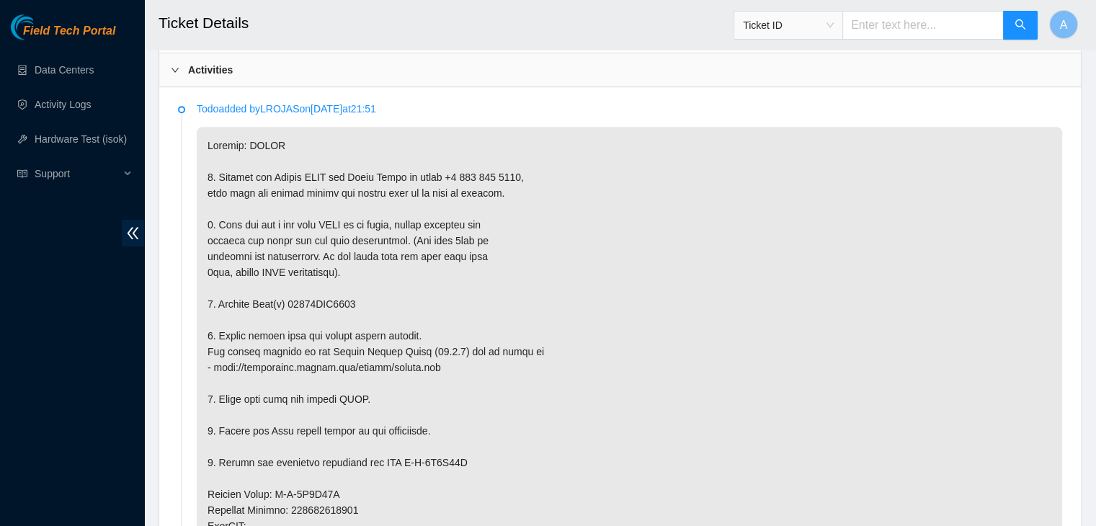
scroll to position [747, 0]
click at [458, 370] on p at bounding box center [629, 507] width 865 height 767
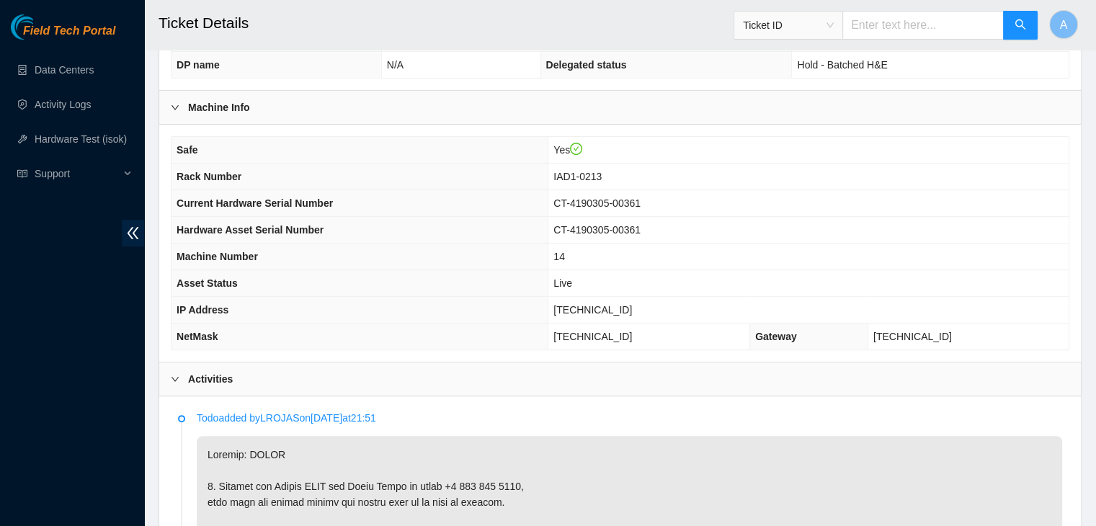
scroll to position [435, 0]
click at [628, 308] on span "[TECHNICAL_ID]" at bounding box center [592, 310] width 79 height 12
copy span "[TECHNICAL_ID]"
click at [628, 308] on span "[TECHNICAL_ID]" at bounding box center [592, 310] width 79 height 12
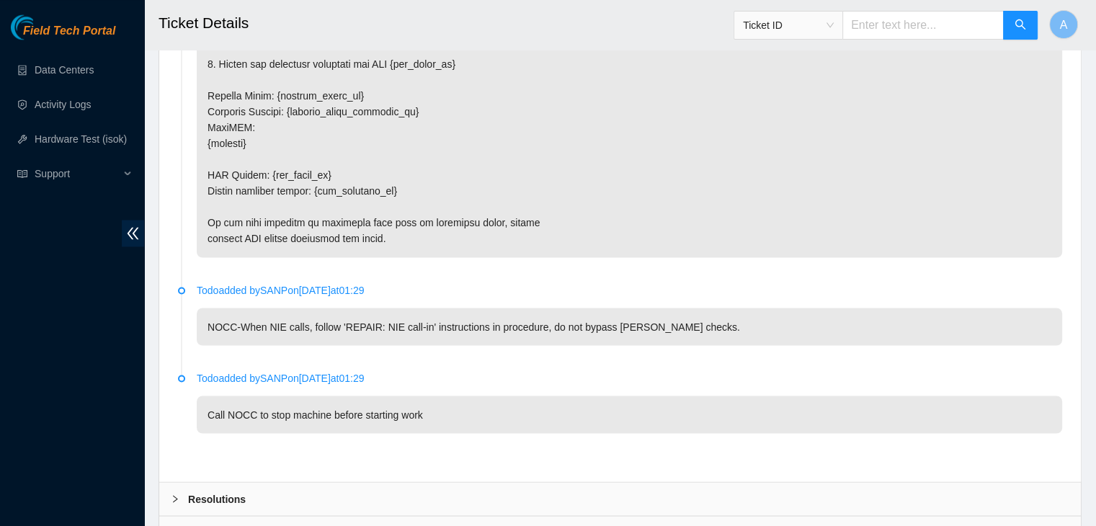
scroll to position [2590, 0]
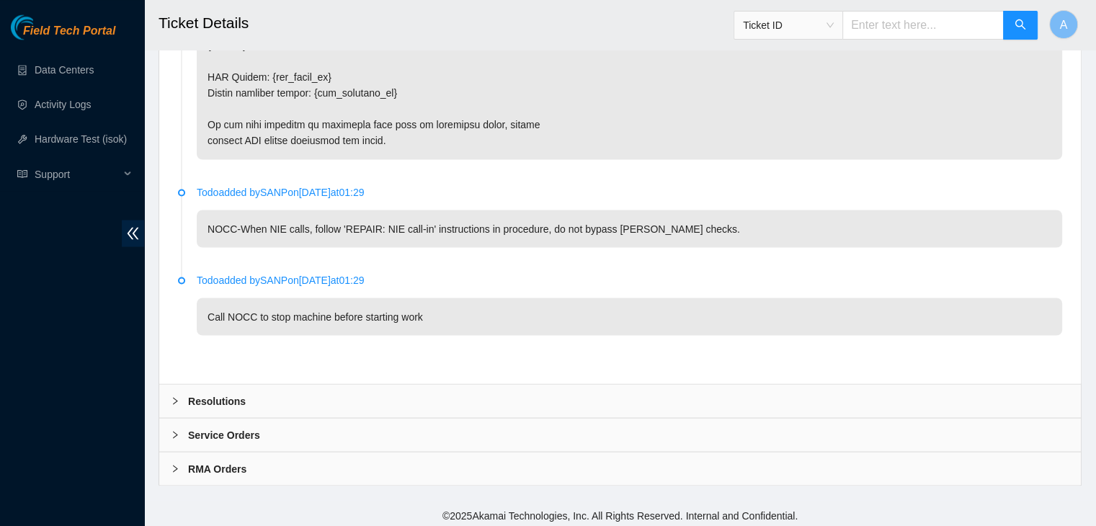
click at [454, 397] on div "Resolutions" at bounding box center [620, 400] width 922 height 33
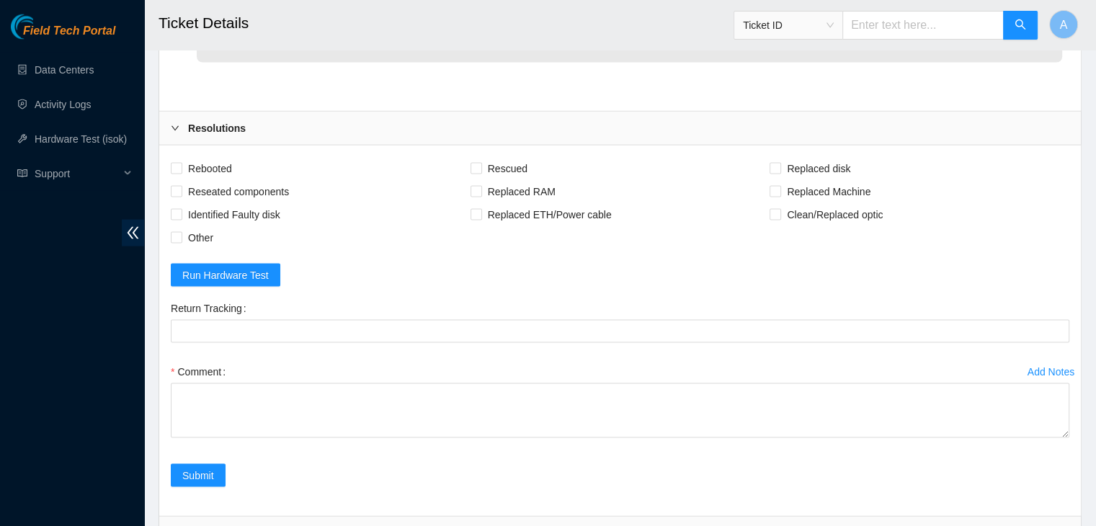
scroll to position [2870, 0]
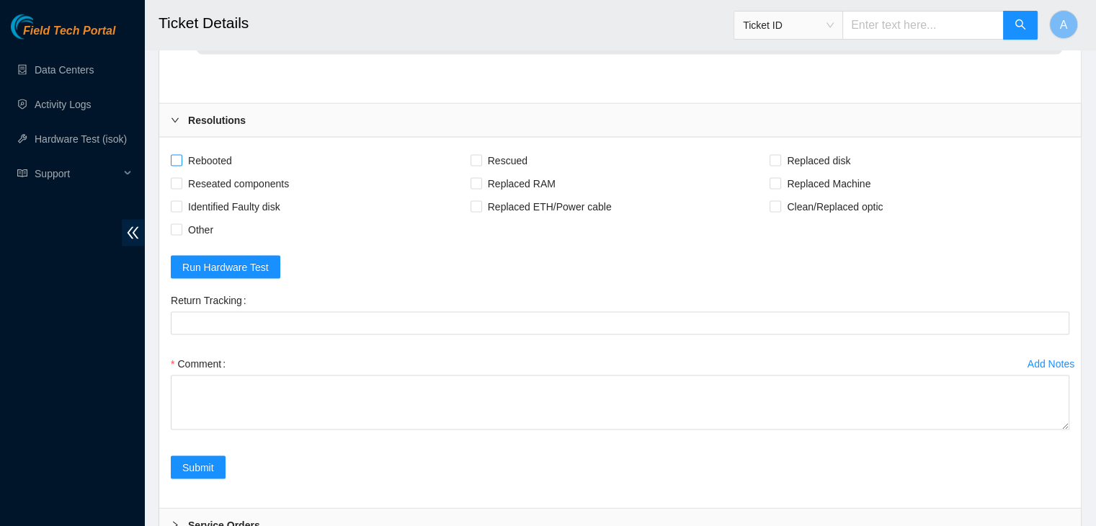
click at [206, 151] on span "Rebooted" at bounding box center [209, 160] width 55 height 23
click at [181, 155] on input "Rebooted" at bounding box center [176, 160] width 10 height 10
checkbox input "true"
click at [227, 174] on span "Reseated components" at bounding box center [238, 183] width 112 height 23
click at [181, 178] on input "Reseated components" at bounding box center [176, 183] width 10 height 10
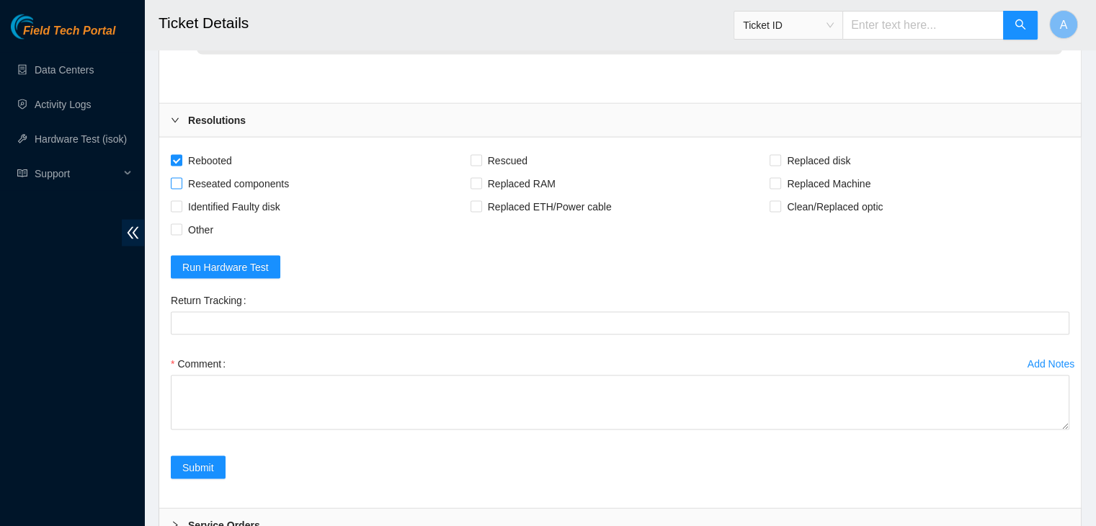
checkbox input "true"
click at [502, 156] on span "Rescued" at bounding box center [507, 160] width 51 height 23
click at [481, 156] on input "Rescued" at bounding box center [476, 160] width 10 height 10
checkbox input "true"
click at [832, 164] on span "Replaced disk" at bounding box center [818, 160] width 75 height 23
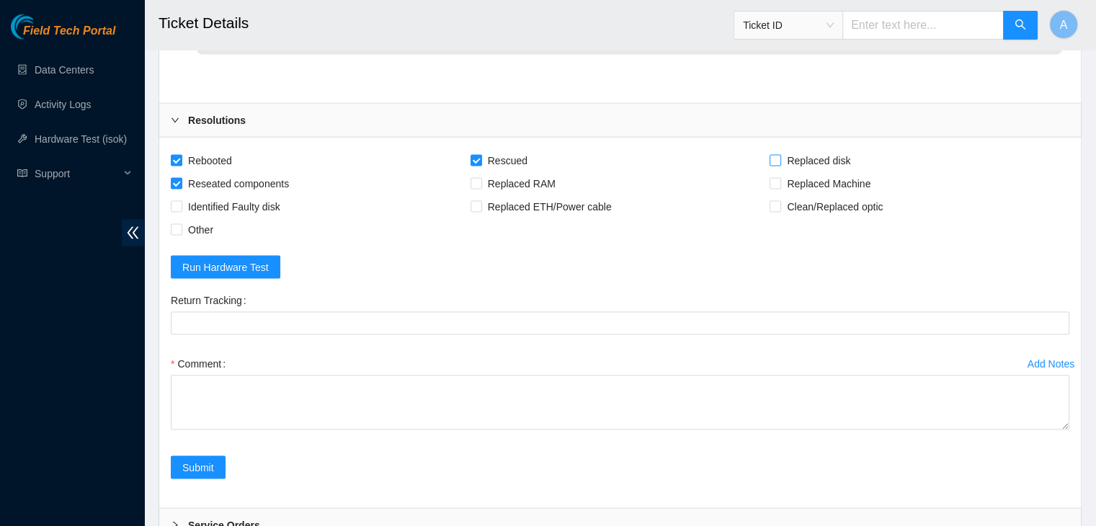
click at [780, 164] on input "Replaced disk" at bounding box center [775, 160] width 10 height 10
checkbox input "true"
drag, startPoint x: 1065, startPoint y: 419, endPoint x: 1033, endPoint y: 559, distance: 144.0
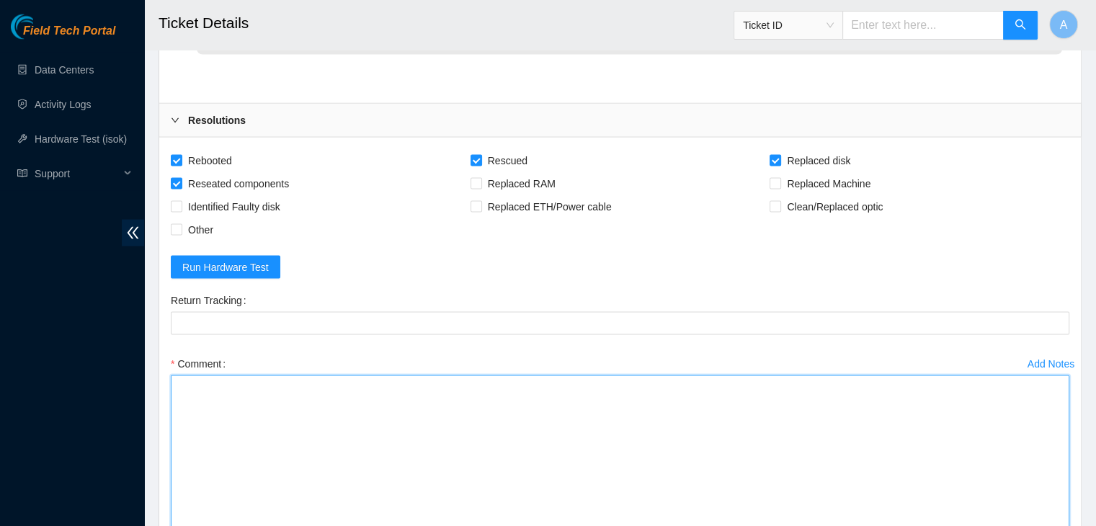
click at [806, 435] on textarea "Comment" at bounding box center [620, 472] width 899 height 195
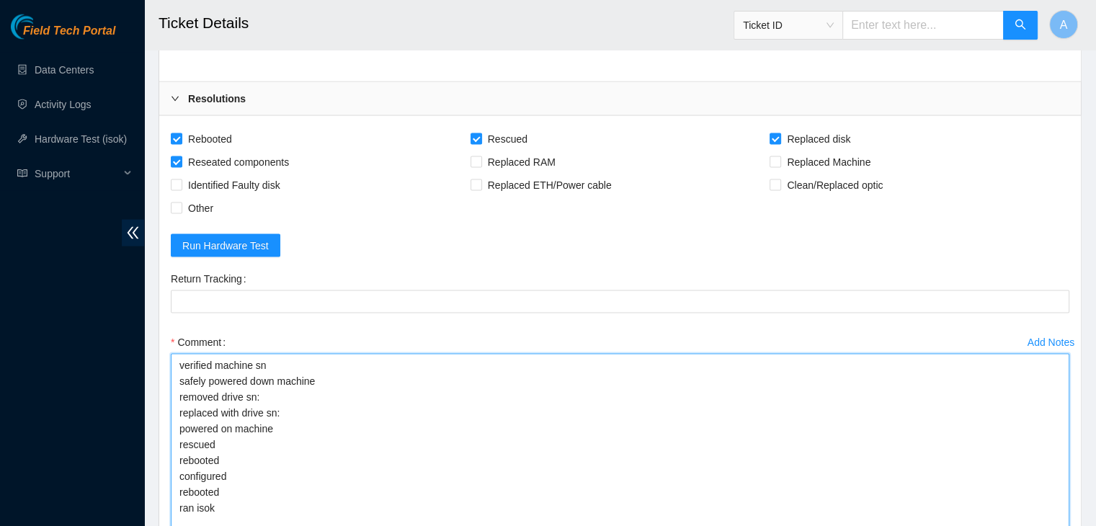
scroll to position [3101, 0]
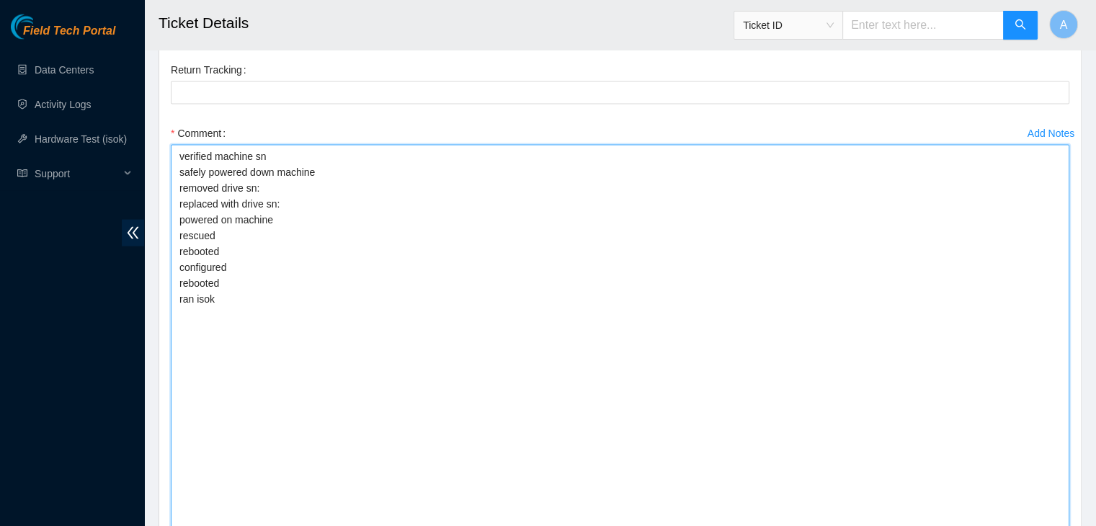
drag, startPoint x: 1065, startPoint y: 333, endPoint x: 977, endPoint y: 559, distance: 242.7
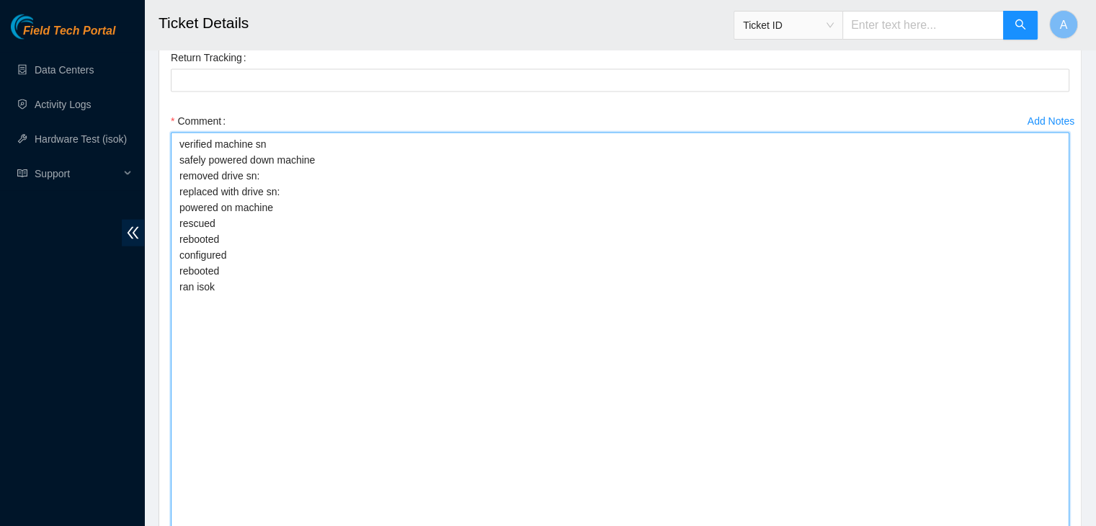
scroll to position [3326, 0]
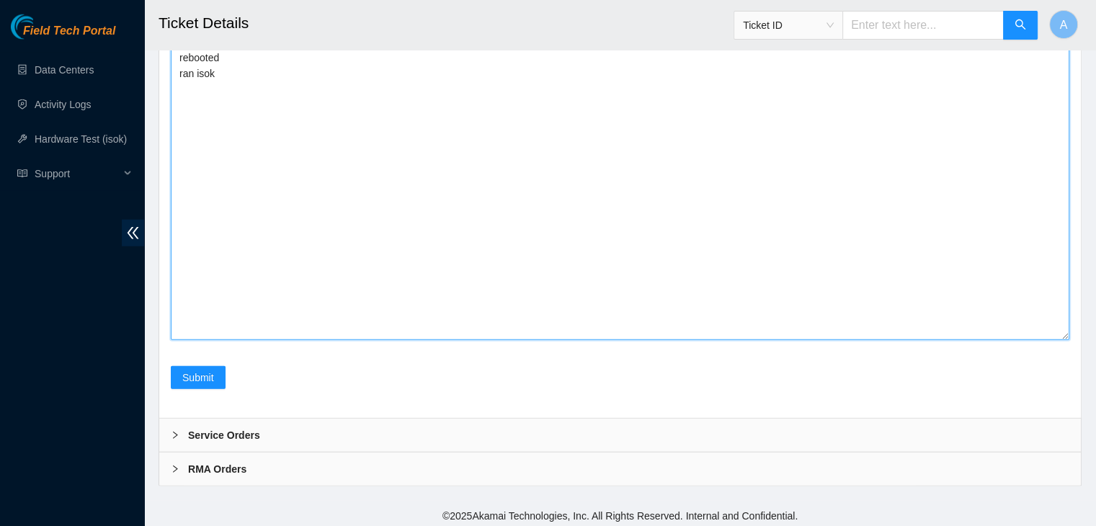
paste textarea "343445 29-09-2025 09:55:37 104.98.119.37 COMPLETE Result Detail Message Ticket …"
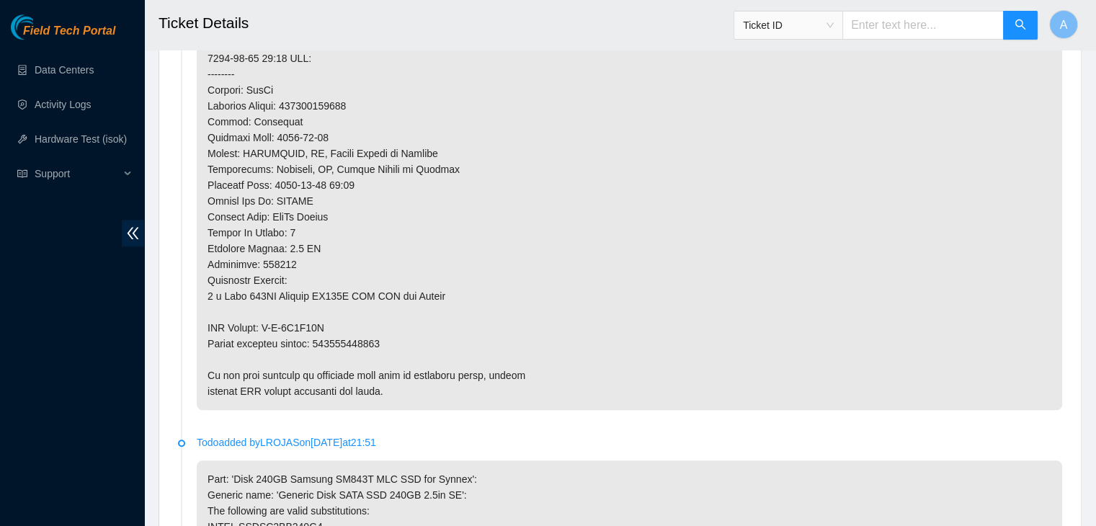
scroll to position [1202, 0]
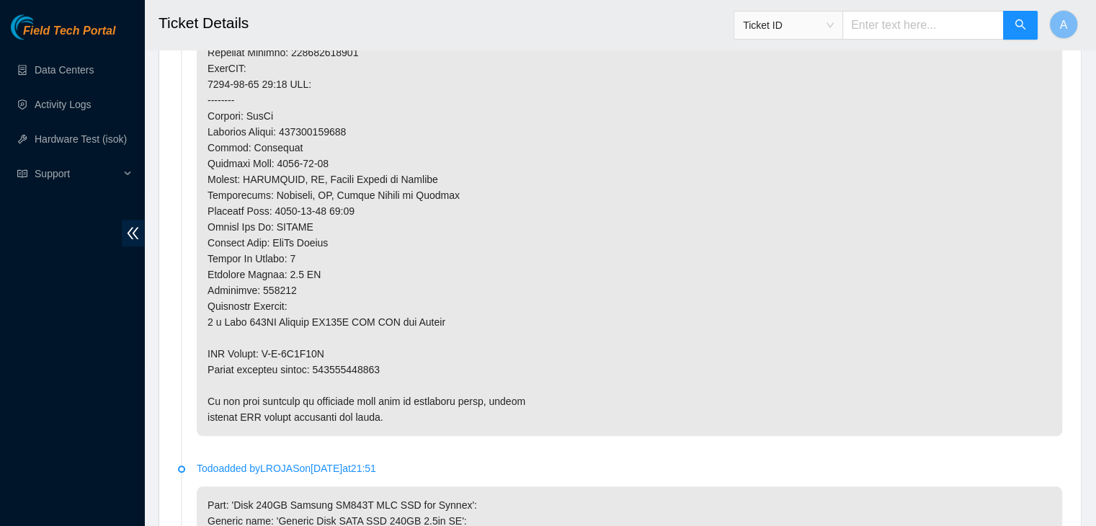
type textarea "verified machine sn safely powered down machine removed drive sn: replaced with…"
click at [370, 361] on p at bounding box center [629, 52] width 865 height 767
copy p "463470059531"
click at [370, 361] on p at bounding box center [629, 52] width 865 height 767
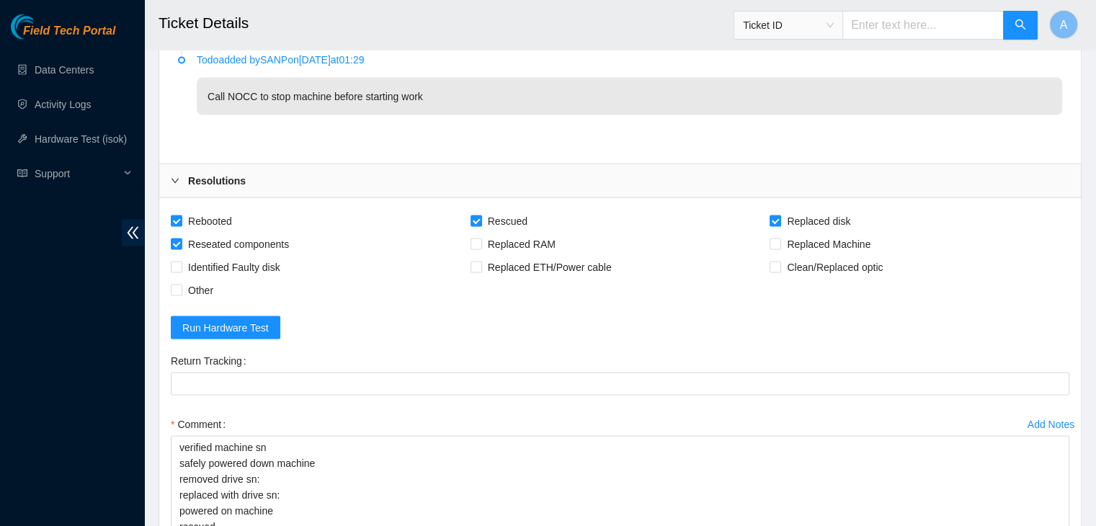
scroll to position [2810, 0]
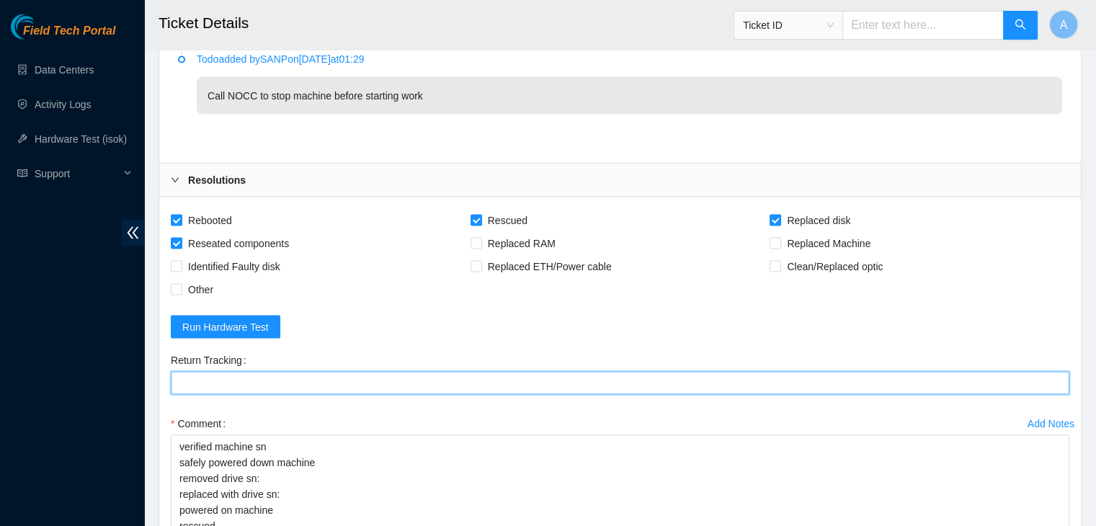
click at [404, 375] on Tracking "Return Tracking" at bounding box center [620, 383] width 899 height 23
paste Tracking "463470059531"
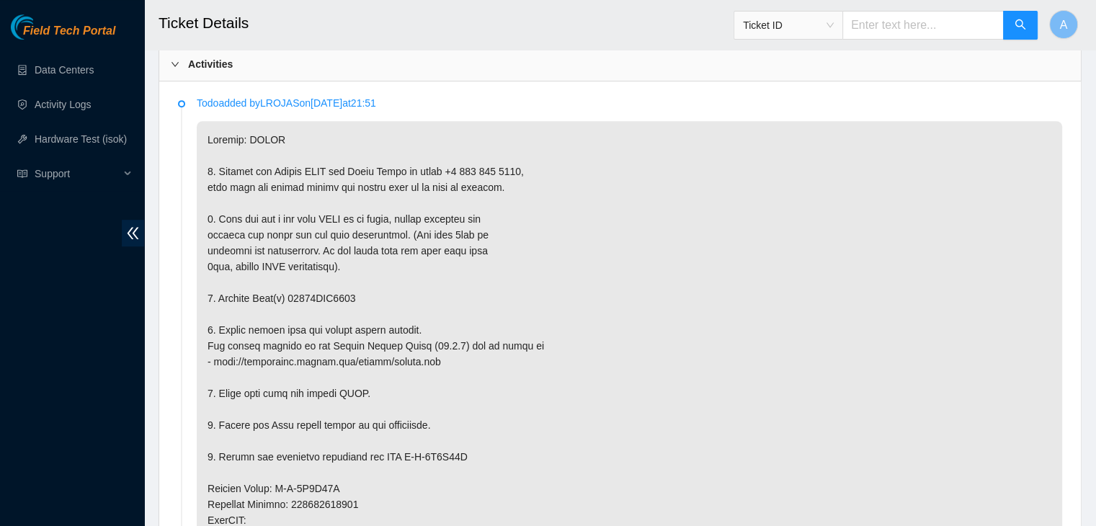
scroll to position [697, 0]
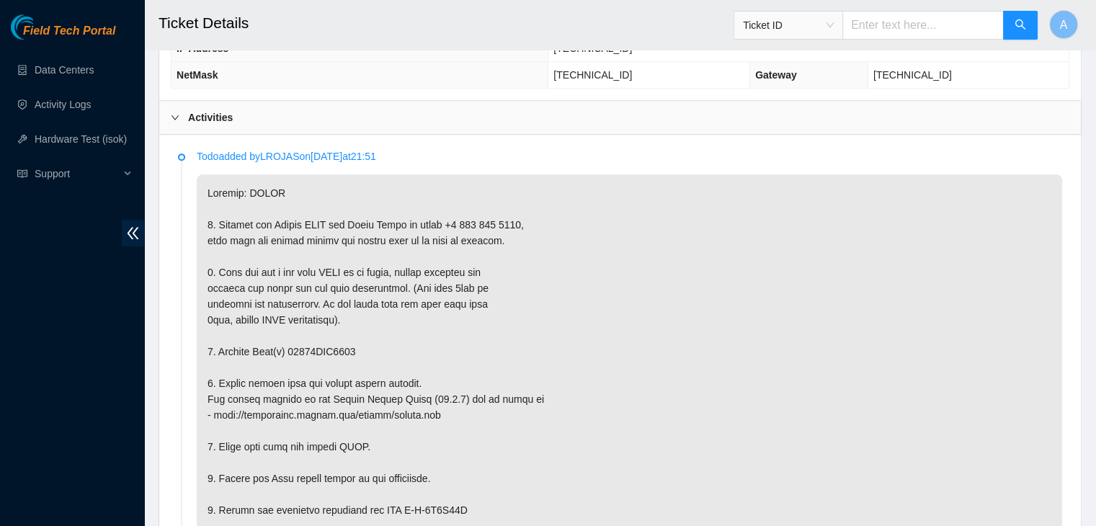
type Tracking "463470059531"
copy p "18521FDB5297"
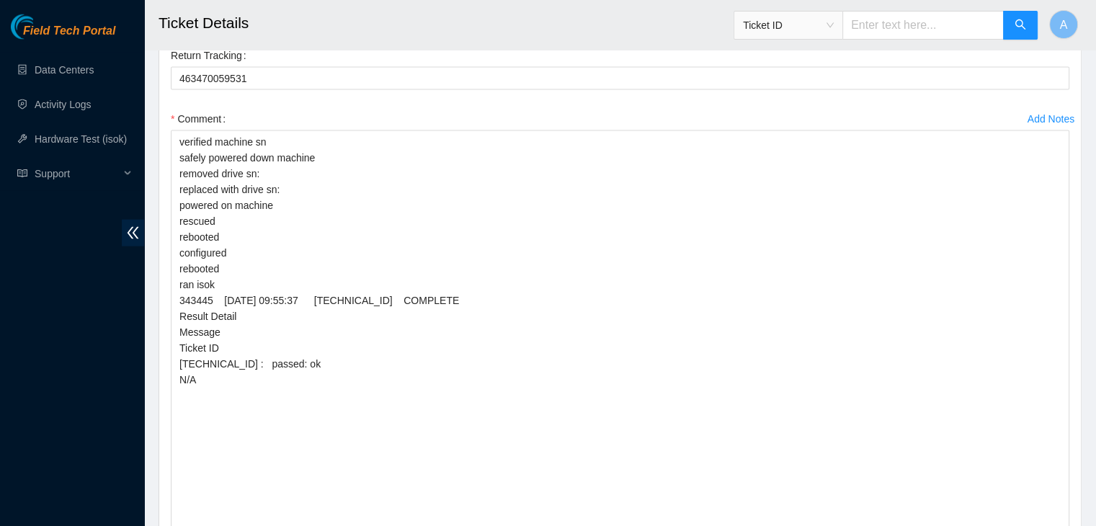
scroll to position [3112, 0]
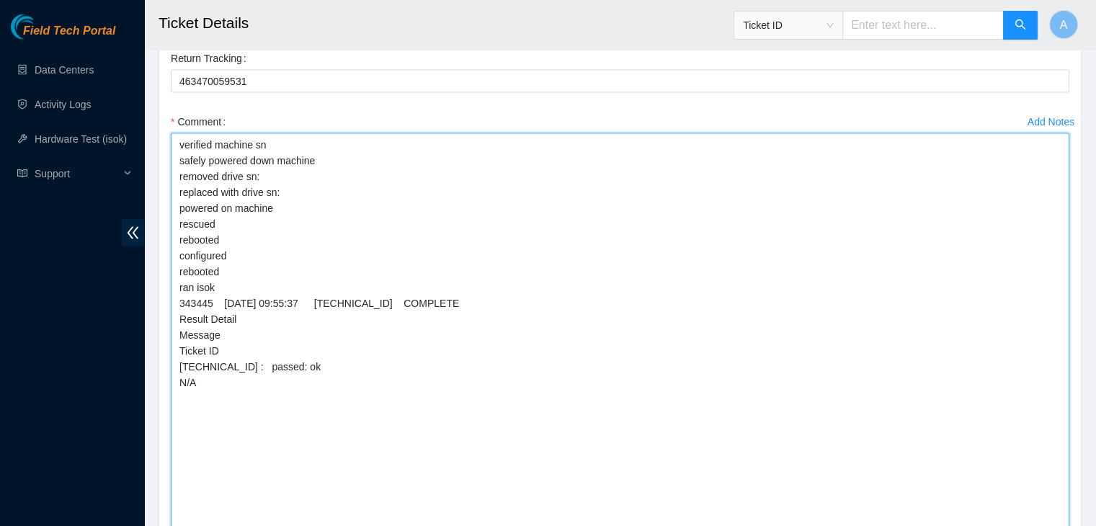
click at [400, 221] on textarea "verified machine sn safely powered down machine removed drive sn: replaced with…" at bounding box center [620, 343] width 899 height 421
paste textarea "18521FDB5297"
click at [407, 167] on textarea "verified machine sn safely powered down machine removed drive sn: 18521FDB5297 …" at bounding box center [620, 343] width 899 height 421
paste textarea "S1G0NYAF801910"
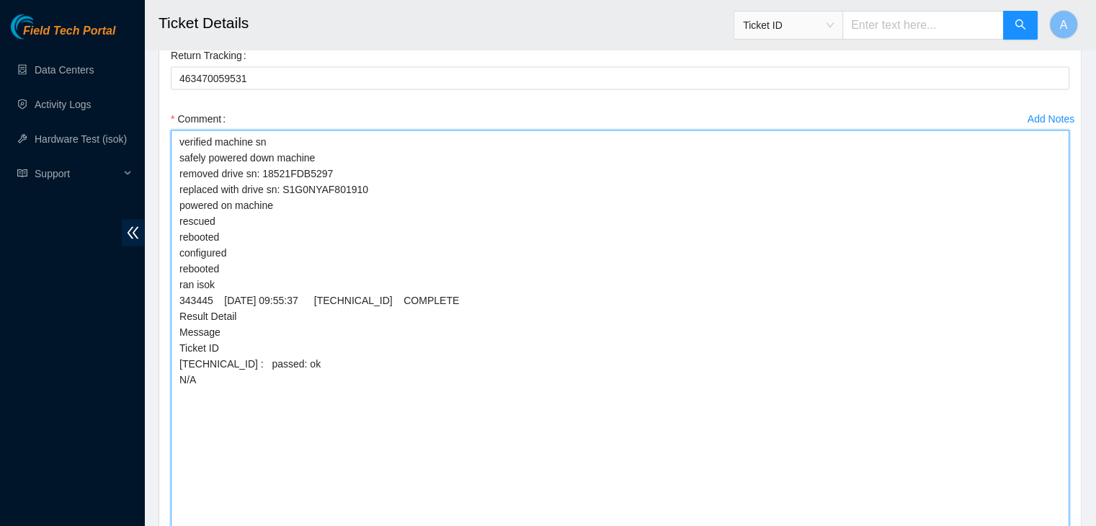
type textarea "verified machine sn safely powered down machine removed drive sn: 18521FDB5297 …"
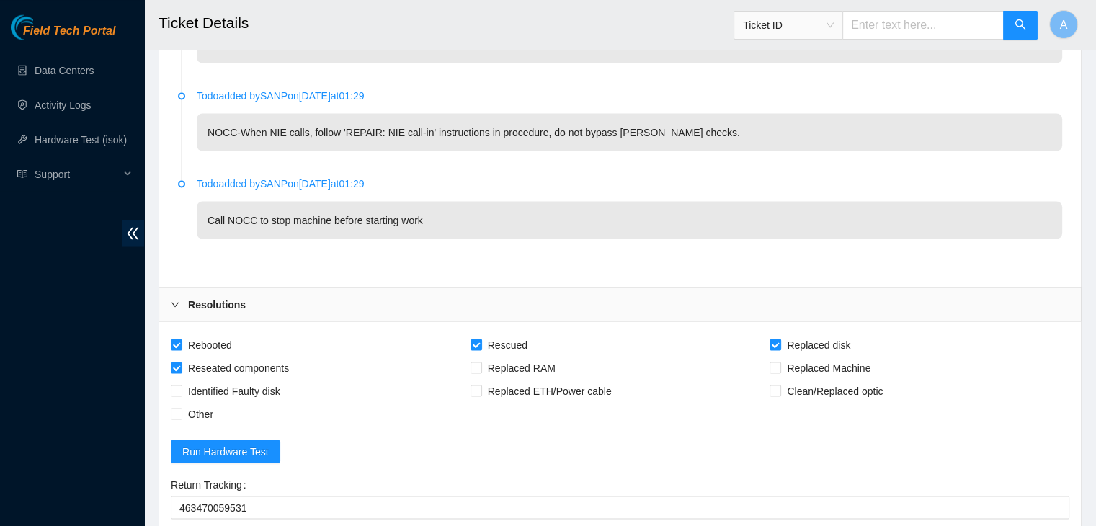
scroll to position [3326, 0]
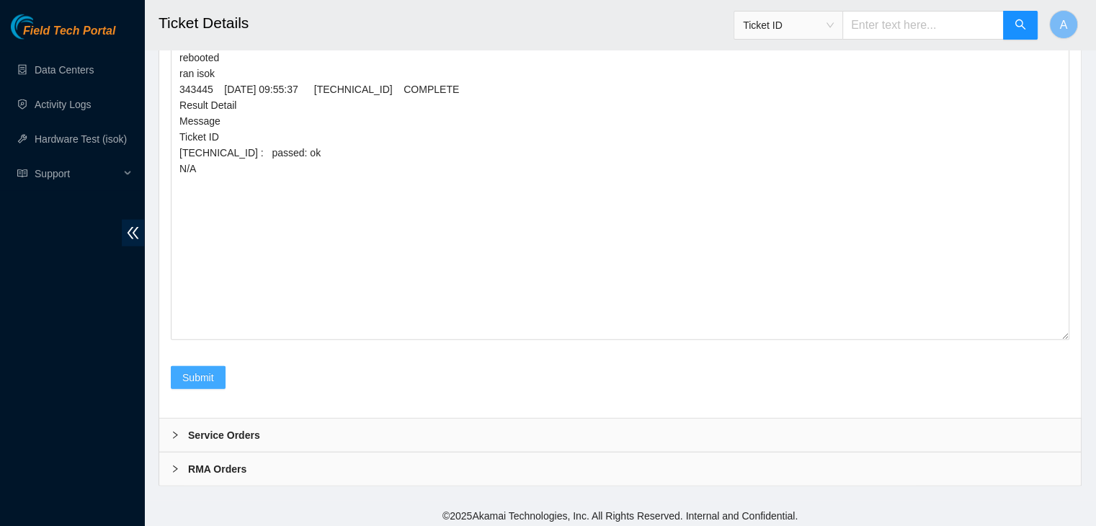
click at [190, 381] on button "Submit" at bounding box center [198, 377] width 55 height 23
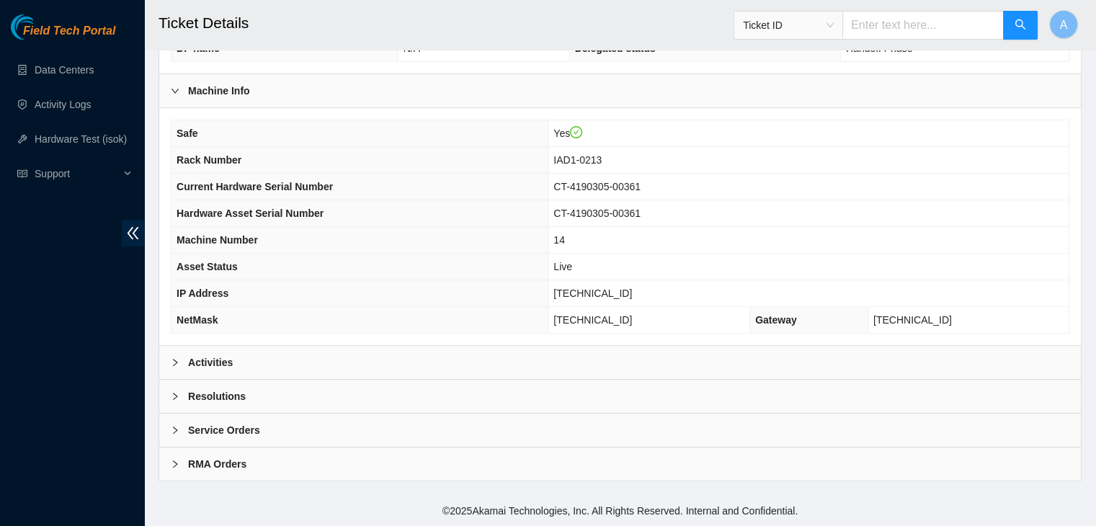
scroll to position [447, 0]
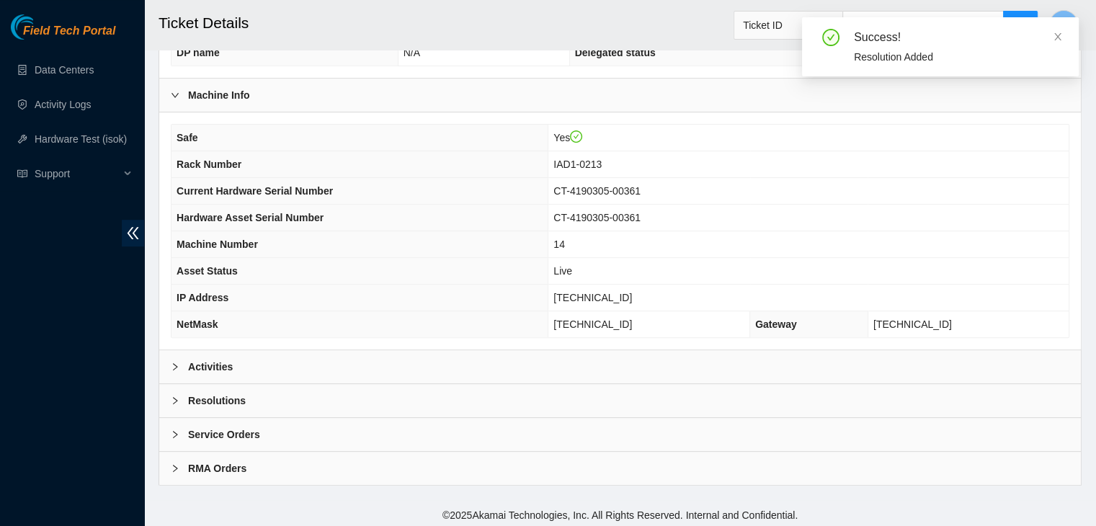
click at [391, 359] on div "Activities" at bounding box center [620, 366] width 922 height 33
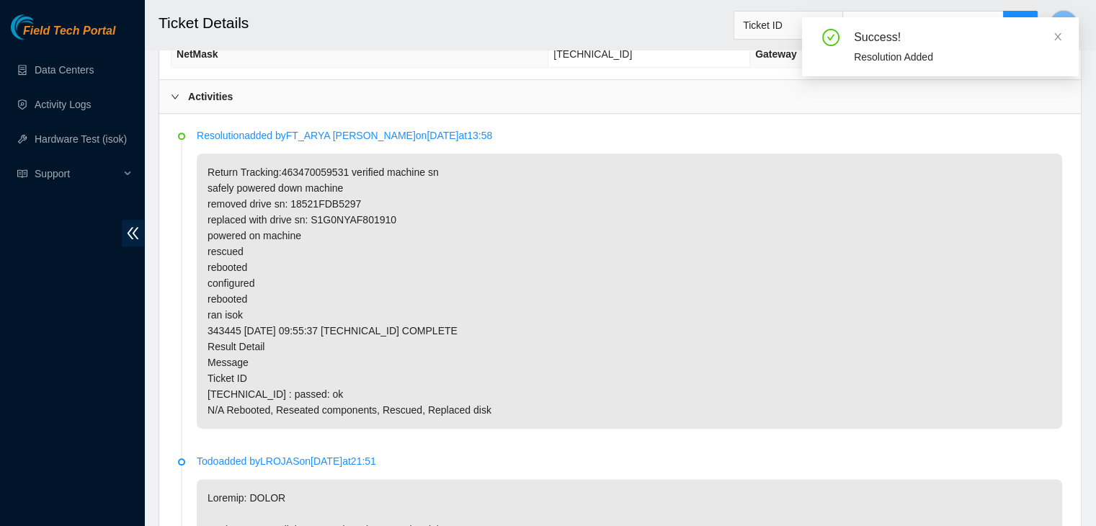
scroll to position [703, 0]
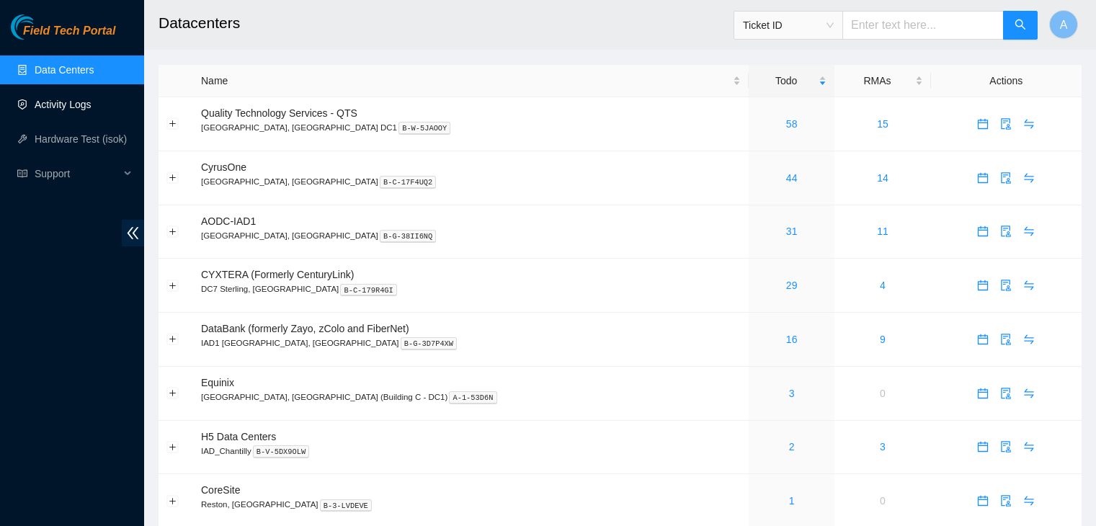
scroll to position [210, 0]
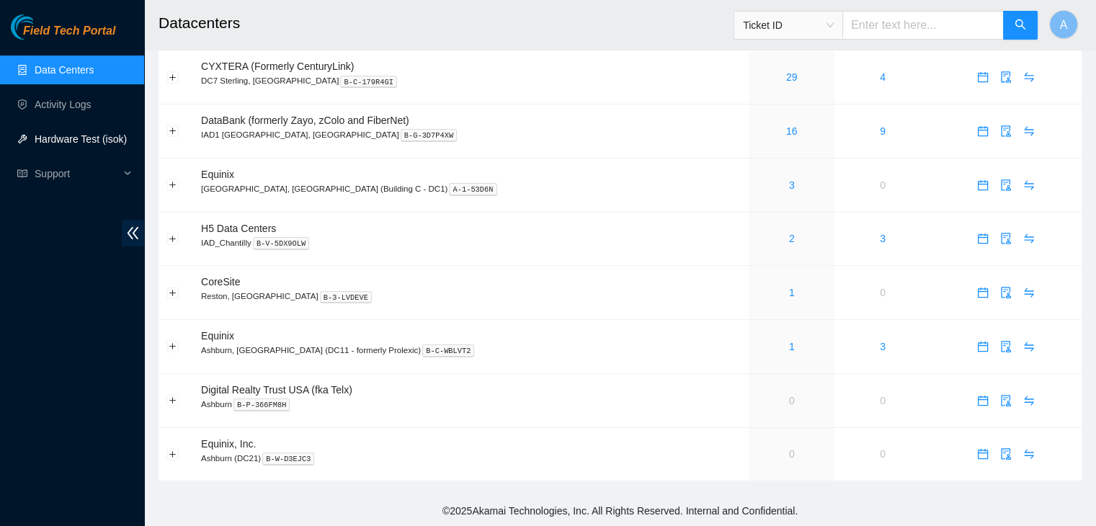
click at [107, 137] on link "Hardware Test (isok)" at bounding box center [81, 139] width 92 height 12
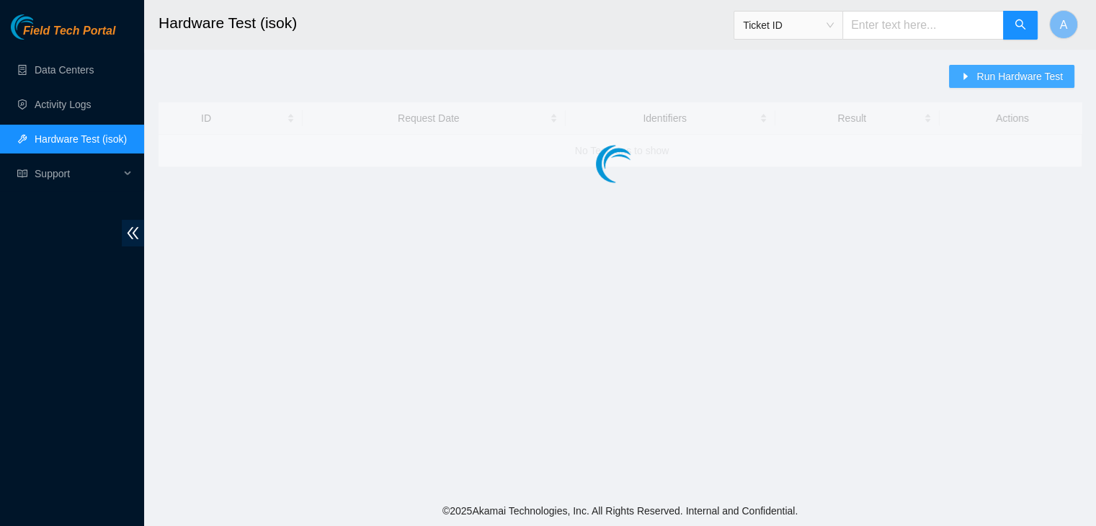
click at [990, 81] on span "Run Hardware Test" at bounding box center [1019, 76] width 86 height 16
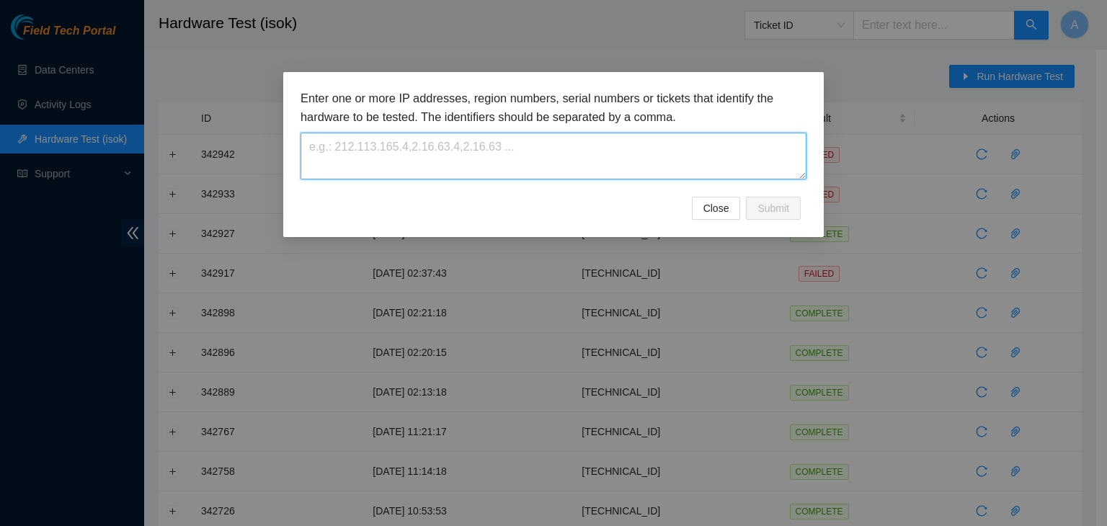
click at [708, 160] on textarea at bounding box center [553, 156] width 506 height 47
paste textarea "[TECHNICAL_ID]"
type textarea "[TECHNICAL_ID]"
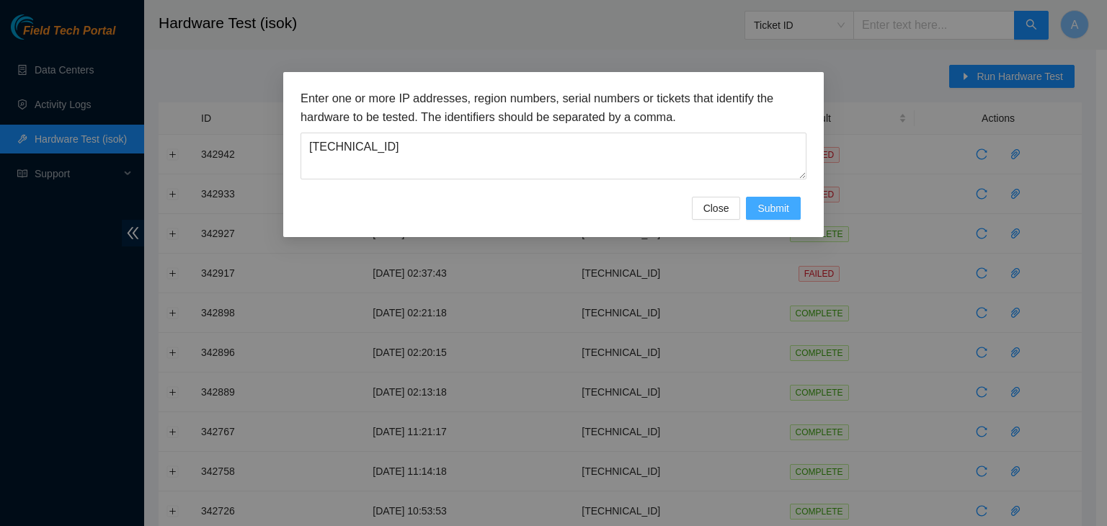
click at [779, 201] on span "Submit" at bounding box center [773, 208] width 32 height 16
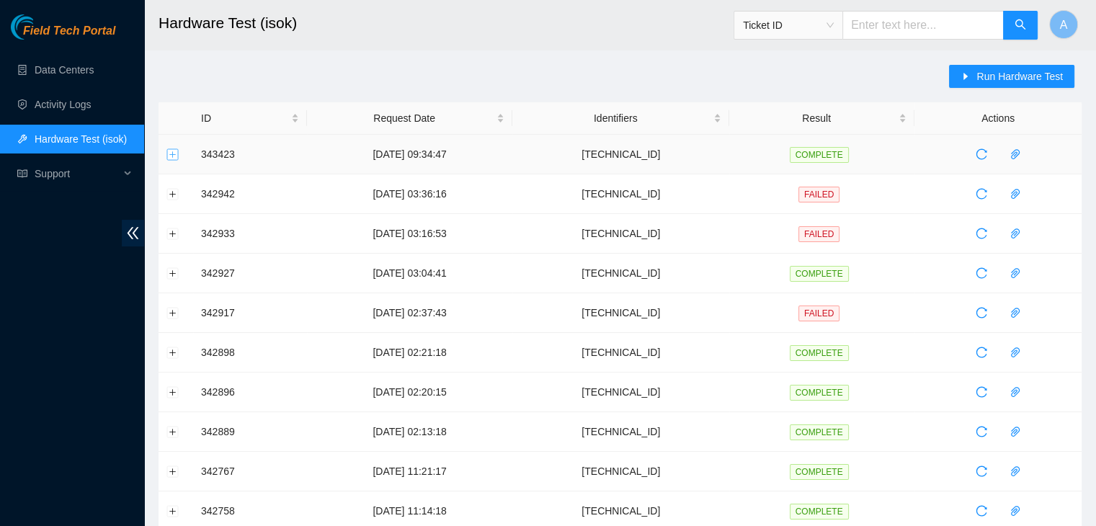
click at [170, 151] on button "Expand row" at bounding box center [173, 154] width 12 height 12
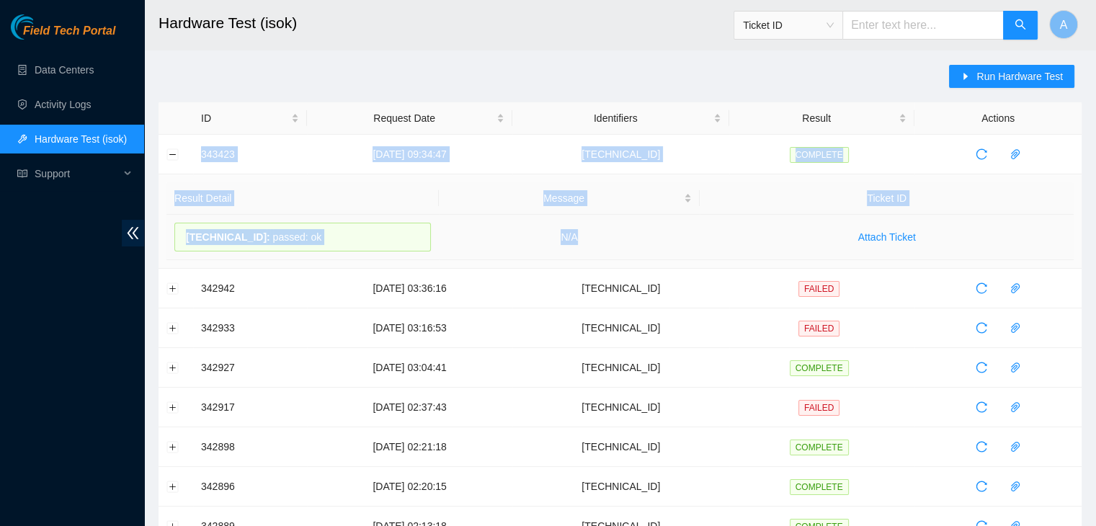
drag, startPoint x: 187, startPoint y: 151, endPoint x: 601, endPoint y: 236, distance: 422.4
copy tbody "343423 [DATE] 09:34:47 [TECHNICAL_ID] COMPLETE Result Detail Message Ticket ID …"
click at [601, 236] on td "N/A" at bounding box center [570, 237] width 262 height 45
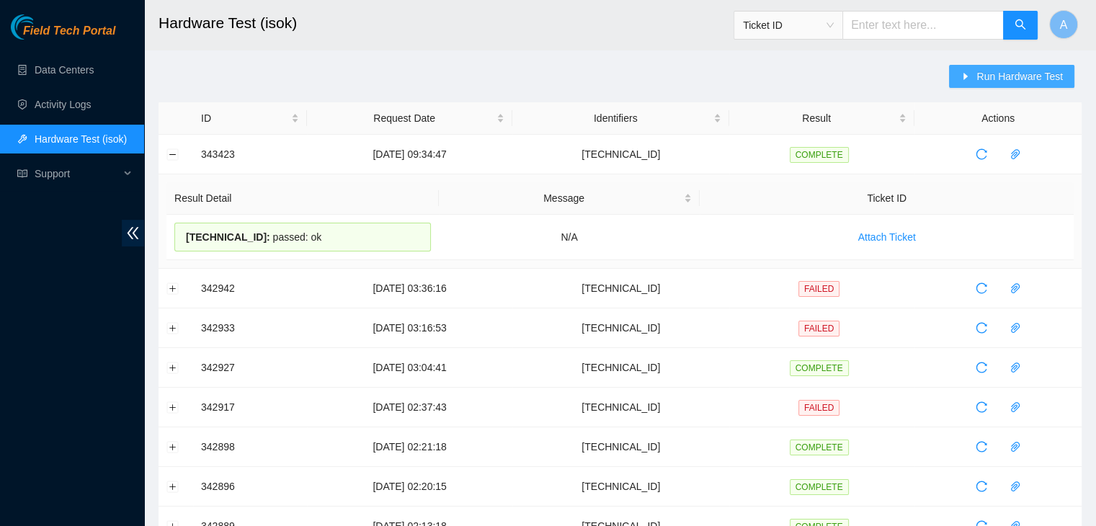
click at [973, 87] on button "Run Hardware Test" at bounding box center [1011, 76] width 125 height 23
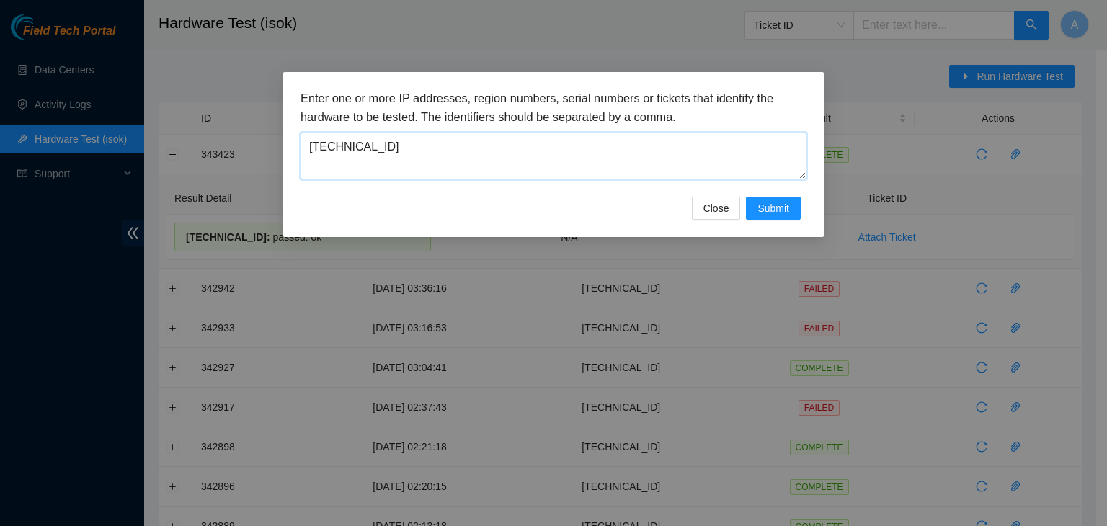
click at [703, 151] on textarea "[TECHNICAL_ID]" at bounding box center [553, 156] width 506 height 47
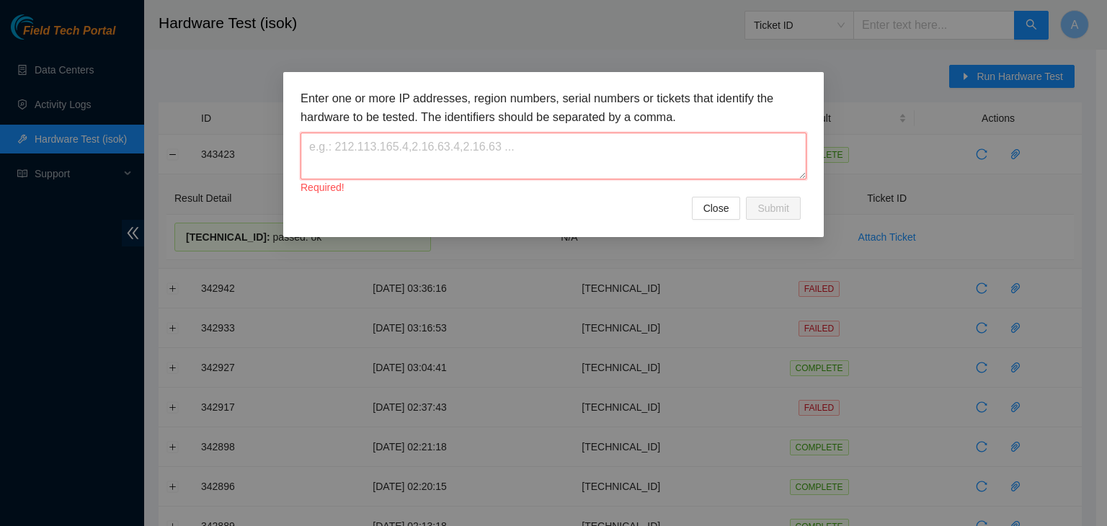
paste textarea "[TECHNICAL_ID]"
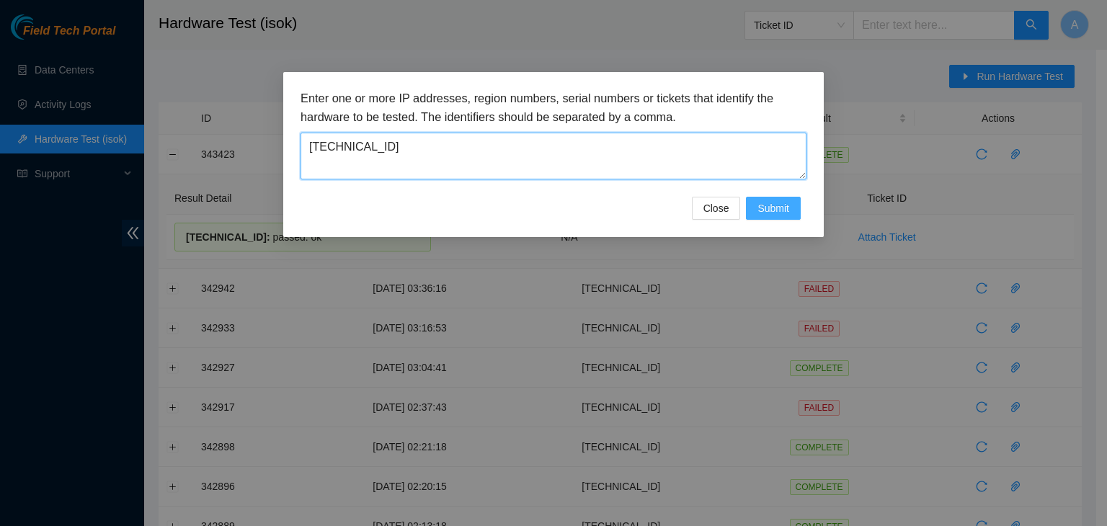
type textarea "[TECHNICAL_ID]"
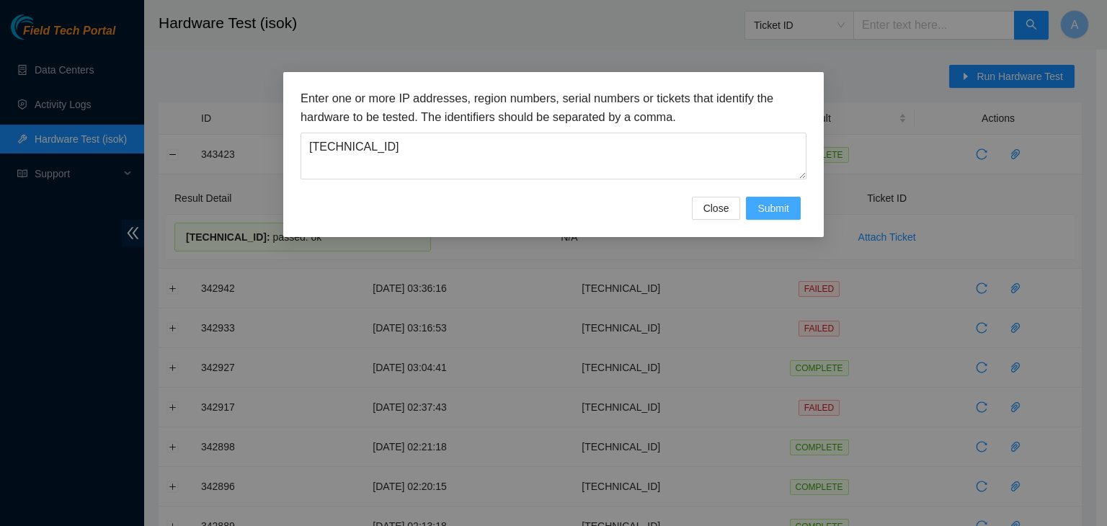
click at [785, 205] on span "Submit" at bounding box center [773, 208] width 32 height 16
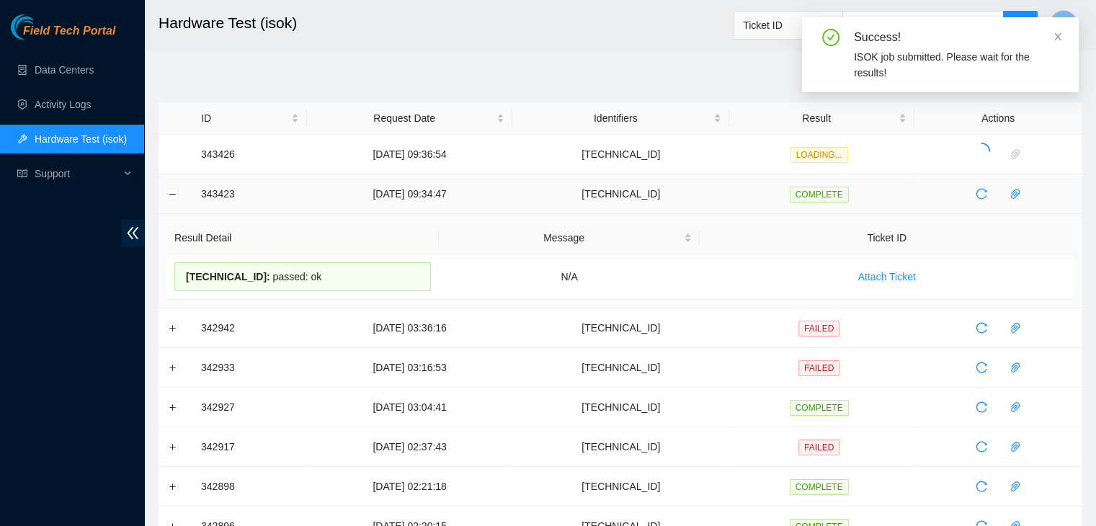
click at [164, 191] on td at bounding box center [176, 194] width 35 height 40
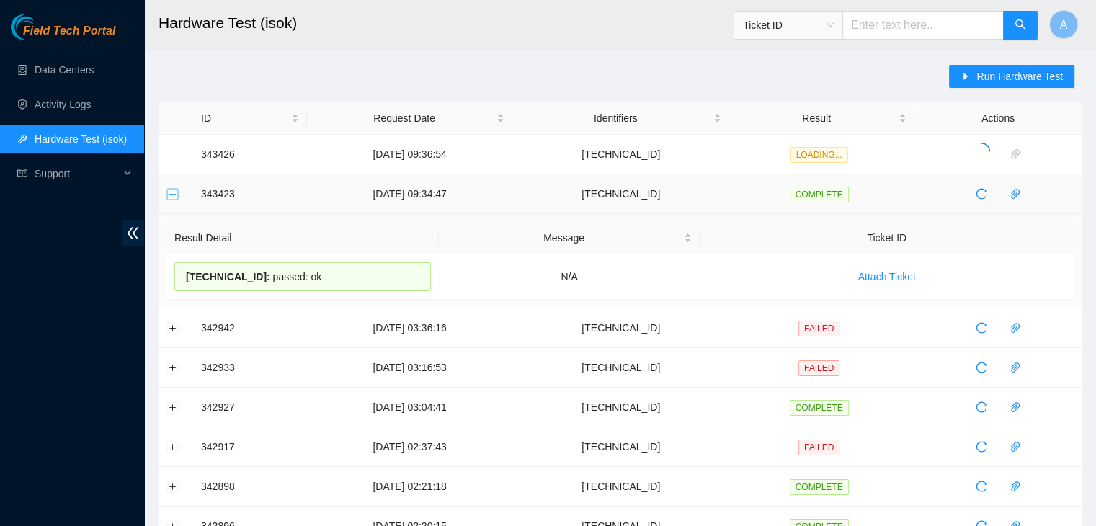
click at [168, 191] on button "Collapse row" at bounding box center [173, 194] width 12 height 12
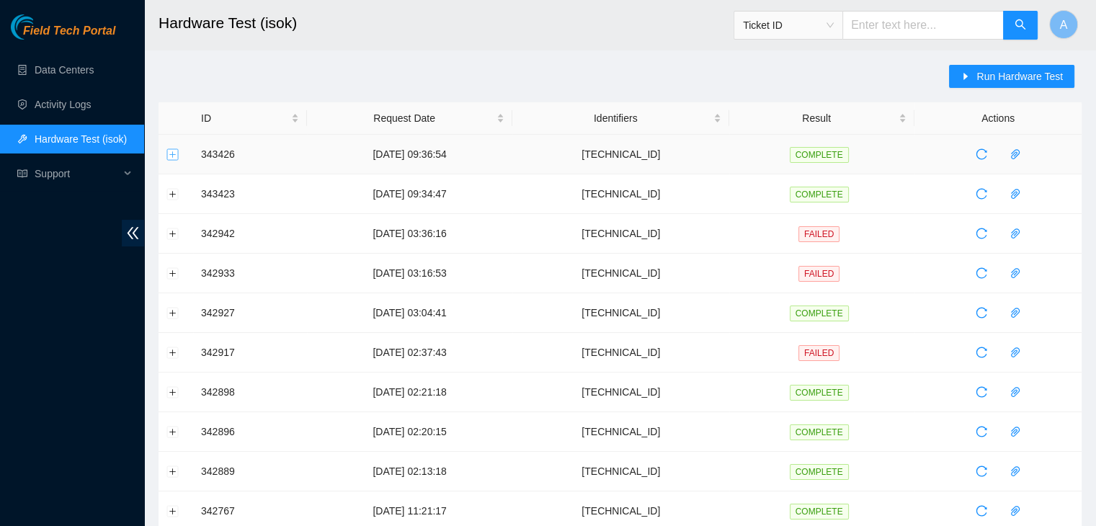
click at [170, 156] on button "Expand row" at bounding box center [173, 154] width 12 height 12
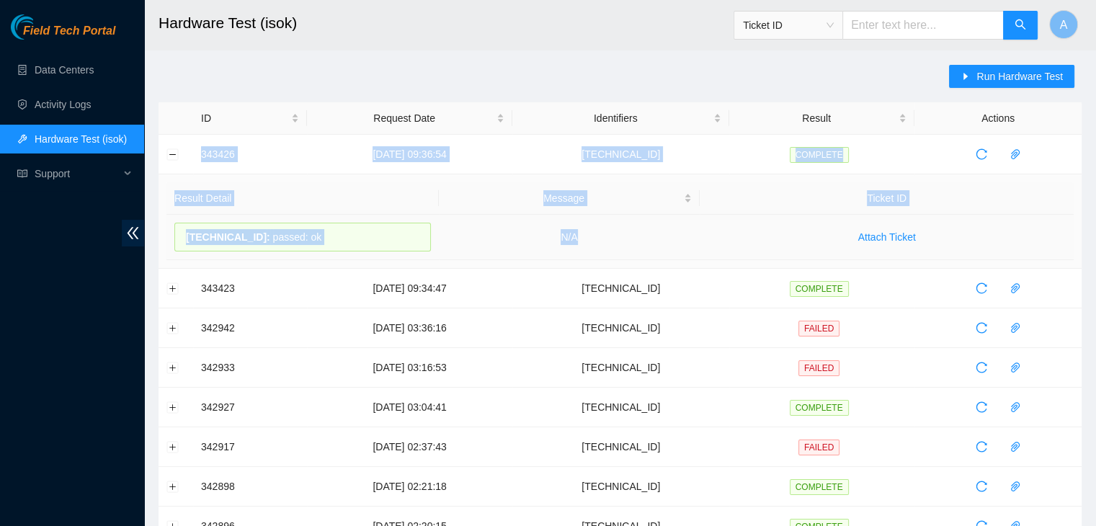
drag, startPoint x: 193, startPoint y: 148, endPoint x: 646, endPoint y: 234, distance: 460.6
copy tbody "343426 [DATE] 09:36:54 [TECHNICAL_ID] COMPLETE Result Detail Message Ticket ID …"
click at [646, 234] on td "N/A" at bounding box center [570, 237] width 262 height 45
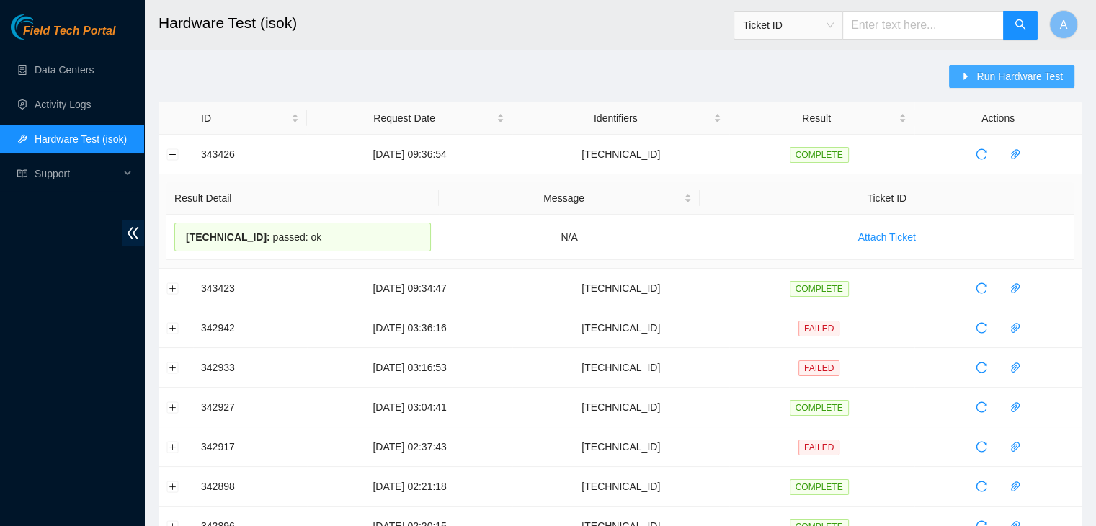
click at [991, 72] on span "Run Hardware Test" at bounding box center [1019, 76] width 86 height 16
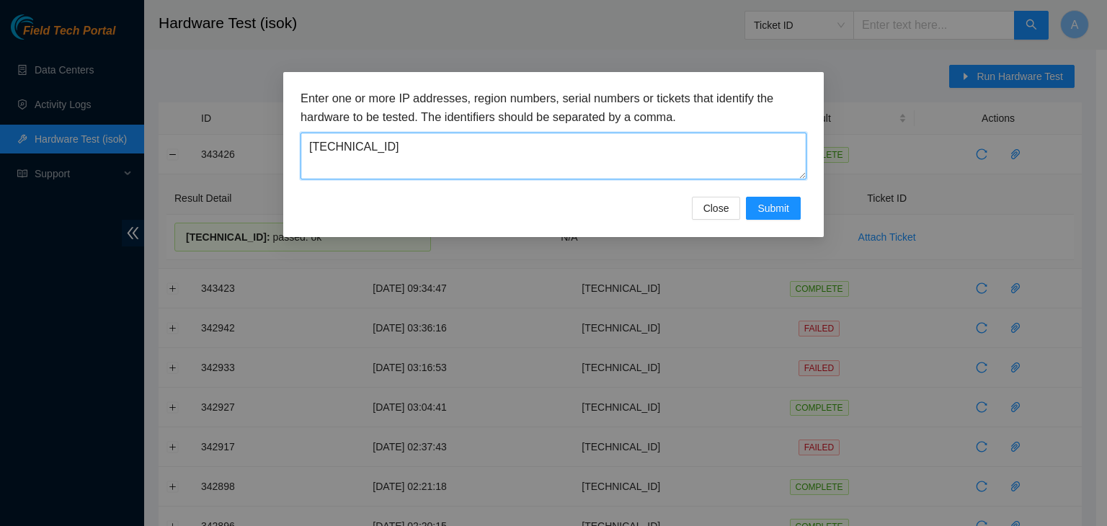
click at [565, 146] on textarea "[TECHNICAL_ID]" at bounding box center [553, 156] width 506 height 47
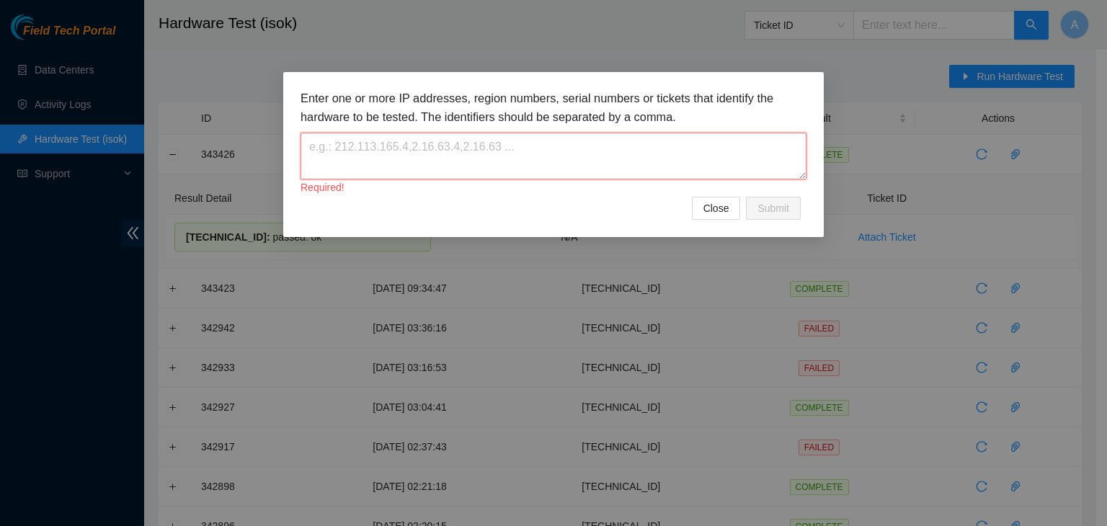
paste textarea "[TECHNICAL_ID]"
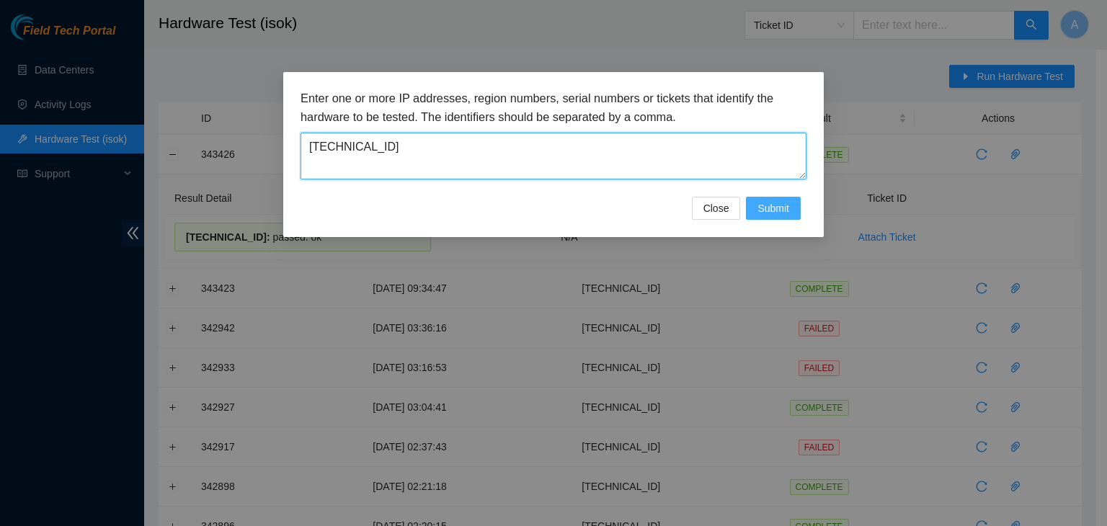
type textarea "[TECHNICAL_ID]"
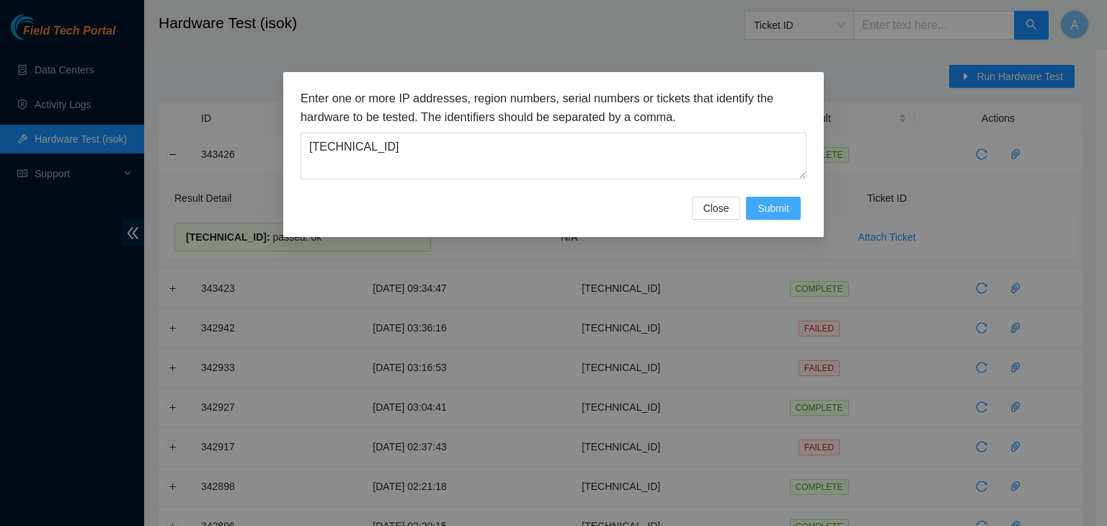
click at [754, 205] on button "Submit" at bounding box center [773, 208] width 55 height 23
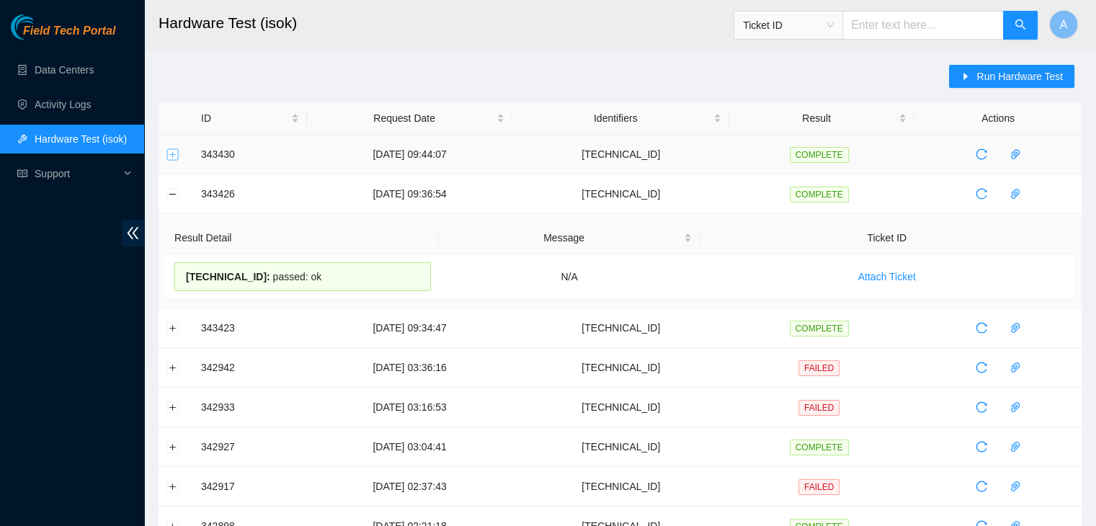
click at [170, 152] on button "Expand row" at bounding box center [173, 154] width 12 height 12
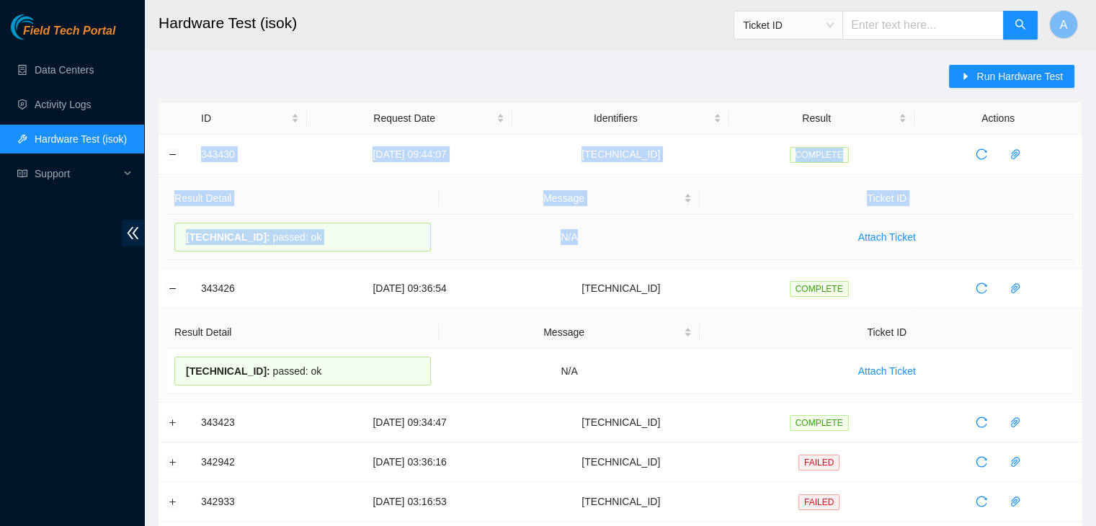
drag, startPoint x: 184, startPoint y: 148, endPoint x: 616, endPoint y: 227, distance: 438.7
copy tbody "343430 [DATE] 09:44:07 [TECHNICAL_ID] COMPLETE Result Detail Message Ticket ID …"
click at [616, 227] on td "N/A" at bounding box center [570, 237] width 262 height 45
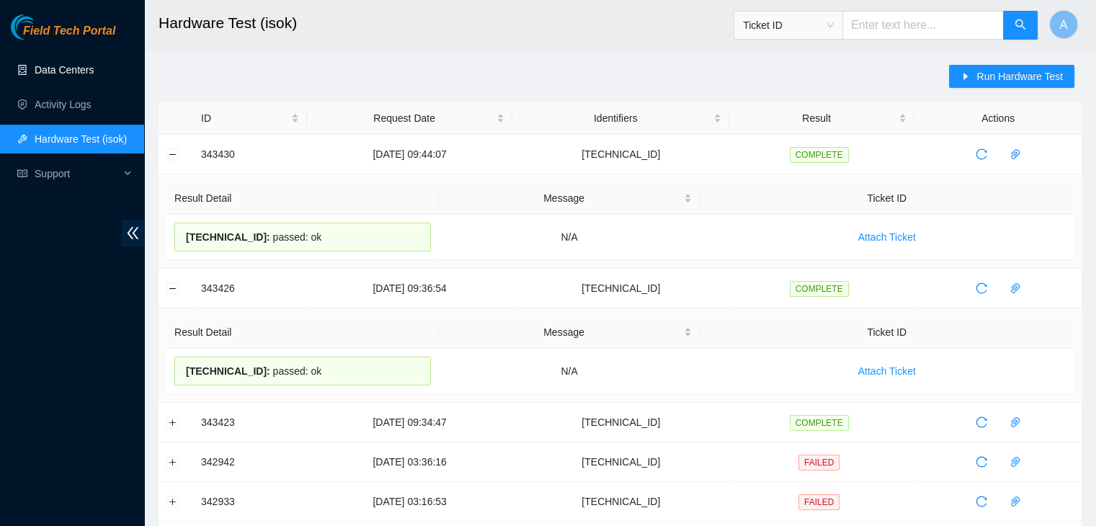
click at [69, 68] on link "Data Centers" at bounding box center [64, 70] width 59 height 12
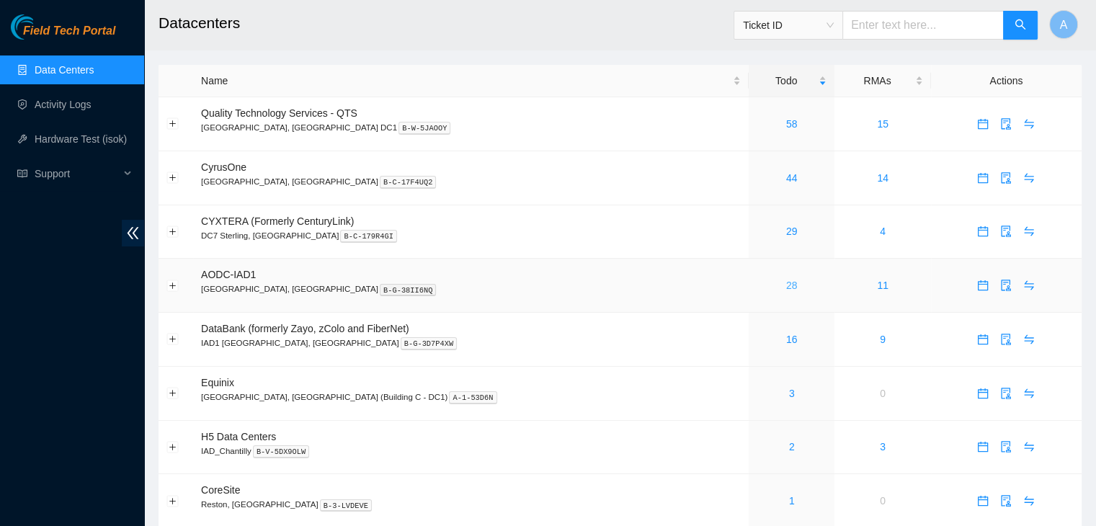
click at [786, 288] on link "28" at bounding box center [792, 286] width 12 height 12
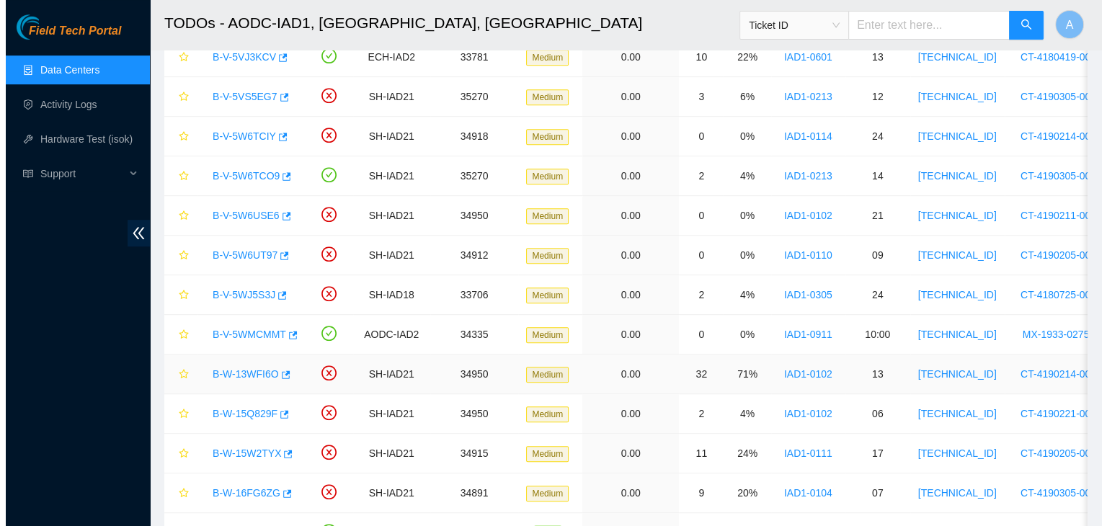
scroll to position [708, 0]
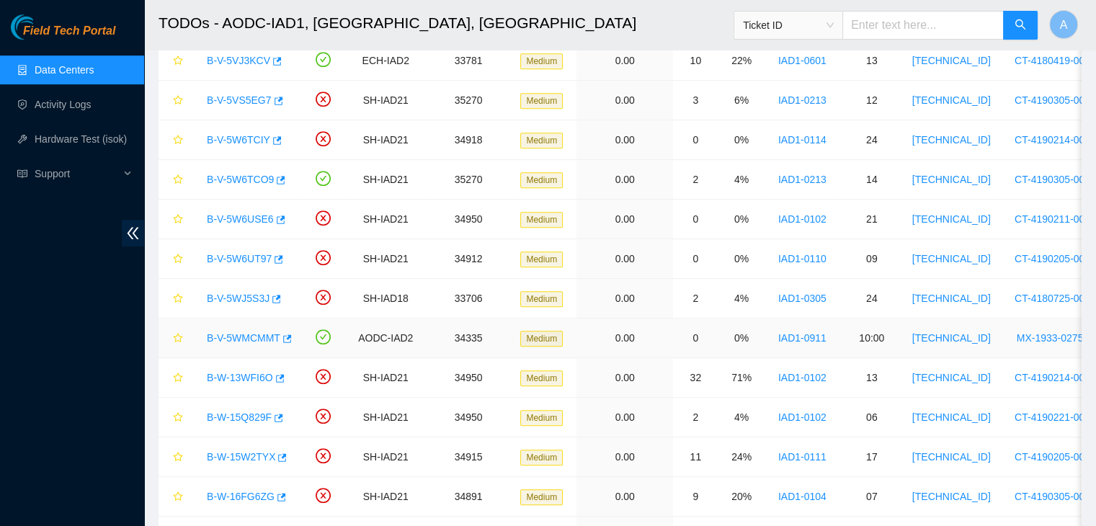
click at [252, 336] on link "B-V-5WMCMMT" at bounding box center [243, 338] width 73 height 12
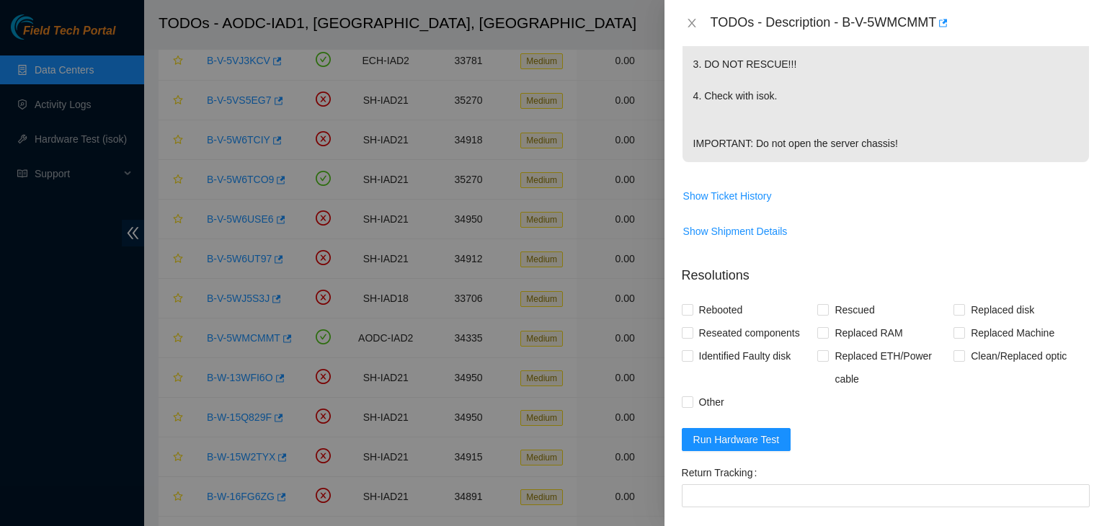
scroll to position [500, 0]
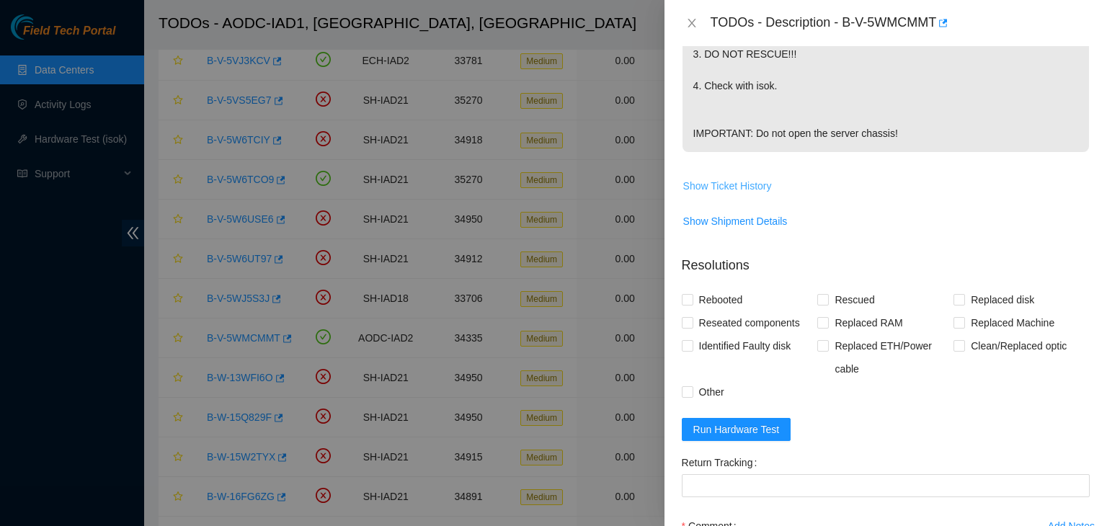
click at [749, 194] on span "Show Ticket History" at bounding box center [727, 186] width 89 height 16
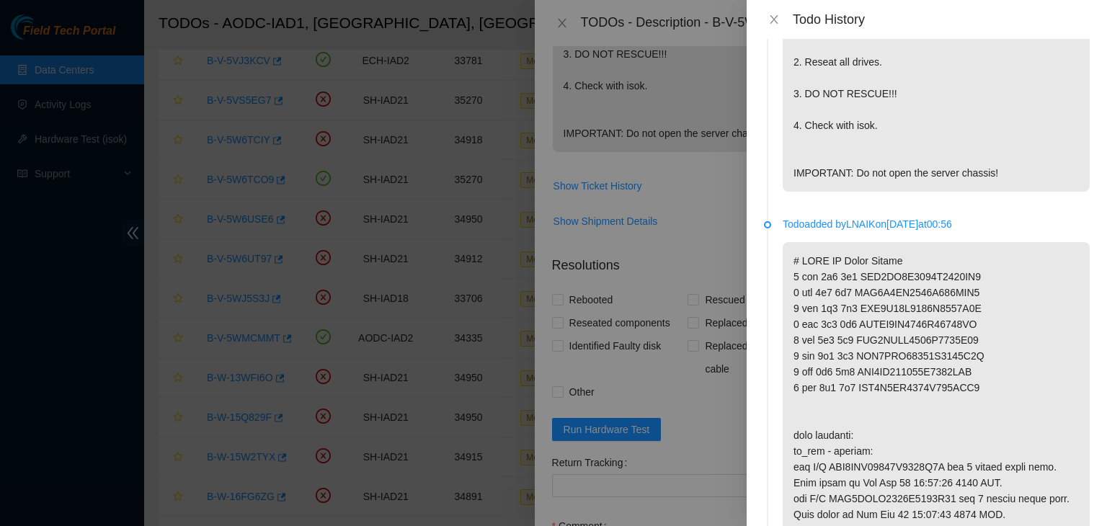
scroll to position [0, 0]
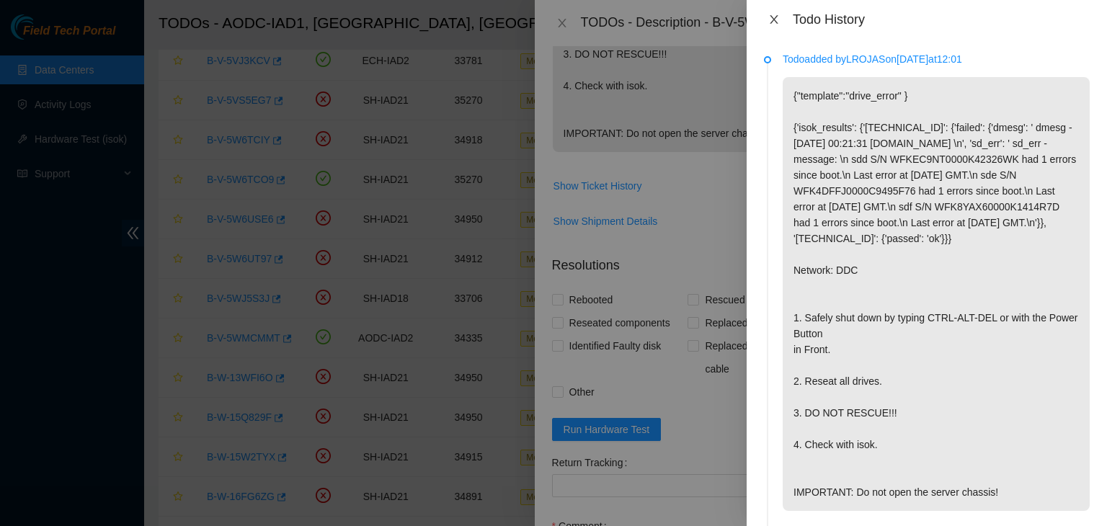
click at [778, 21] on icon "close" at bounding box center [774, 20] width 12 height 12
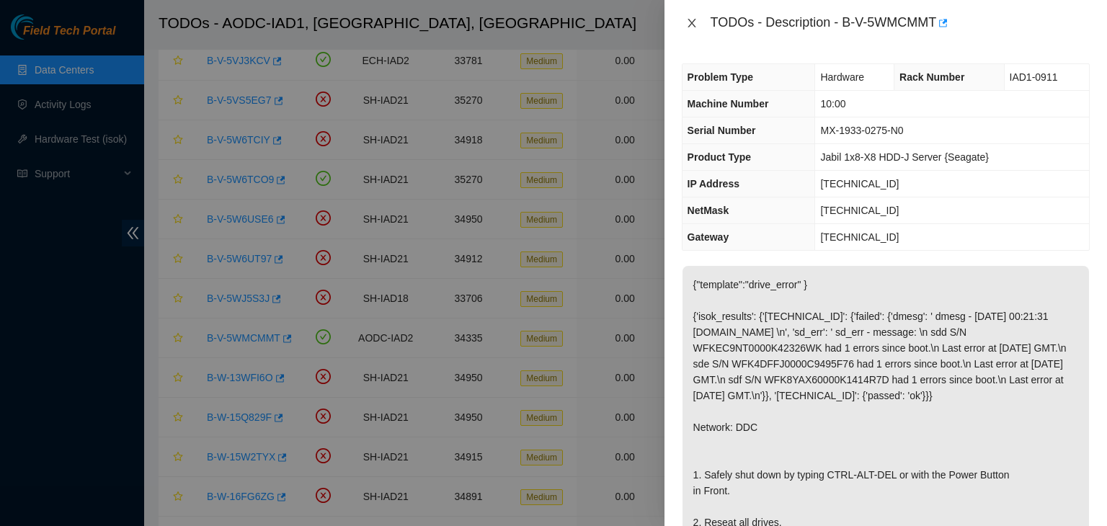
click at [691, 25] on icon "close" at bounding box center [692, 23] width 12 height 12
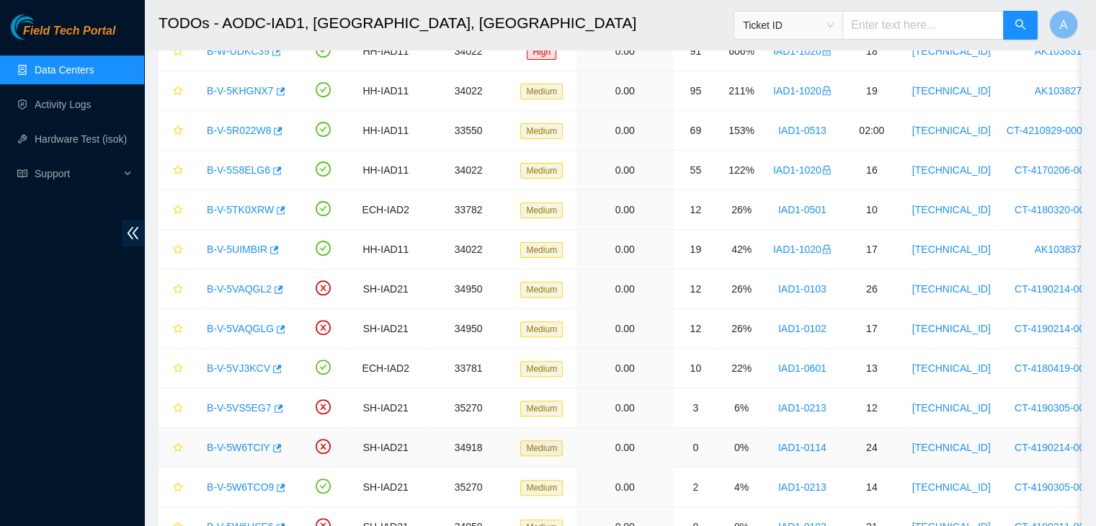
scroll to position [398, 0]
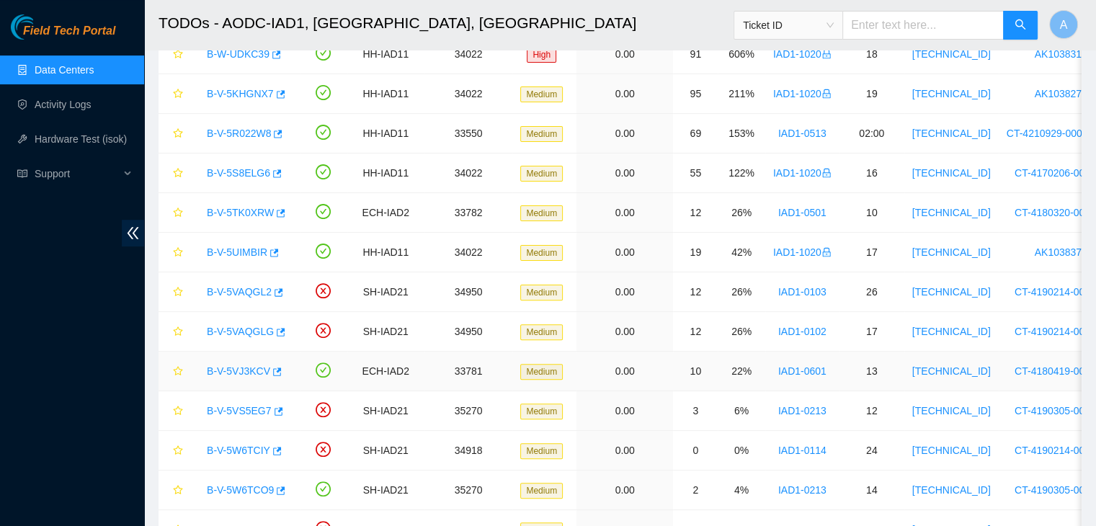
click at [244, 367] on link "B-V-5VJ3KCV" at bounding box center [238, 371] width 63 height 12
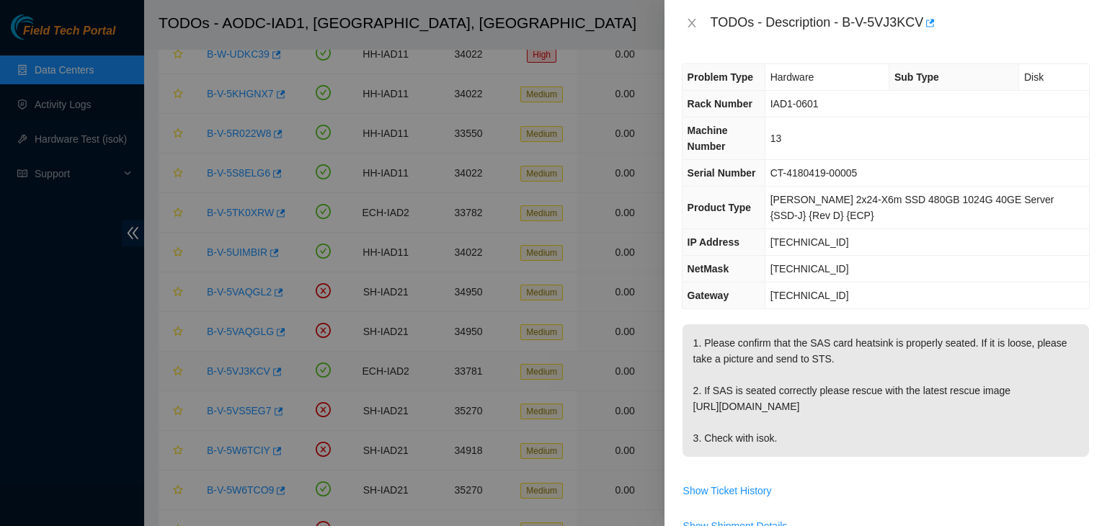
click at [244, 367] on div at bounding box center [553, 263] width 1107 height 526
click at [696, 19] on icon "close" at bounding box center [692, 23] width 12 height 12
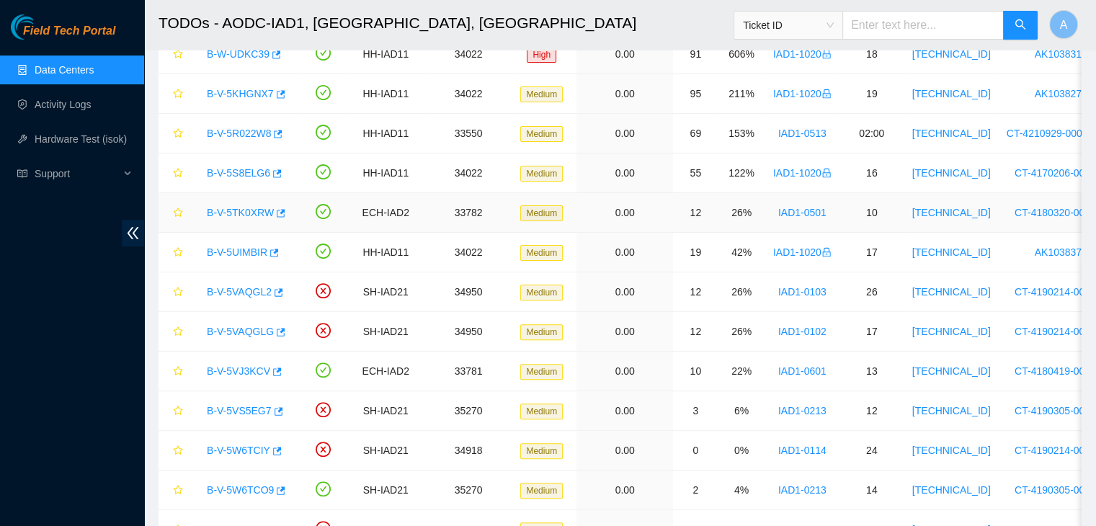
scroll to position [286, 0]
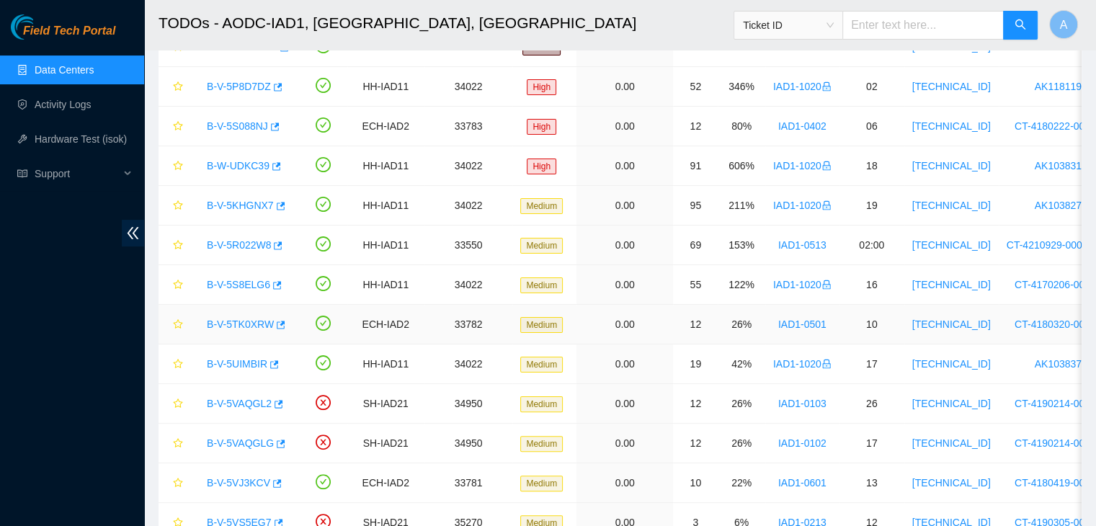
click at [251, 321] on link "B-V-5TK0XRW" at bounding box center [240, 324] width 67 height 12
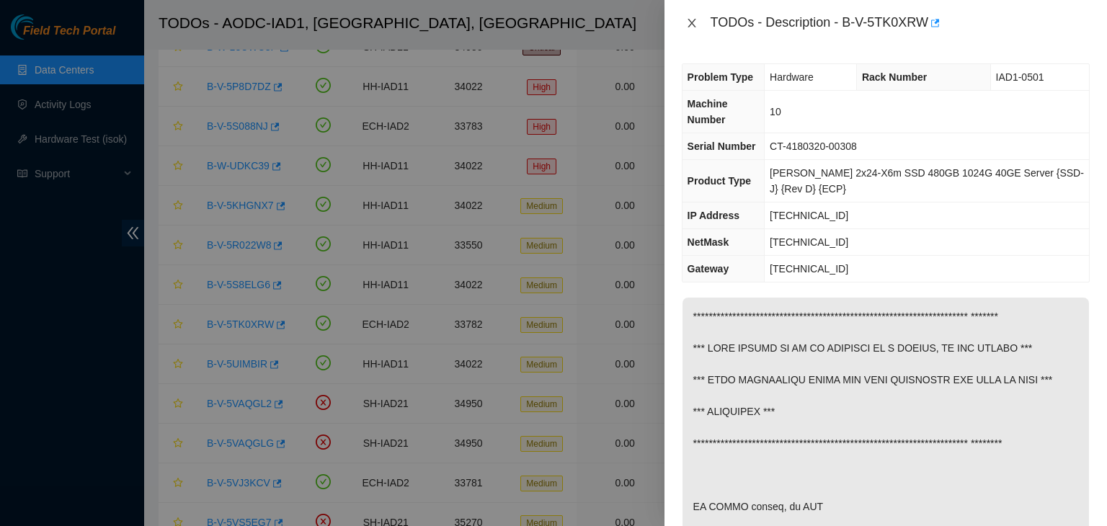
click at [692, 18] on icon "close" at bounding box center [692, 23] width 12 height 12
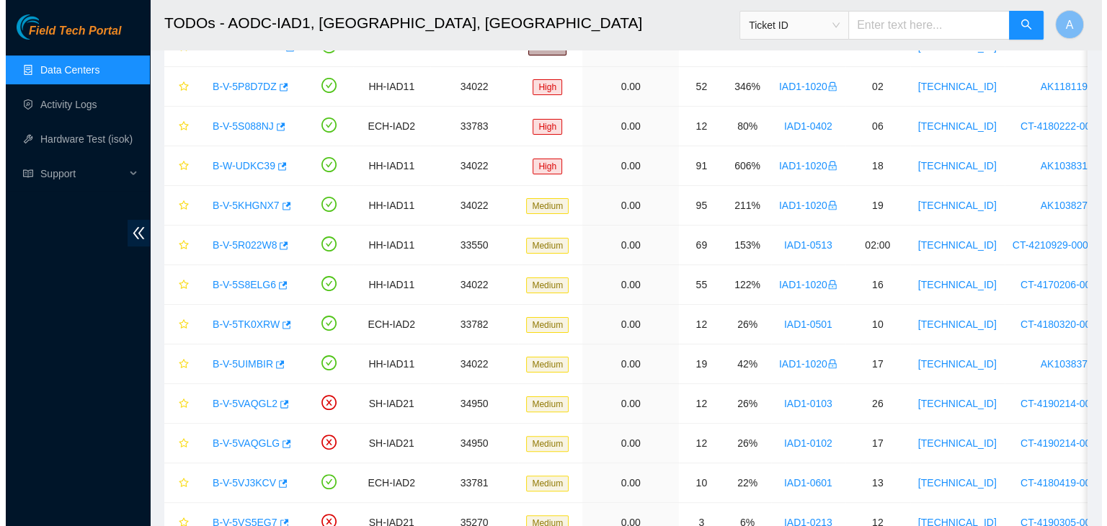
scroll to position [0, 0]
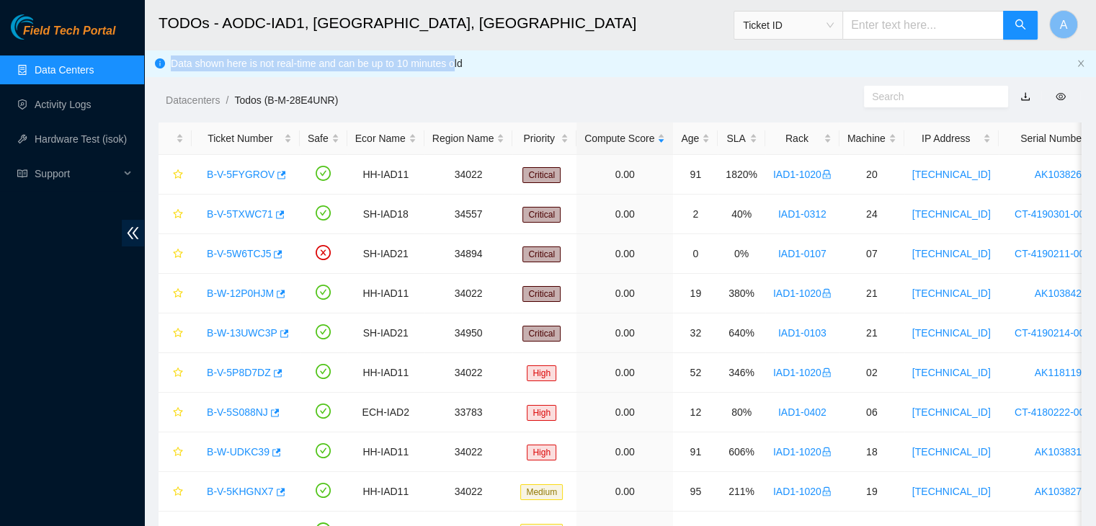
drag, startPoint x: 692, startPoint y: 18, endPoint x: 455, endPoint y: -63, distance: 249.7
click at [455, 0] on html "Field Tech Portal Data Centers Activity Logs Hardware Test (isok) Support TODOs…" at bounding box center [548, 263] width 1096 height 526
click at [96, 137] on link "Hardware Test (isok)" at bounding box center [81, 139] width 92 height 12
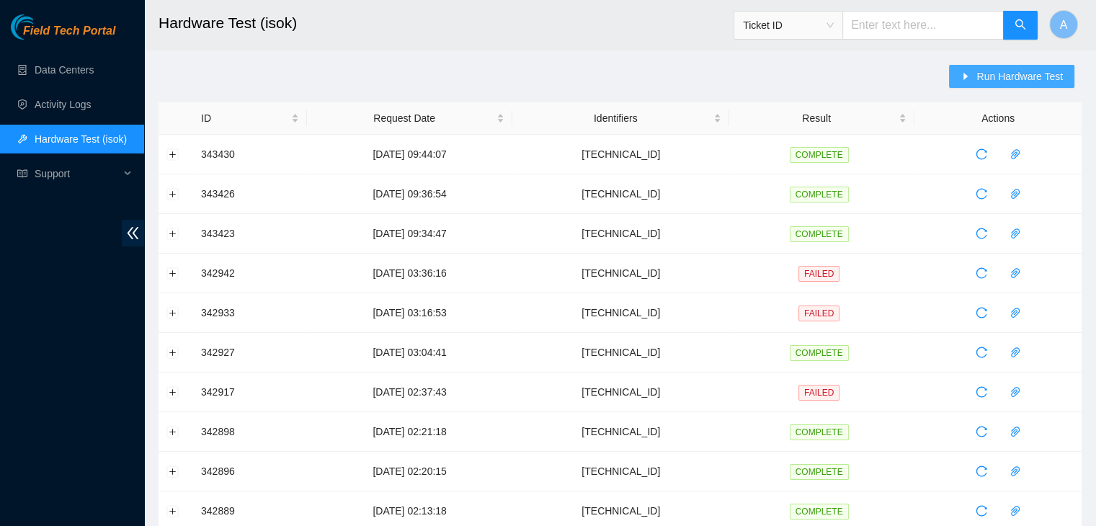
click at [983, 84] on span "Run Hardware Test" at bounding box center [1019, 76] width 86 height 16
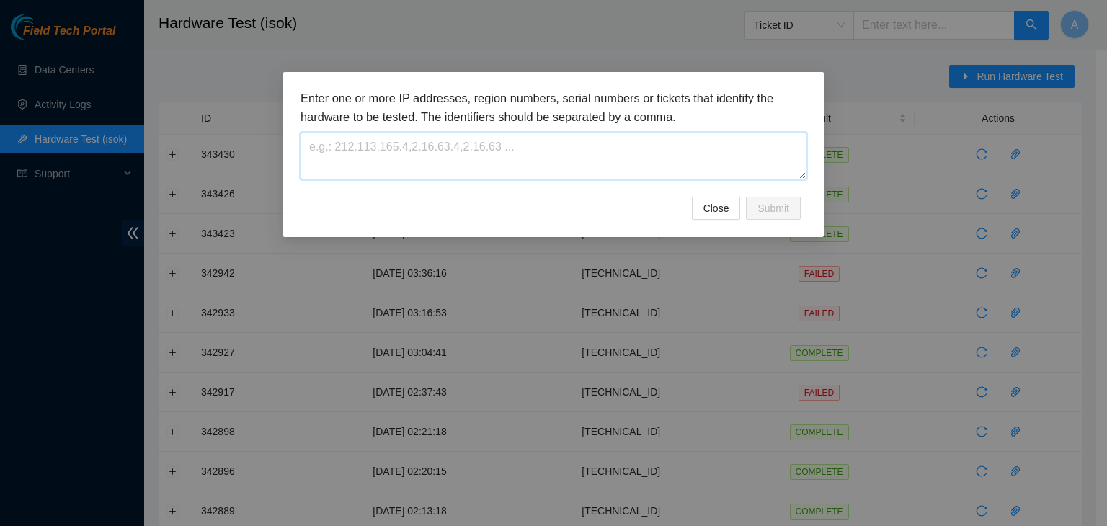
click at [669, 153] on textarea at bounding box center [553, 156] width 506 height 47
paste textarea "[TECHNICAL_ID]"
type textarea "[TECHNICAL_ID]"
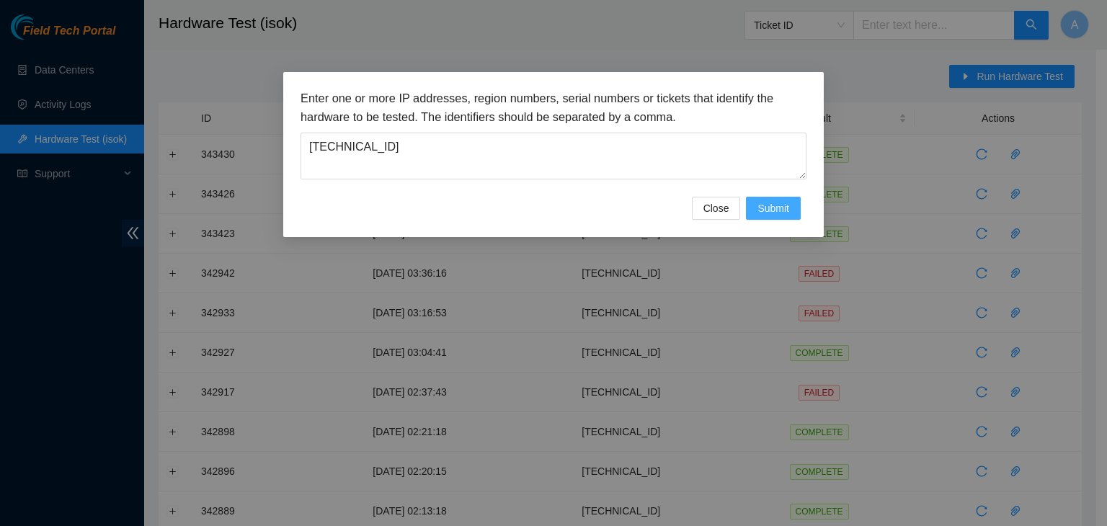
click at [785, 198] on button "Submit" at bounding box center [773, 208] width 55 height 23
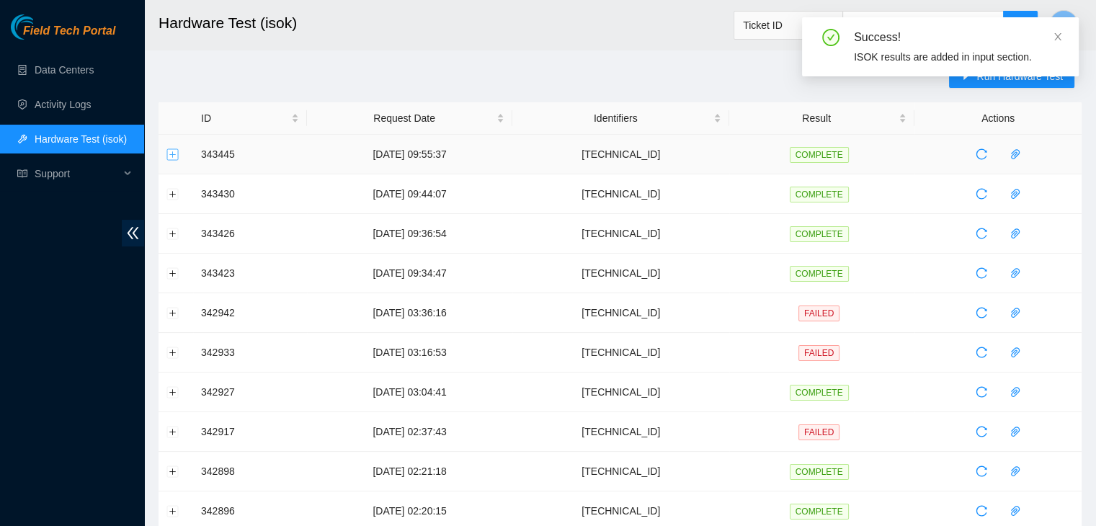
click at [174, 153] on button "Expand row" at bounding box center [173, 154] width 12 height 12
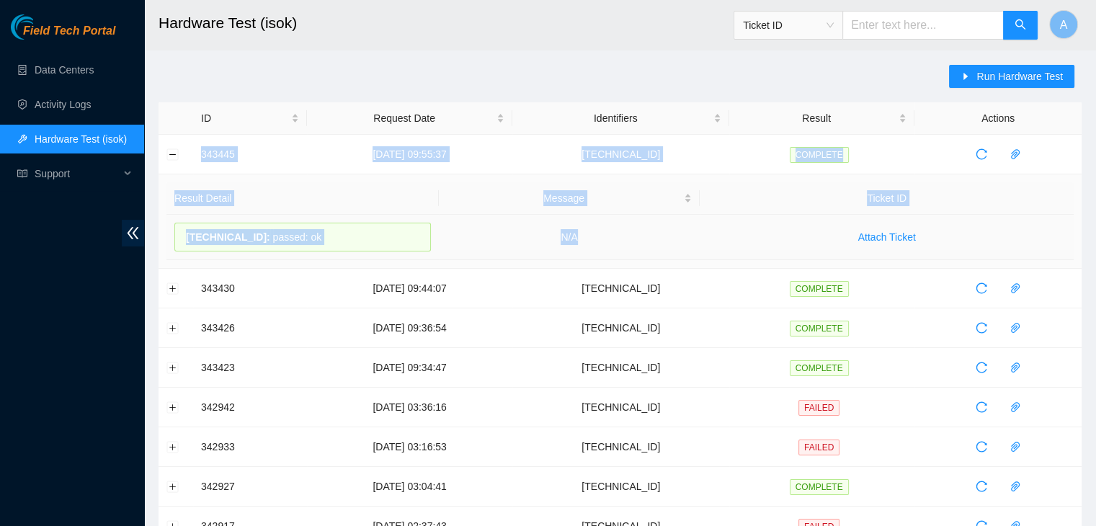
drag, startPoint x: 195, startPoint y: 155, endPoint x: 642, endPoint y: 244, distance: 455.5
copy tbody "343445 29-09-2025 09:55:37 104.98.119.37 COMPLETE Result Detail Message Ticket …"
click at [642, 244] on td "N/A" at bounding box center [570, 237] width 262 height 45
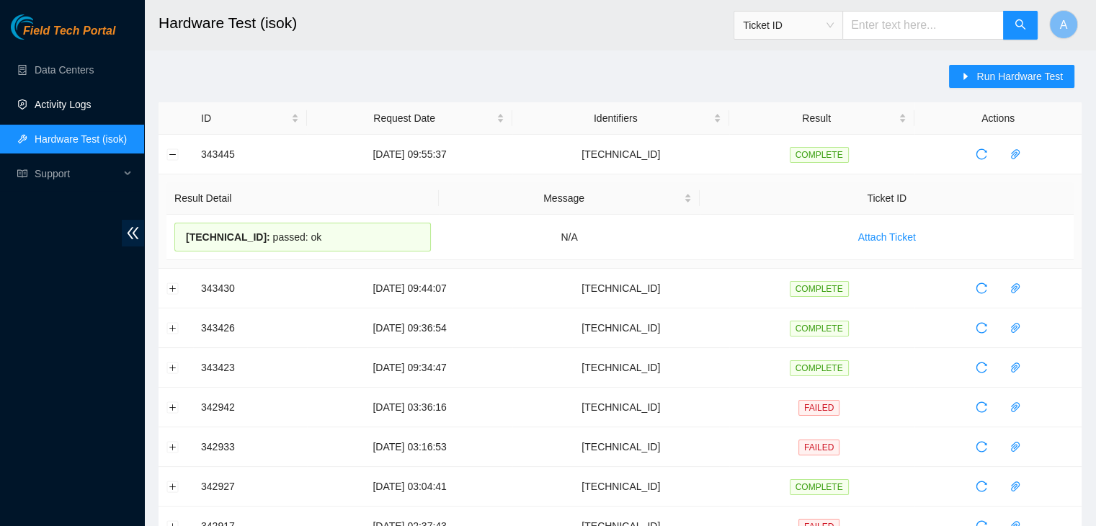
click at [92, 99] on link "Activity Logs" at bounding box center [63, 105] width 57 height 12
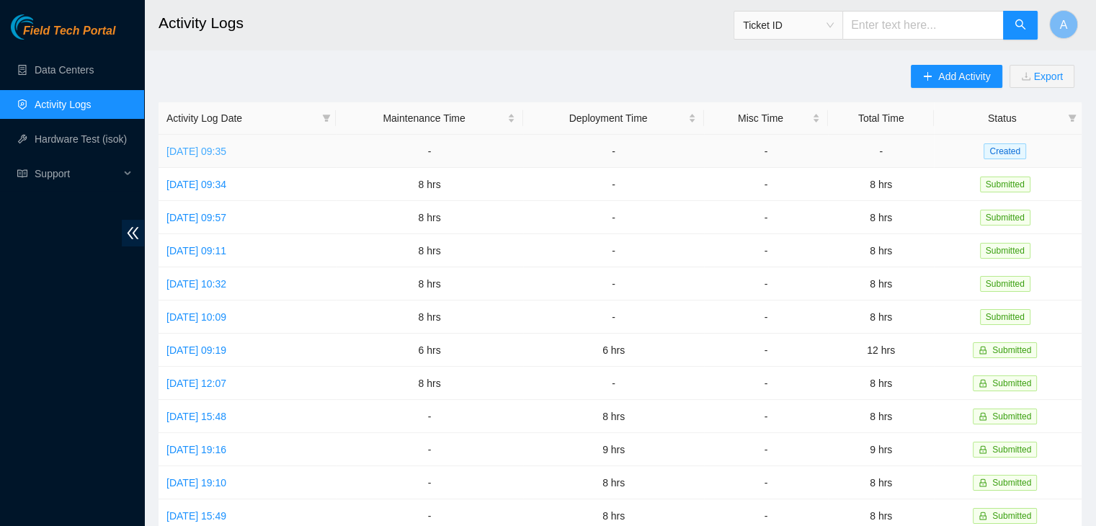
click at [226, 151] on link "Mon, 29 Sep 2025 09:35" at bounding box center [196, 152] width 60 height 12
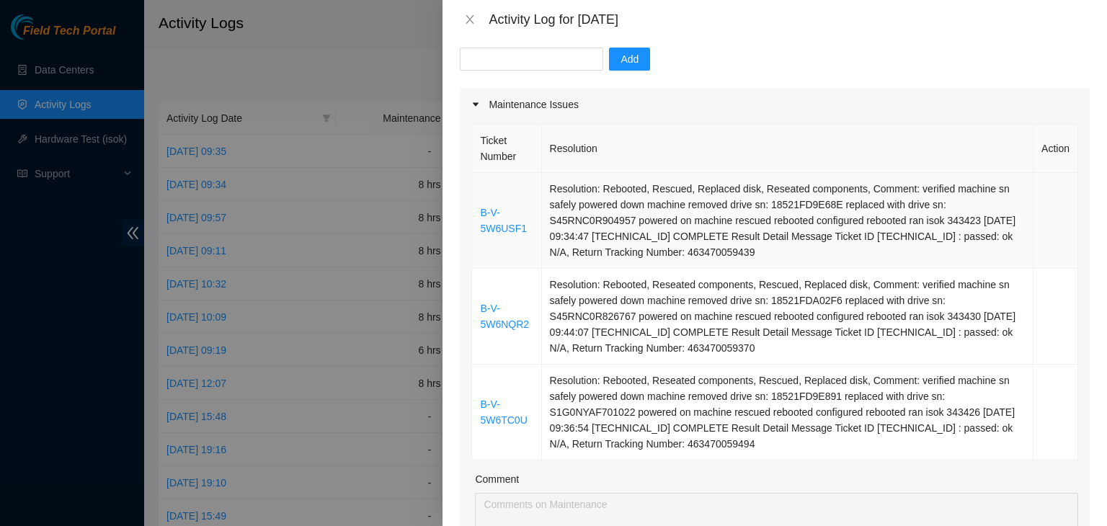
scroll to position [141, 0]
click at [467, 20] on icon "close" at bounding box center [470, 20] width 12 height 12
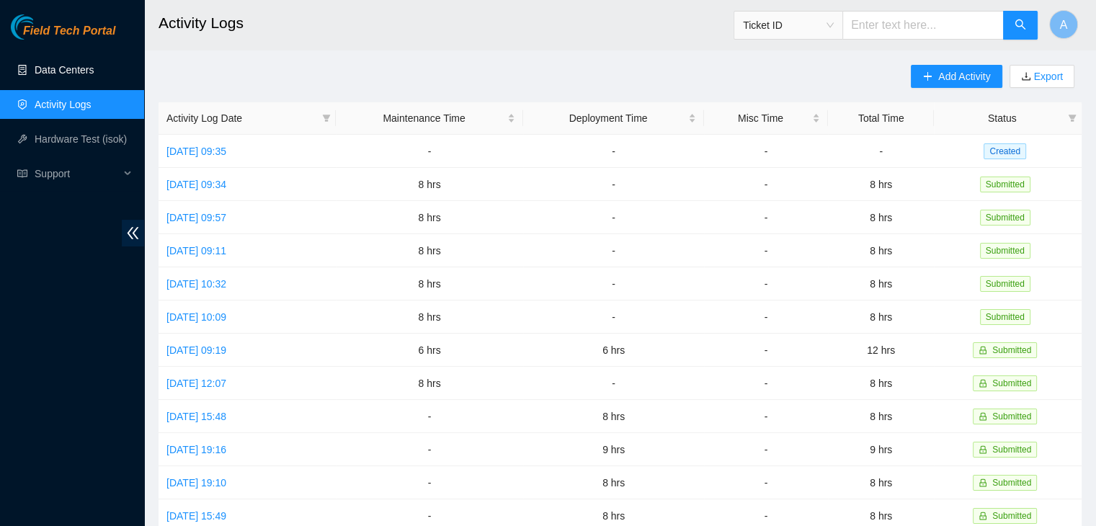
click at [94, 66] on link "Data Centers" at bounding box center [64, 70] width 59 height 12
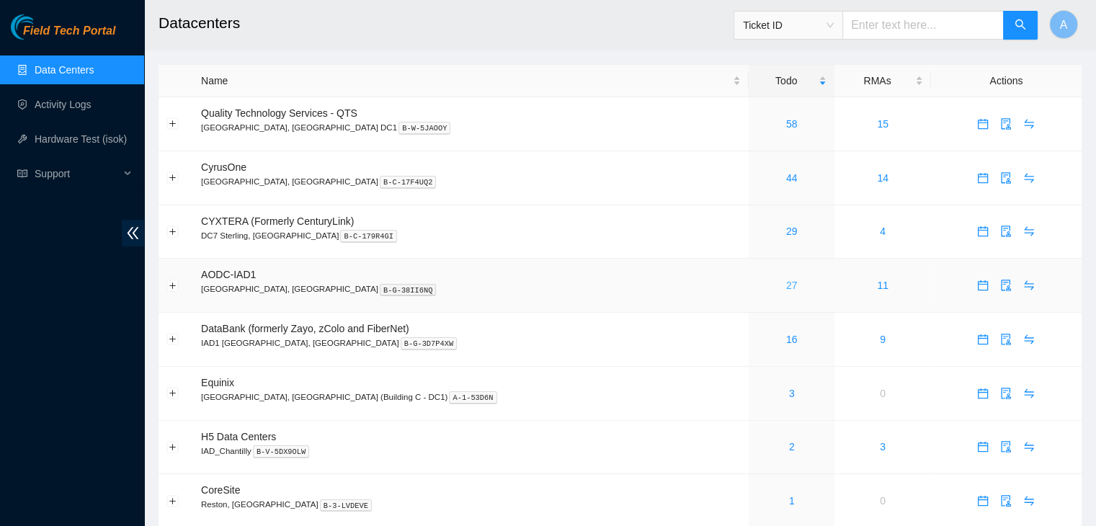
click at [786, 290] on link "27" at bounding box center [792, 286] width 12 height 12
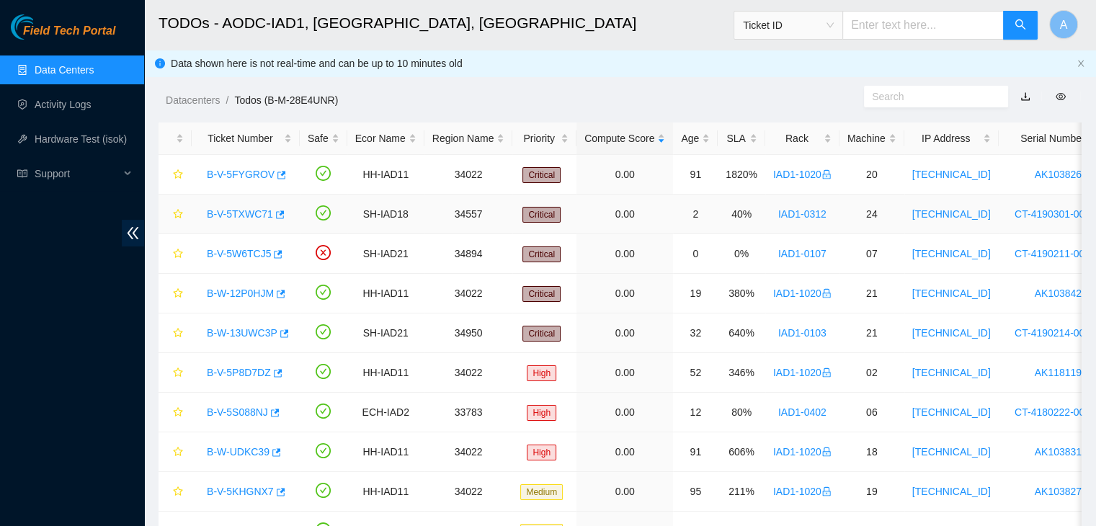
click at [246, 215] on link "B-V-5TXWC71" at bounding box center [240, 214] width 66 height 12
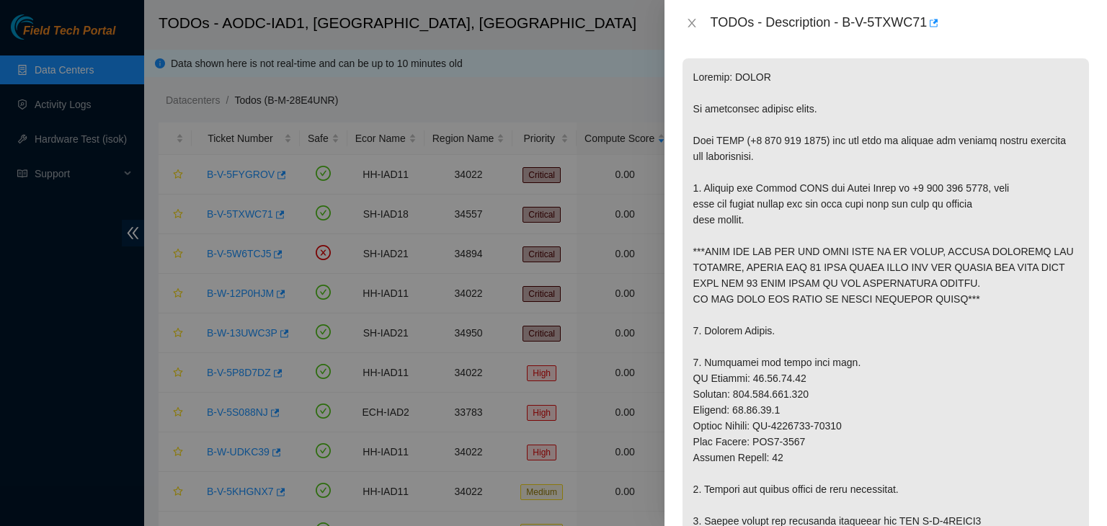
scroll to position [209, 0]
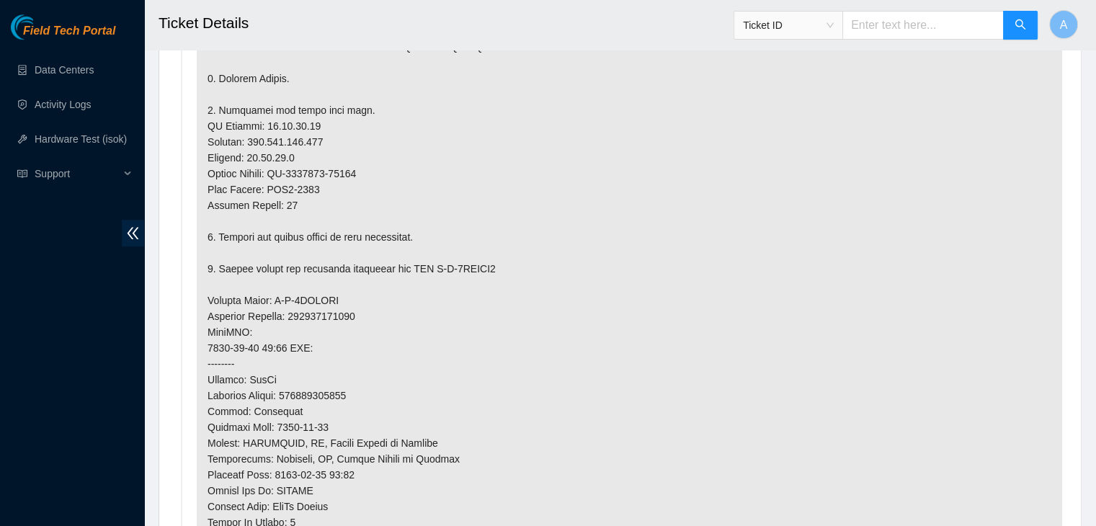
scroll to position [1050, 0]
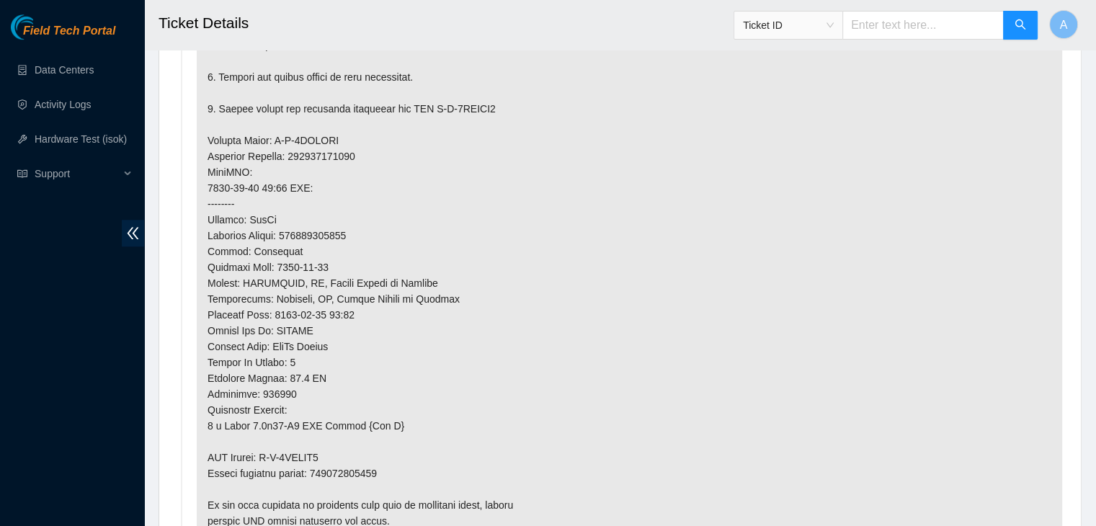
click at [850, 143] on p at bounding box center [629, 109] width 865 height 894
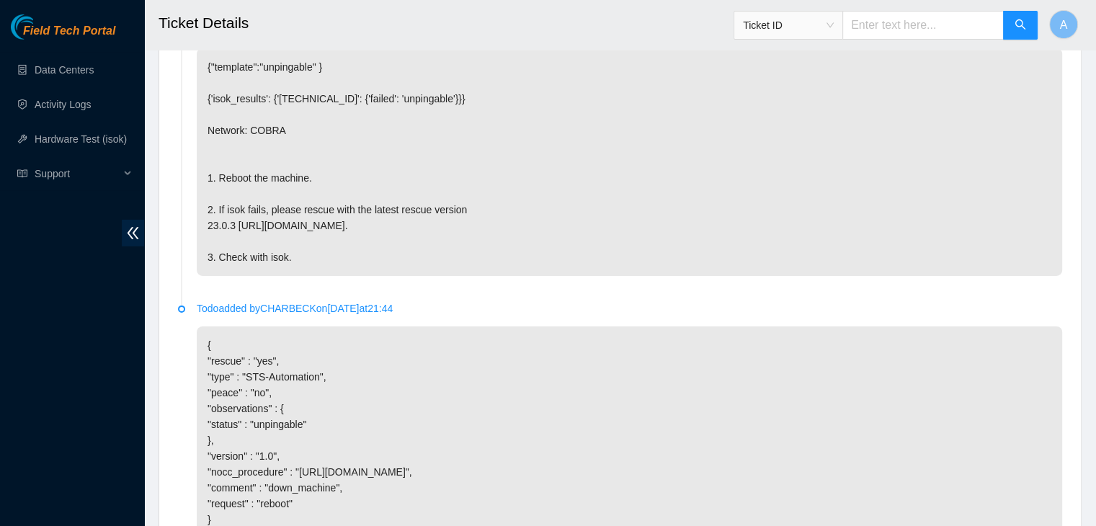
scroll to position [4962, 0]
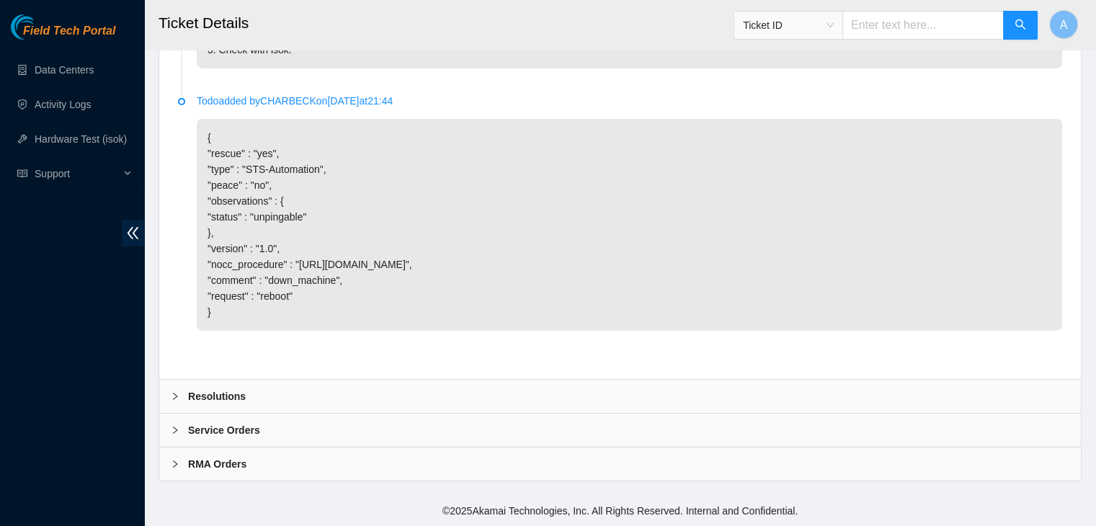
click at [465, 396] on div "Resolutions" at bounding box center [620, 396] width 922 height 33
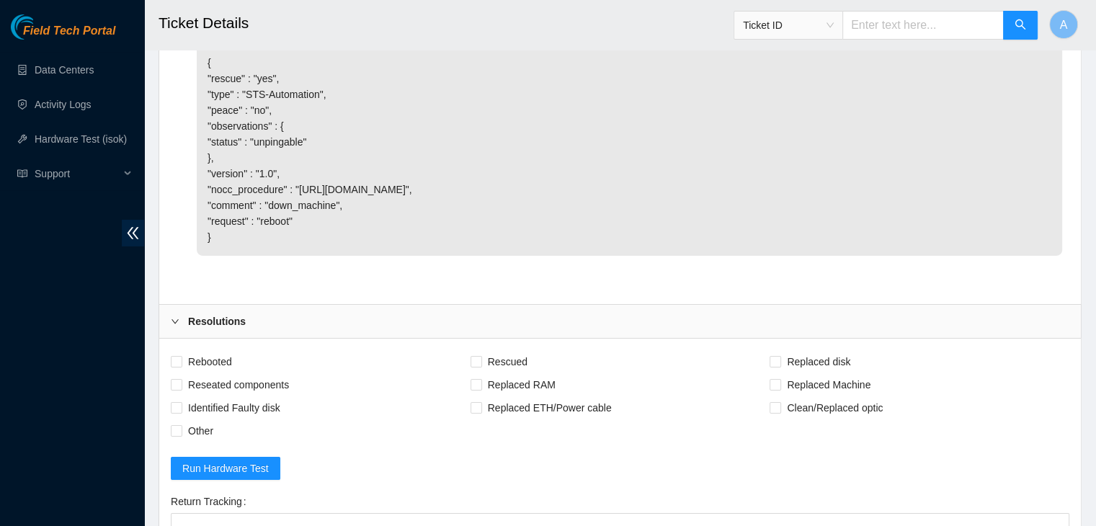
scroll to position [5174, 0]
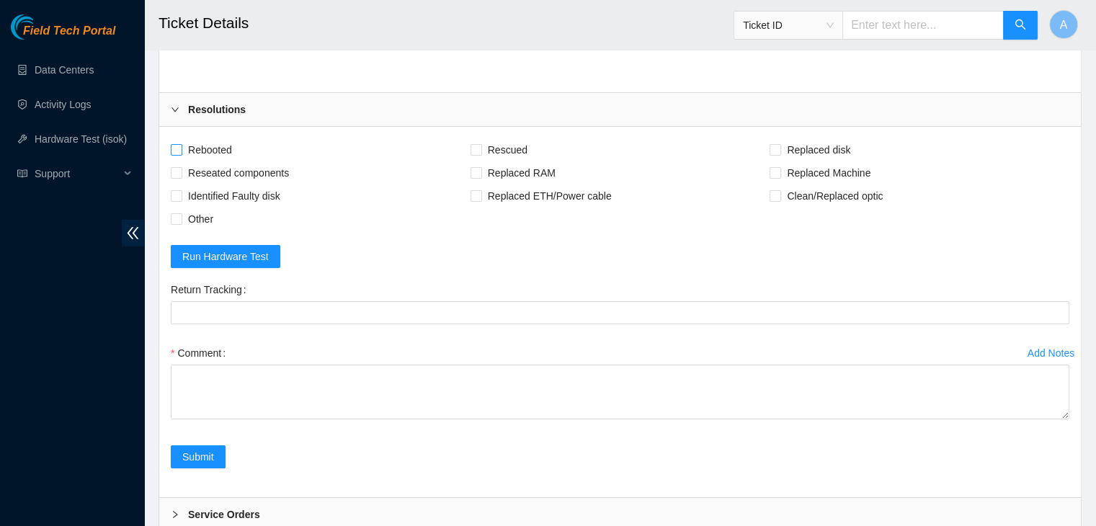
click at [226, 161] on span "Rebooted" at bounding box center [209, 149] width 55 height 23
click at [181, 154] on input "Rebooted" at bounding box center [176, 149] width 10 height 10
checkbox input "true"
click at [233, 184] on span "Reseated components" at bounding box center [238, 172] width 112 height 23
click at [181, 177] on input "Reseated components" at bounding box center [176, 172] width 10 height 10
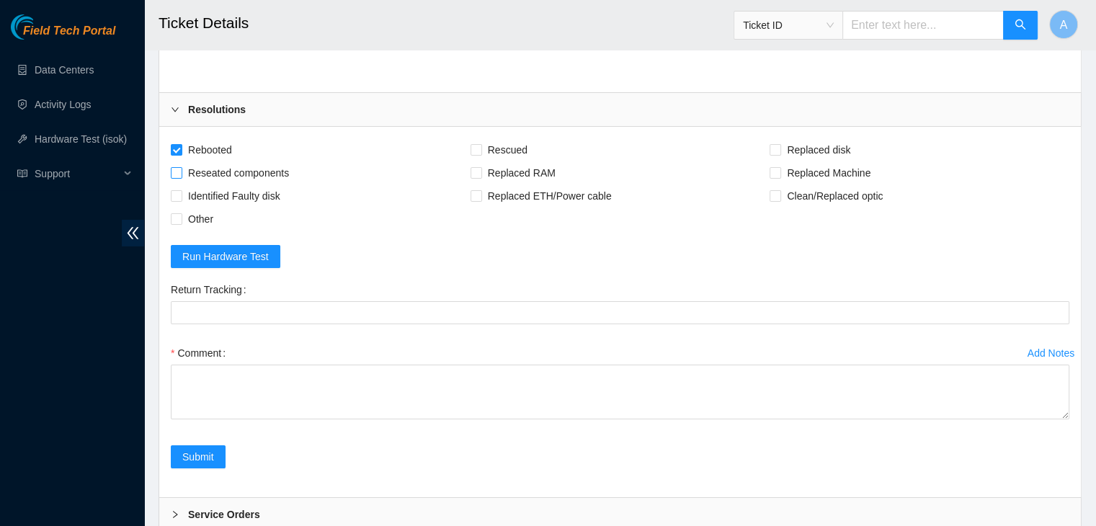
checkbox input "true"
click at [499, 161] on span "Rescued" at bounding box center [507, 149] width 51 height 23
click at [481, 154] on input "Rescued" at bounding box center [476, 149] width 10 height 10
checkbox input "true"
click at [798, 184] on span "Replaced Machine" at bounding box center [828, 172] width 95 height 23
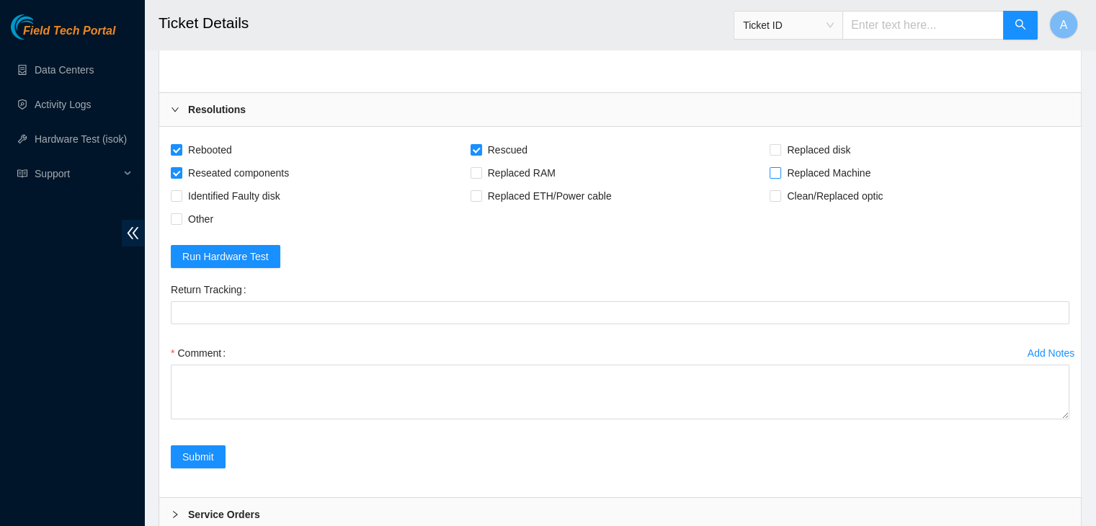
click at [780, 177] on input "Replaced Machine" at bounding box center [775, 172] width 10 height 10
checkbox input "true"
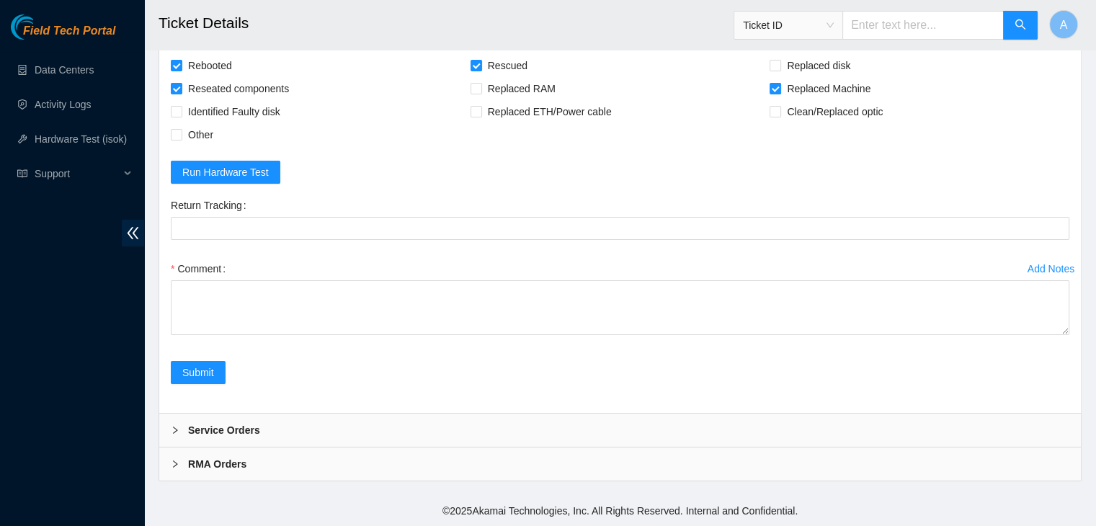
drag, startPoint x: 1066, startPoint y: 329, endPoint x: 1040, endPoint y: 559, distance: 231.4
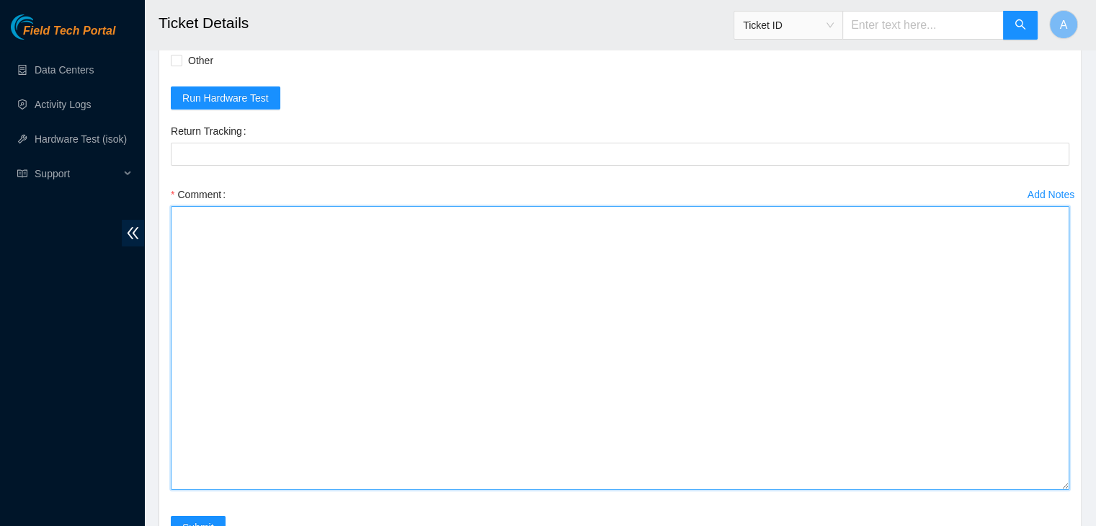
click at [845, 399] on textarea "Comment" at bounding box center [620, 348] width 899 height 284
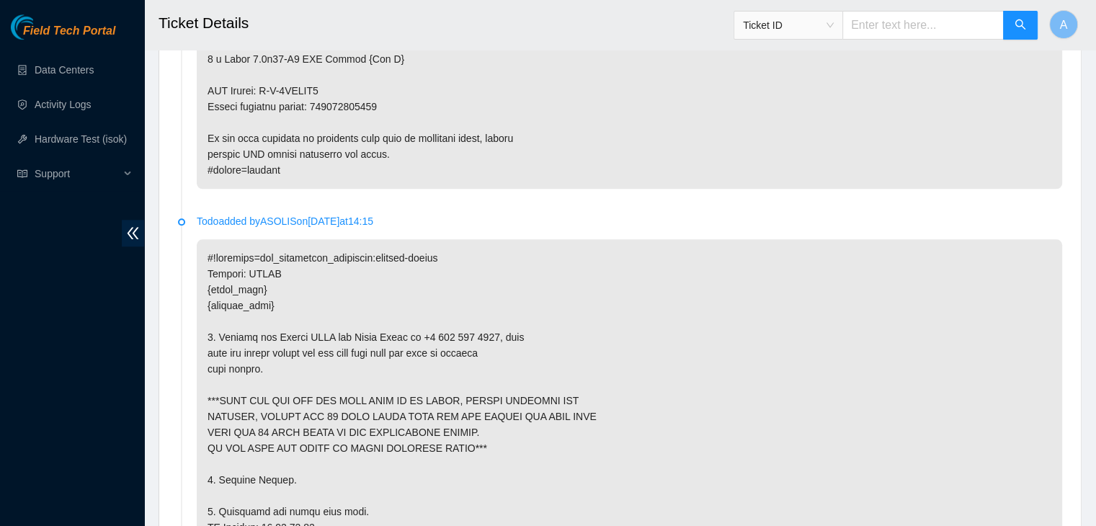
scroll to position [1567, 0]
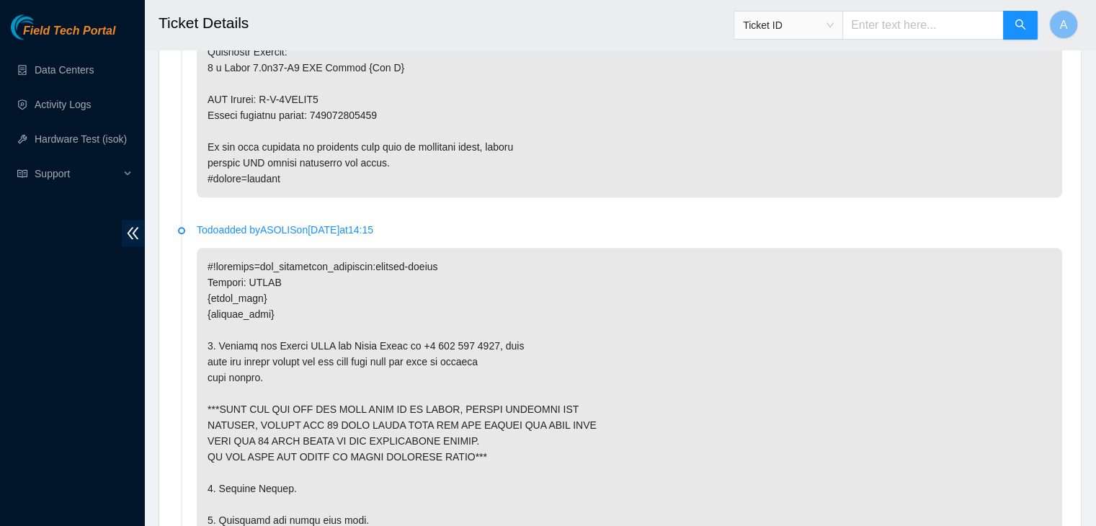
type textarea "verified machine sn safely powered down machine removed machine sn: replaced wi…"
copy p "417328428310"
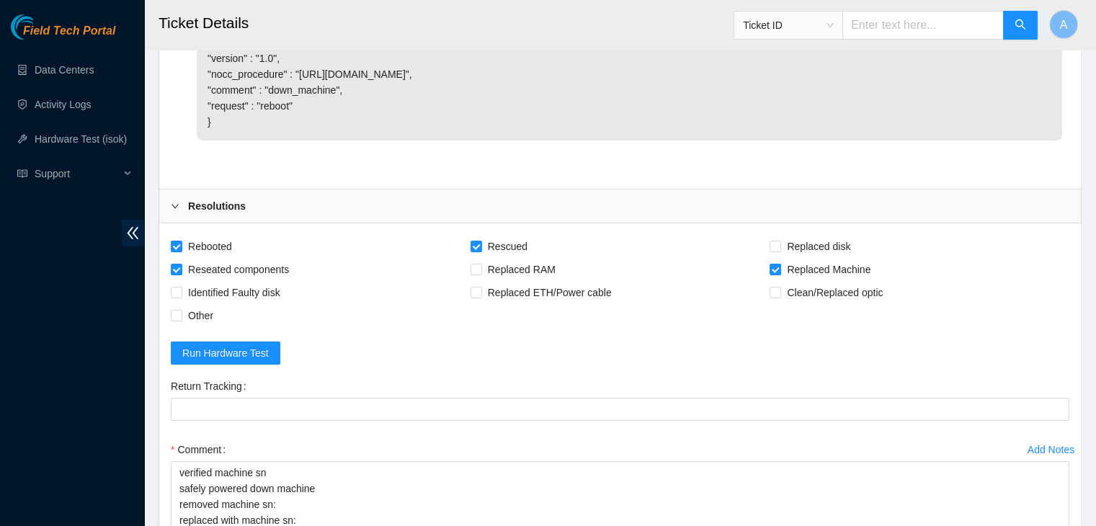
scroll to position [5562, 0]
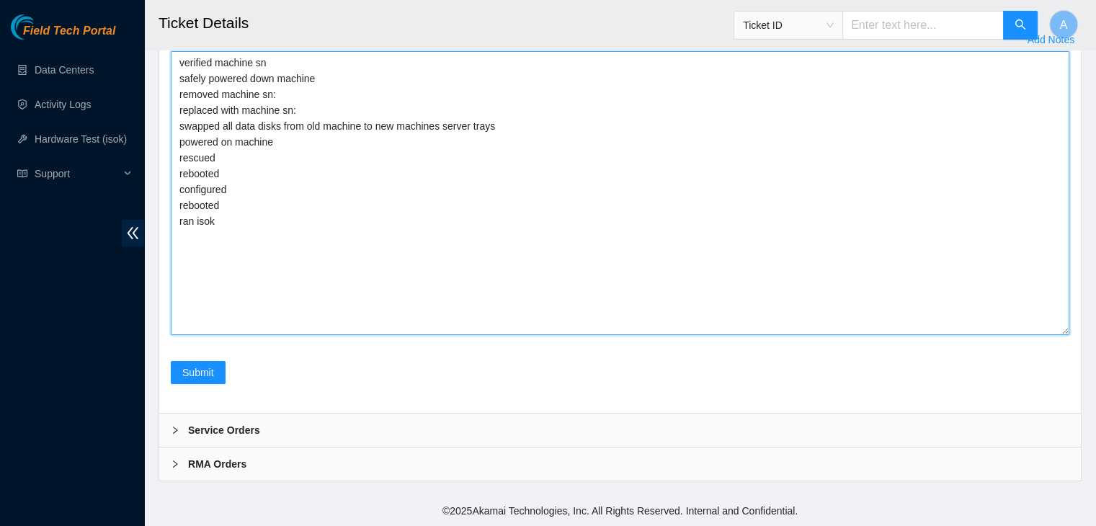
click at [389, 104] on textarea "verified machine sn safely powered down machine removed machine sn: replaced wi…" at bounding box center [620, 193] width 899 height 284
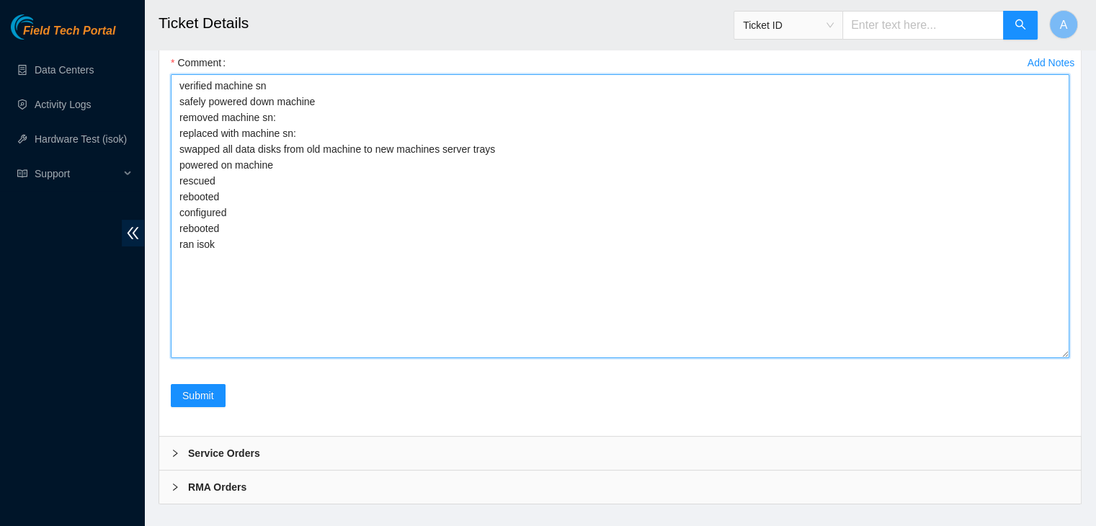
scroll to position [5456, 0]
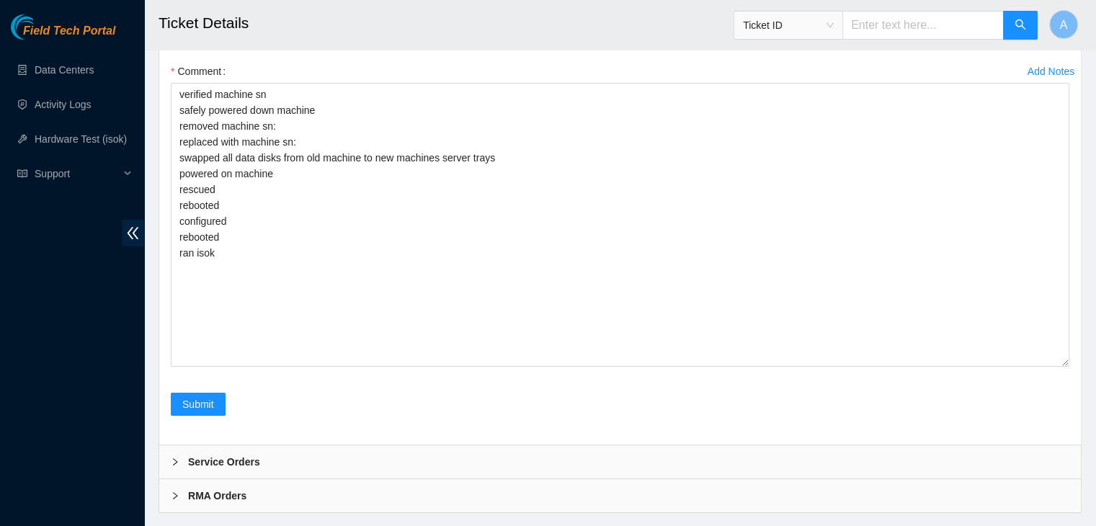
click at [401, 43] on Tracking "Return Tracking" at bounding box center [620, 30] width 899 height 23
paste Tracking "417328428310"
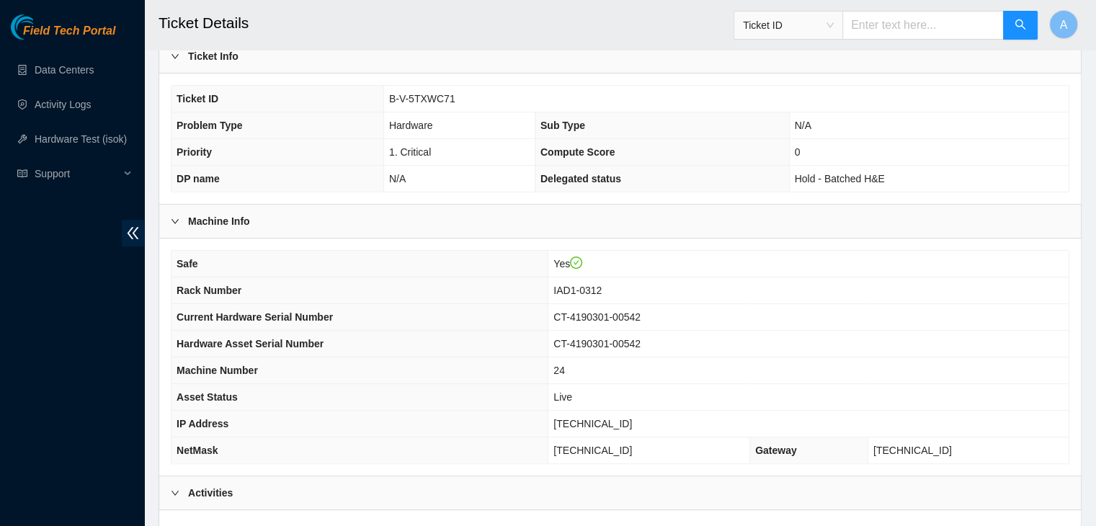
scroll to position [414, 0]
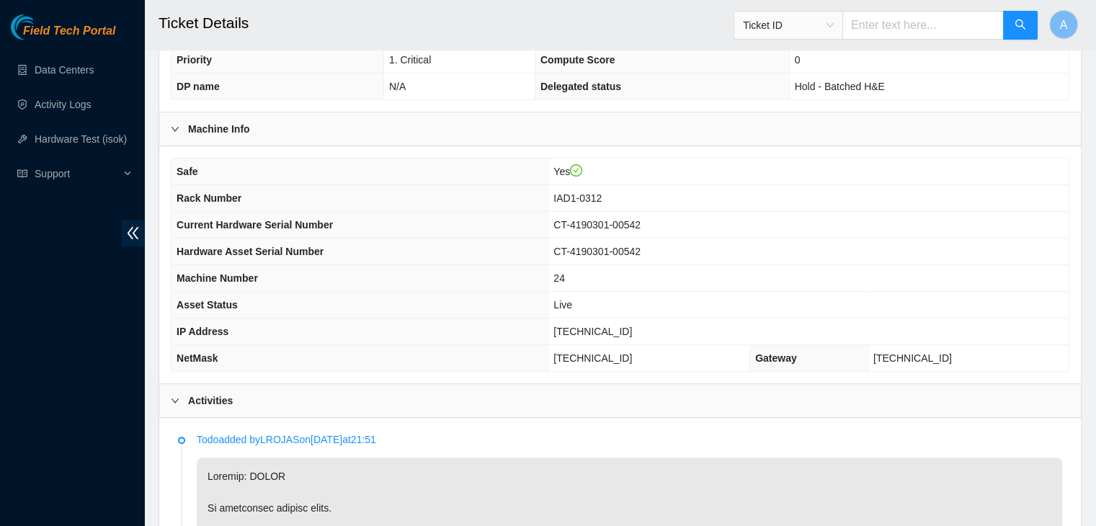
type Tracking "417328428310"
click at [639, 219] on span "CT-4190301-00542" at bounding box center [596, 225] width 87 height 12
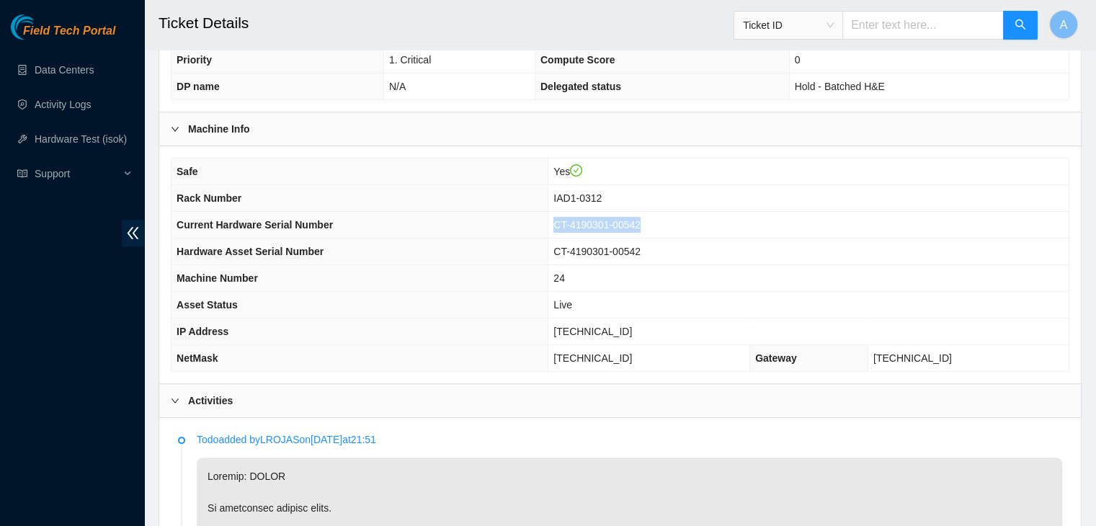
click at [639, 219] on span "CT-4190301-00542" at bounding box center [596, 225] width 87 height 12
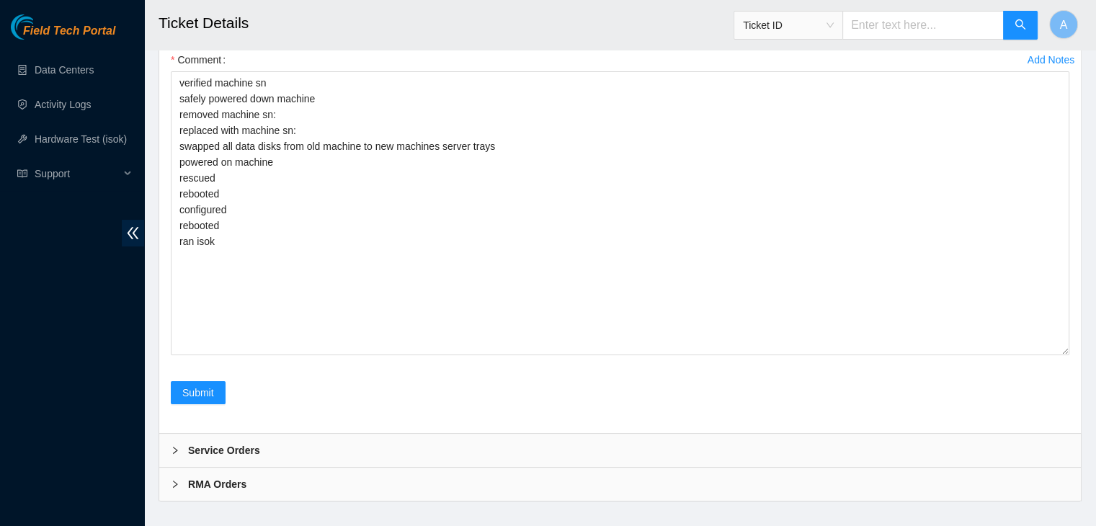
scroll to position [5367, 0]
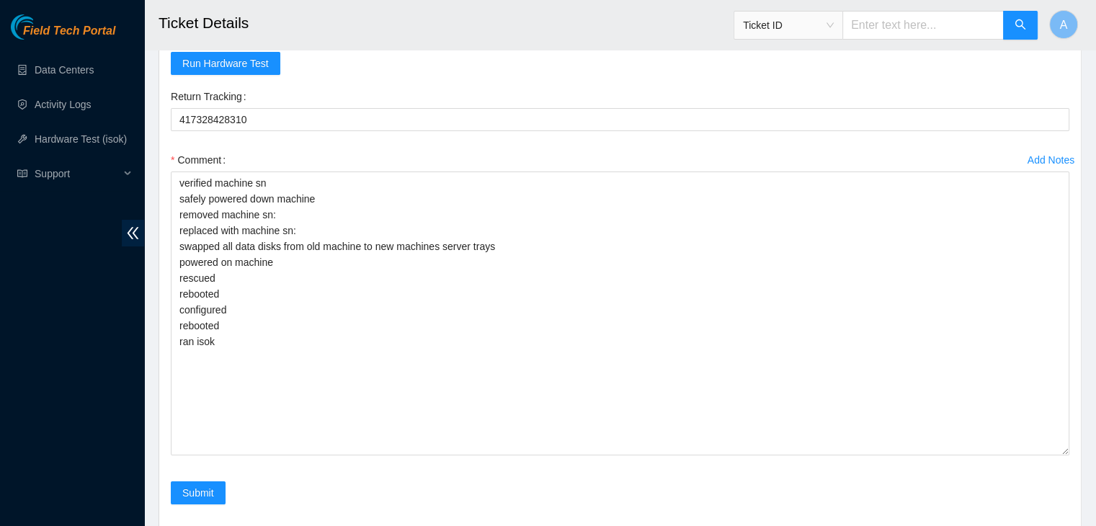
click at [639, 148] on div "Return Tracking 417328428310" at bounding box center [620, 116] width 910 height 63
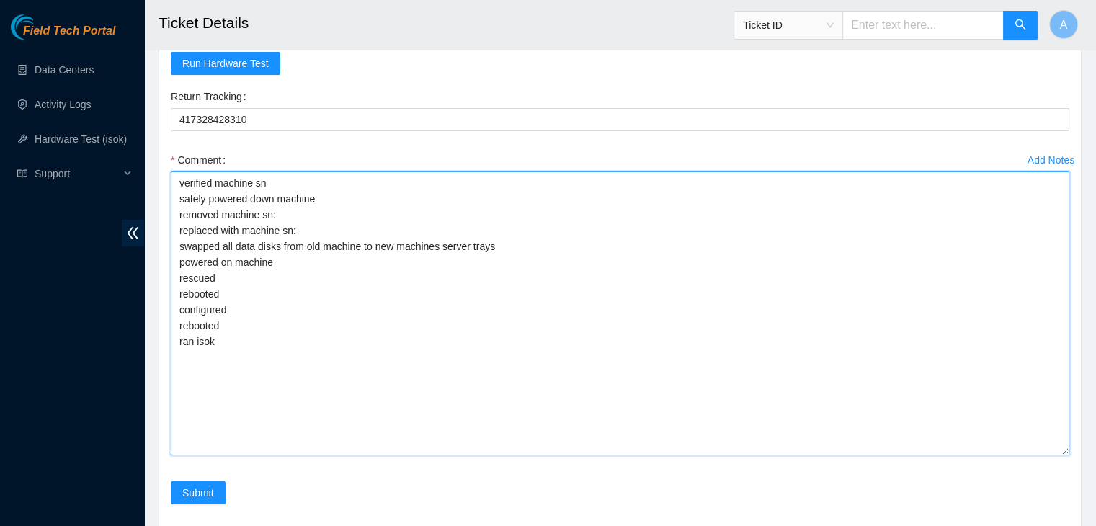
click at [634, 278] on textarea "verified machine sn safely powered down machine removed machine sn: replaced wi…" at bounding box center [620, 313] width 899 height 284
paste textarea "CT-4190301-00542"
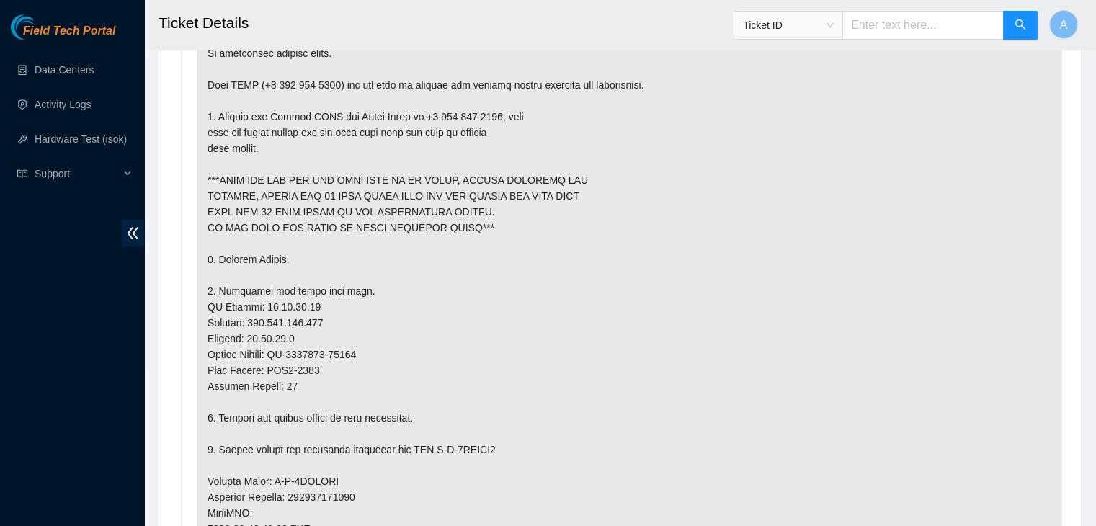
scroll to position [927, 0]
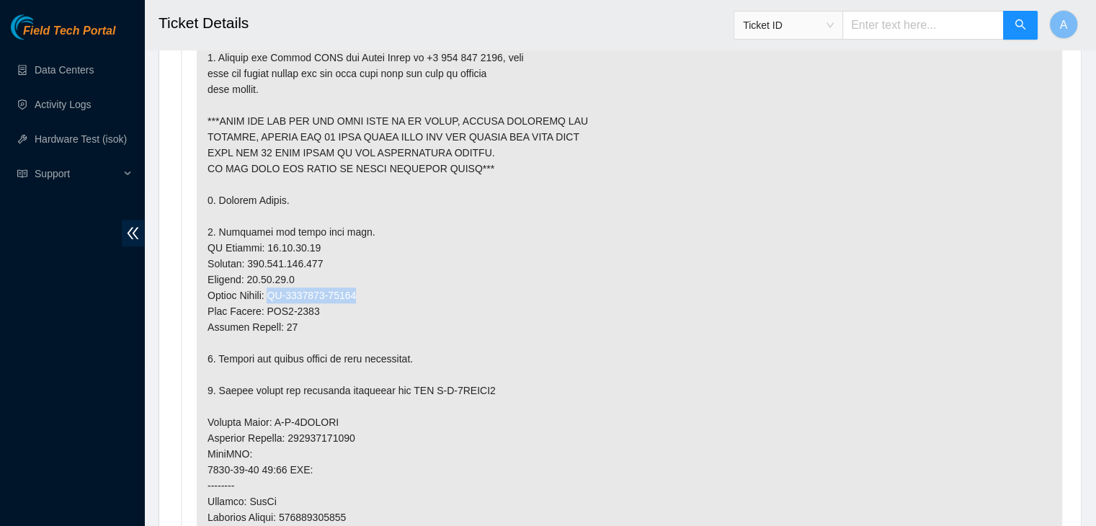
drag, startPoint x: 362, startPoint y: 292, endPoint x: 277, endPoint y: 295, distance: 85.1
click at [277, 295] on p at bounding box center [629, 391] width 865 height 894
copy p "CT-4190301-00522"
click at [277, 295] on p at bounding box center [629, 391] width 865 height 894
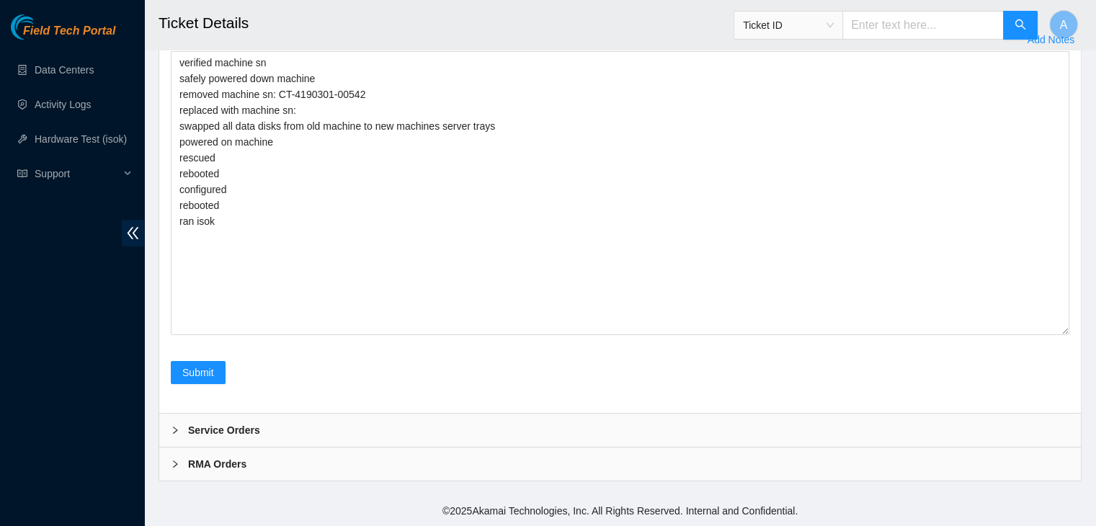
scroll to position [5463, 0]
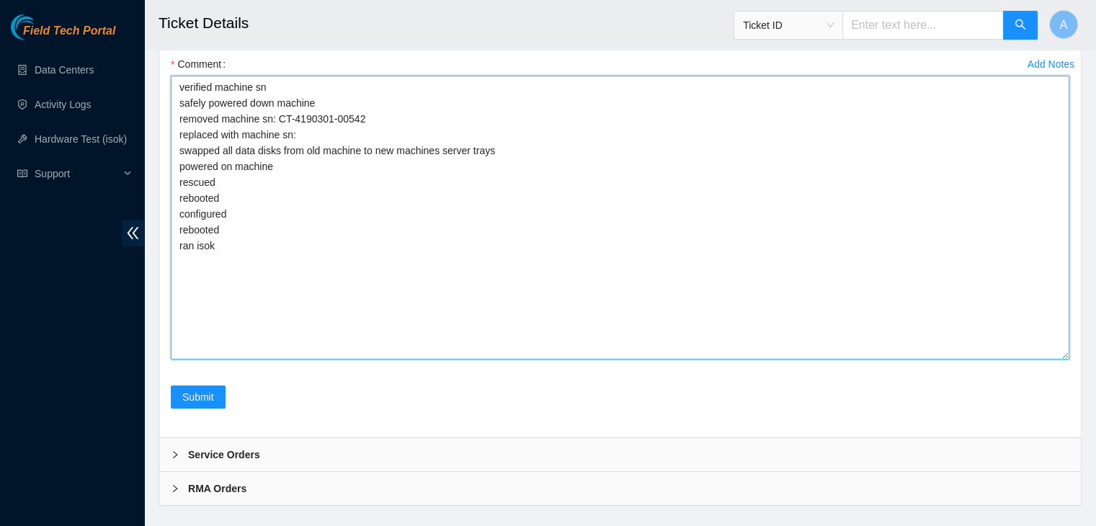
click at [331, 266] on textarea "verified machine sn safely powered down machine removed machine sn: CT-4190301-…" at bounding box center [620, 218] width 899 height 284
paste textarea "CT-4190301-00522"
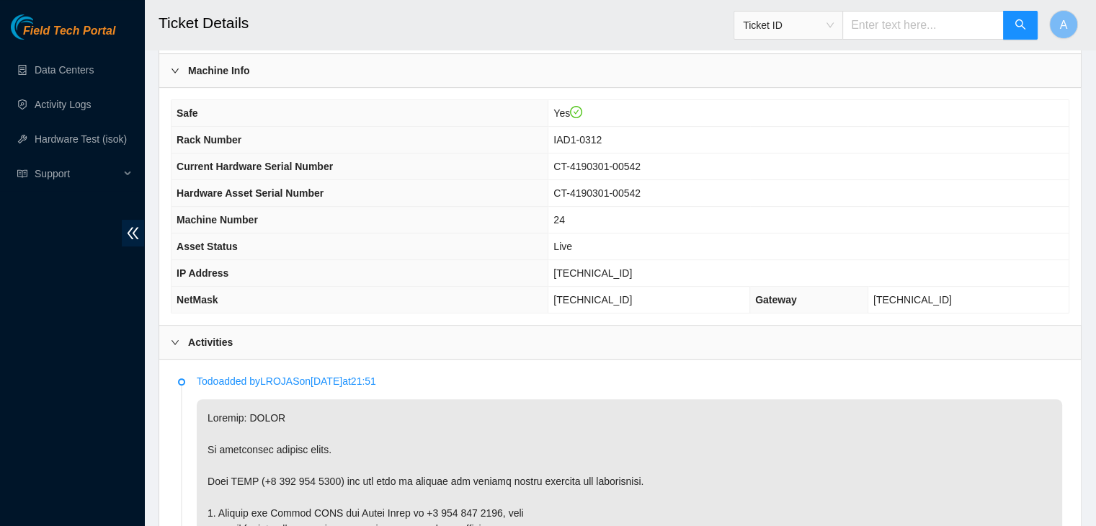
scroll to position [473, 0]
type textarea "verified machine sn safely powered down machine removed machine sn: CT-4190301-…"
click at [623, 266] on span "[TECHNICAL_ID]" at bounding box center [592, 272] width 79 height 12
copy span "[TECHNICAL_ID]"
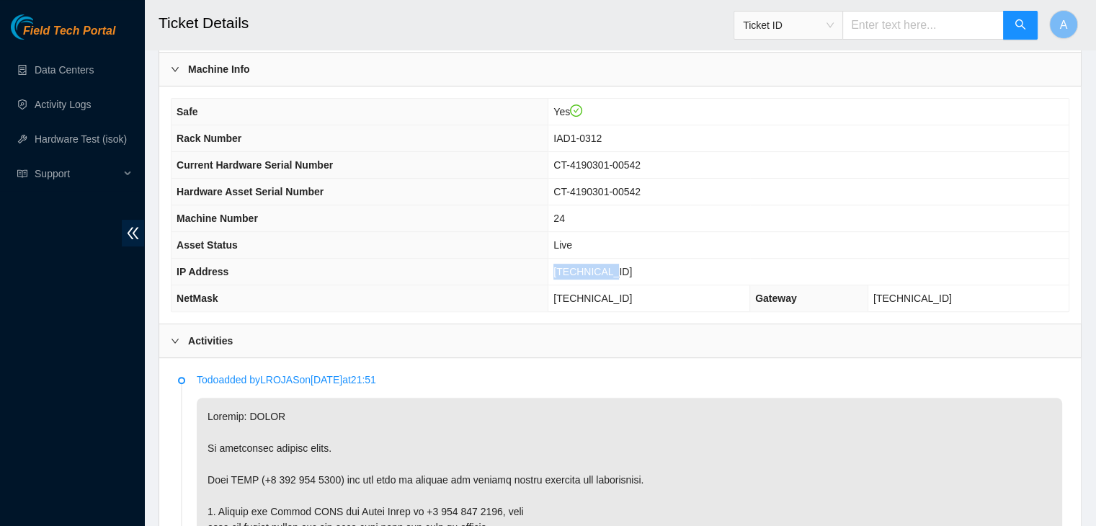
click at [623, 266] on span "[TECHNICAL_ID]" at bounding box center [592, 272] width 79 height 12
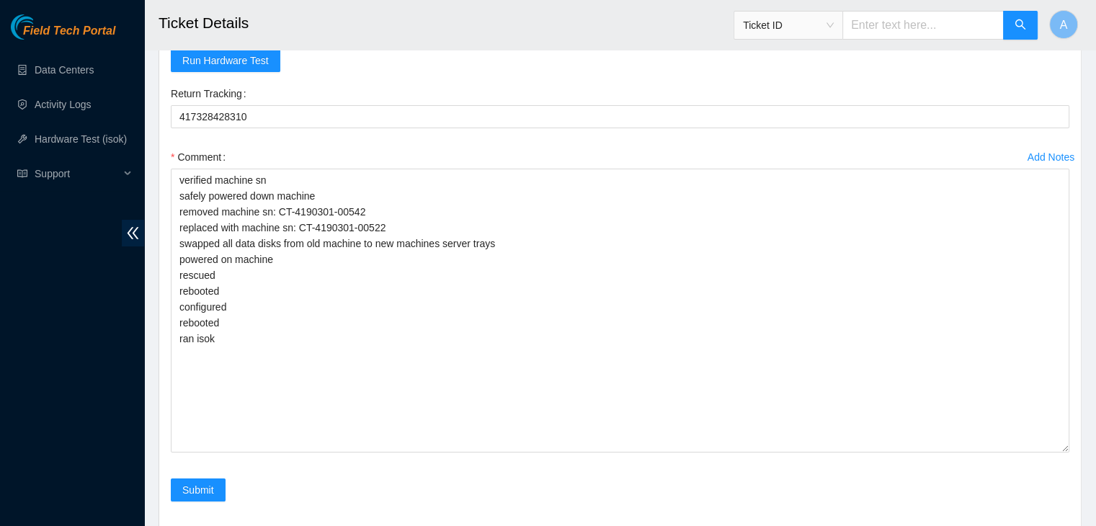
scroll to position [5332, 0]
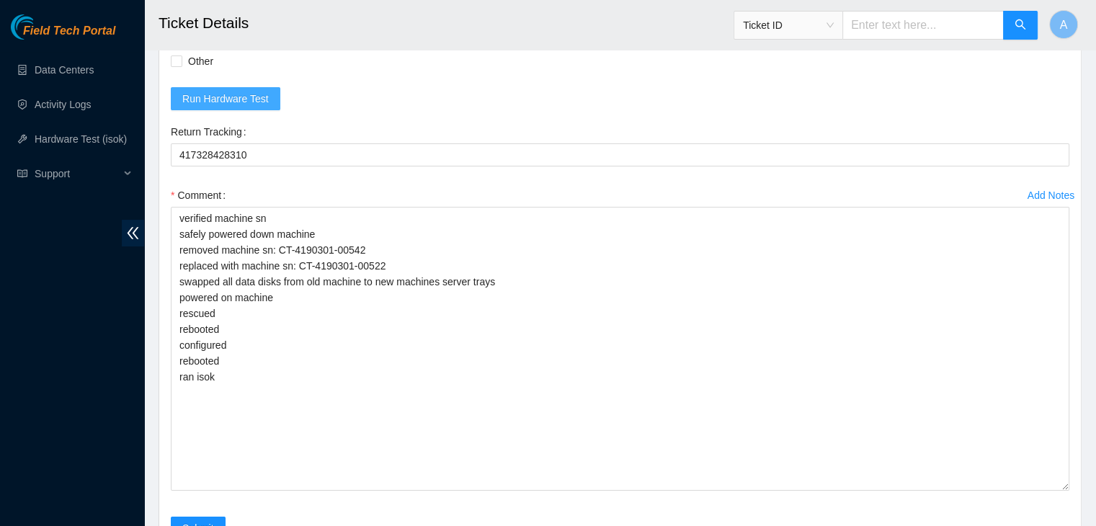
click at [223, 107] on span "Run Hardware Test" at bounding box center [225, 99] width 86 height 16
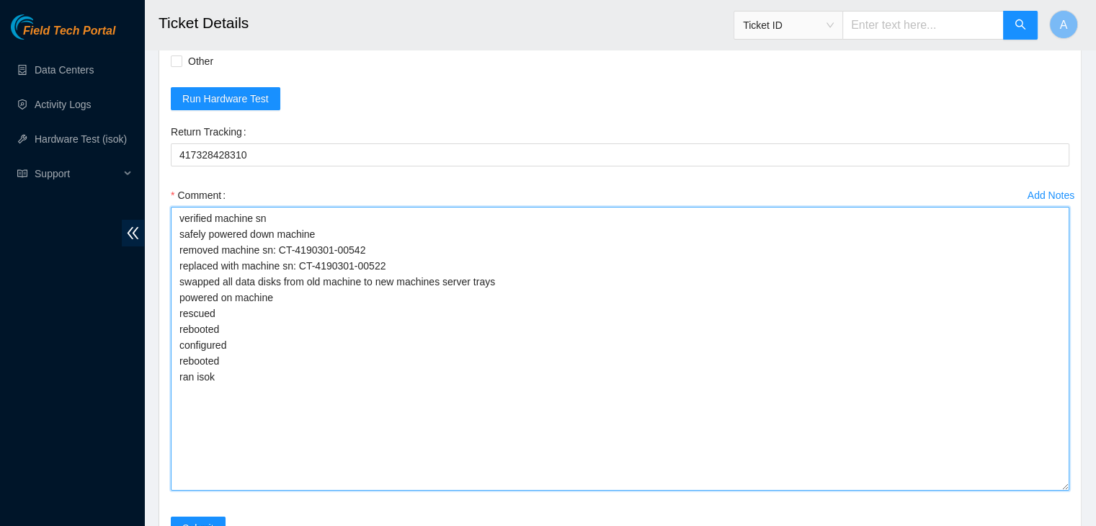
drag, startPoint x: 251, startPoint y: 468, endPoint x: 155, endPoint y: 294, distance: 199.0
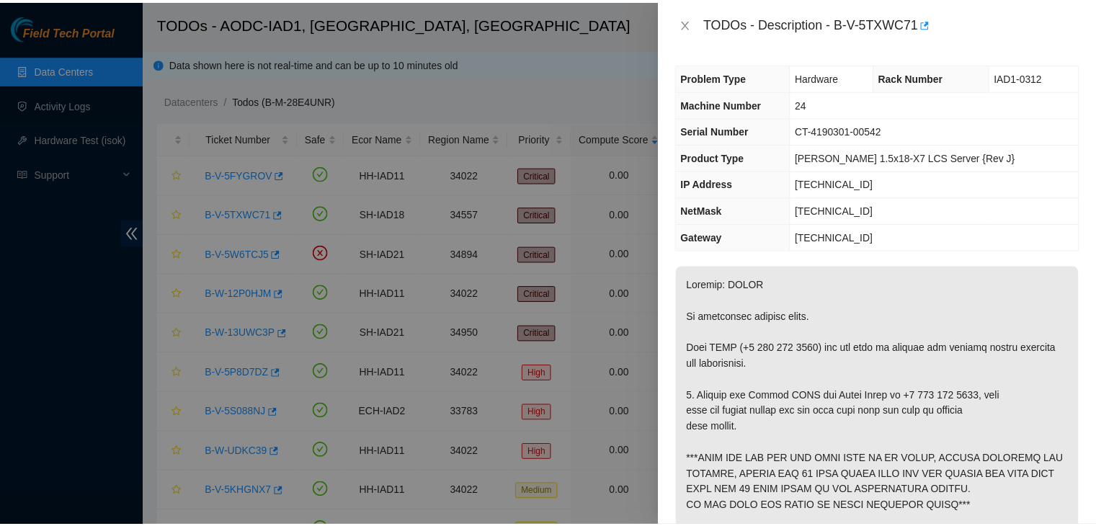
scroll to position [209, 0]
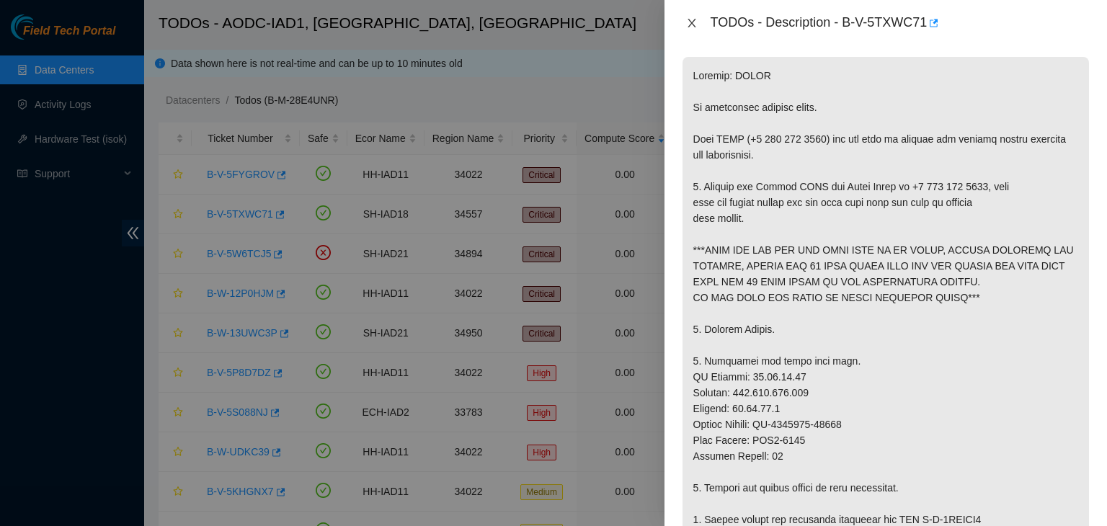
click at [692, 25] on icon "close" at bounding box center [692, 23] width 12 height 12
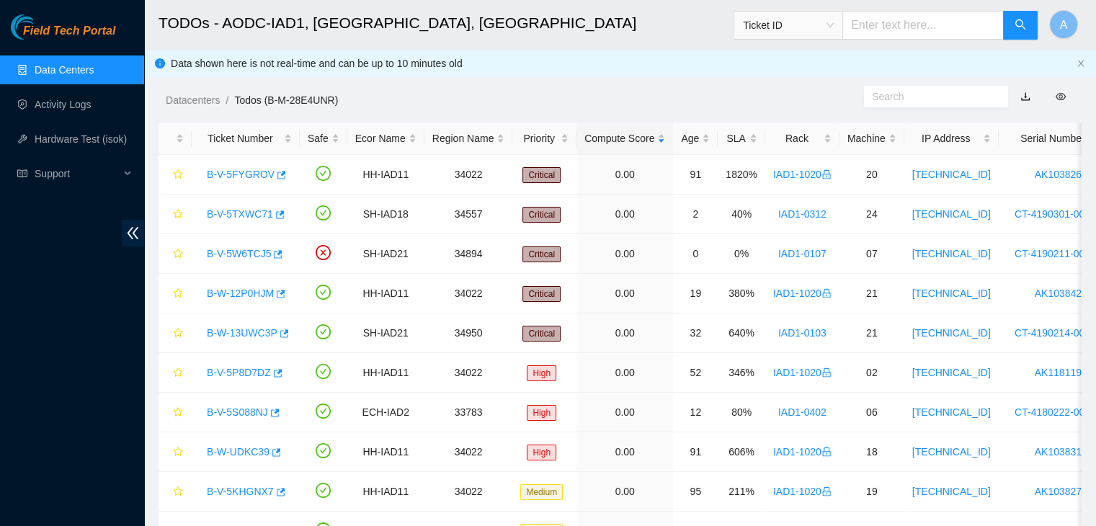
scroll to position [257, 0]
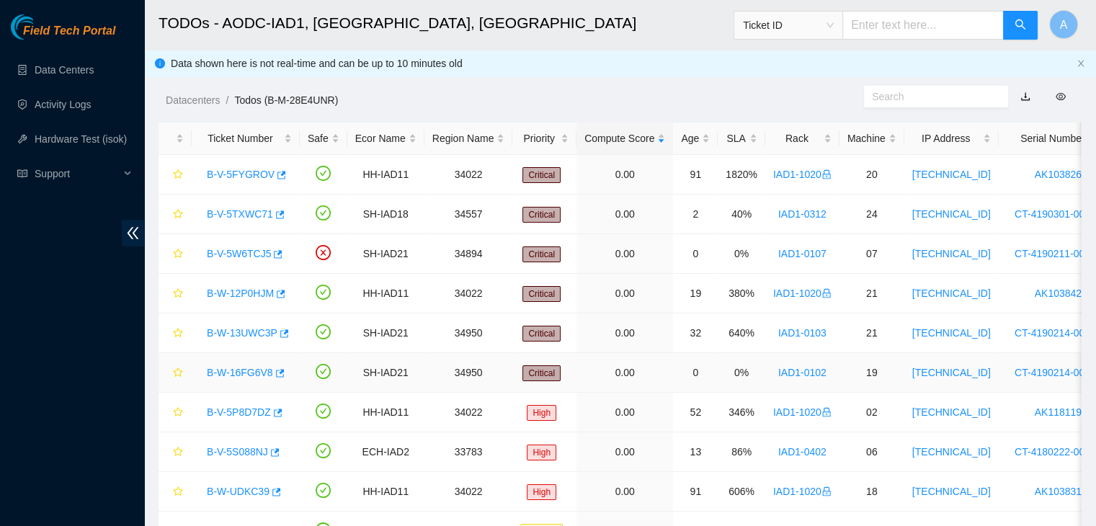
click at [234, 367] on link "B-W-16FG6V8" at bounding box center [240, 373] width 66 height 12
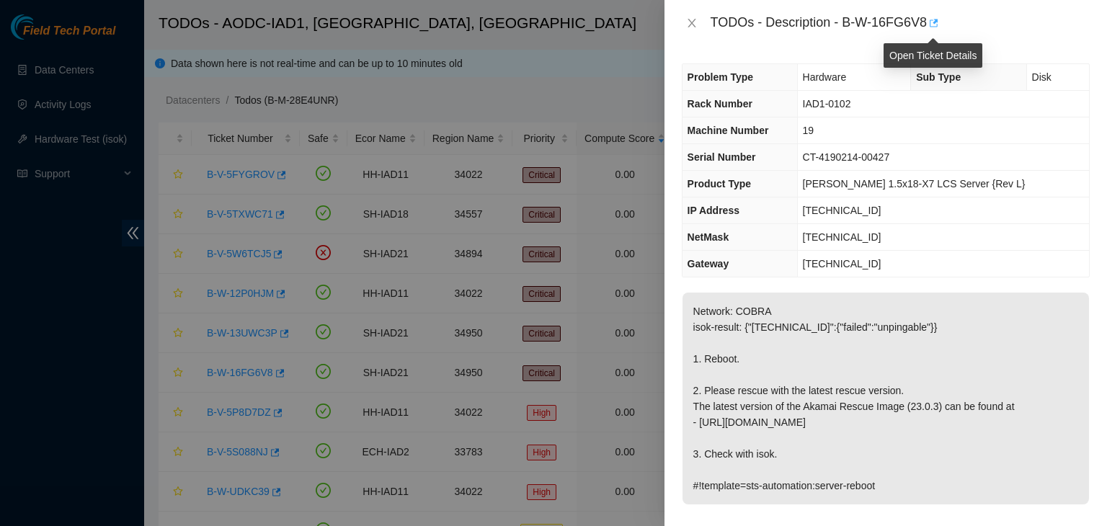
click at [935, 19] on icon "button" at bounding box center [934, 23] width 9 height 8
click at [89, 140] on div at bounding box center [553, 263] width 1107 height 526
click at [692, 23] on icon "close" at bounding box center [692, 23] width 12 height 12
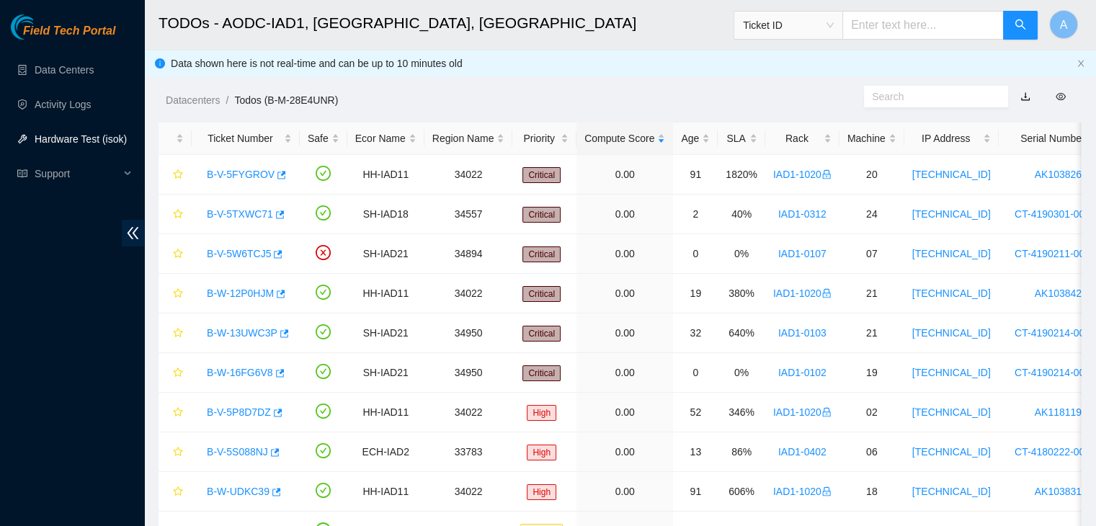
click at [102, 139] on link "Hardware Test (isok)" at bounding box center [81, 139] width 92 height 12
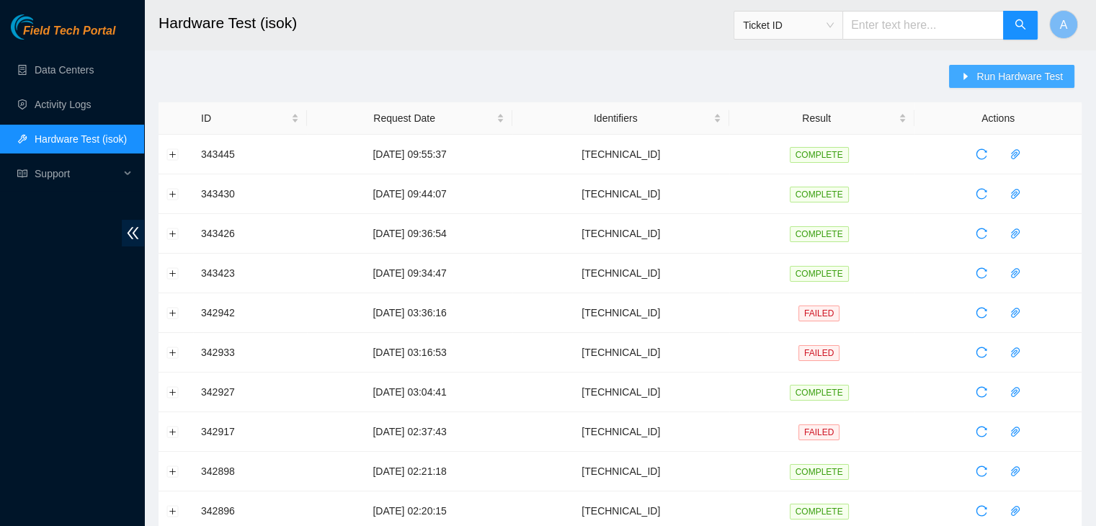
click at [994, 70] on span "Run Hardware Test" at bounding box center [1019, 76] width 86 height 16
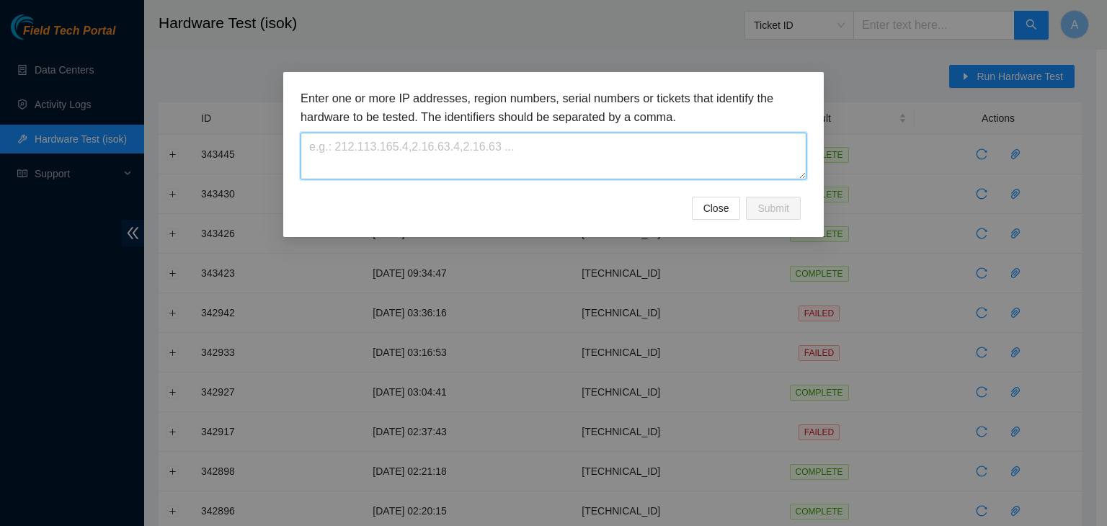
click at [585, 144] on textarea at bounding box center [553, 156] width 506 height 47
paste textarea "[TECHNICAL_ID]"
type textarea "[TECHNICAL_ID]"
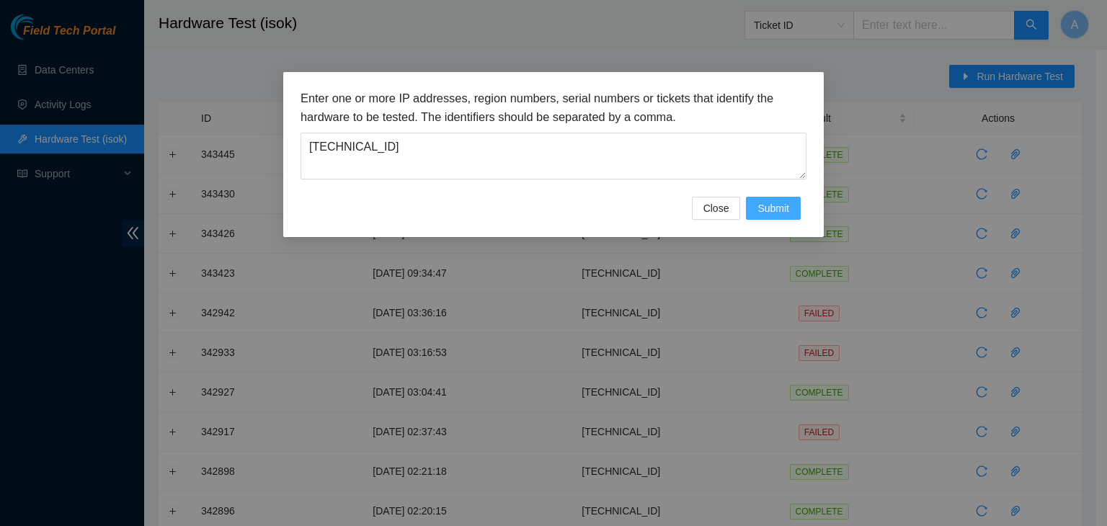
click at [779, 209] on span "Submit" at bounding box center [773, 208] width 32 height 16
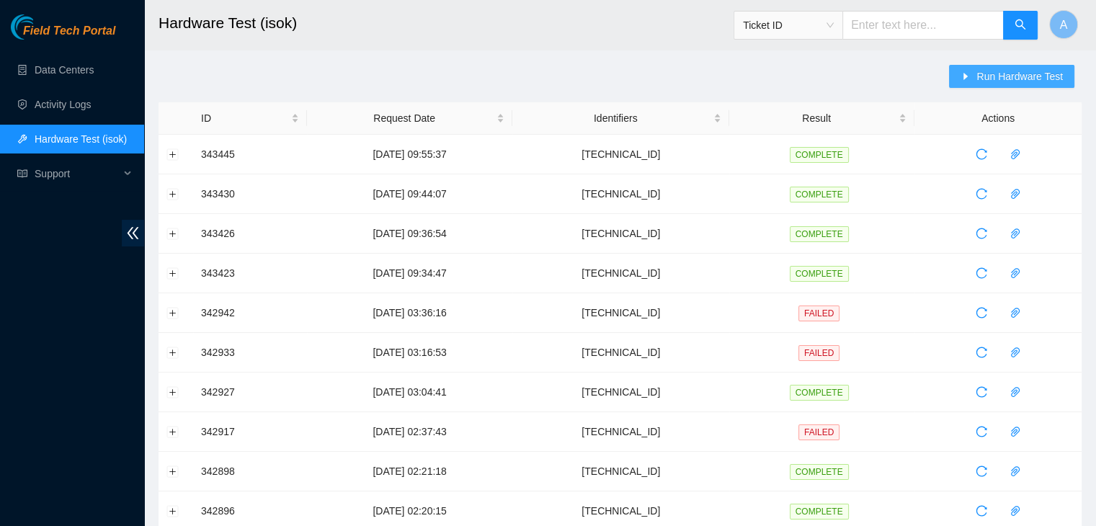
click at [1001, 79] on span "Run Hardware Test" at bounding box center [1019, 76] width 86 height 16
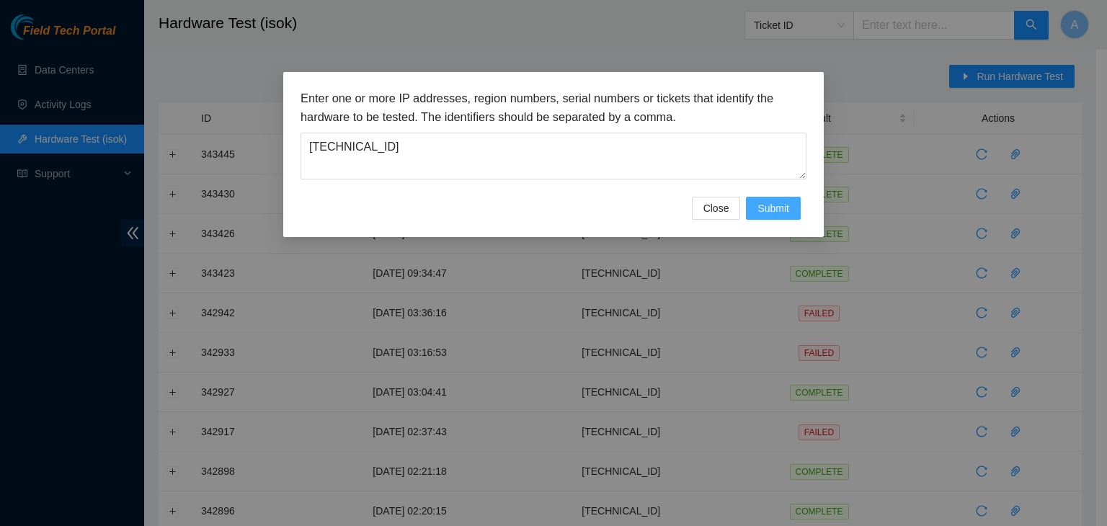
click at [767, 208] on span "Submit" at bounding box center [773, 208] width 32 height 16
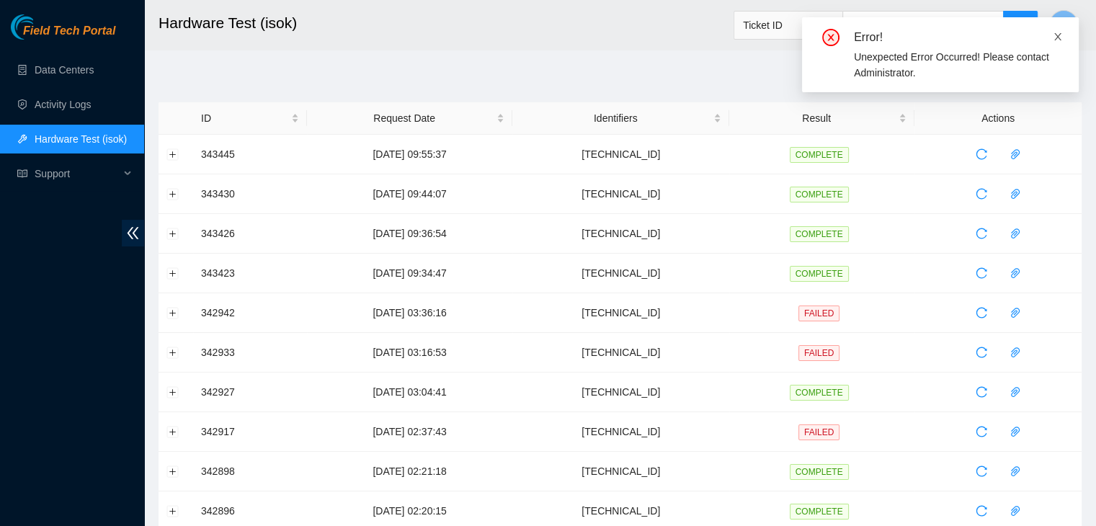
click at [1061, 39] on icon "close" at bounding box center [1058, 37] width 10 height 10
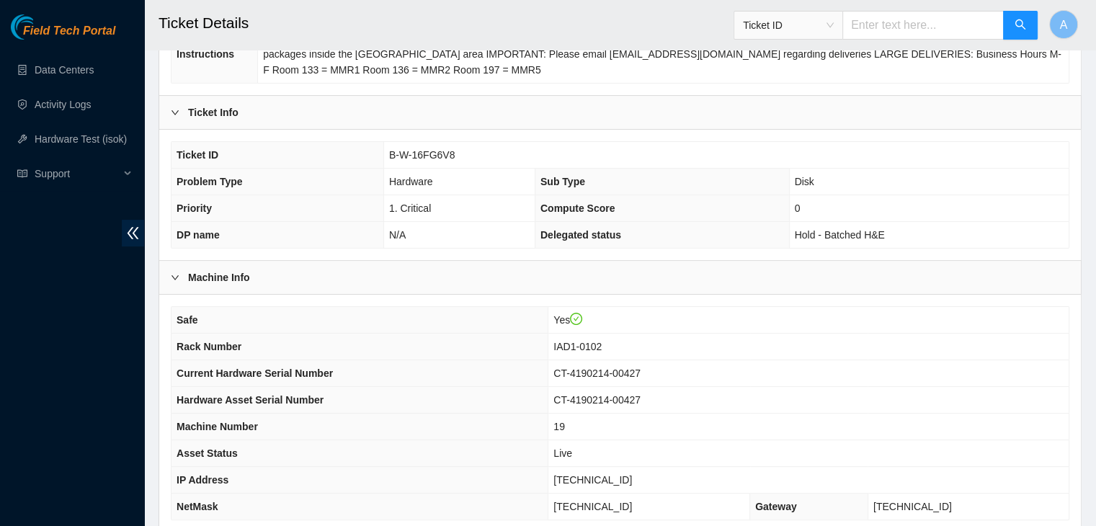
scroll to position [447, 0]
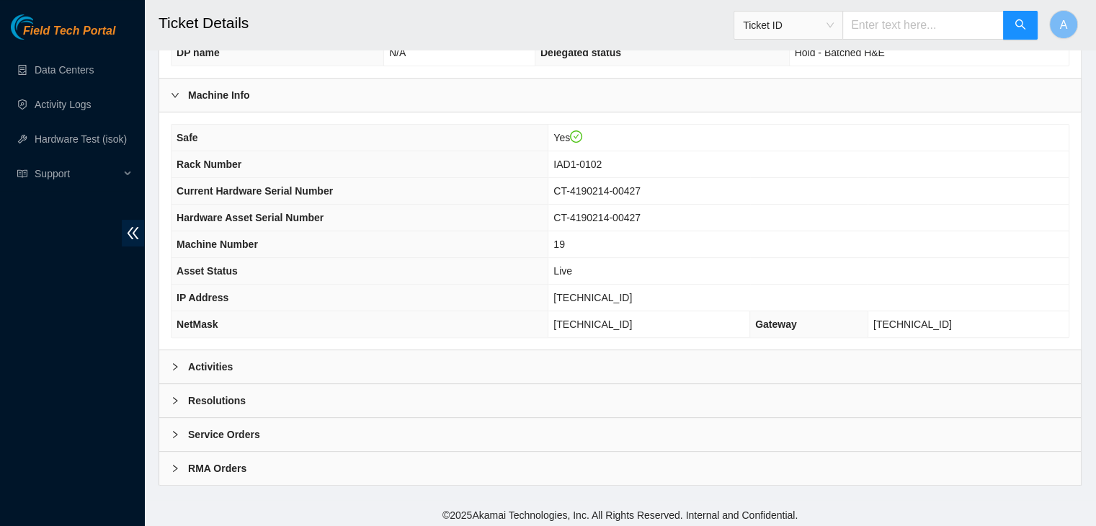
click at [586, 352] on div "Activities" at bounding box center [620, 366] width 922 height 33
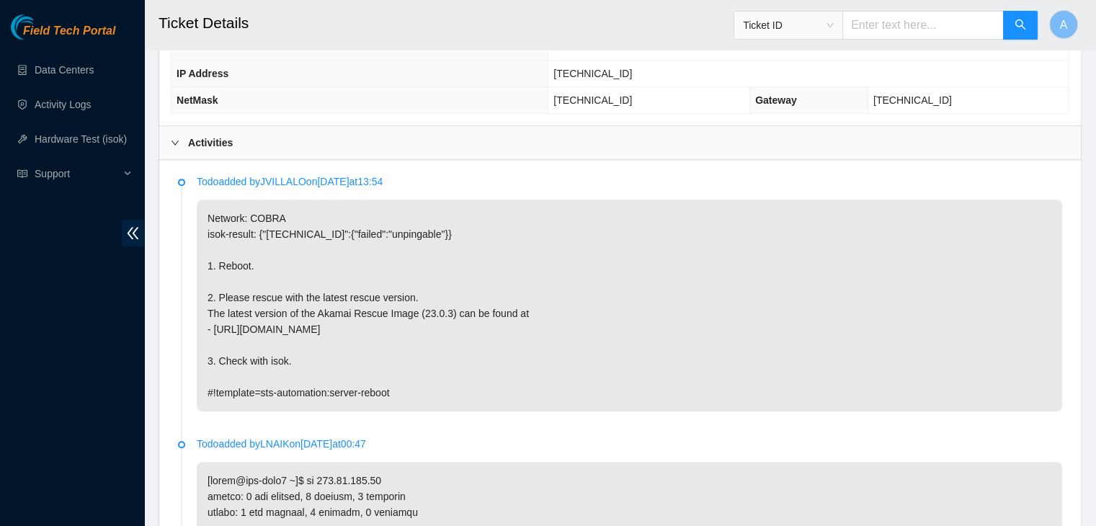
scroll to position [663, 0]
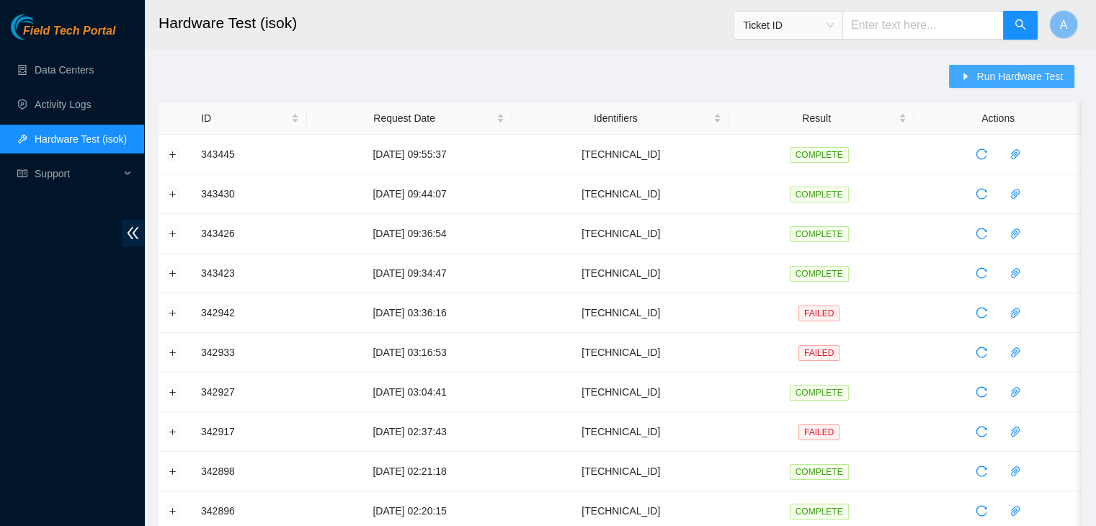
click at [997, 77] on span "Run Hardware Test" at bounding box center [1019, 76] width 86 height 16
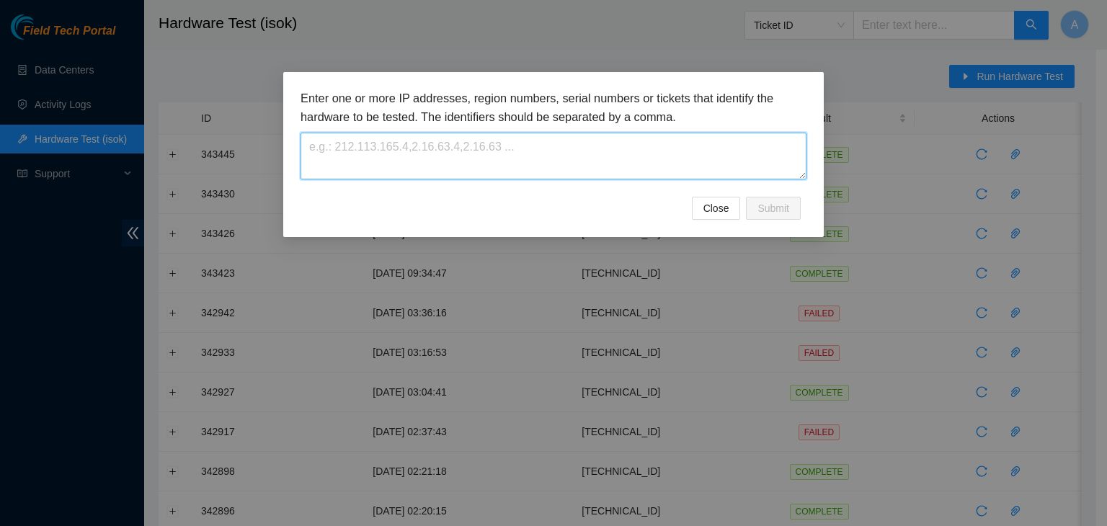
click at [752, 135] on textarea at bounding box center [553, 156] width 506 height 47
paste textarea "[TECHNICAL_ID]"
type textarea "[TECHNICAL_ID]"
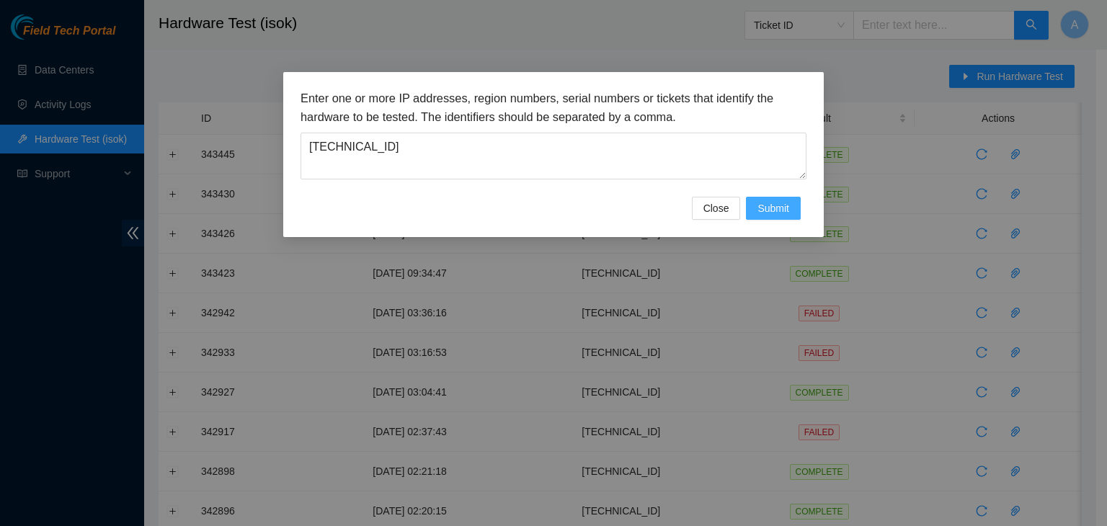
click at [796, 202] on button "Submit" at bounding box center [773, 208] width 55 height 23
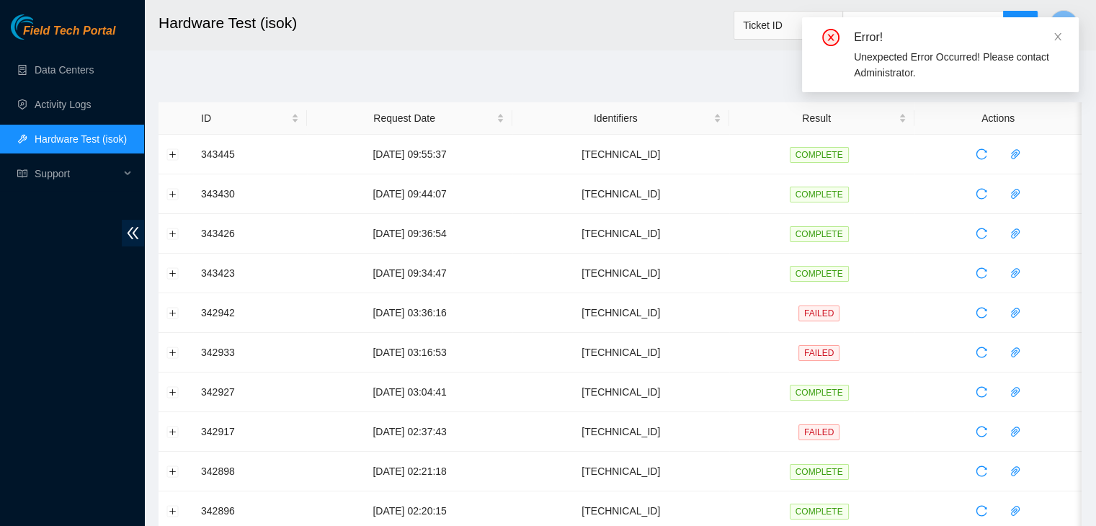
click at [1052, 35] on div "Error!" at bounding box center [958, 37] width 208 height 17
click at [1057, 35] on icon "close" at bounding box center [1058, 37] width 10 height 10
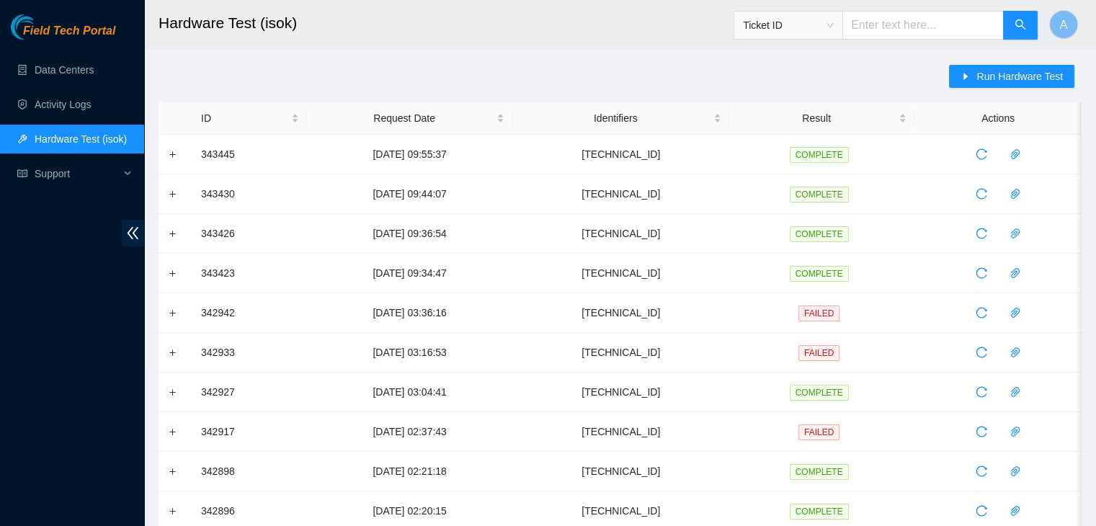
click at [986, 64] on main "Hardware Test (isok) Ticket ID A Run Hardware Test ID Request Date Identifiers …" at bounding box center [620, 494] width 952 height 988
click at [991, 84] on button "Run Hardware Test" at bounding box center [1011, 76] width 125 height 23
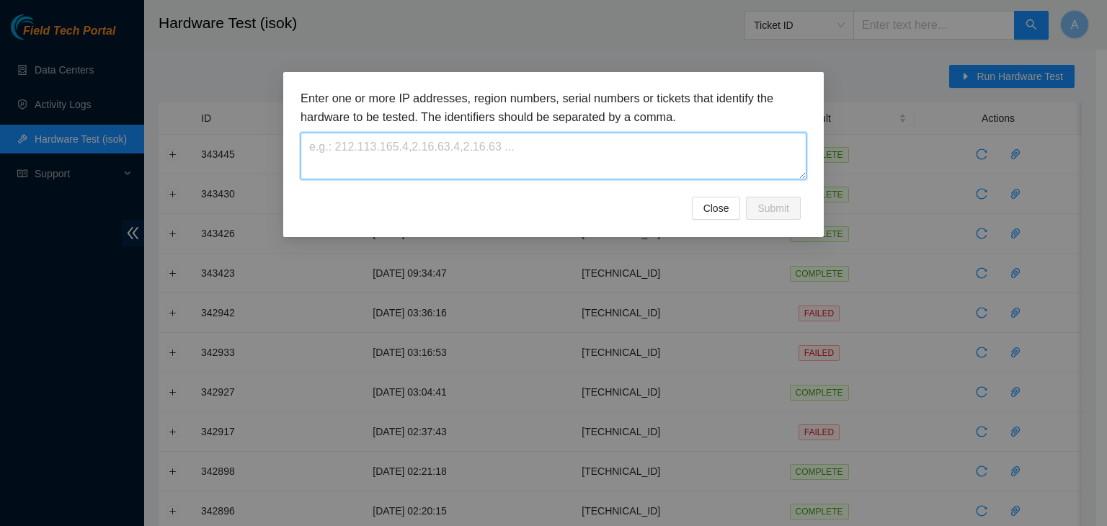
click at [669, 151] on textarea at bounding box center [553, 156] width 506 height 47
paste textarea "[TECHNICAL_ID]"
type textarea "[TECHNICAL_ID]"
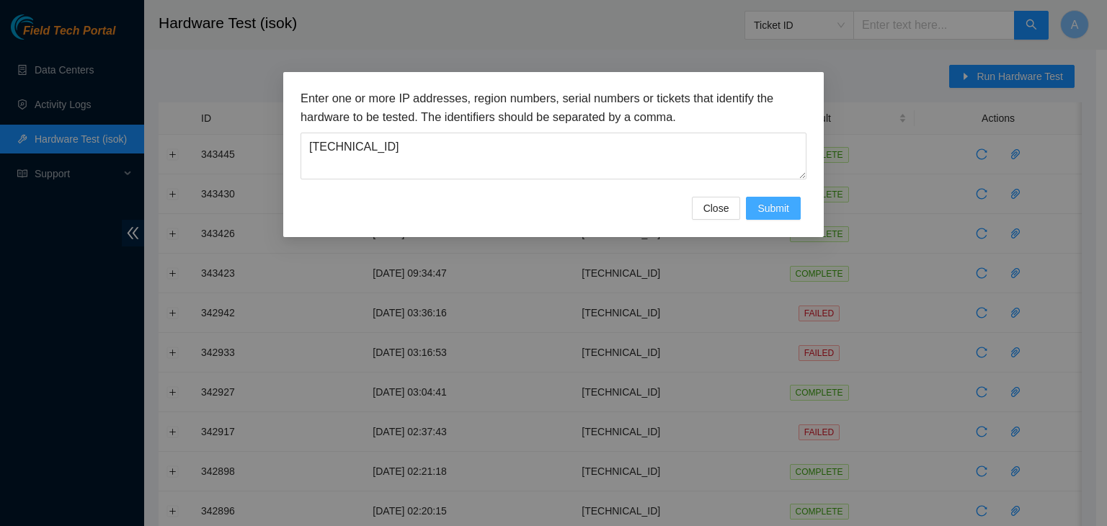
click at [771, 200] on span "Submit" at bounding box center [773, 208] width 32 height 16
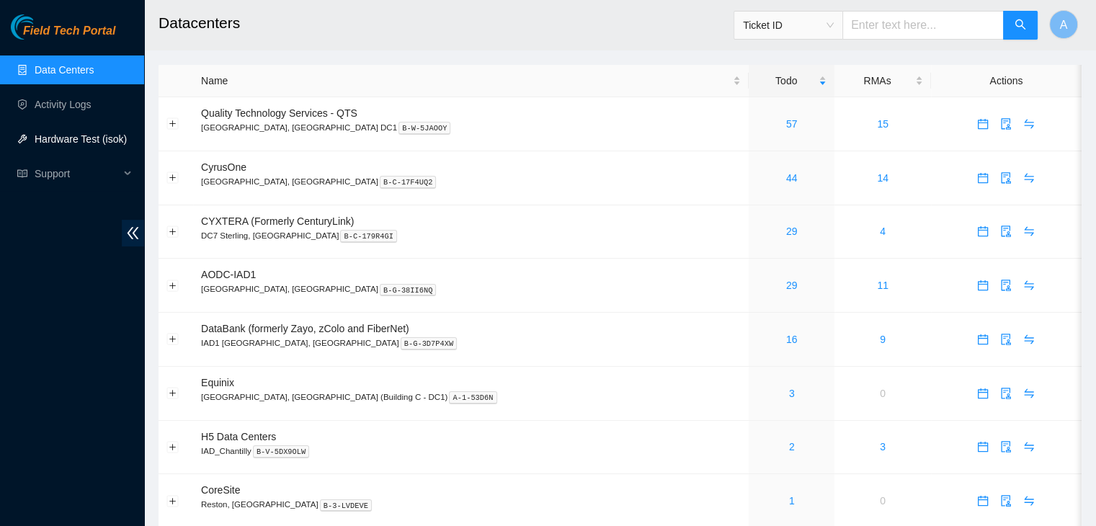
click at [120, 145] on link "Hardware Test (isok)" at bounding box center [81, 139] width 92 height 12
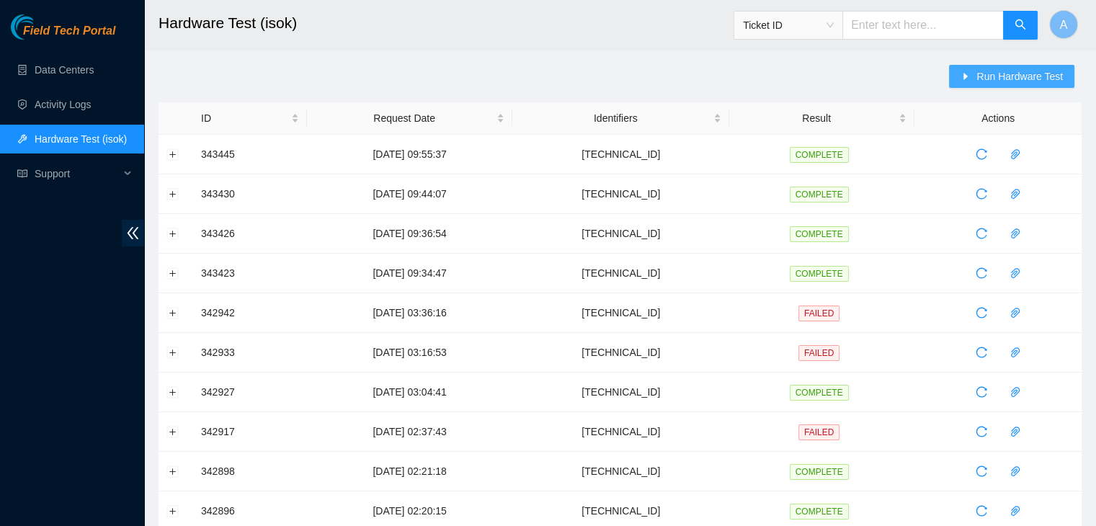
click at [1052, 67] on button "Run Hardware Test" at bounding box center [1011, 76] width 125 height 23
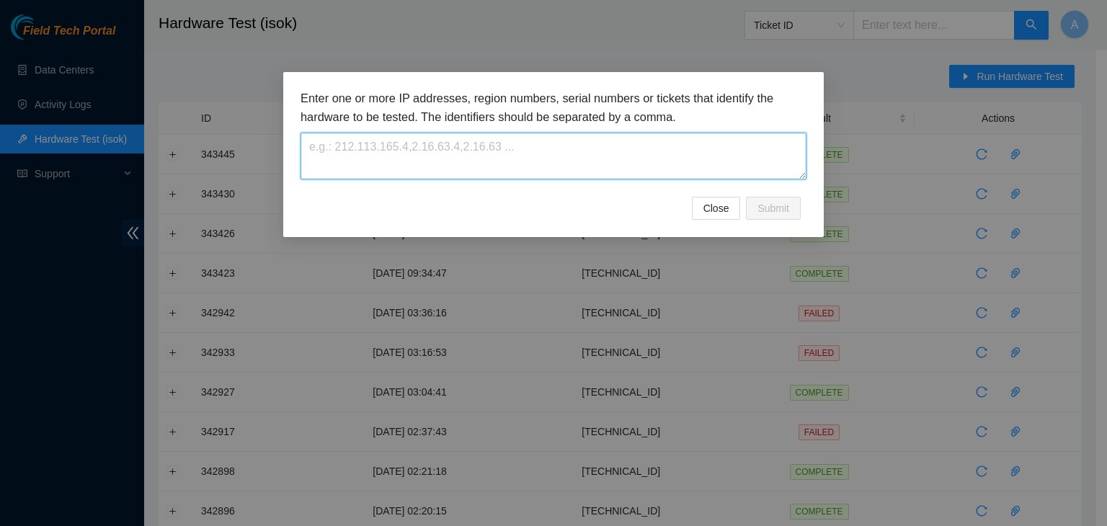
click at [738, 168] on textarea at bounding box center [553, 156] width 506 height 47
paste textarea "[TECHNICAL_ID]"
type textarea "[TECHNICAL_ID]"
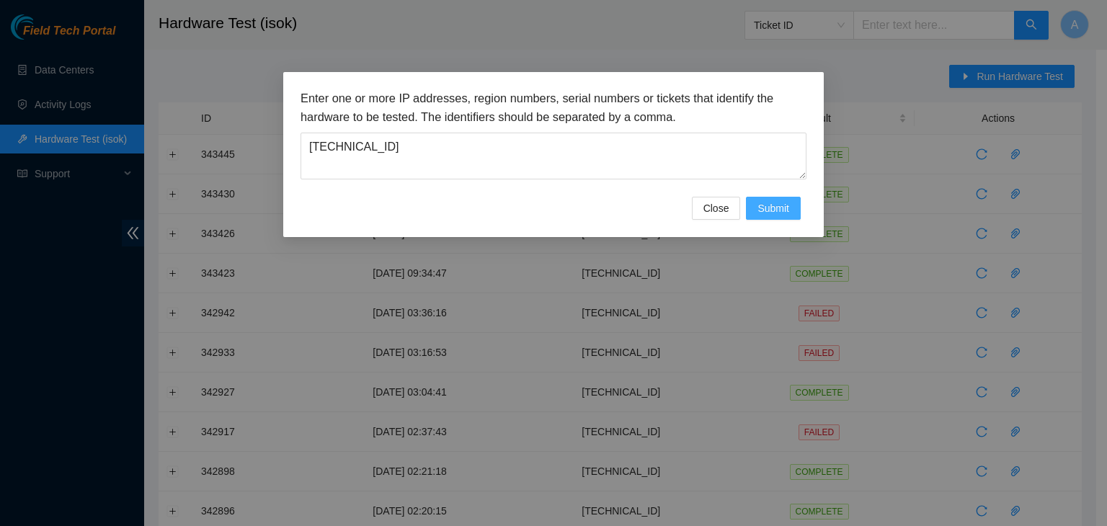
click at [773, 208] on span "Submit" at bounding box center [773, 208] width 32 height 16
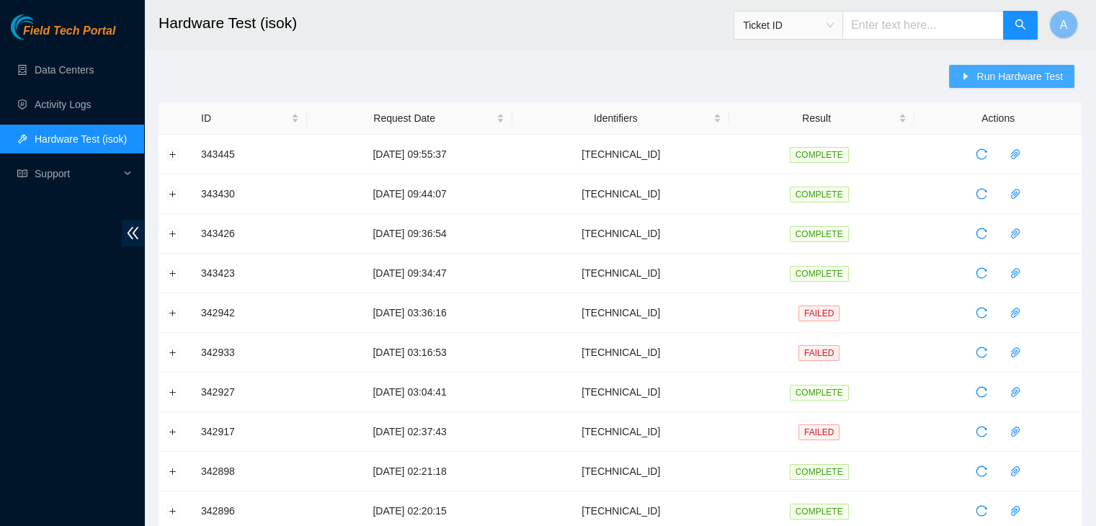
click at [989, 68] on span "Run Hardware Test" at bounding box center [1019, 76] width 86 height 16
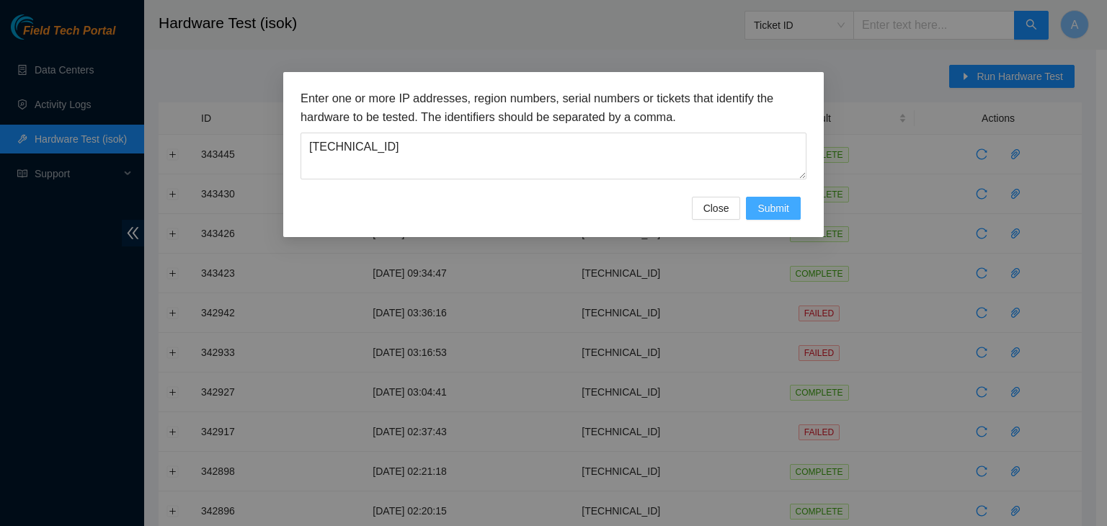
click at [787, 213] on span "Submit" at bounding box center [773, 208] width 32 height 16
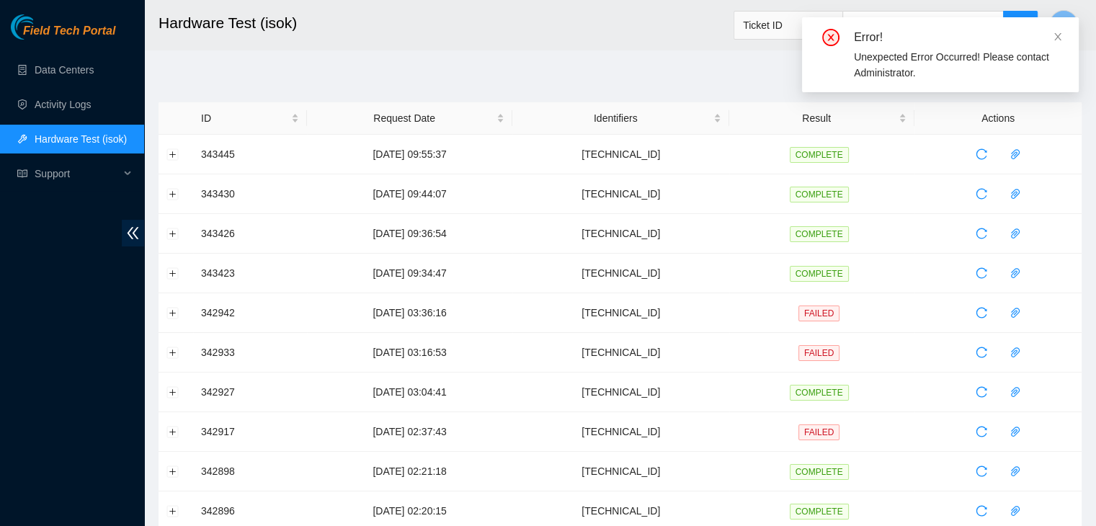
click at [1064, 41] on div "Error! Unexpected Error Occurred! Please contact Administrator." at bounding box center [940, 54] width 277 height 75
click at [1061, 38] on icon "close" at bounding box center [1058, 37] width 10 height 10
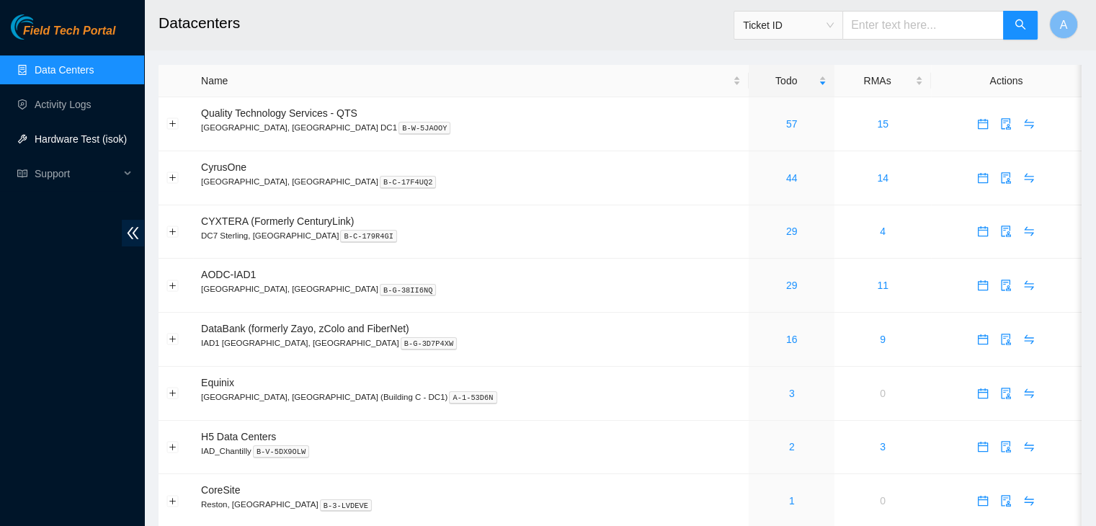
click at [92, 135] on link "Hardware Test (isok)" at bounding box center [81, 139] width 92 height 12
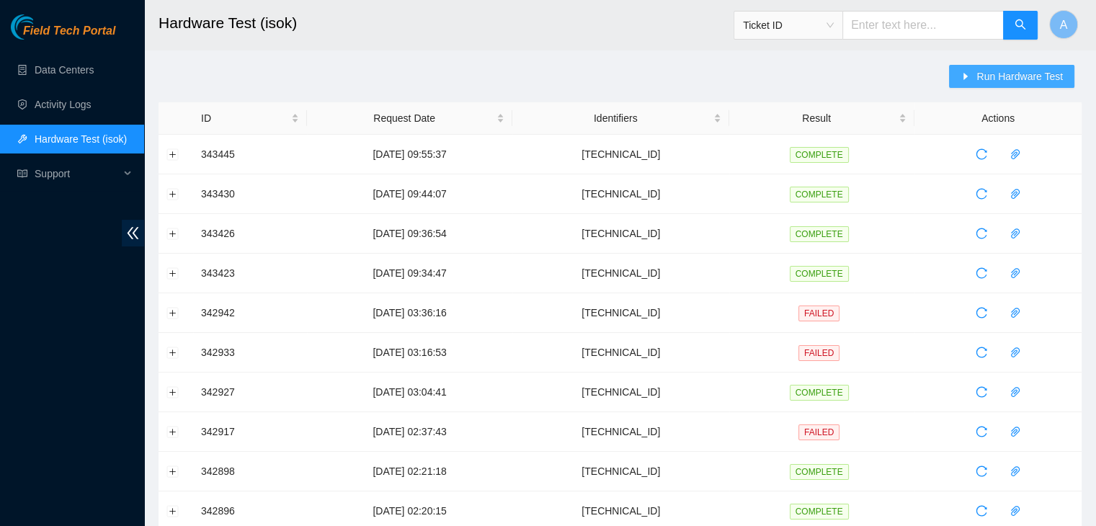
click at [994, 65] on button "Run Hardware Test" at bounding box center [1011, 76] width 125 height 23
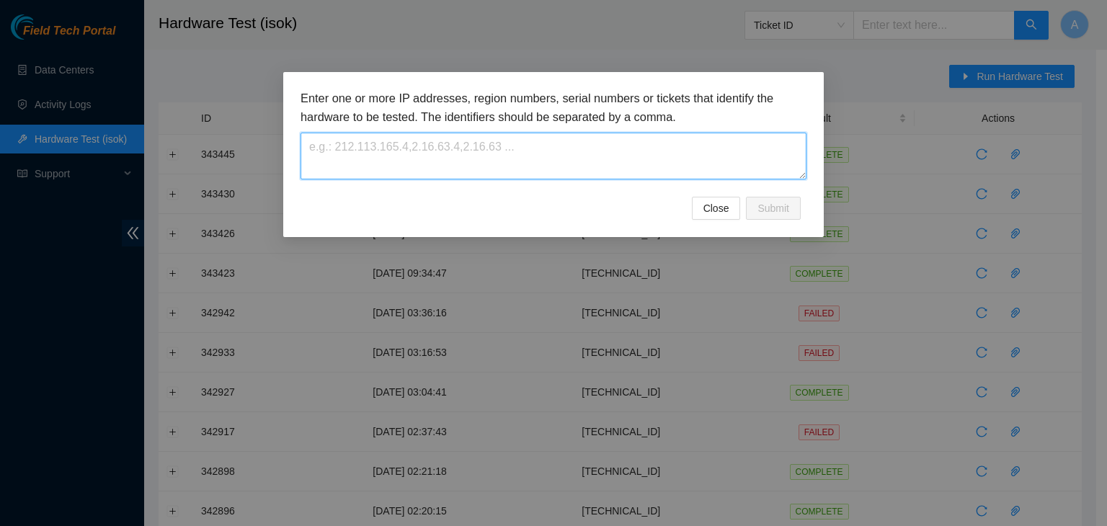
click at [731, 161] on textarea at bounding box center [553, 156] width 506 height 47
paste textarea "verified machine sn safely powered down machine removed machine sn: CT-4190301-…"
type textarea "verified machine sn safely powered down machine removed machine sn: CT-4190301-…"
drag, startPoint x: 494, startPoint y: 166, endPoint x: 287, endPoint y: -18, distance: 276.6
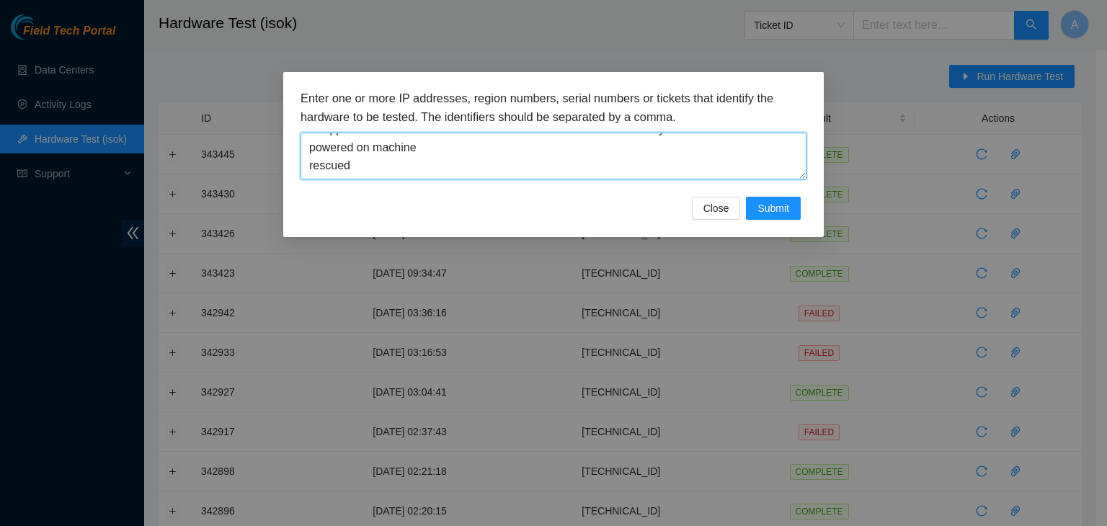
click at [287, 0] on html "Field Tech Portal Data Centers Activity Logs Hardware Test (isok) Support Hardw…" at bounding box center [553, 263] width 1107 height 526
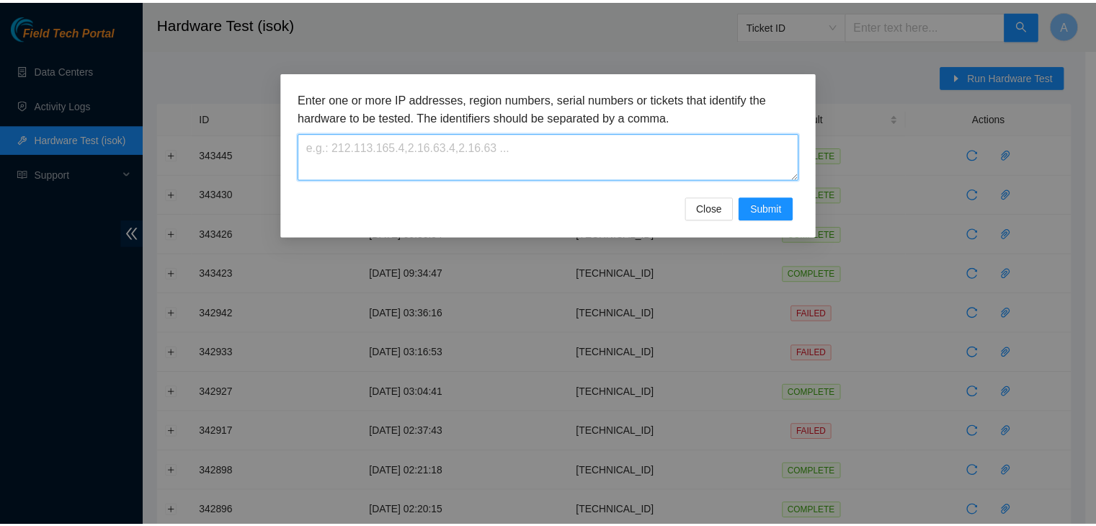
scroll to position [0, 0]
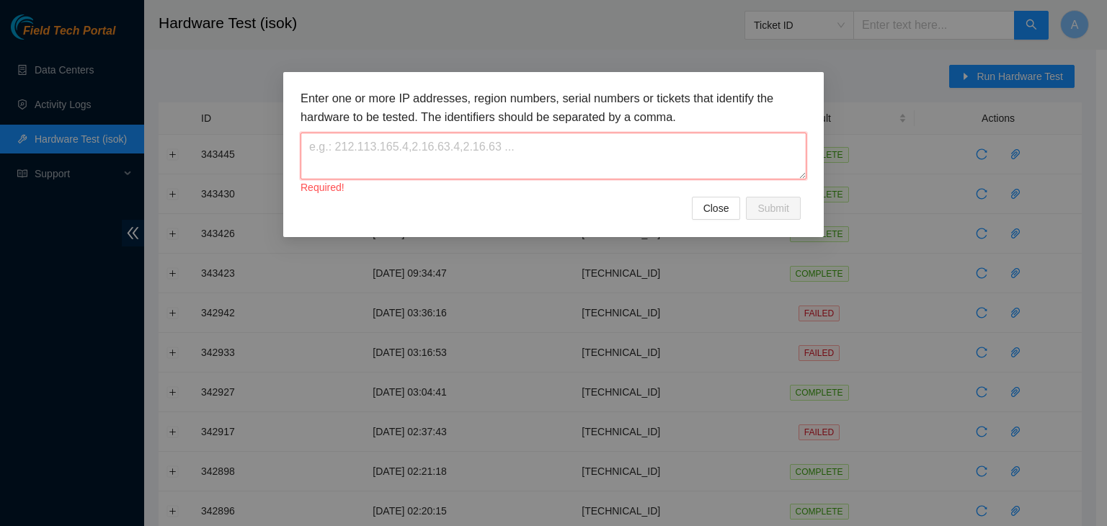
paste textarea "[TECHNICAL_ID]"
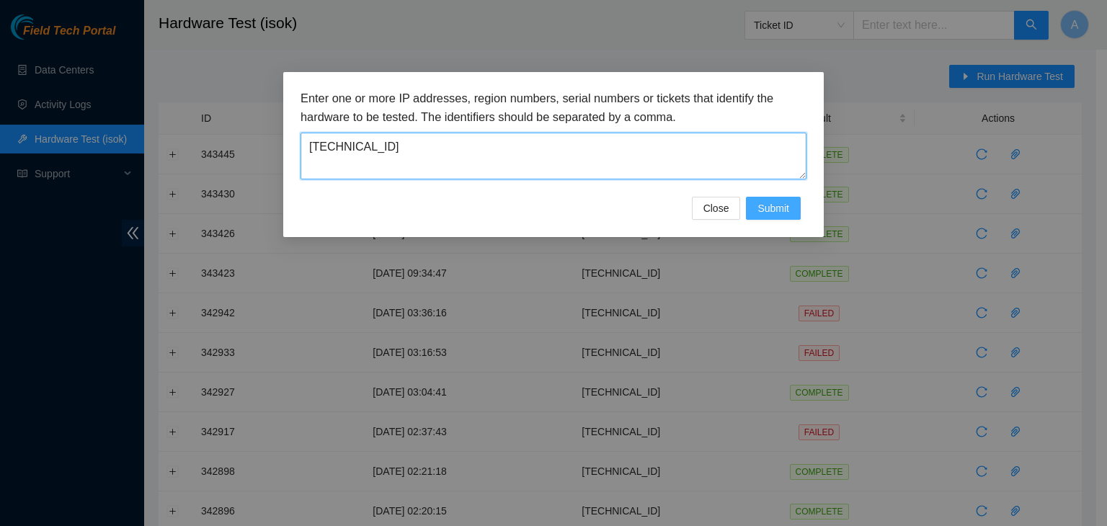
type textarea "[TECHNICAL_ID]"
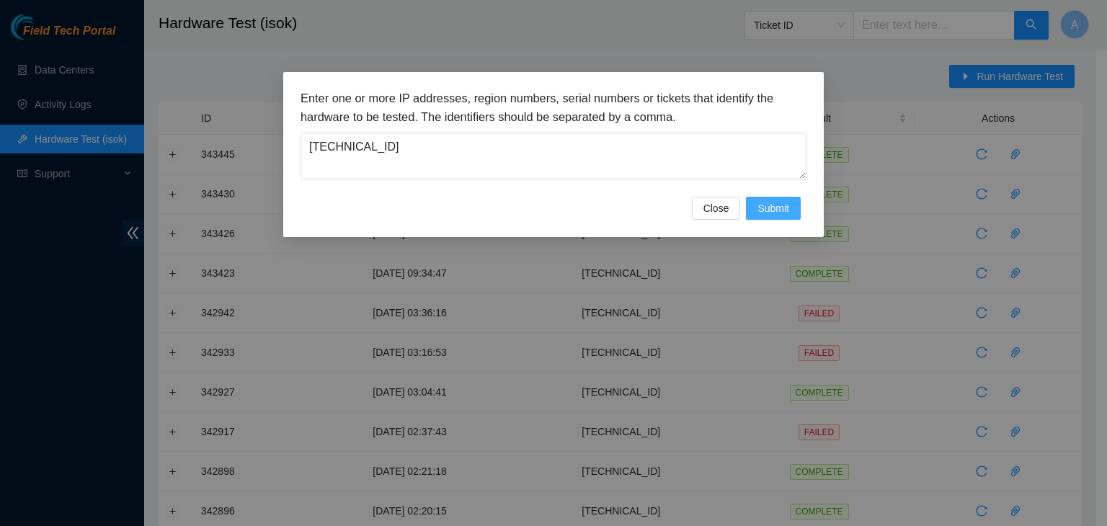
click at [752, 203] on button "Submit" at bounding box center [773, 208] width 55 height 23
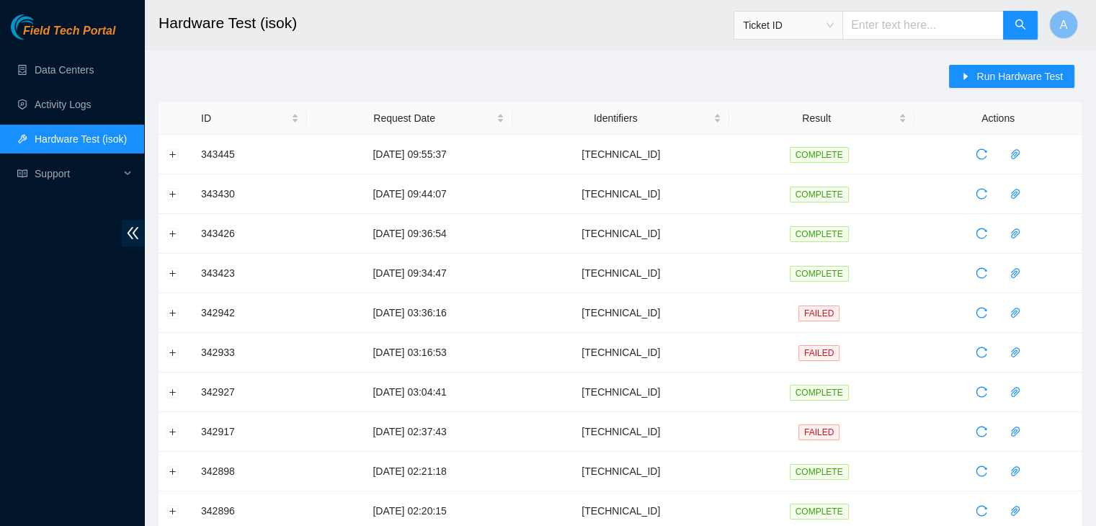
click at [43, 297] on div "Field Tech Portal Data Centers Activity Logs Hardware Test (isok) Support" at bounding box center [72, 270] width 144 height 512
click at [968, 66] on button "Run Hardware Test" at bounding box center [1011, 76] width 125 height 23
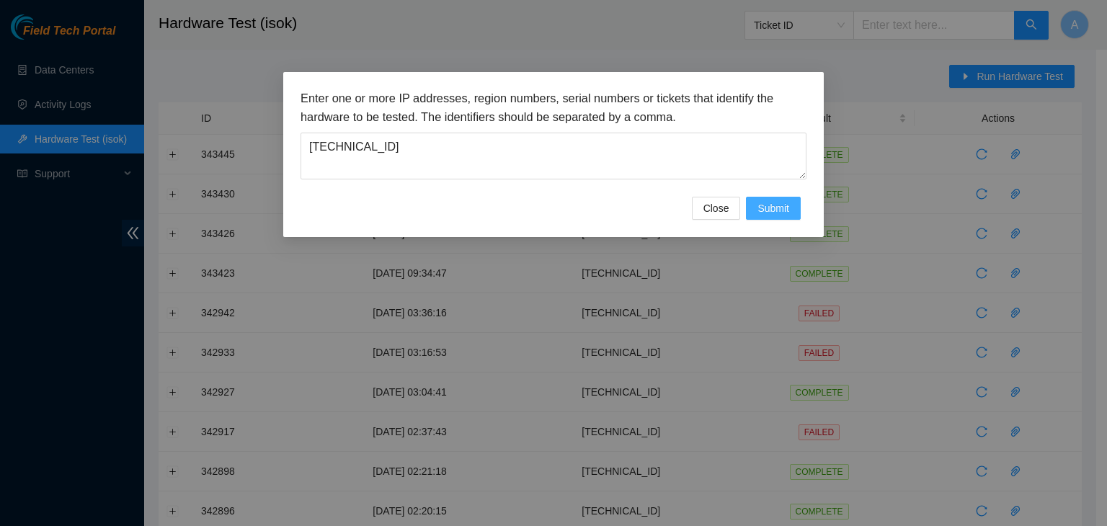
click at [767, 199] on button "Submit" at bounding box center [773, 208] width 55 height 23
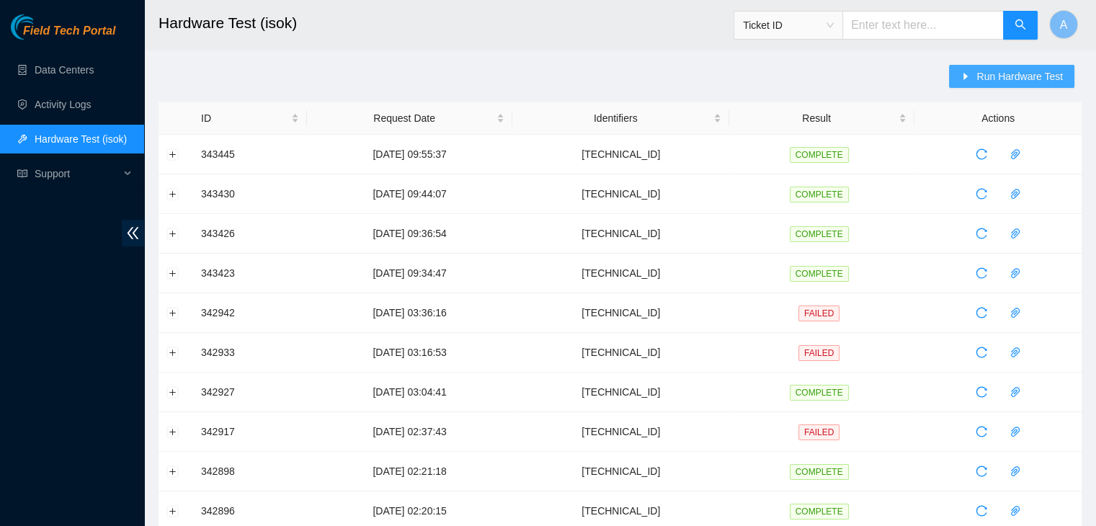
click at [976, 79] on button "Run Hardware Test" at bounding box center [1011, 76] width 125 height 23
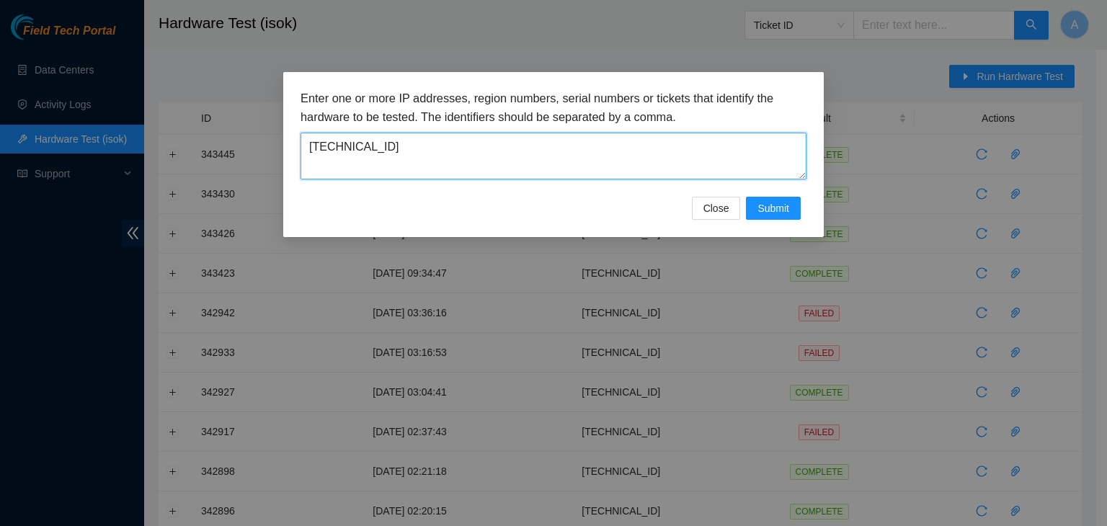
click at [682, 148] on textarea "[TECHNICAL_ID]" at bounding box center [553, 156] width 506 height 47
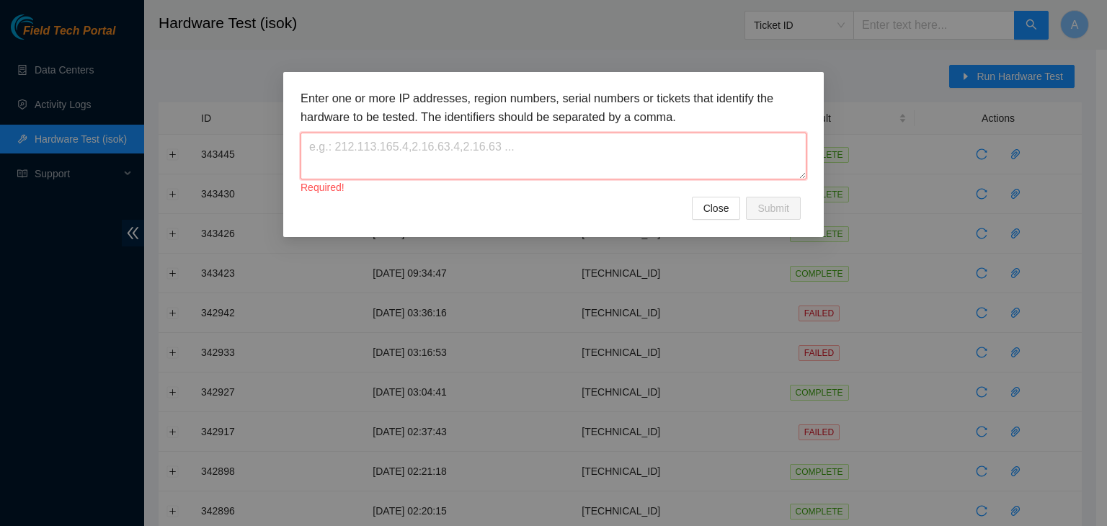
paste textarea "104.84.154.38"
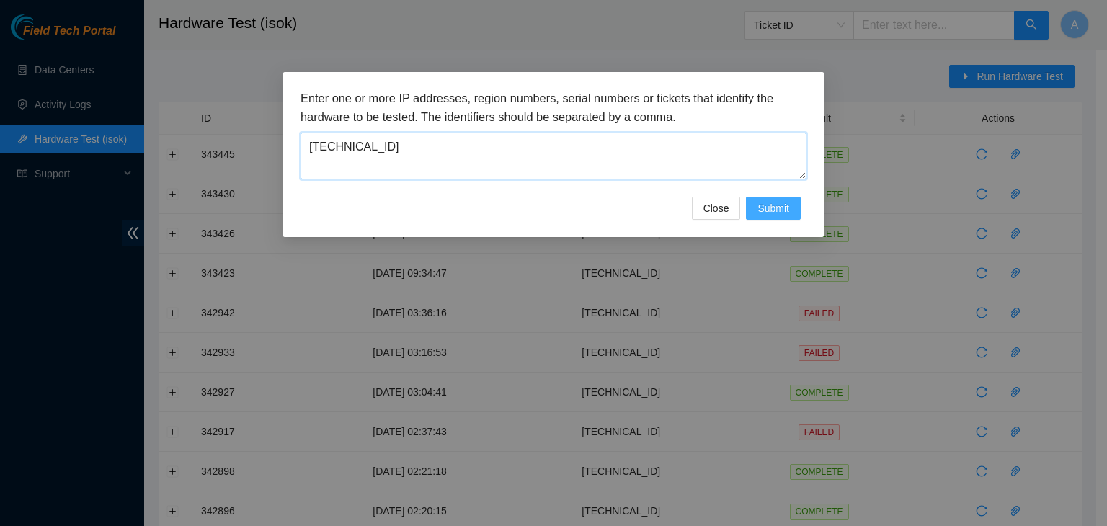
type textarea "104.84.154.38"
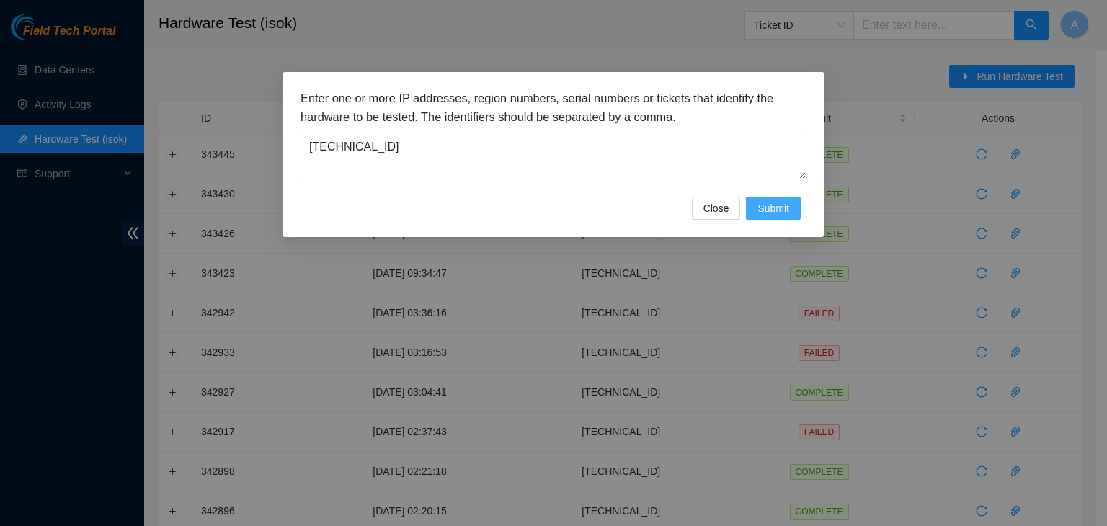
click at [759, 208] on span "Submit" at bounding box center [773, 208] width 32 height 16
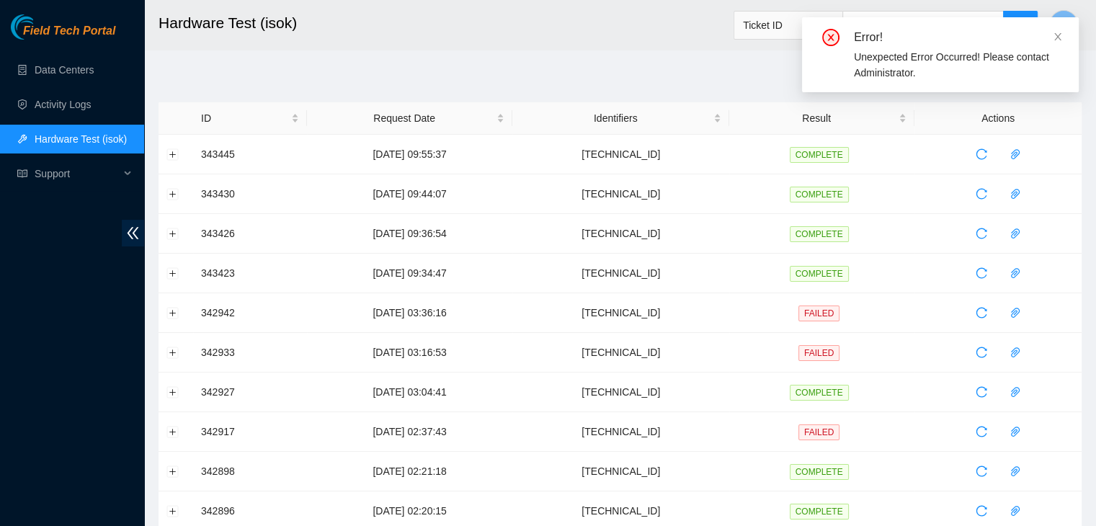
click at [1063, 40] on div "Error! Unexpected Error Occurred! Please contact Administrator." at bounding box center [940, 54] width 277 height 75
click at [1061, 37] on icon "close" at bounding box center [1058, 37] width 10 height 10
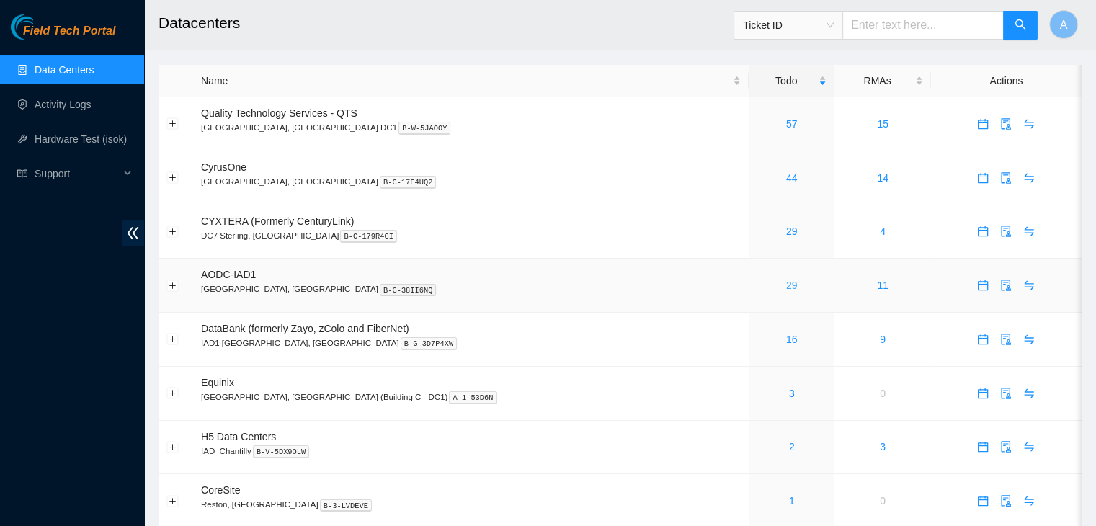
click at [786, 287] on link "29" at bounding box center [792, 286] width 12 height 12
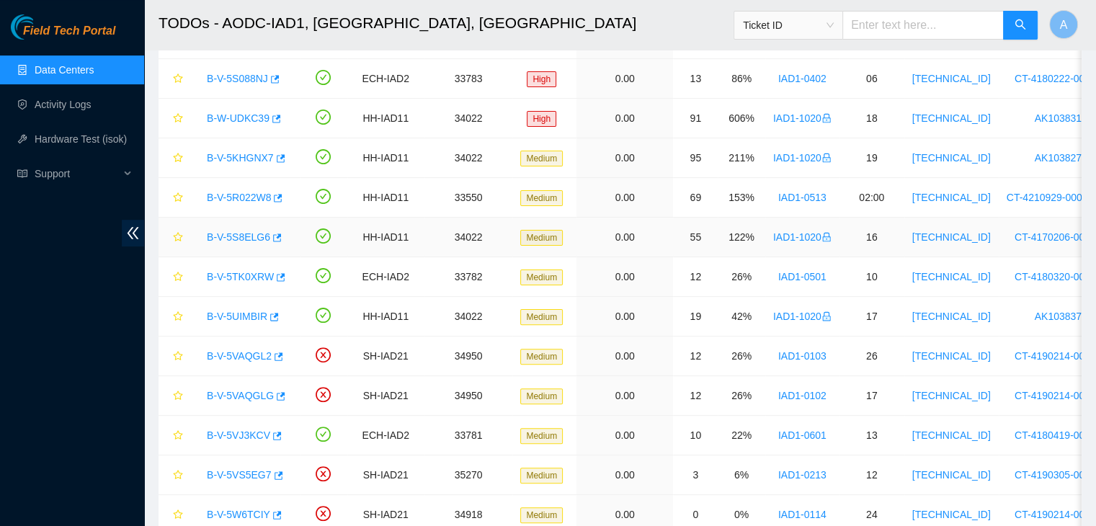
scroll to position [376, 0]
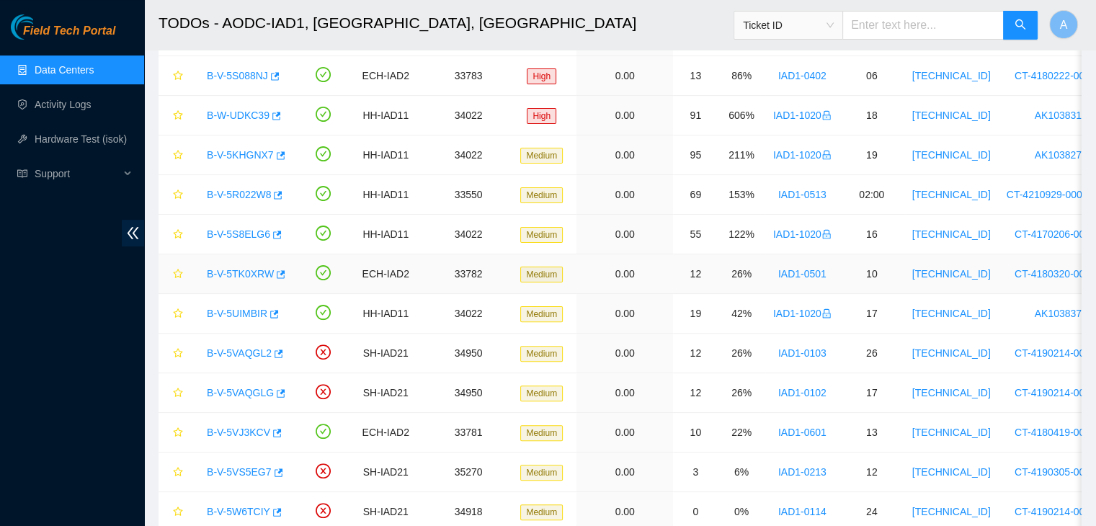
click at [228, 272] on link "B-V-5TK0XRW" at bounding box center [240, 274] width 67 height 12
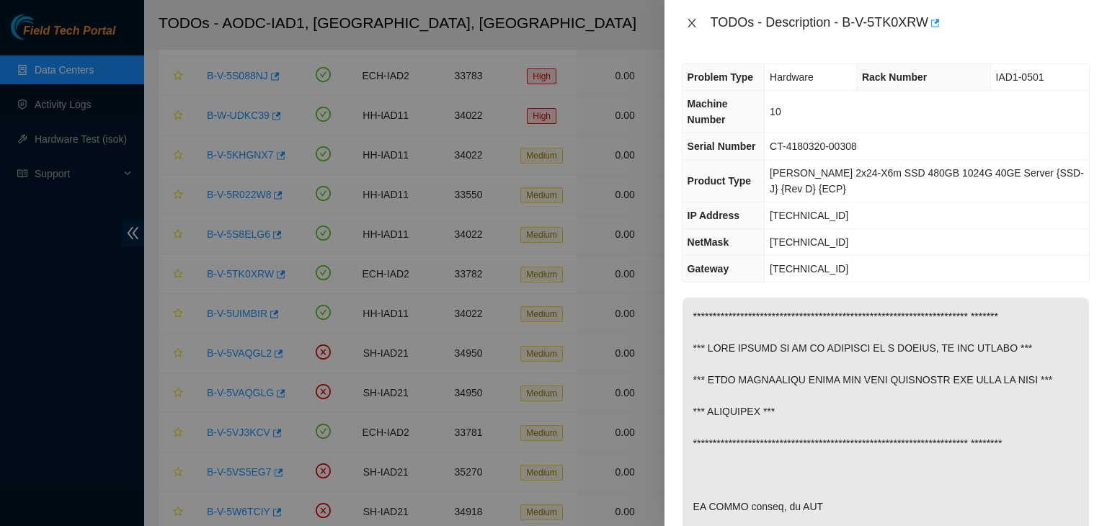
click at [693, 26] on icon "close" at bounding box center [691, 23] width 8 height 9
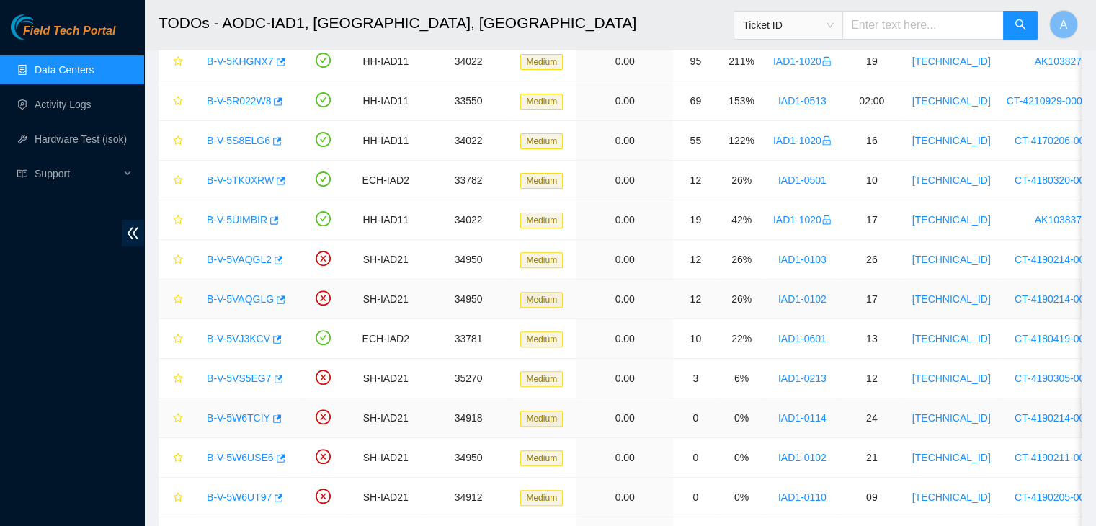
scroll to position [470, 0]
click at [254, 174] on link "B-V-5TK0XRW" at bounding box center [240, 180] width 67 height 12
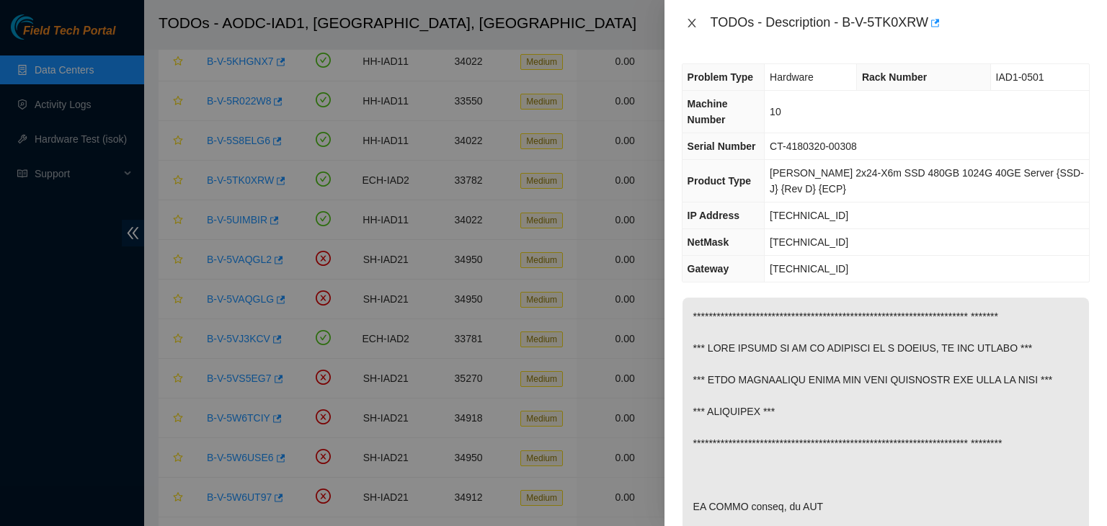
click at [687, 17] on button "Close" at bounding box center [692, 24] width 20 height 14
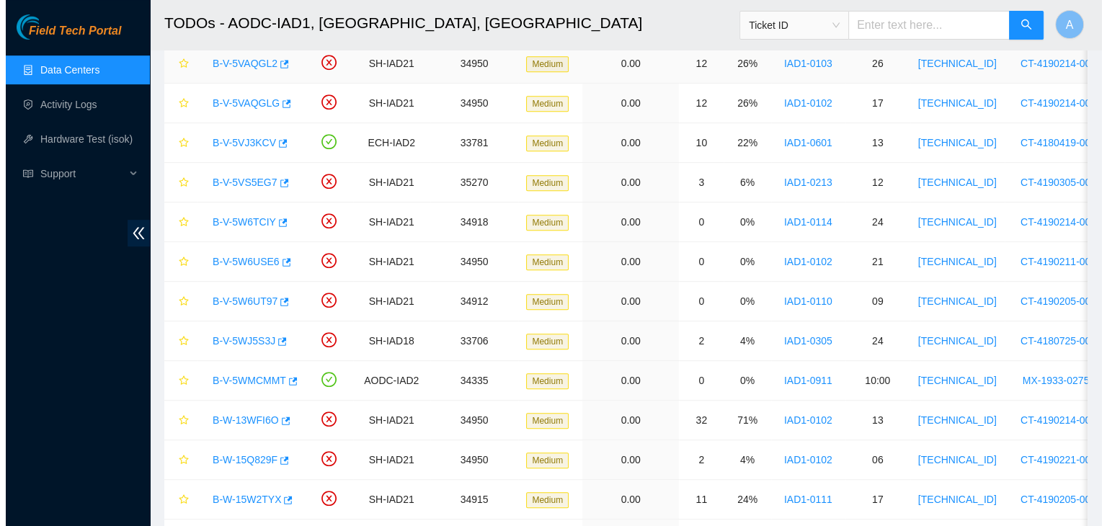
scroll to position [667, 0]
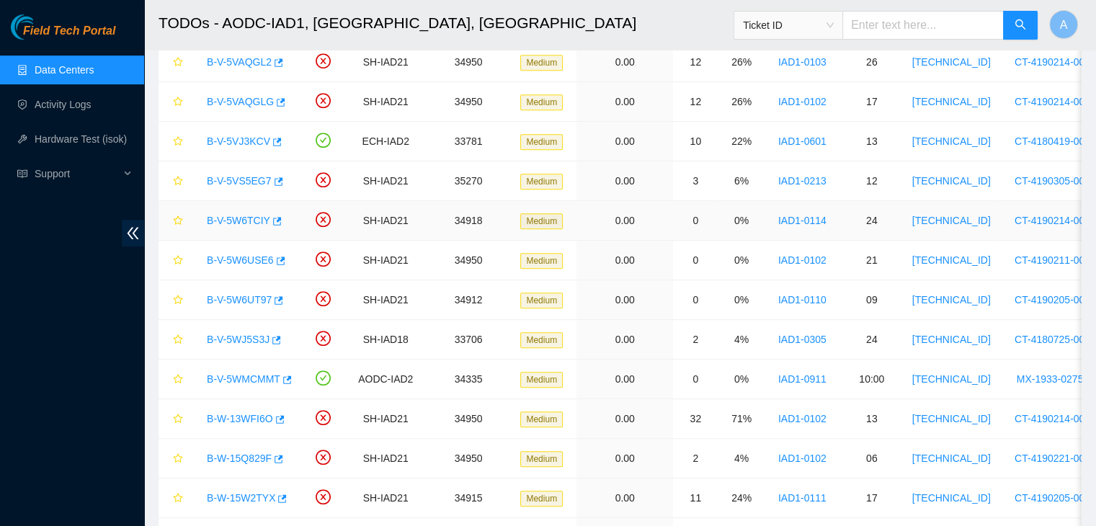
click at [246, 217] on link "B-V-5W6TCIY" at bounding box center [238, 221] width 63 height 12
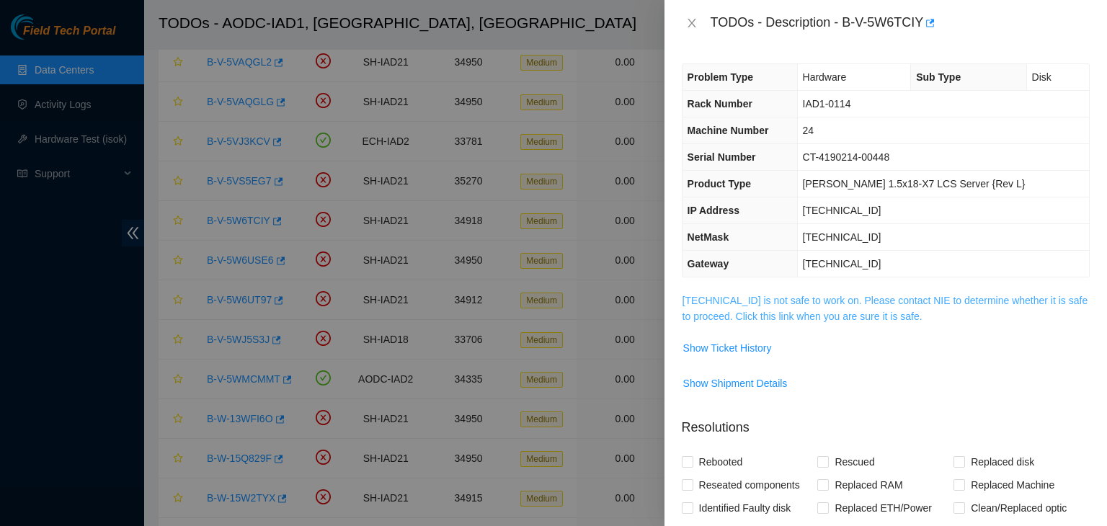
click at [742, 314] on link "104.84.228.171 is not safe to work on. Please contact NIE to determine whether …" at bounding box center [885, 308] width 406 height 27
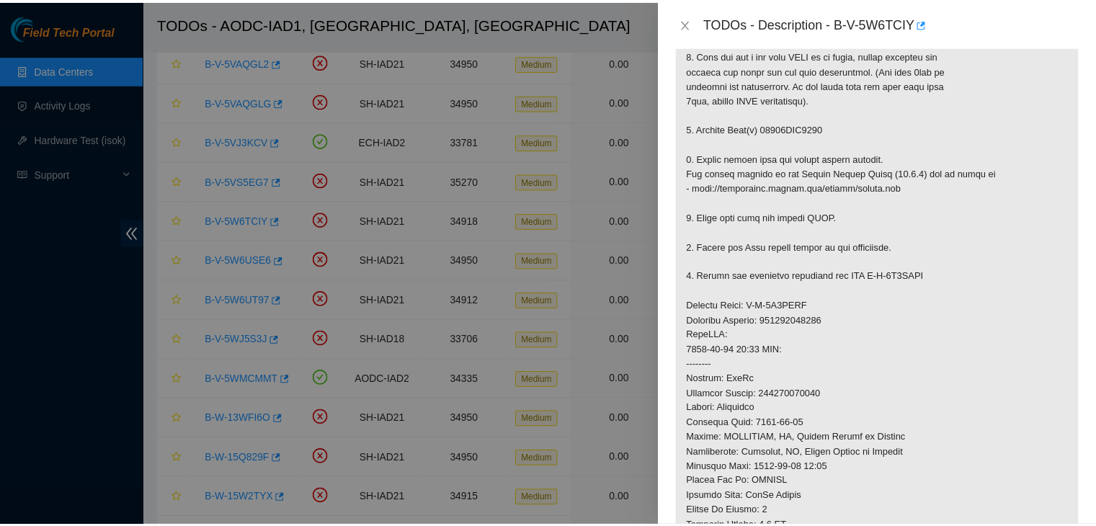
scroll to position [329, 0]
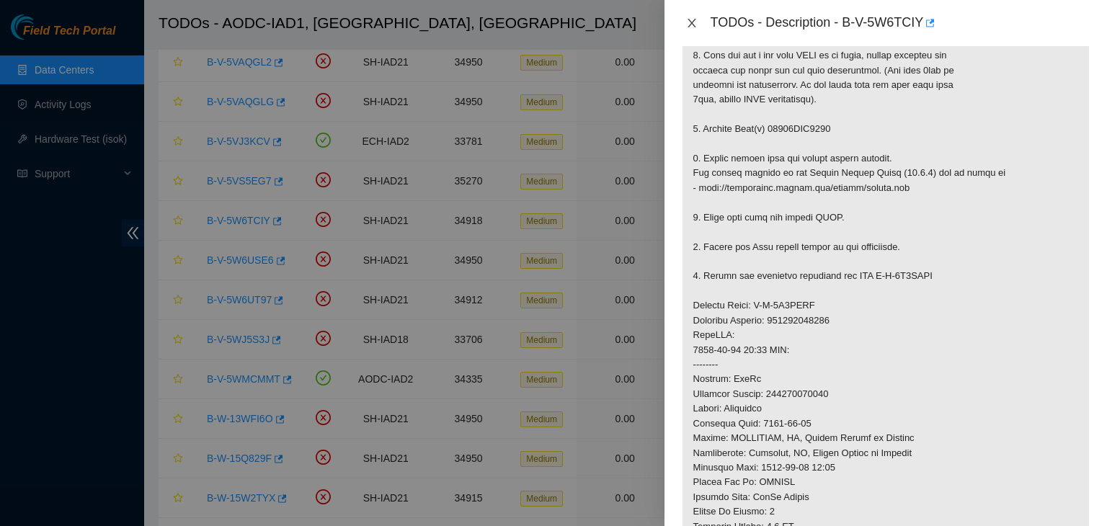
click at [689, 27] on icon "close" at bounding box center [692, 23] width 12 height 12
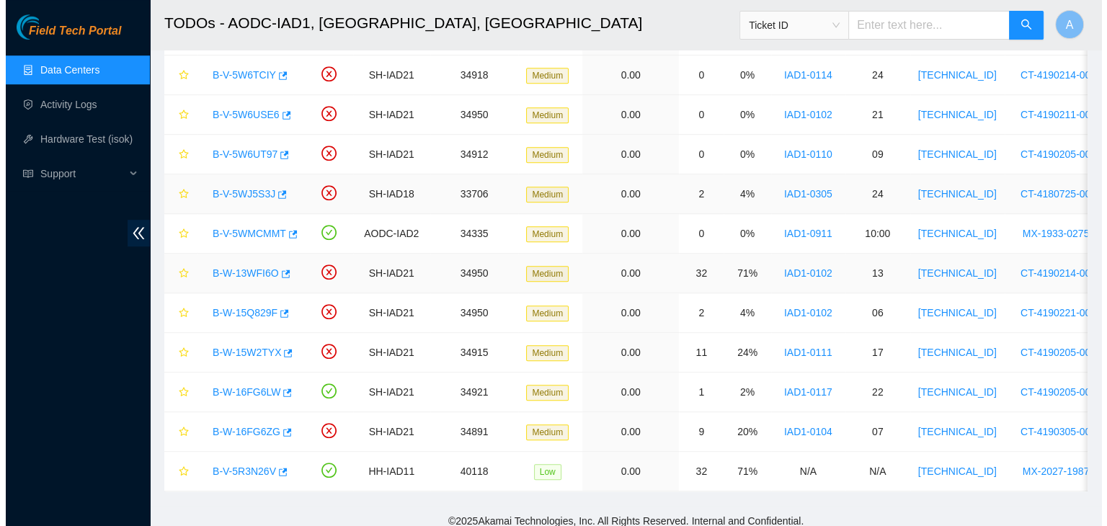
scroll to position [830, 0]
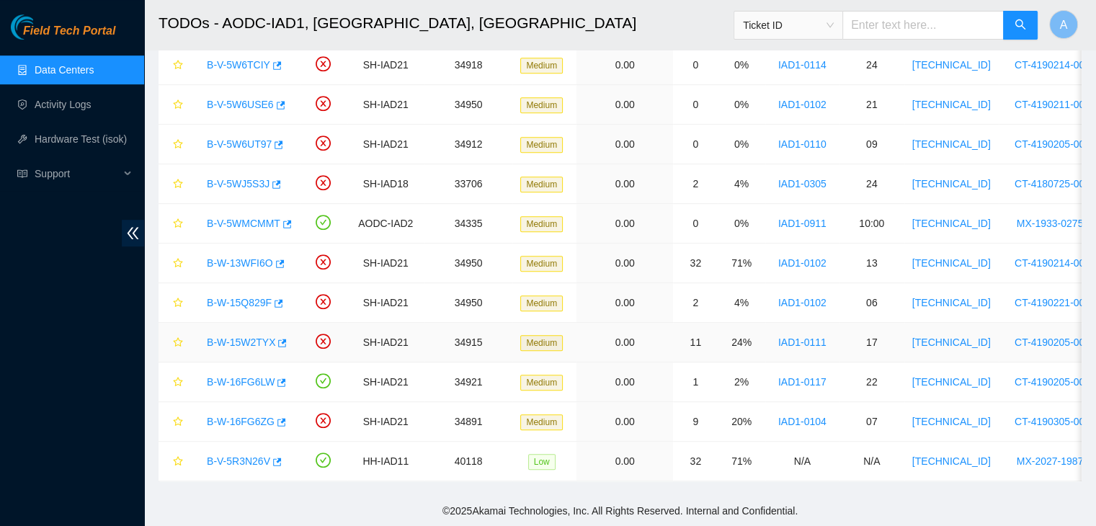
click at [265, 337] on link "B-W-15W2TYX" at bounding box center [241, 343] width 68 height 12
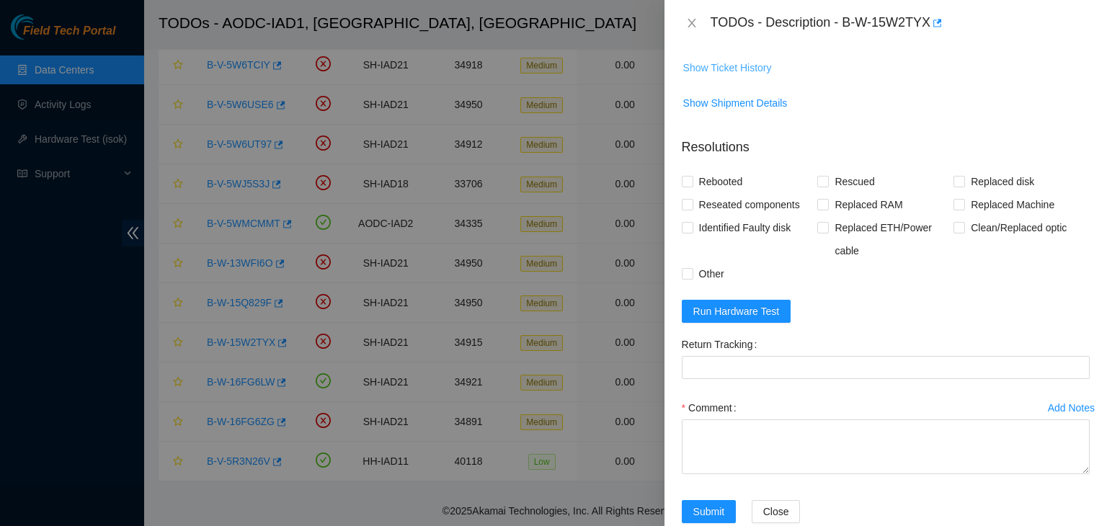
scroll to position [148, 0]
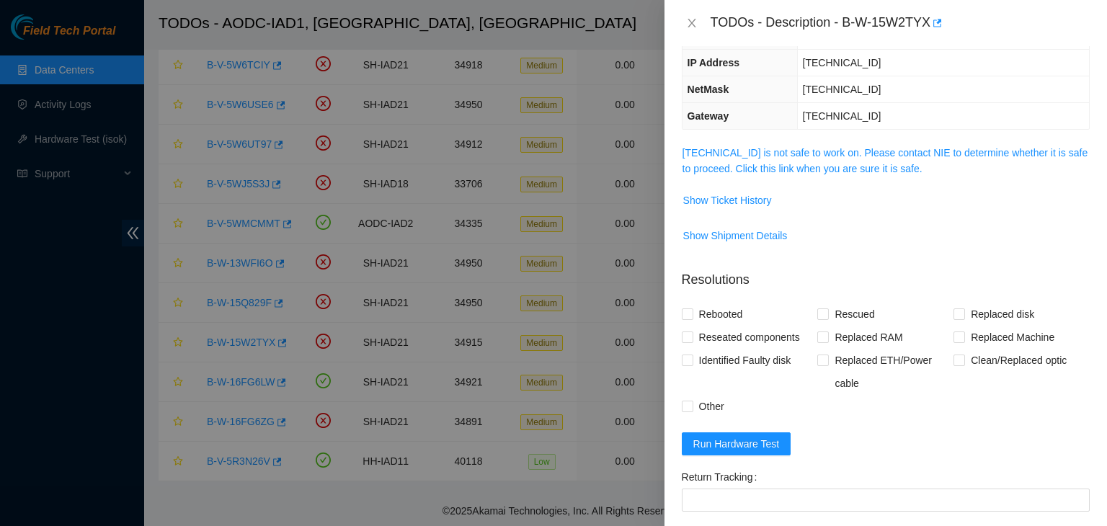
click at [749, 157] on span "104.84.228.40 is not safe to work on. Please contact NIE to determine whether i…" at bounding box center [885, 161] width 406 height 32
click at [760, 147] on link "104.84.228.40 is not safe to work on. Please contact NIE to determine whether i…" at bounding box center [885, 160] width 406 height 27
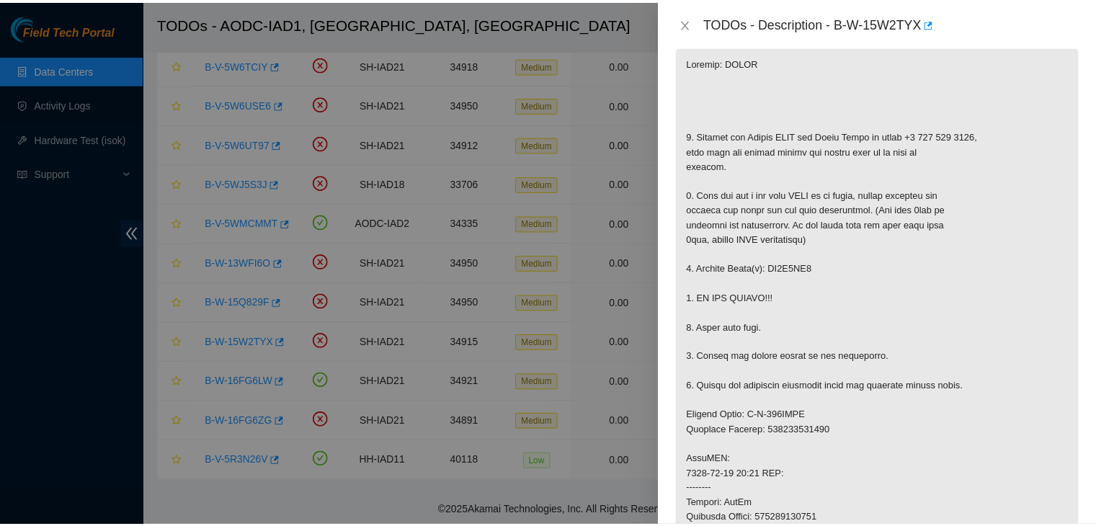
scroll to position [249, 0]
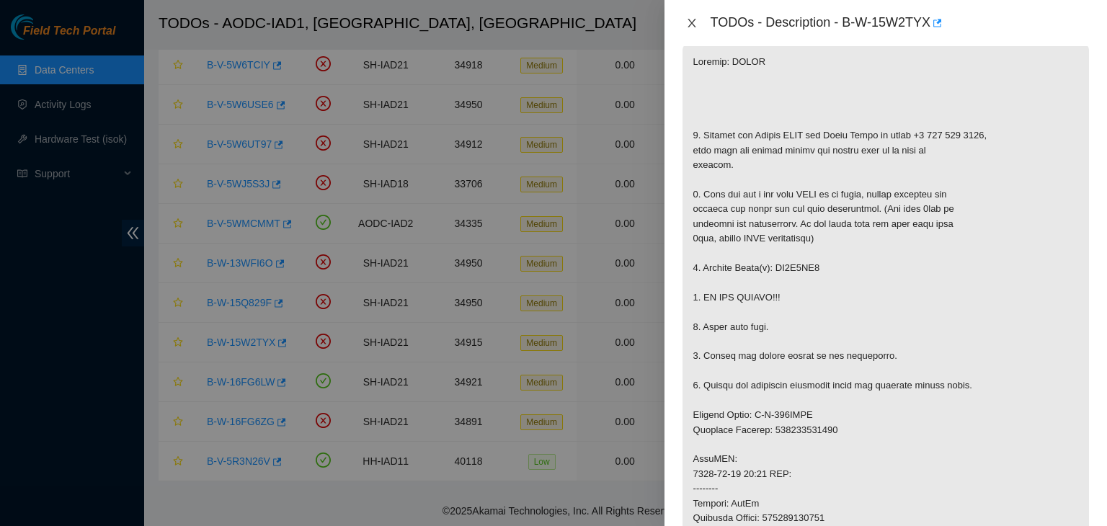
click at [699, 27] on button "Close" at bounding box center [692, 24] width 20 height 14
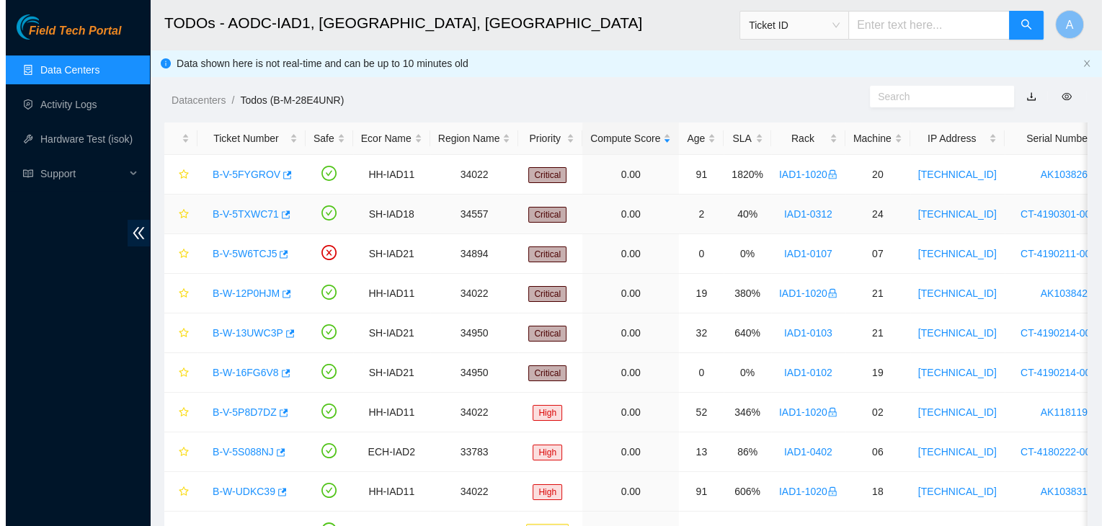
scroll to position [0, 0]
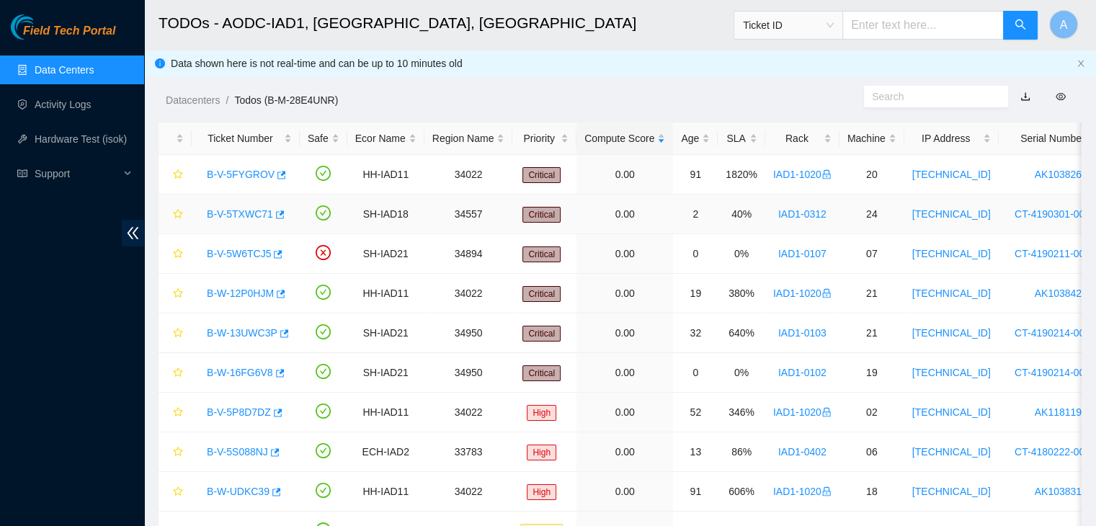
click at [239, 210] on link "B-V-5TXWC71" at bounding box center [240, 214] width 66 height 12
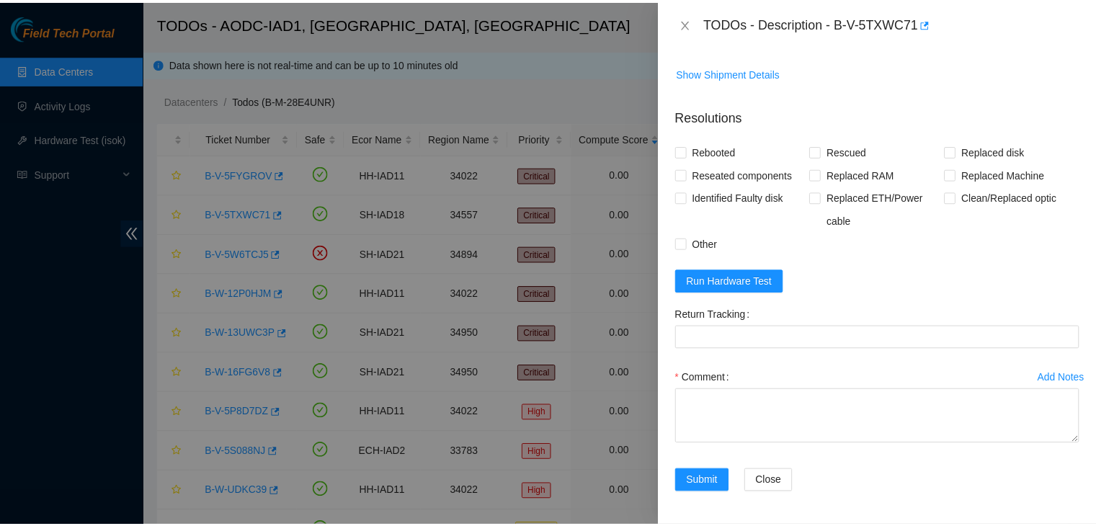
scroll to position [1075, 0]
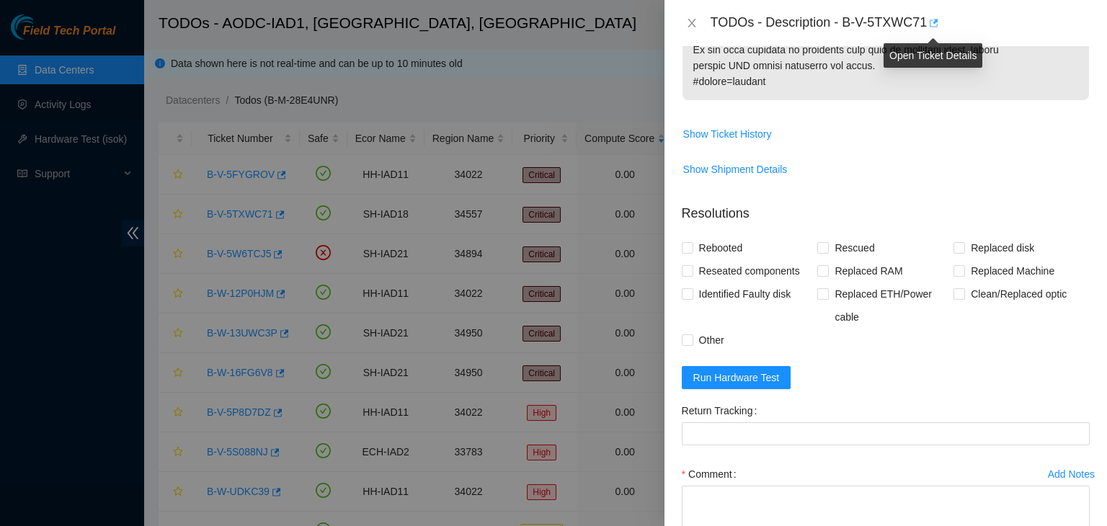
click at [935, 21] on icon "button" at bounding box center [934, 23] width 9 height 8
click at [687, 20] on icon "close" at bounding box center [692, 23] width 12 height 12
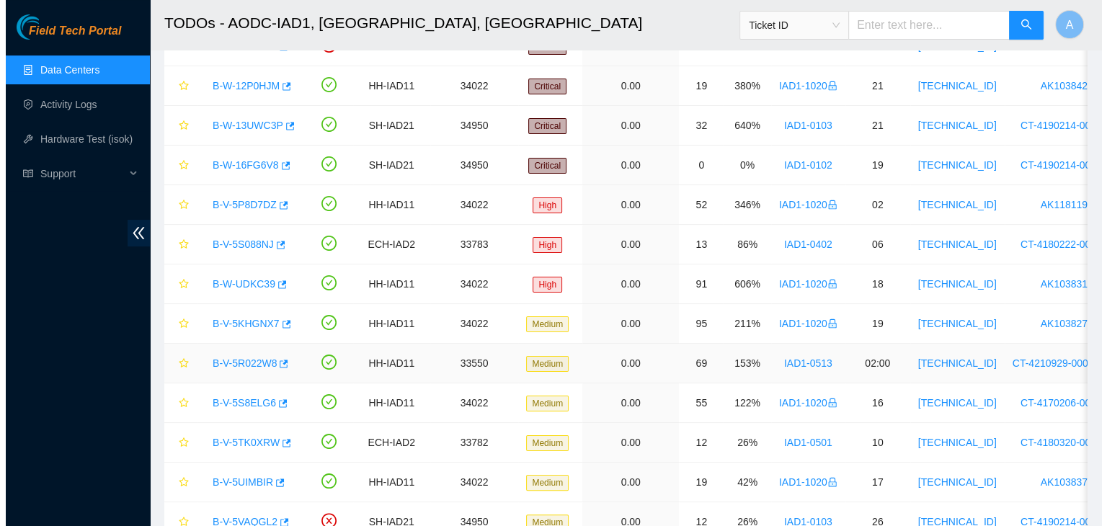
scroll to position [167, 0]
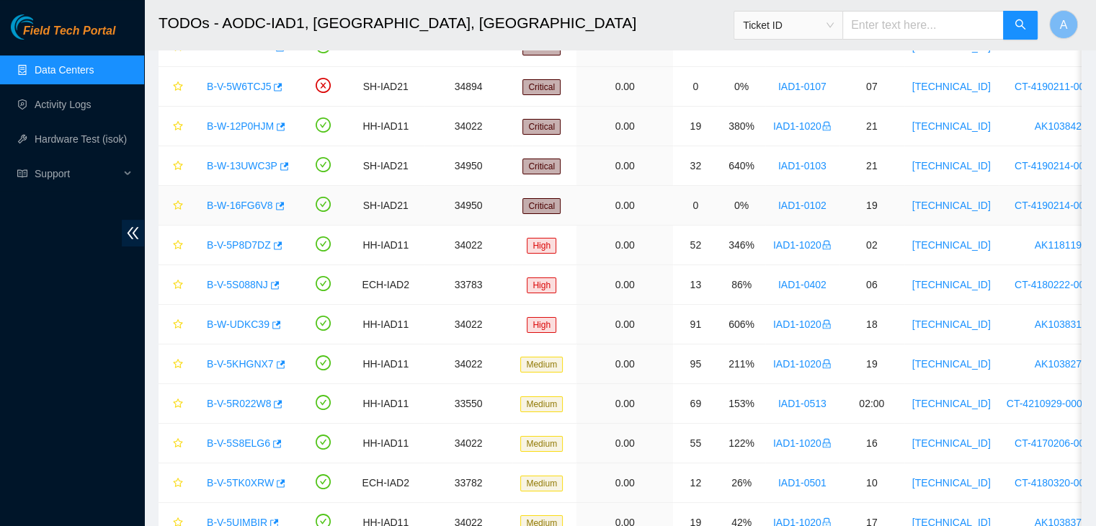
click at [240, 205] on link "B-W-16FG6V8" at bounding box center [240, 206] width 66 height 12
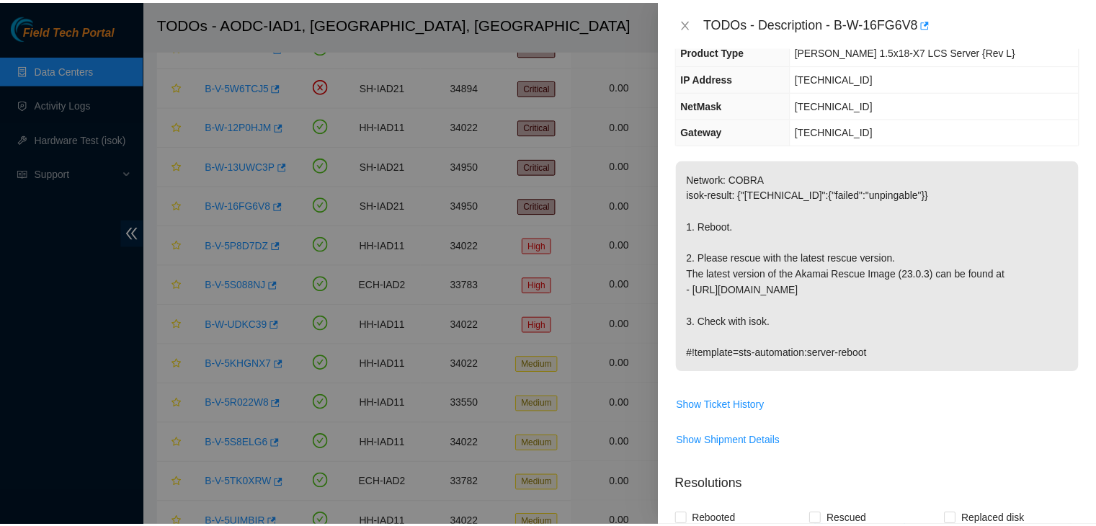
scroll to position [121, 0]
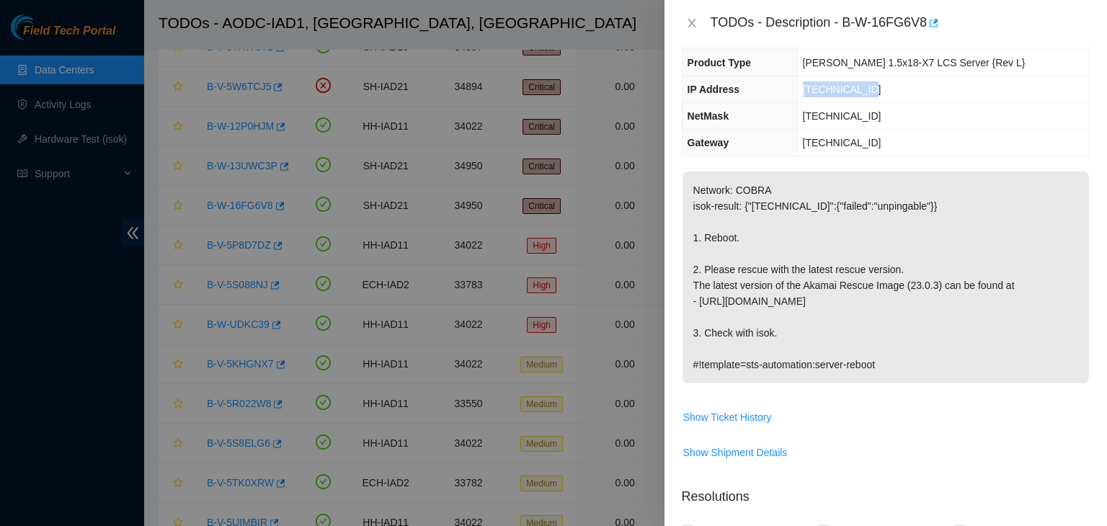
drag, startPoint x: 896, startPoint y: 84, endPoint x: 806, endPoint y: 100, distance: 90.7
click at [806, 100] on tr "IP Address 104.84.154.38" at bounding box center [885, 89] width 406 height 27
copy tr "104.84.154.38"
click at [797, 100] on th "IP Address" at bounding box center [739, 89] width 115 height 27
drag, startPoint x: 680, startPoint y: 24, endPoint x: 688, endPoint y: 24, distance: 8.7
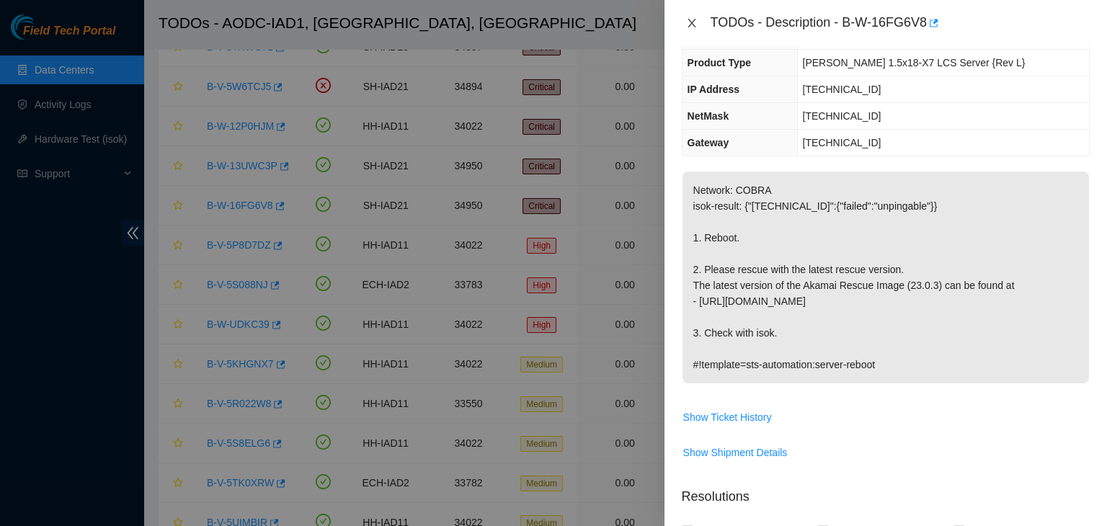
click at [688, 24] on div "TODOs - Description - B-W-16FG6V8" at bounding box center [885, 23] width 442 height 46
click at [688, 24] on icon "close" at bounding box center [692, 23] width 12 height 12
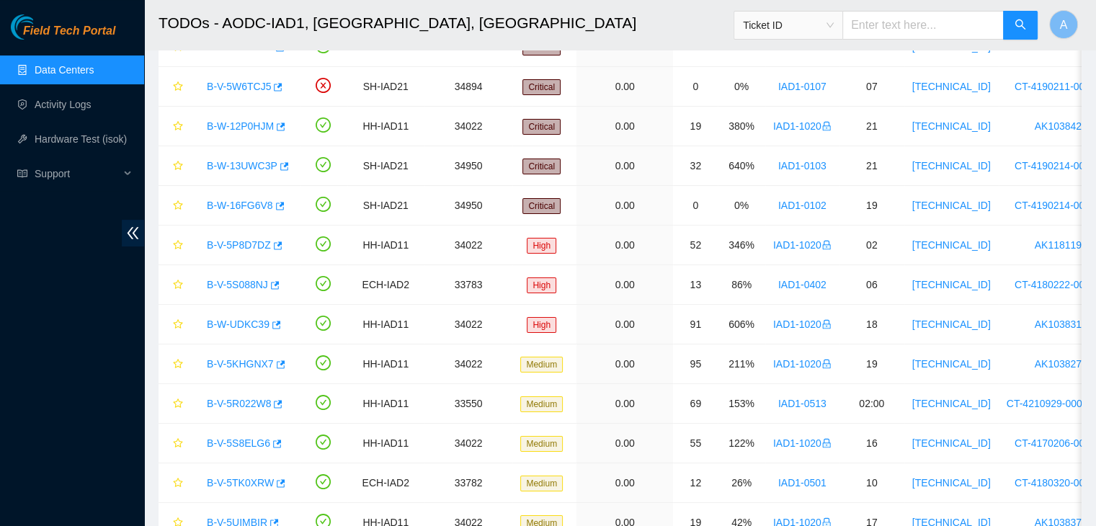
scroll to position [168, 0]
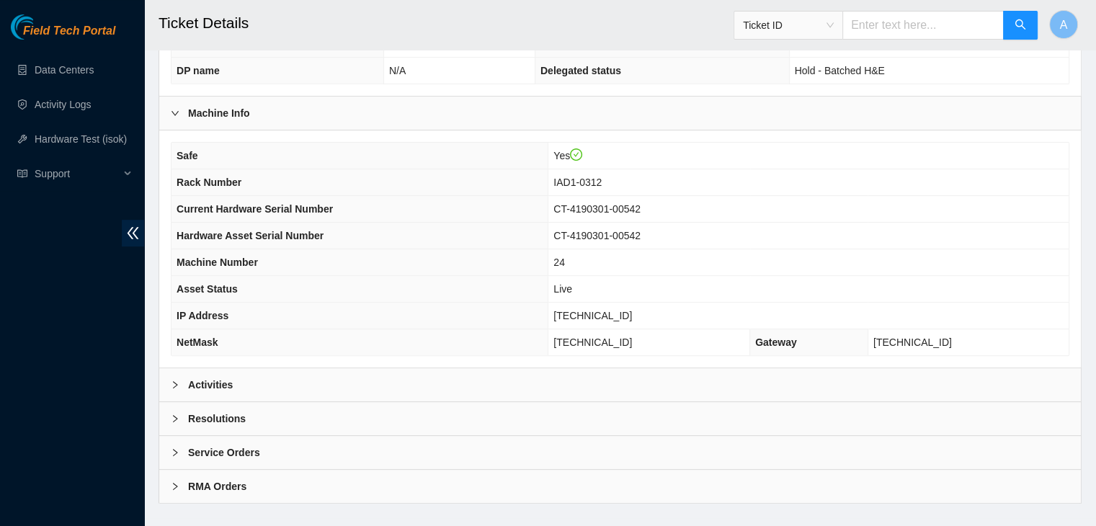
scroll to position [447, 0]
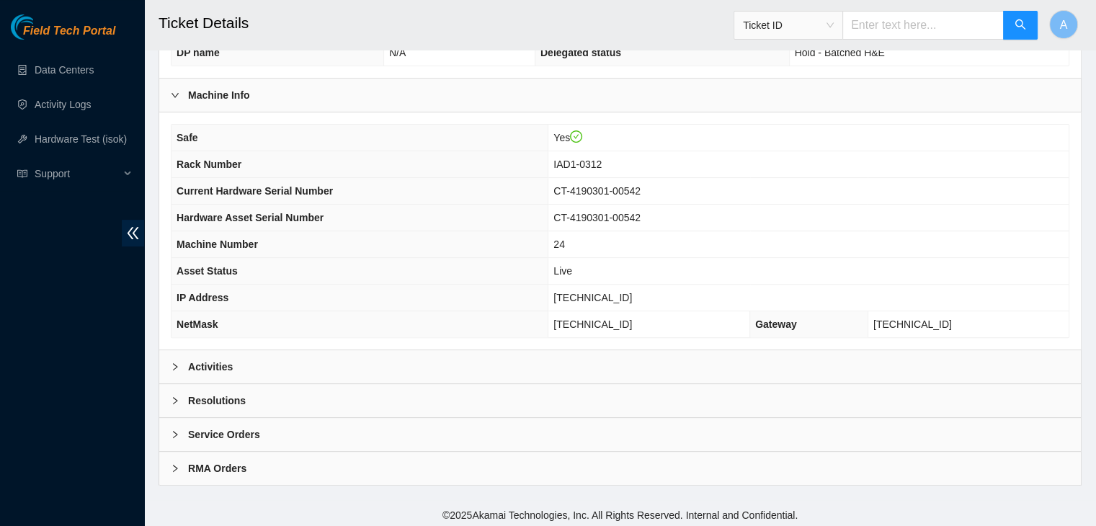
click at [481, 358] on div "Activities" at bounding box center [620, 366] width 922 height 33
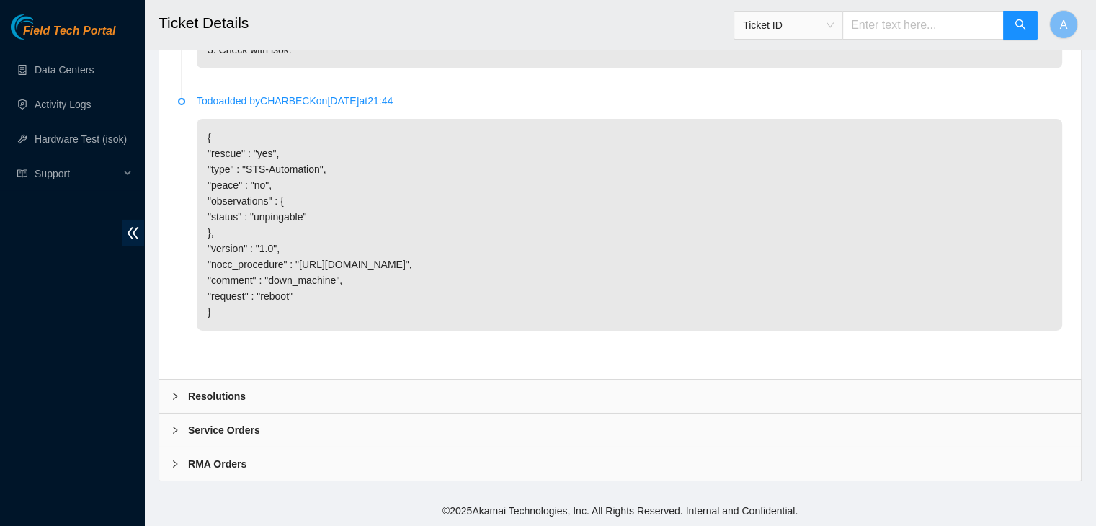
scroll to position [4962, 0]
click at [469, 396] on div "Resolutions" at bounding box center [620, 396] width 922 height 33
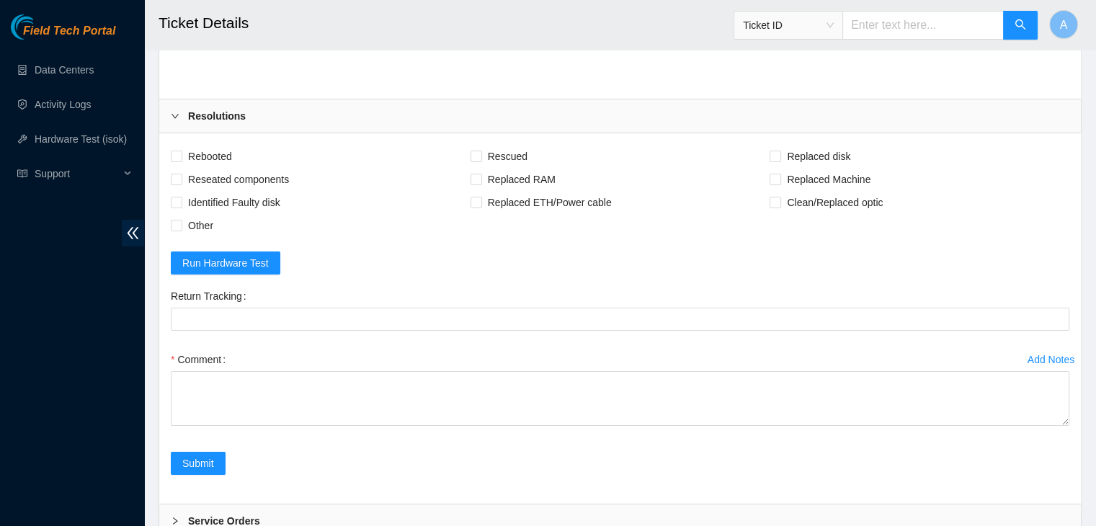
scroll to position [5168, 0]
click at [221, 167] on span "Rebooted" at bounding box center [209, 155] width 55 height 23
click at [181, 160] on input "Rebooted" at bounding box center [176, 155] width 10 height 10
checkbox input "true"
click at [220, 190] on span "Reseated components" at bounding box center [238, 178] width 112 height 23
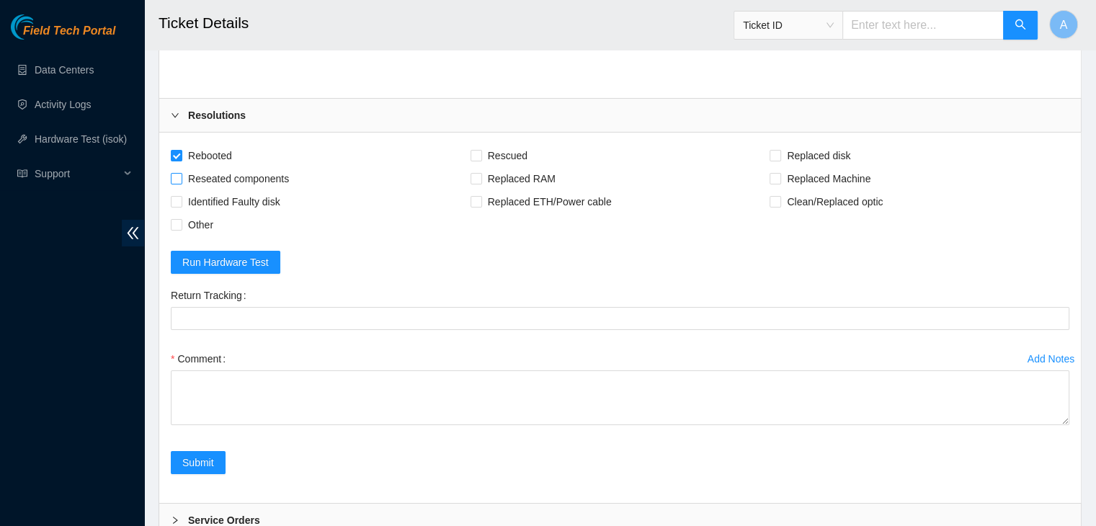
click at [181, 183] on input "Reseated components" at bounding box center [176, 178] width 10 height 10
checkbox input "true"
click at [484, 167] on span "Rescued" at bounding box center [507, 155] width 51 height 23
click at [481, 160] on input "Rescued" at bounding box center [476, 155] width 10 height 10
checkbox input "true"
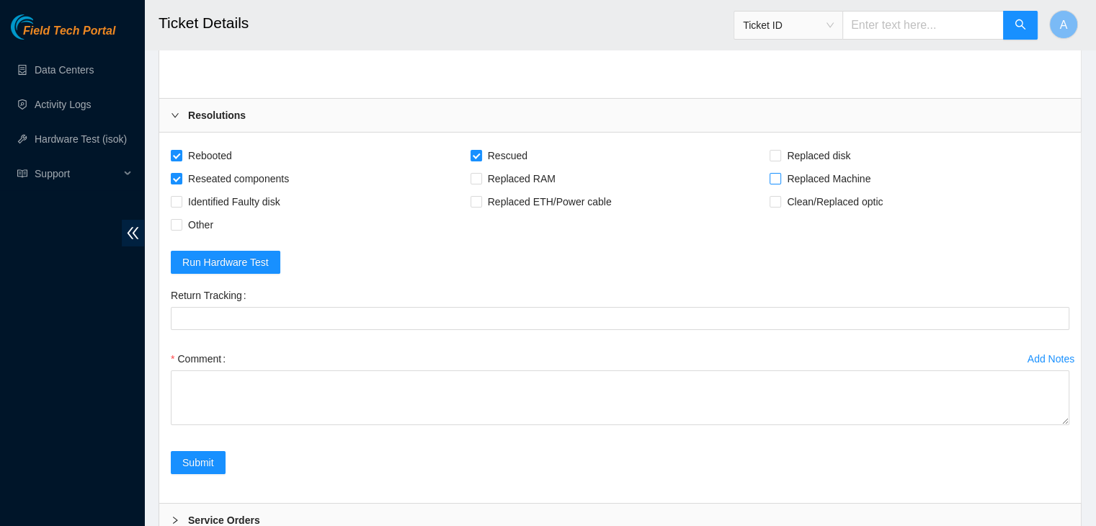
click at [801, 190] on span "Replaced Machine" at bounding box center [828, 178] width 95 height 23
click at [780, 183] on input "Replaced Machine" at bounding box center [775, 178] width 10 height 10
checkbox input "true"
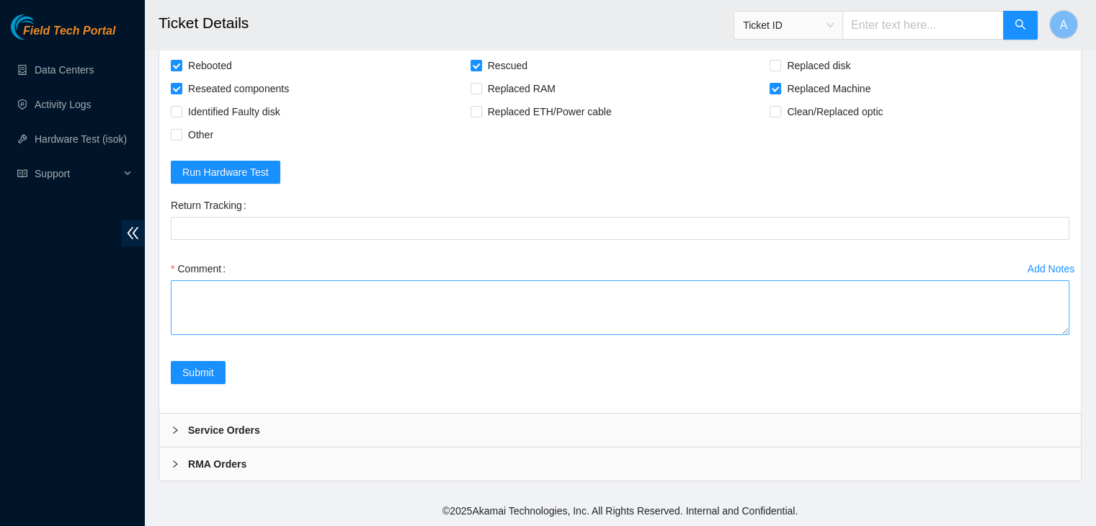
drag, startPoint x: 1064, startPoint y: 332, endPoint x: 1025, endPoint y: 496, distance: 169.0
click at [1025, 335] on textarea "Comment" at bounding box center [620, 307] width 899 height 55
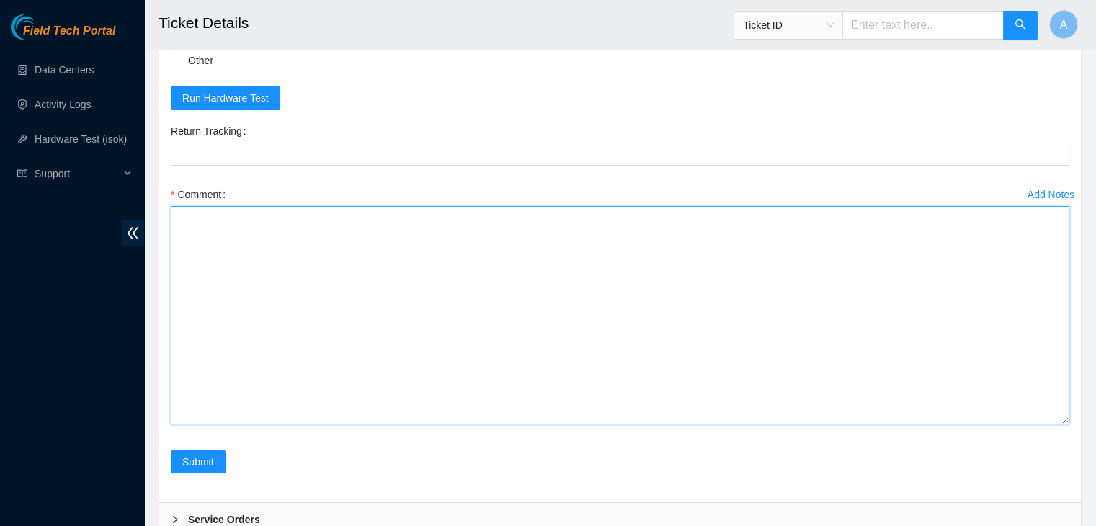
click at [847, 410] on textarea "Comment" at bounding box center [620, 315] width 899 height 218
paste textarea "verified machine sn safely powered down machine removed machine sn: CT-4190301-…"
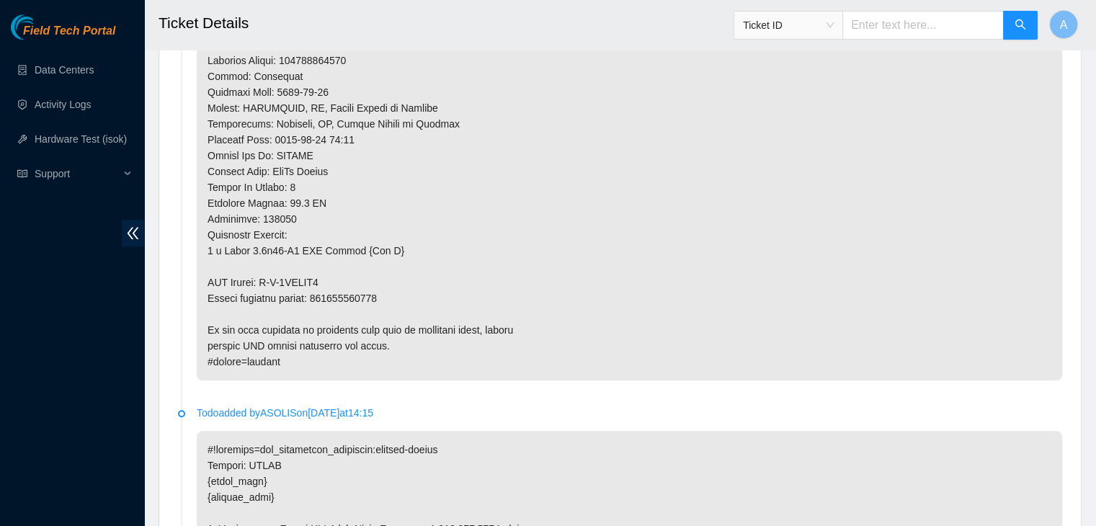
scroll to position [1402, 0]
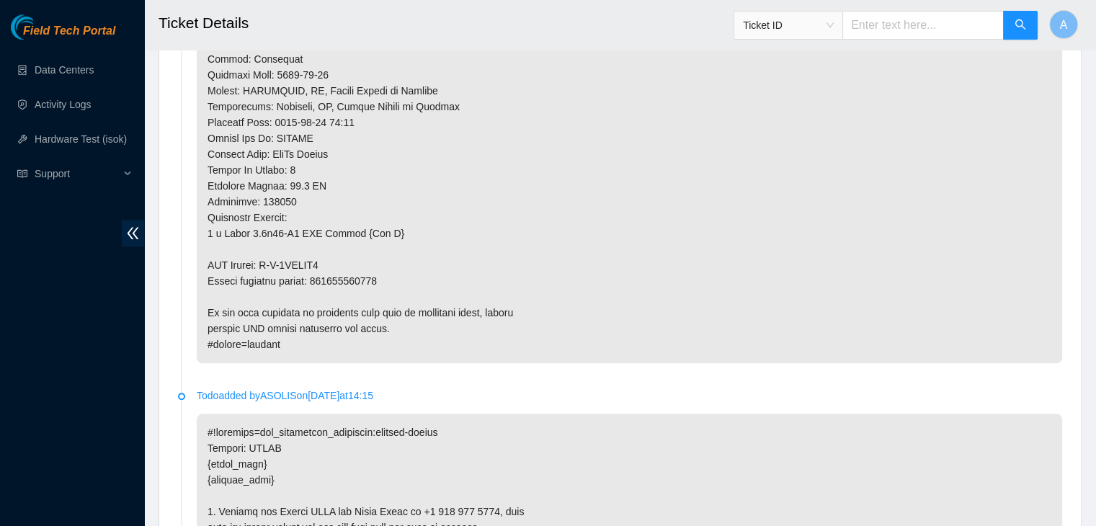
type textarea "verified machine sn safely powered down machine removed machine sn: CT-4190301-…"
copy p "417328428310"
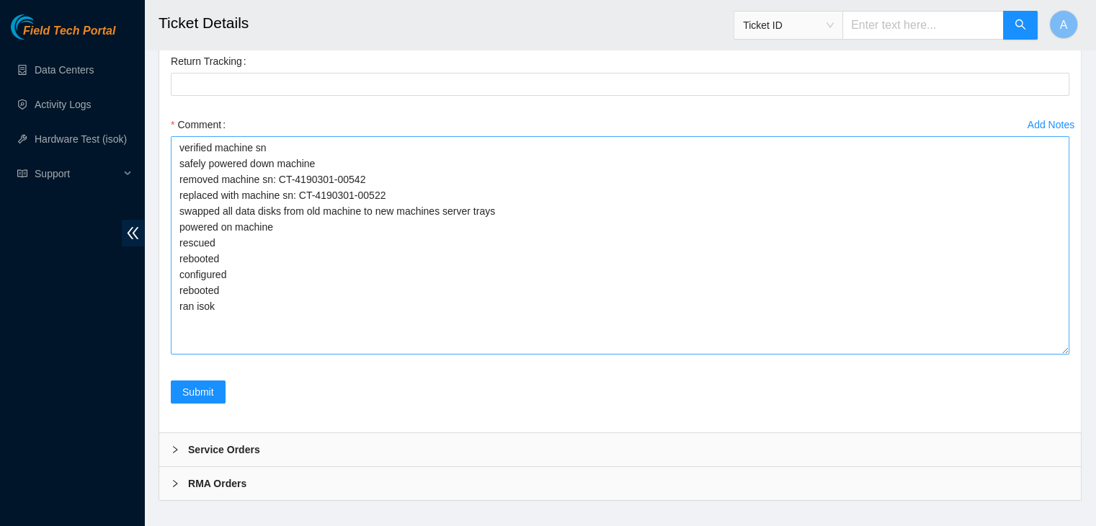
scroll to position [5422, 0]
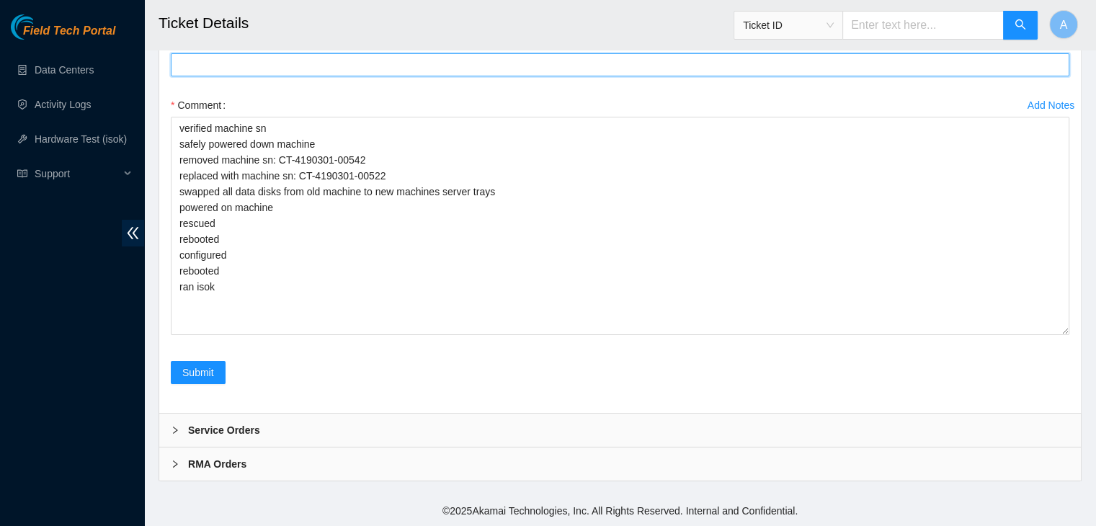
click at [453, 76] on Tracking "Return Tracking" at bounding box center [620, 64] width 899 height 23
paste Tracking "417328428310"
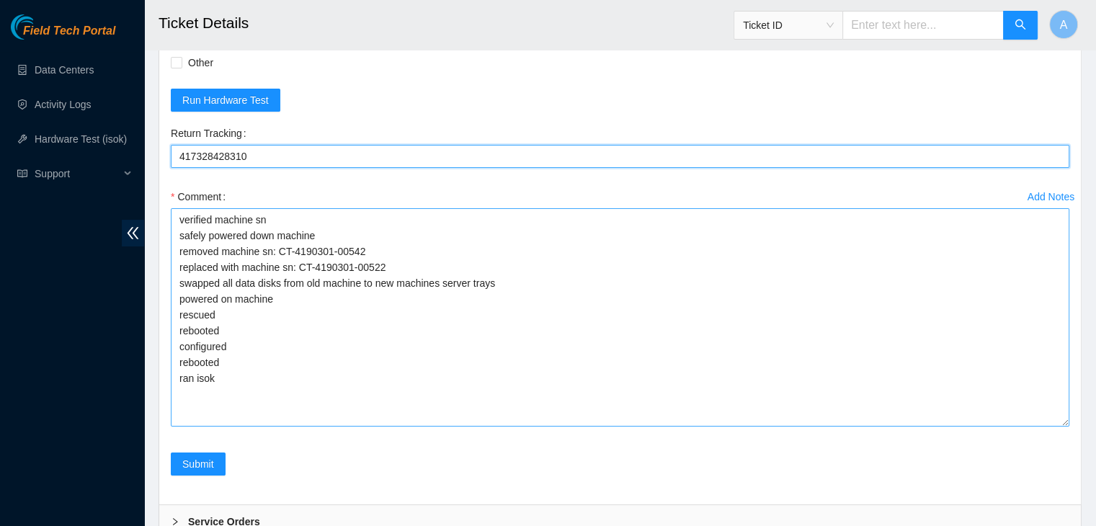
scroll to position [5329, 0]
type Tracking "417328428310"
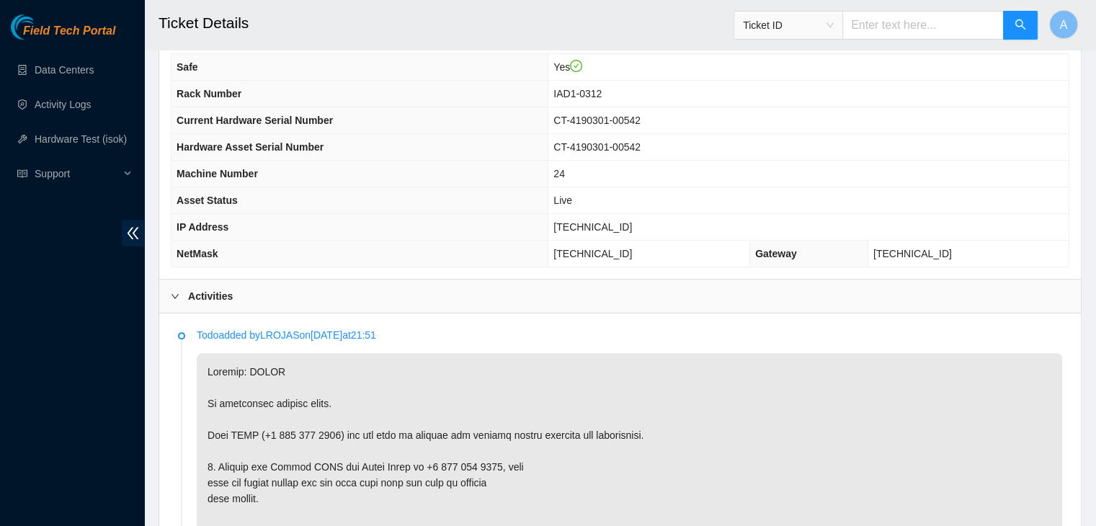
scroll to position [447, 0]
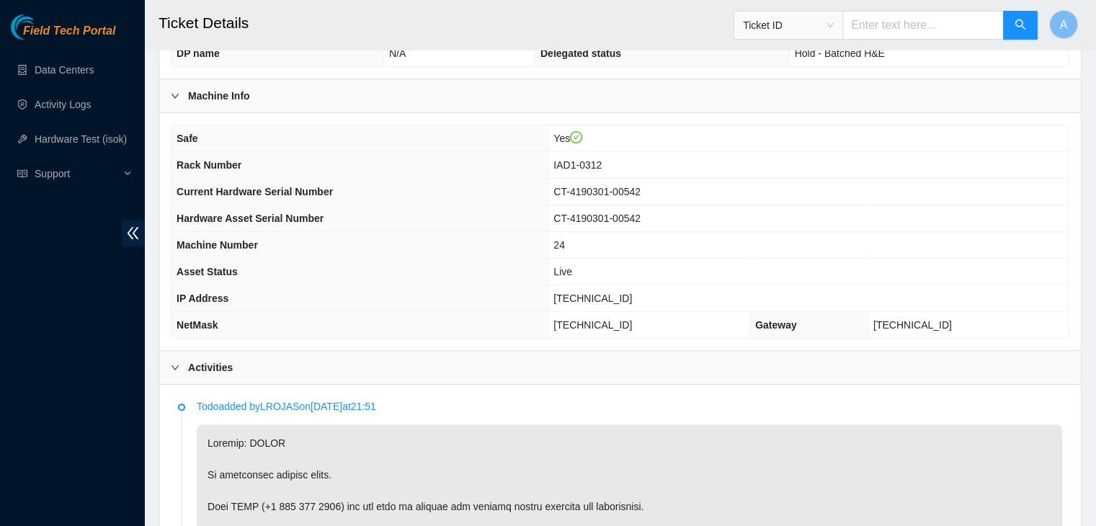
click at [610, 293] on span "[TECHNICAL_ID]" at bounding box center [592, 299] width 79 height 12
copy span "[TECHNICAL_ID]"
click at [610, 293] on span "[TECHNICAL_ID]" at bounding box center [592, 299] width 79 height 12
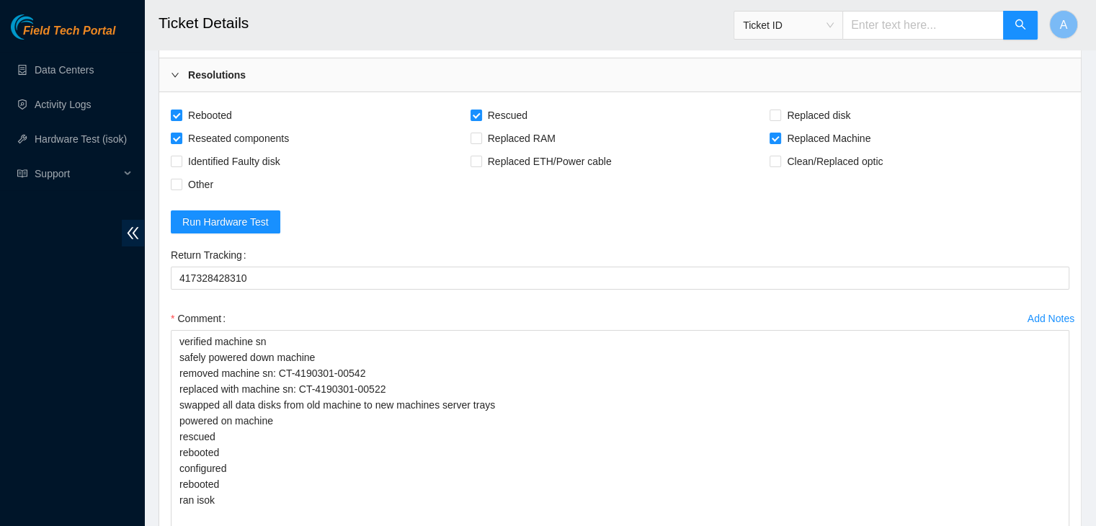
scroll to position [5497, 0]
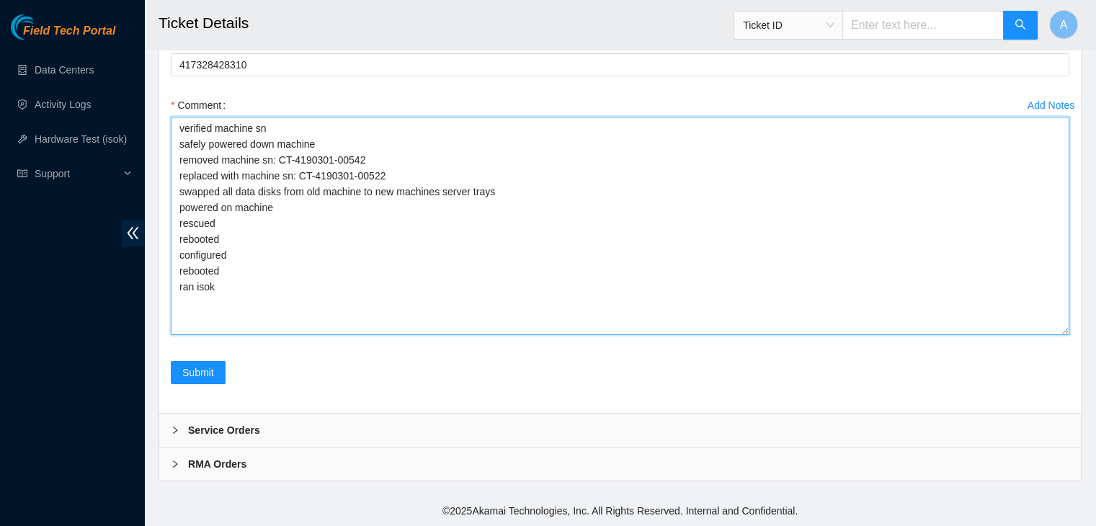
drag, startPoint x: 338, startPoint y: 299, endPoint x: 179, endPoint y: 128, distance: 234.0
click at [179, 128] on textarea "verified machine sn safely powered down machine removed machine sn: CT-4190301-…" at bounding box center [620, 226] width 899 height 218
click at [337, 179] on textarea "verified machine sn safely powered down machine removed machine sn: CT-4190301-…" at bounding box center [620, 226] width 899 height 218
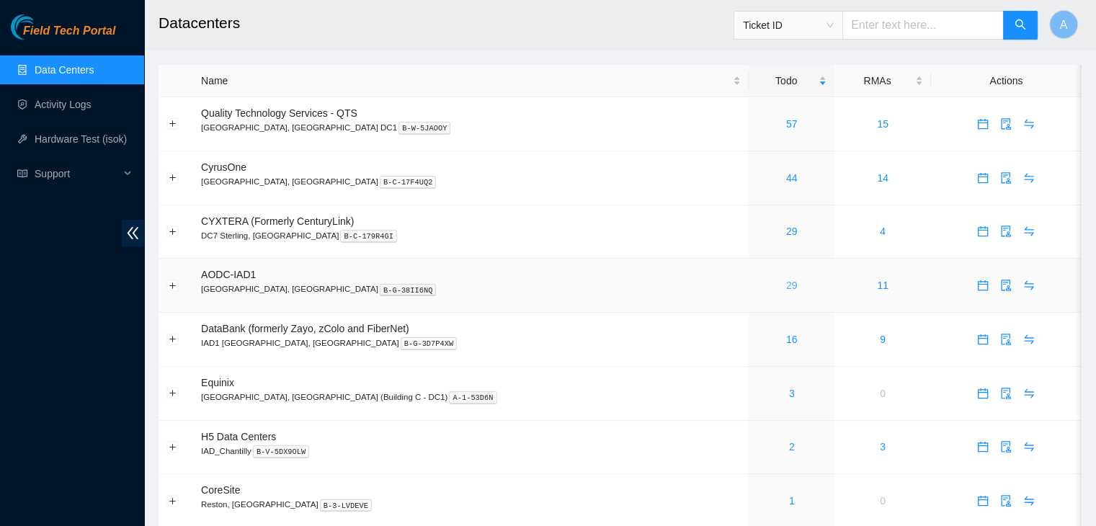
click at [786, 284] on link "29" at bounding box center [792, 286] width 12 height 12
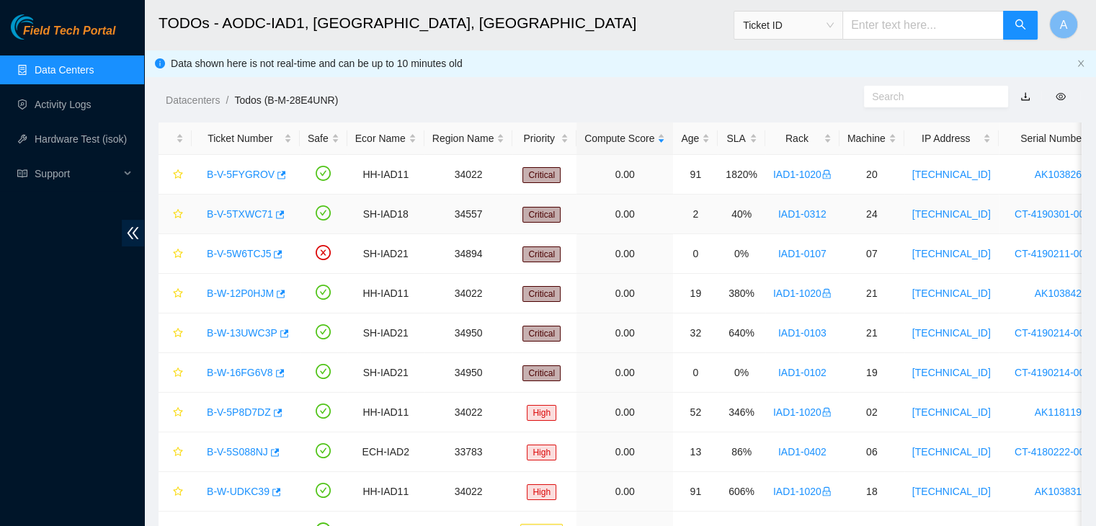
click at [242, 214] on link "B-V-5TXWC71" at bounding box center [240, 214] width 66 height 12
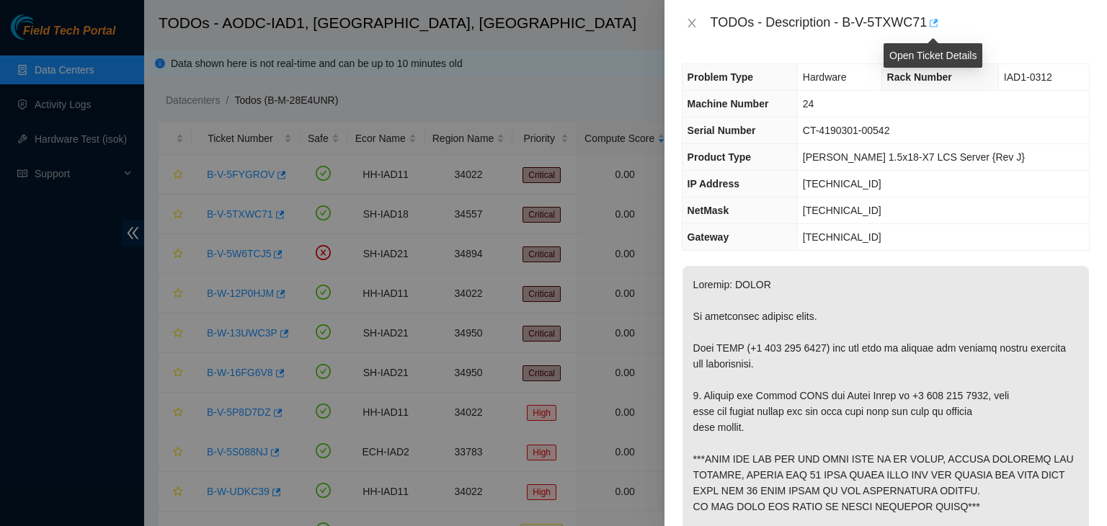
click at [937, 22] on icon "button" at bounding box center [932, 23] width 10 height 10
click at [698, 24] on button "Close" at bounding box center [692, 24] width 20 height 14
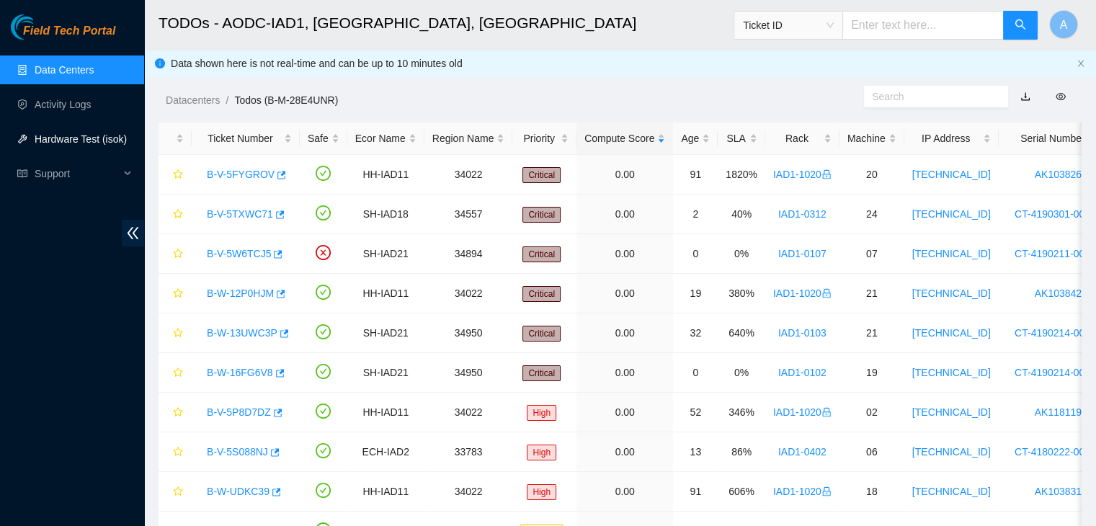
click at [112, 133] on link "Hardware Test (isok)" at bounding box center [81, 139] width 92 height 12
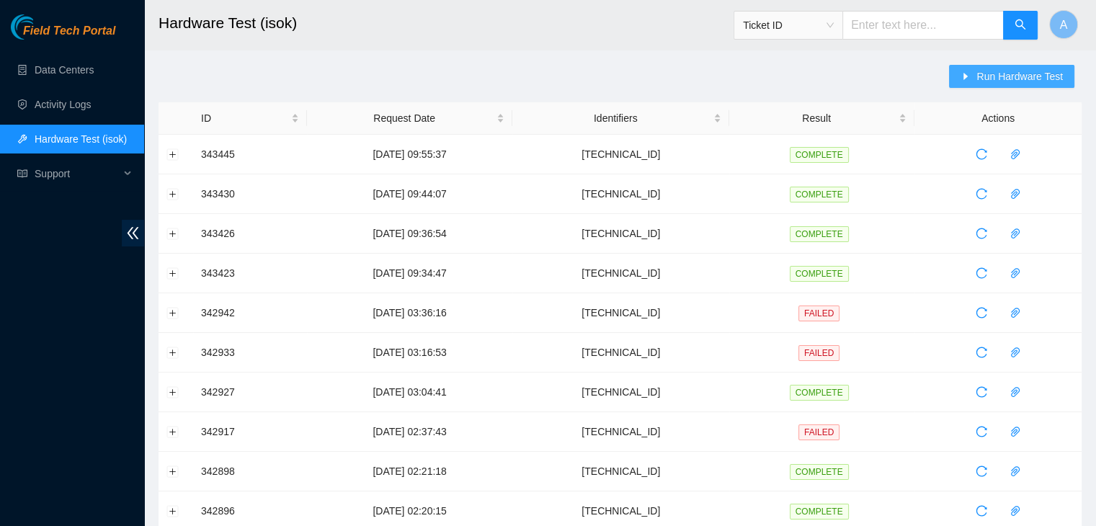
click at [989, 76] on span "Run Hardware Test" at bounding box center [1019, 76] width 86 height 16
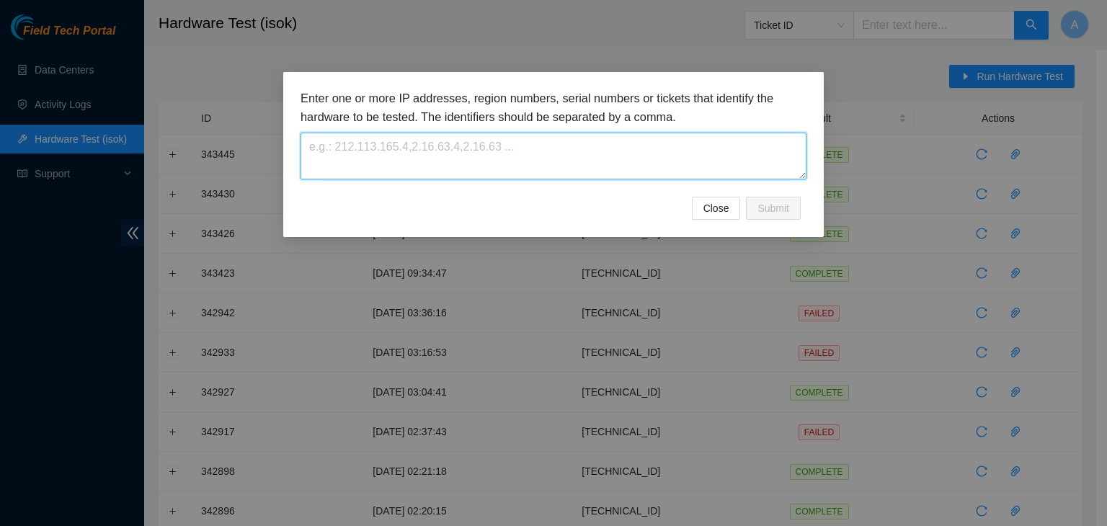
click at [723, 148] on textarea at bounding box center [553, 156] width 506 height 47
paste textarea "[TECHNICAL_ID]"
type textarea "[TECHNICAL_ID]"
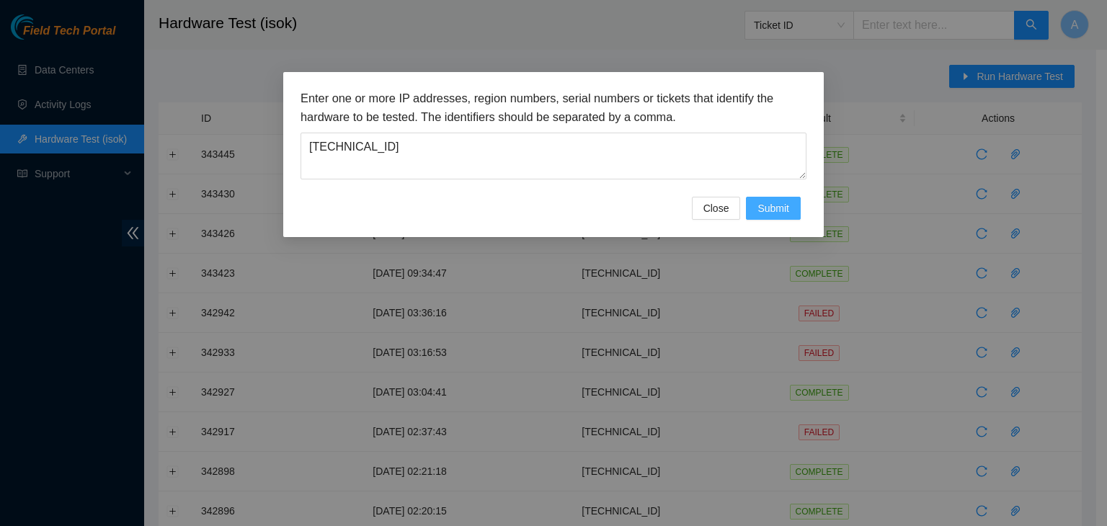
click at [783, 206] on span "Submit" at bounding box center [773, 208] width 32 height 16
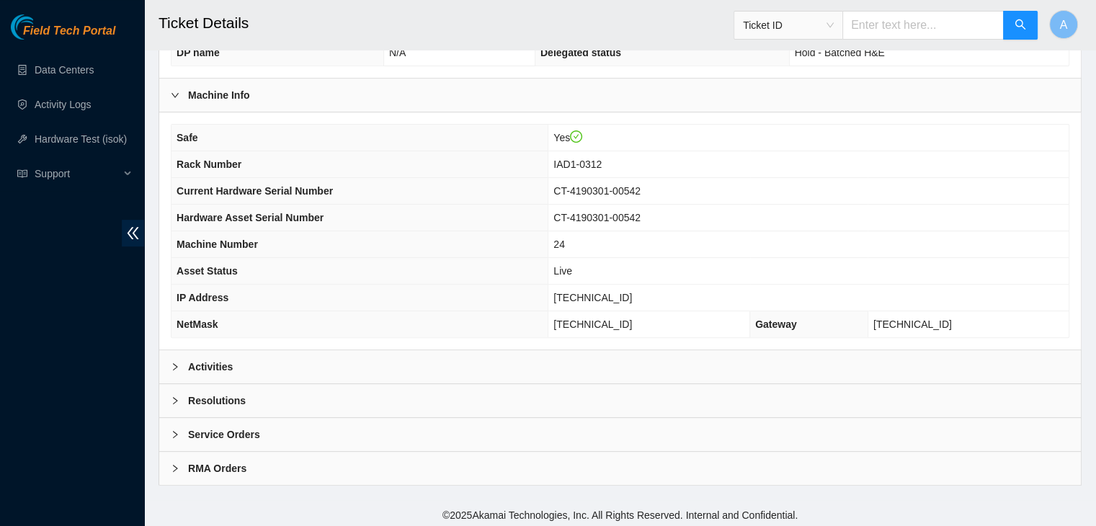
click at [574, 369] on div "Activities" at bounding box center [620, 366] width 922 height 33
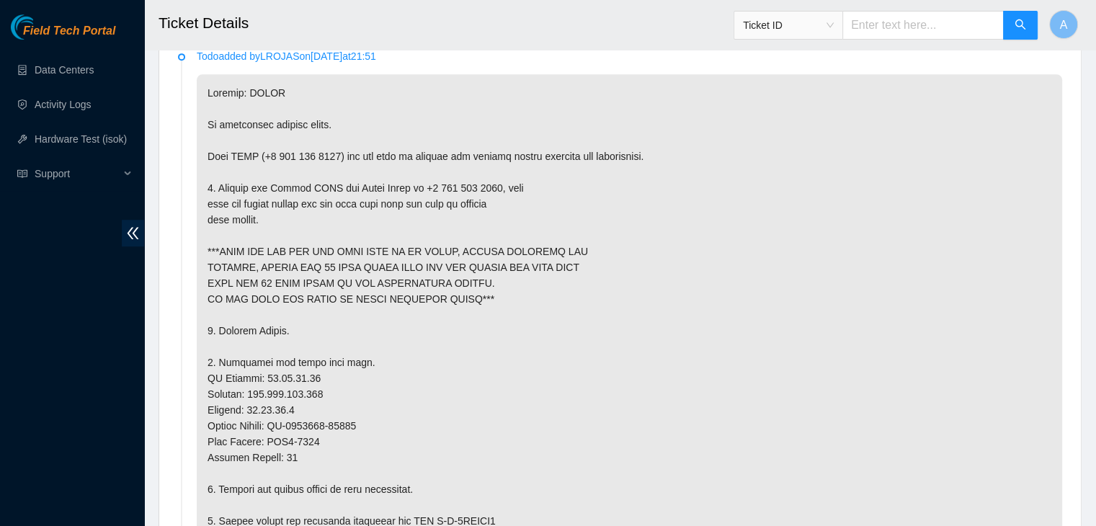
scroll to position [798, 0]
click at [545, 465] on p at bounding box center [629, 520] width 865 height 894
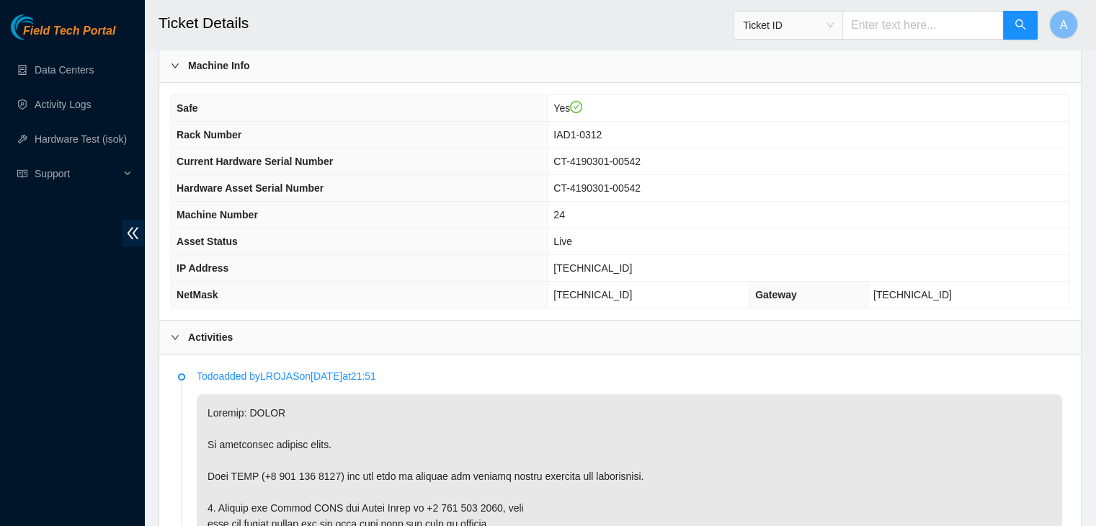
scroll to position [478, 0]
click at [625, 255] on td "[TECHNICAL_ID]" at bounding box center [808, 267] width 520 height 27
copy span "[TECHNICAL_ID]"
